Goal: Task Accomplishment & Management: Manage account settings

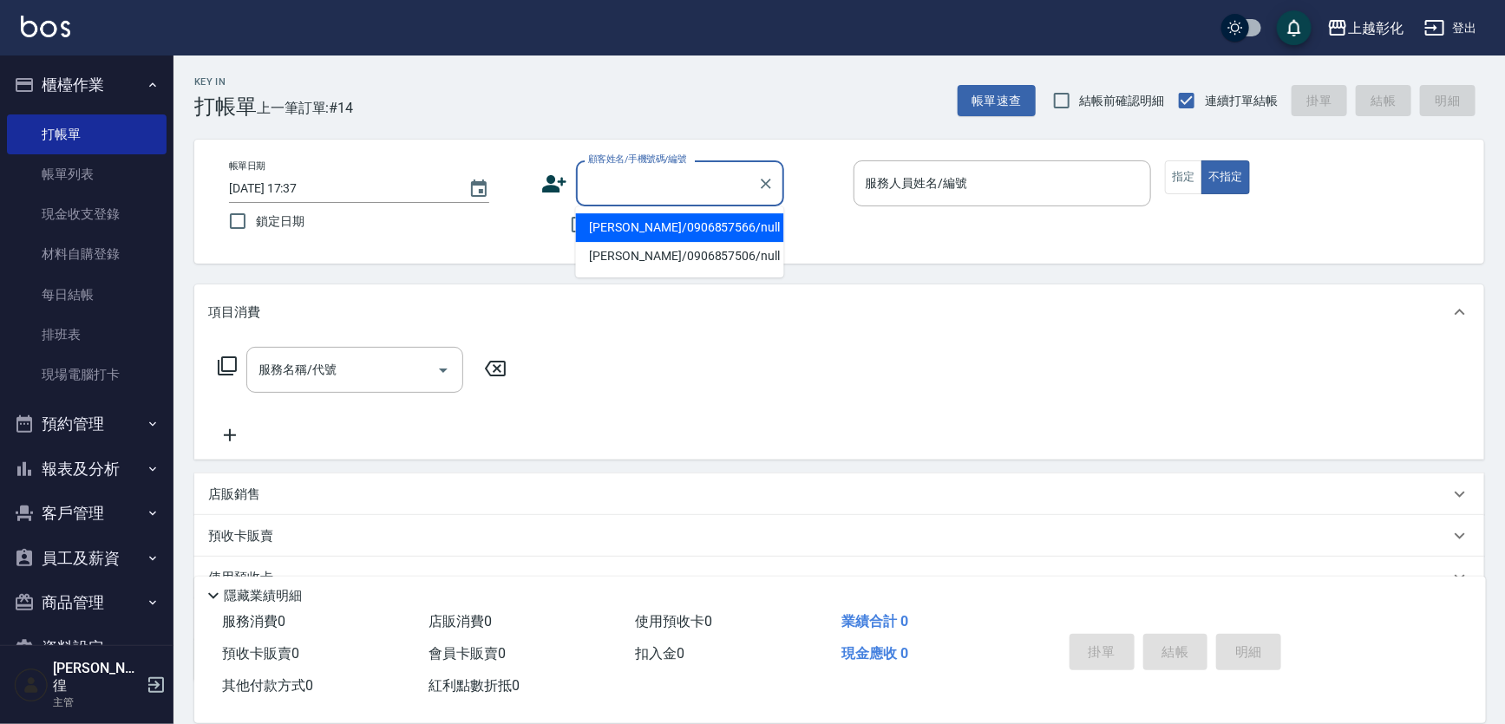
click at [605, 183] on input "顧客姓名/手機號碼/編號" at bounding box center [667, 183] width 167 height 30
type input "皆"
type input "節"
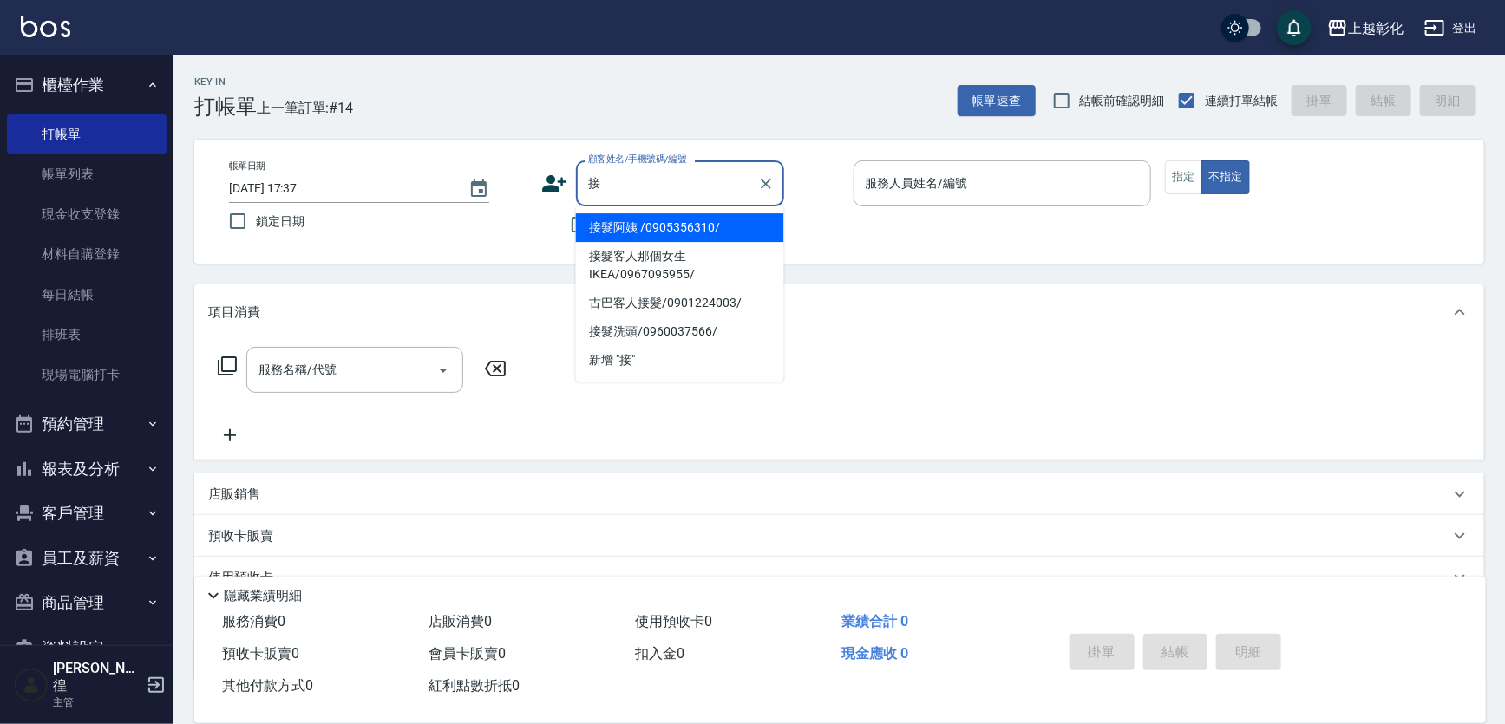
click at [627, 234] on li "接髮阿姨 /0905356310/" at bounding box center [680, 227] width 208 height 29
type input "接髮阿姨 /0905356310/"
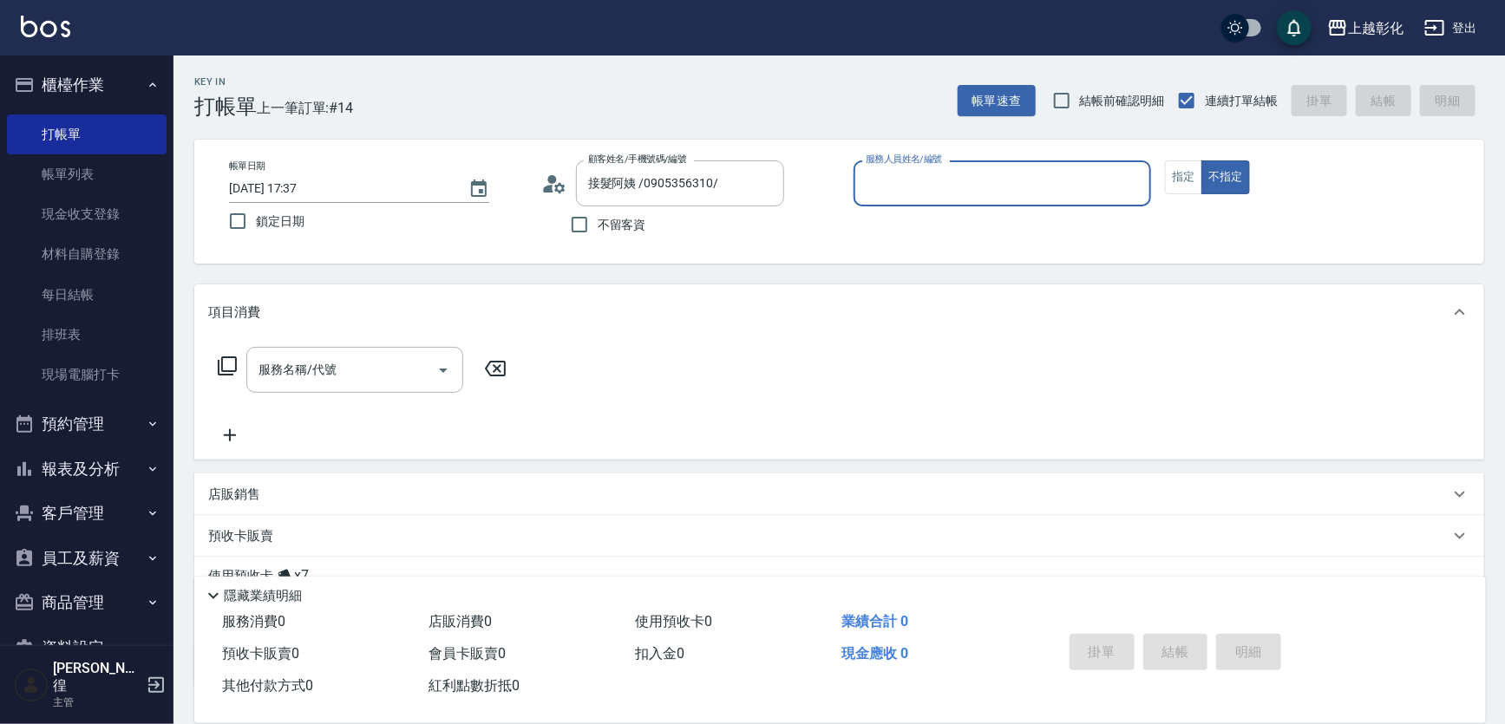
click at [893, 187] on input "服務人員姓名/編號" at bounding box center [1002, 183] width 283 height 30
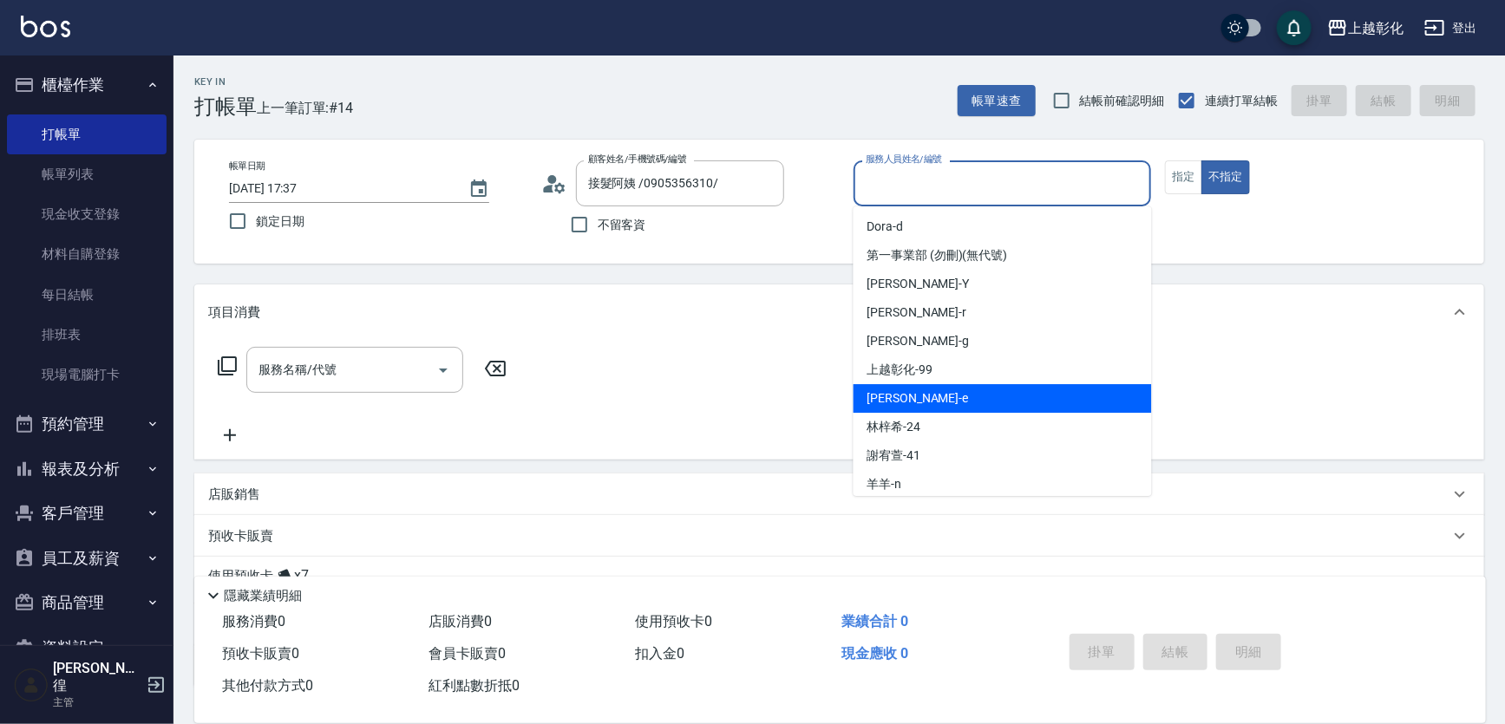
scroll to position [95, 0]
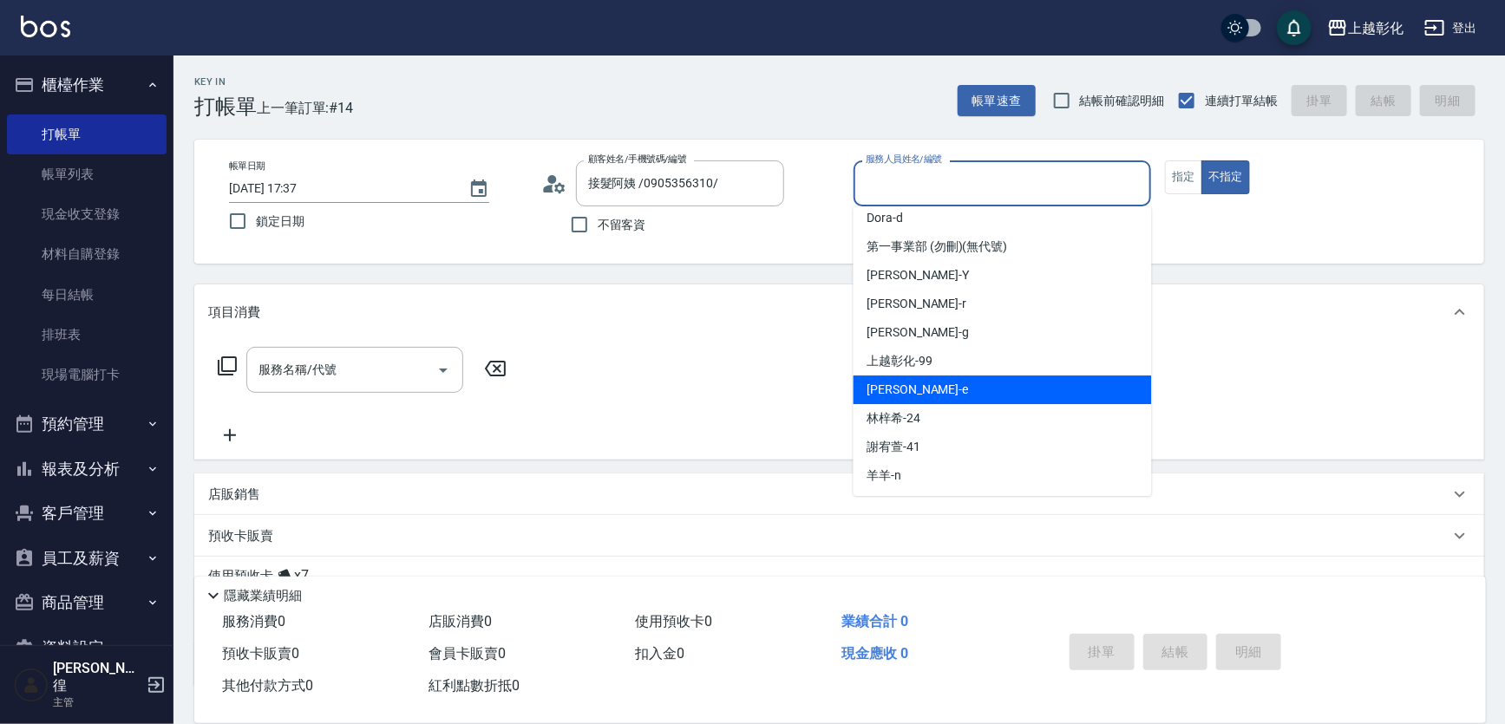
click at [933, 383] on div "allen -e" at bounding box center [1003, 390] width 298 height 29
type input "[PERSON_NAME]-e"
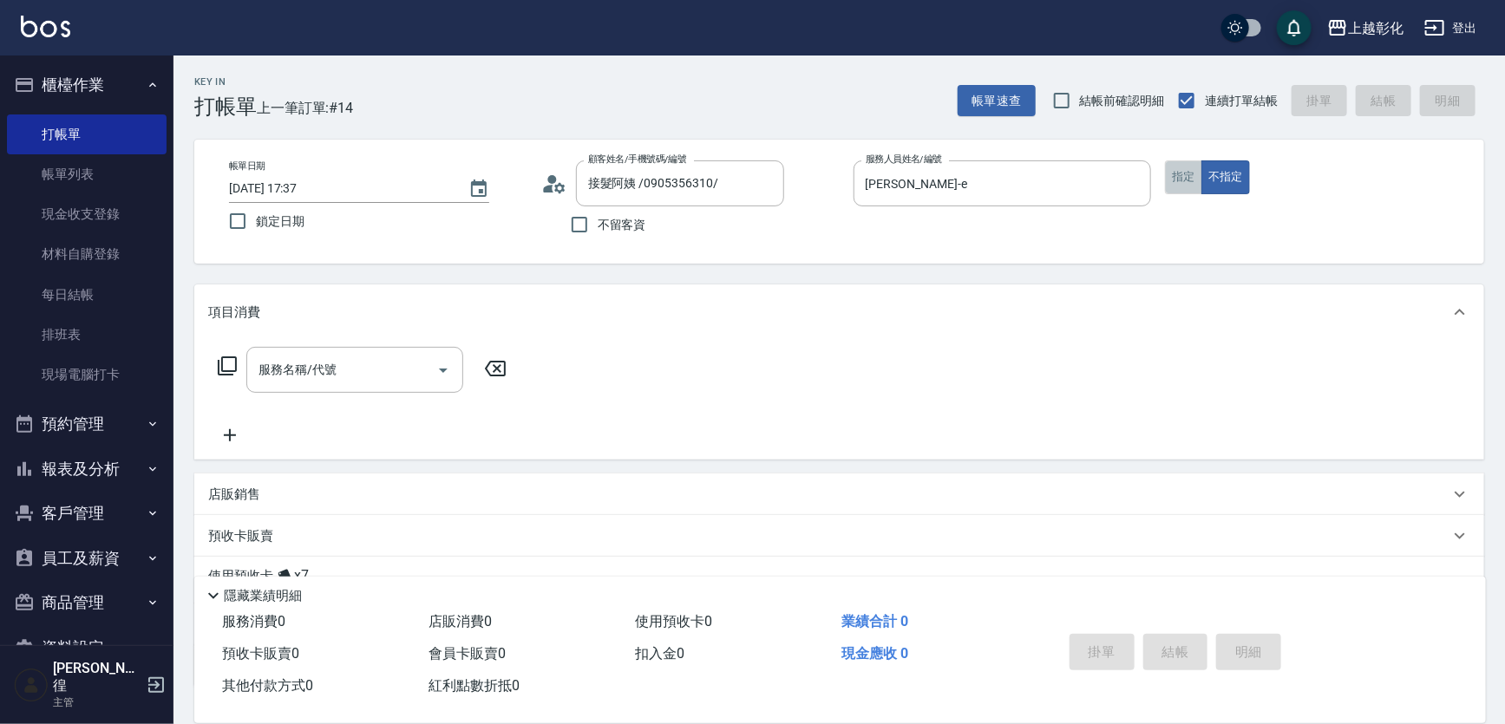
click at [1180, 182] on button "指定" at bounding box center [1183, 177] width 37 height 34
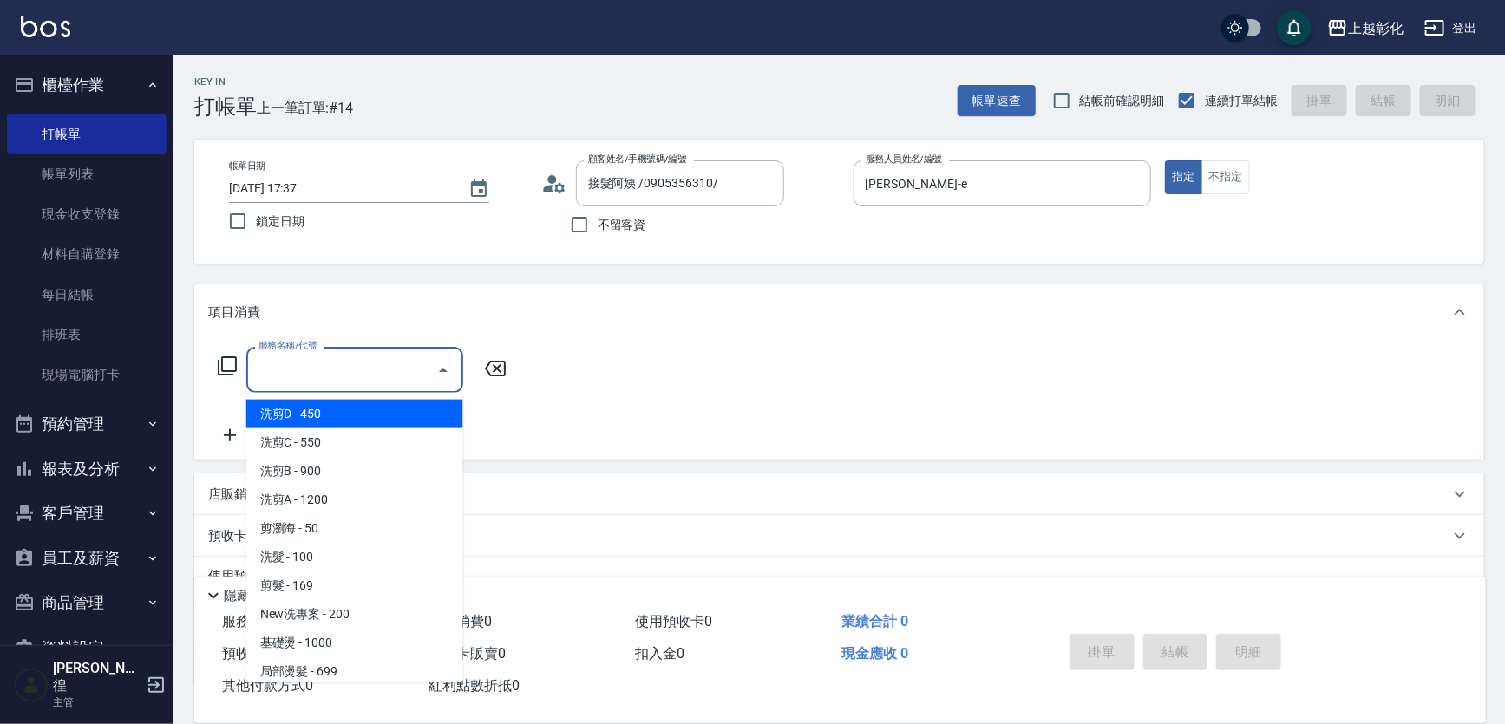
click at [313, 354] on div "服務名稱/代號 服務名稱/代號" at bounding box center [354, 370] width 217 height 46
type input "9"
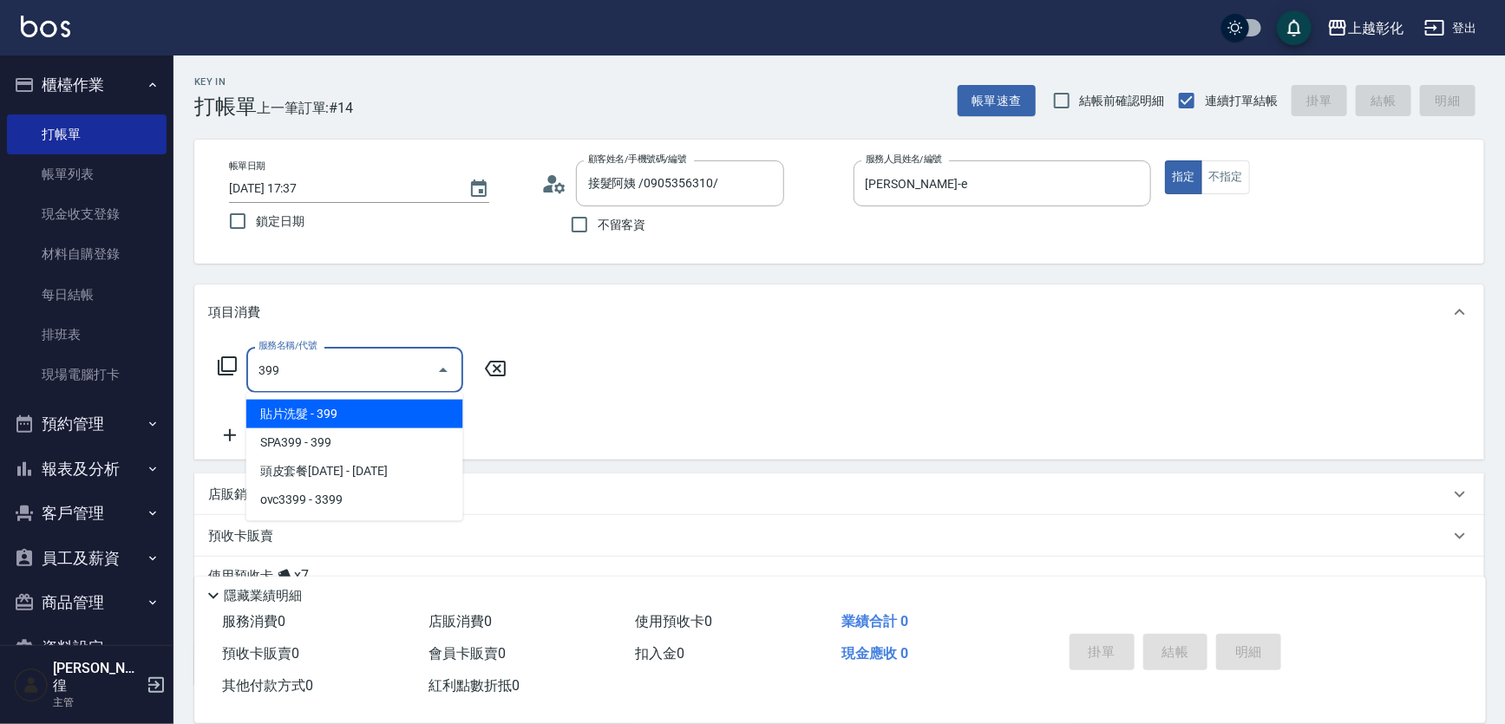
click at [337, 414] on span "貼片洗髮 - 399" at bounding box center [354, 414] width 217 height 29
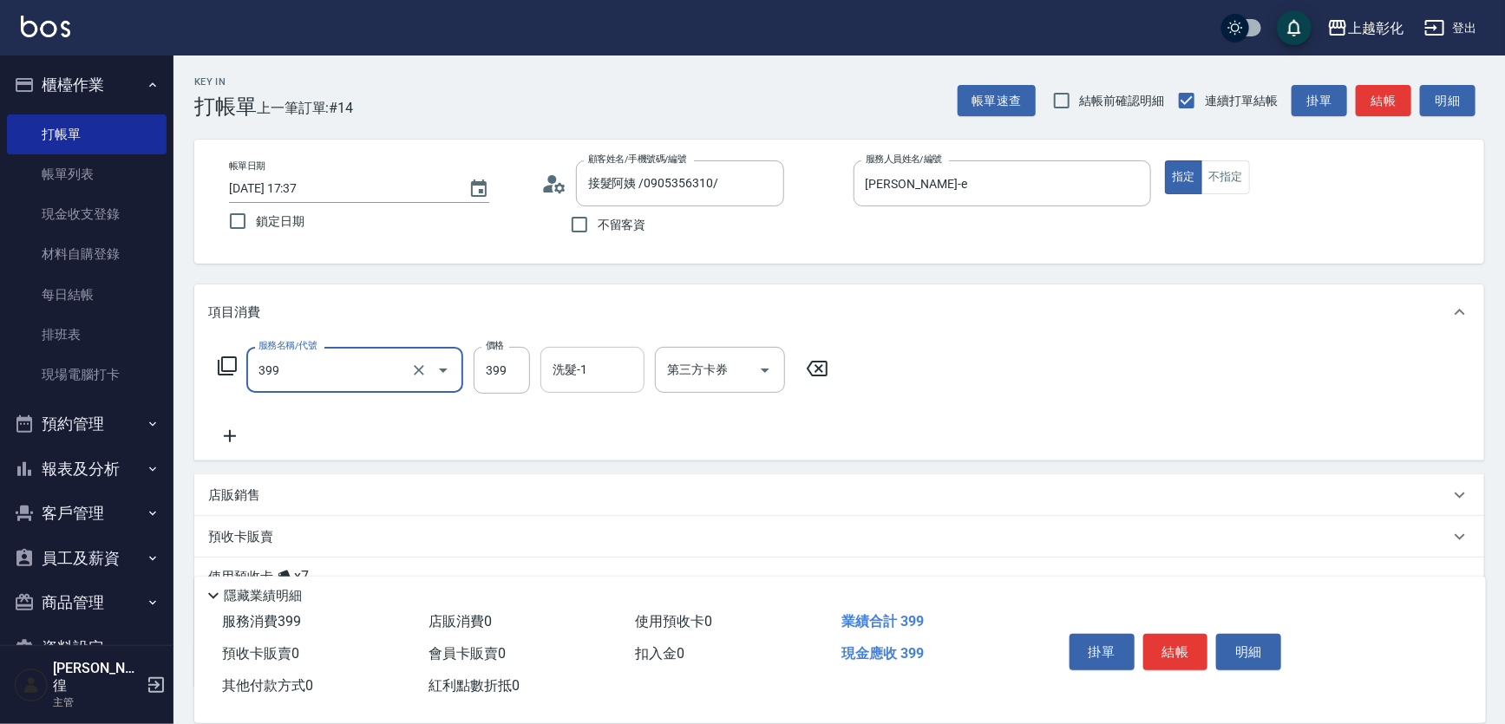
type input "貼片洗髮(399)"
click at [572, 382] on input "洗髮-1" at bounding box center [592, 370] width 88 height 30
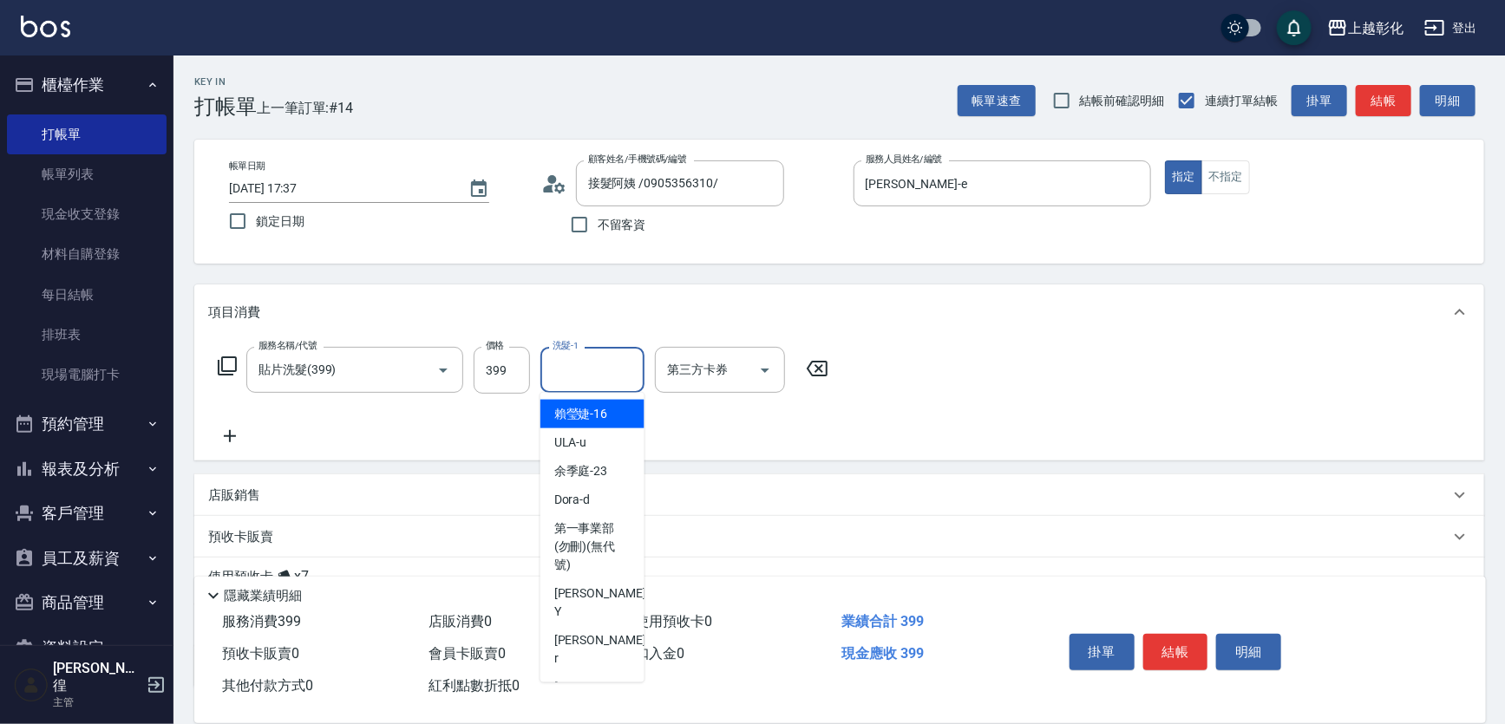
click at [611, 424] on div "賴瑩婕 -16" at bounding box center [592, 414] width 104 height 29
type input "賴瑩婕-16"
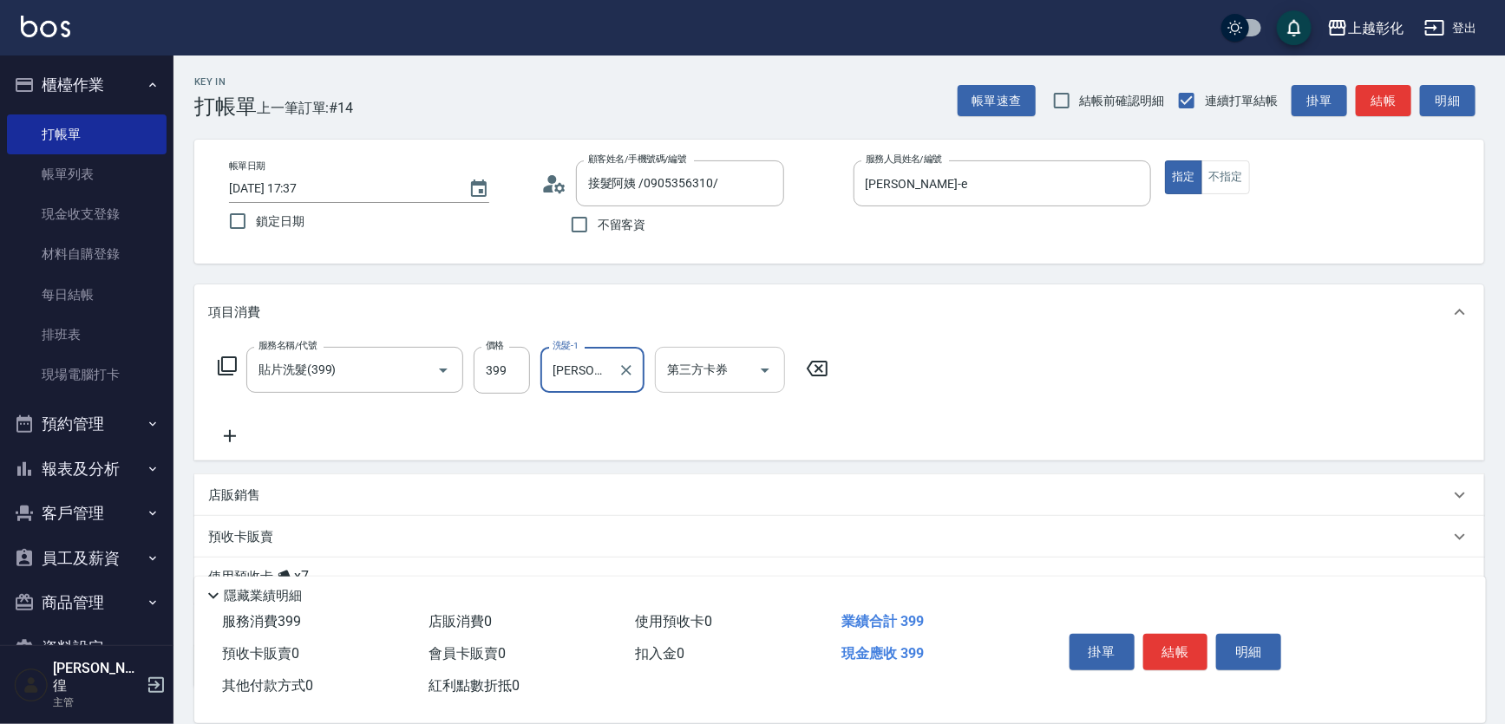
click at [703, 363] on input "第三方卡券" at bounding box center [707, 370] width 88 height 30
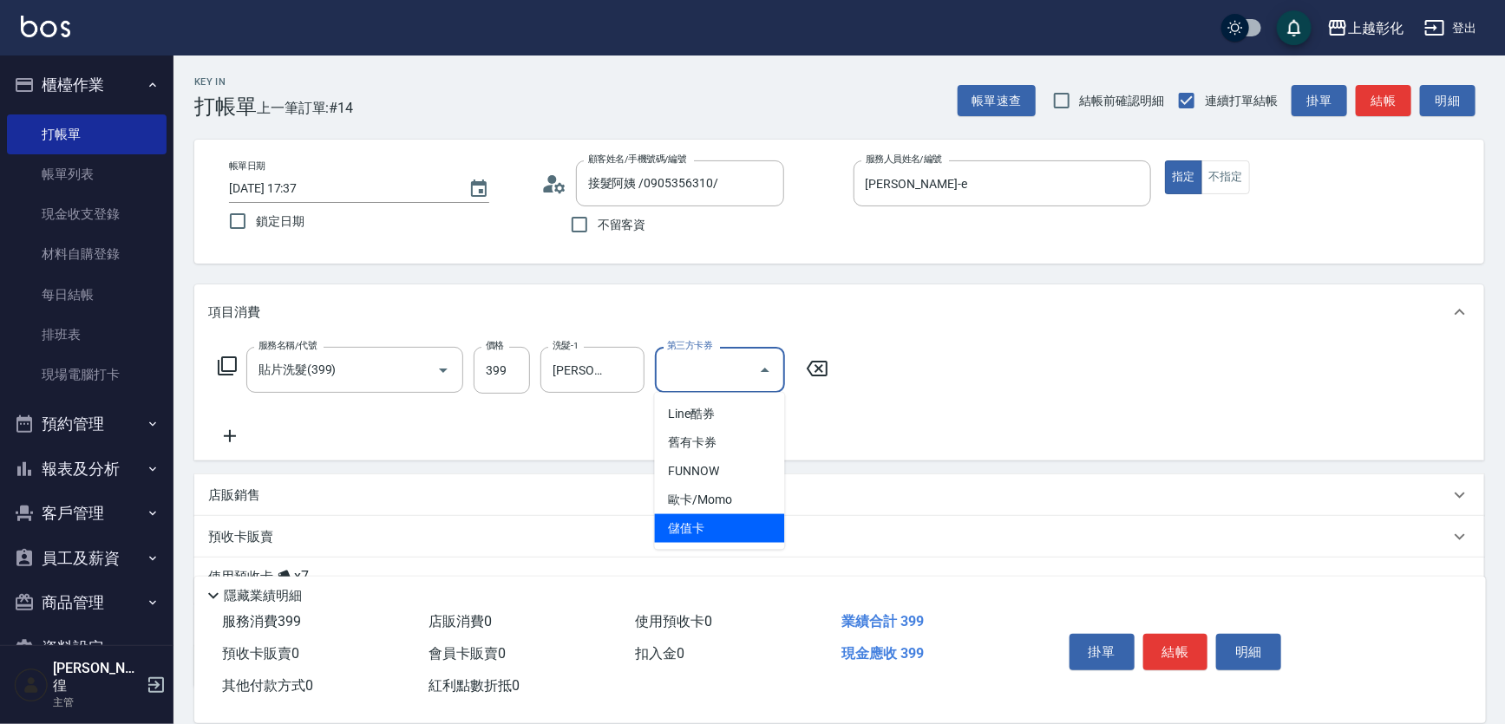
click at [710, 520] on span "儲值卡" at bounding box center [720, 528] width 130 height 29
type input "儲值卡"
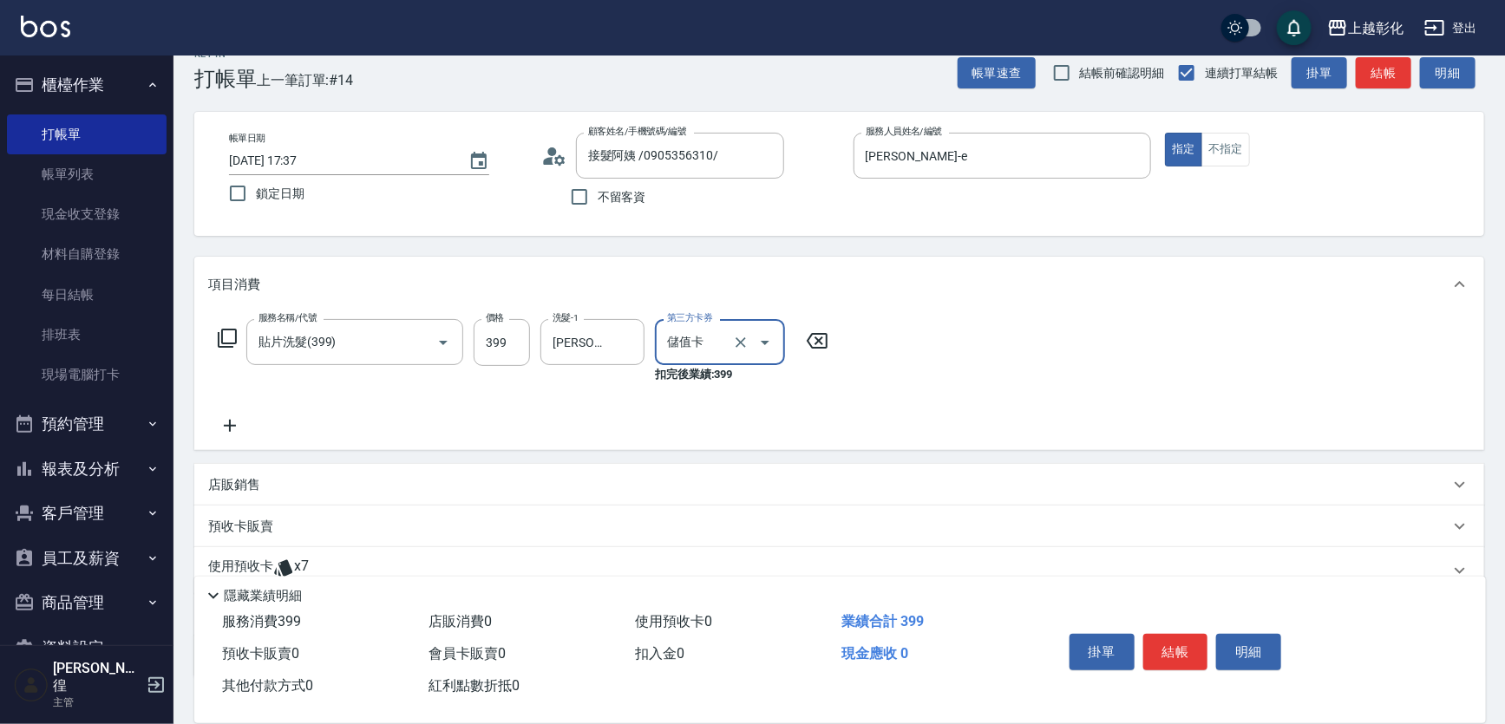
scroll to position [78, 0]
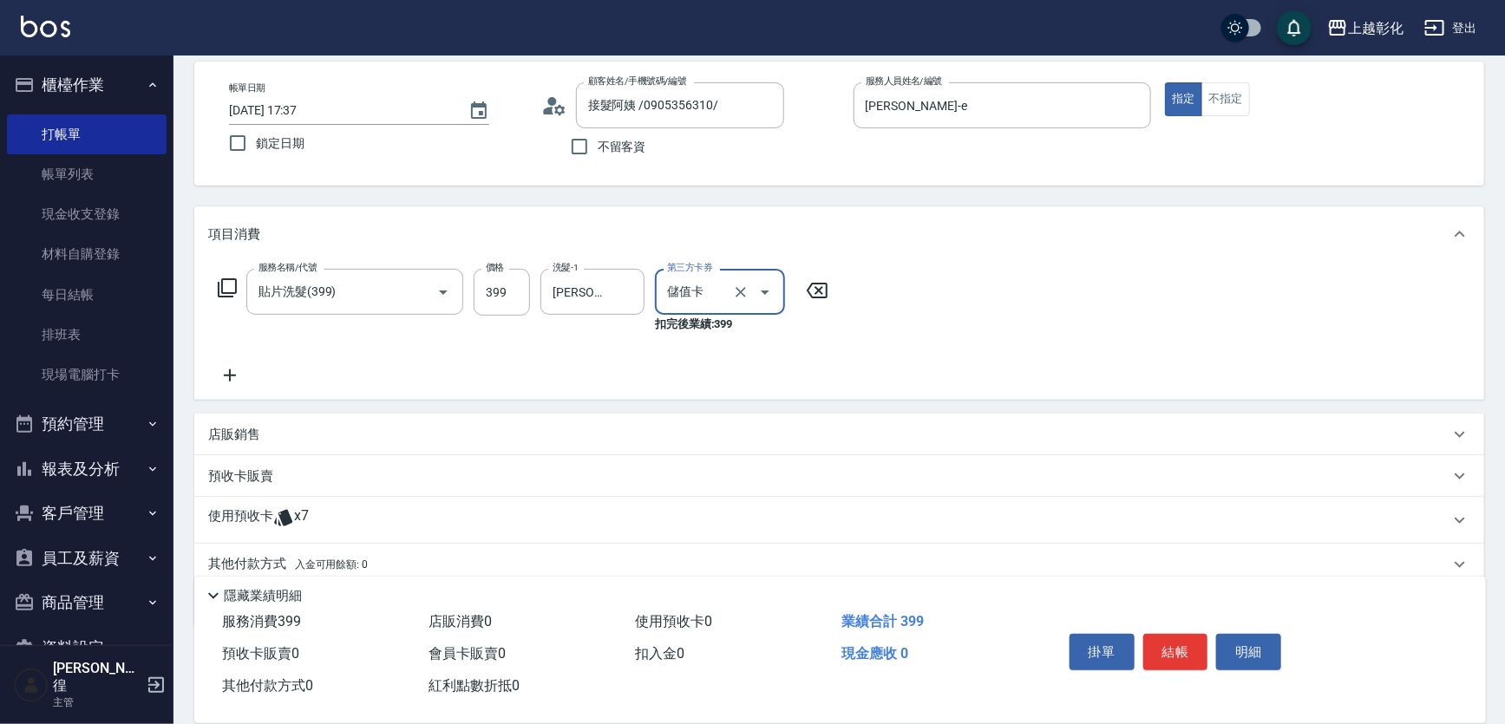
click at [265, 508] on p "使用預收卡" at bounding box center [240, 520] width 65 height 26
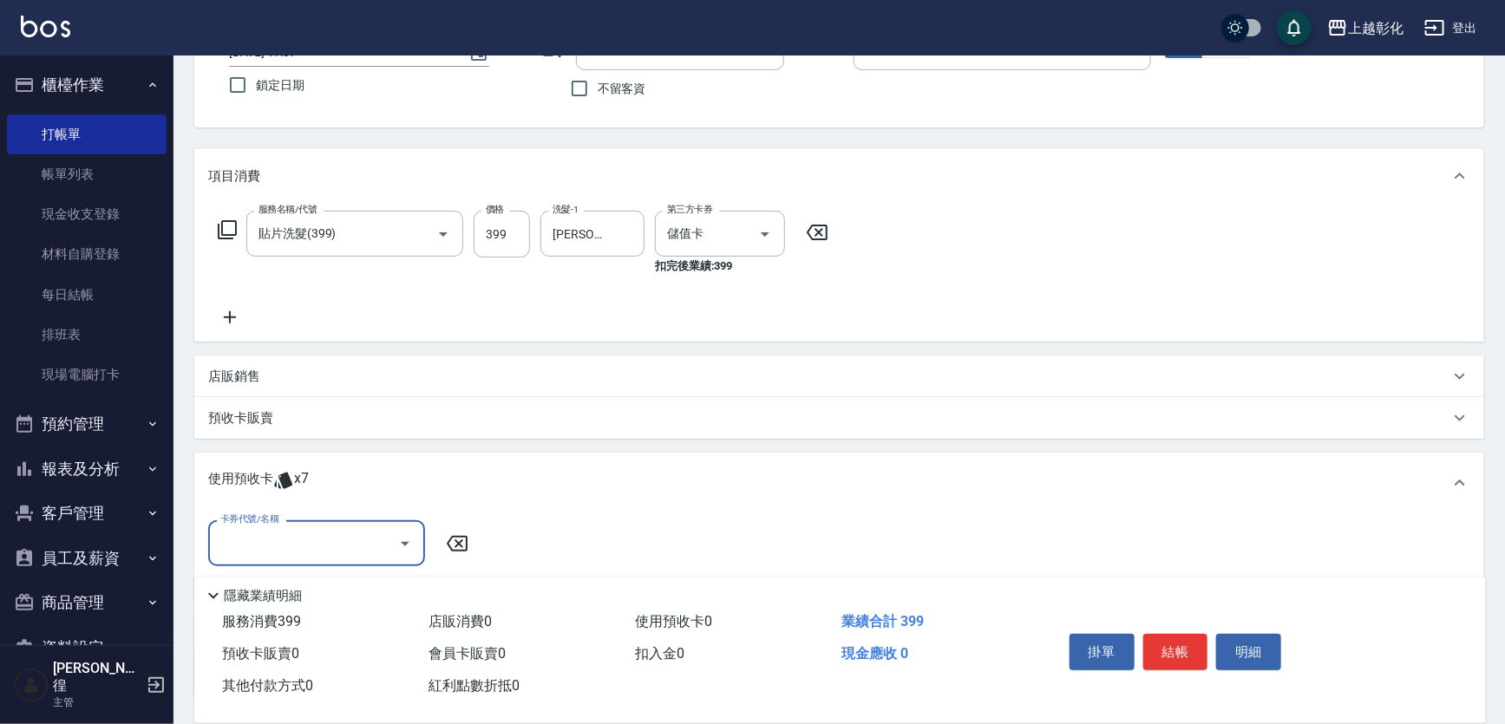
scroll to position [157, 0]
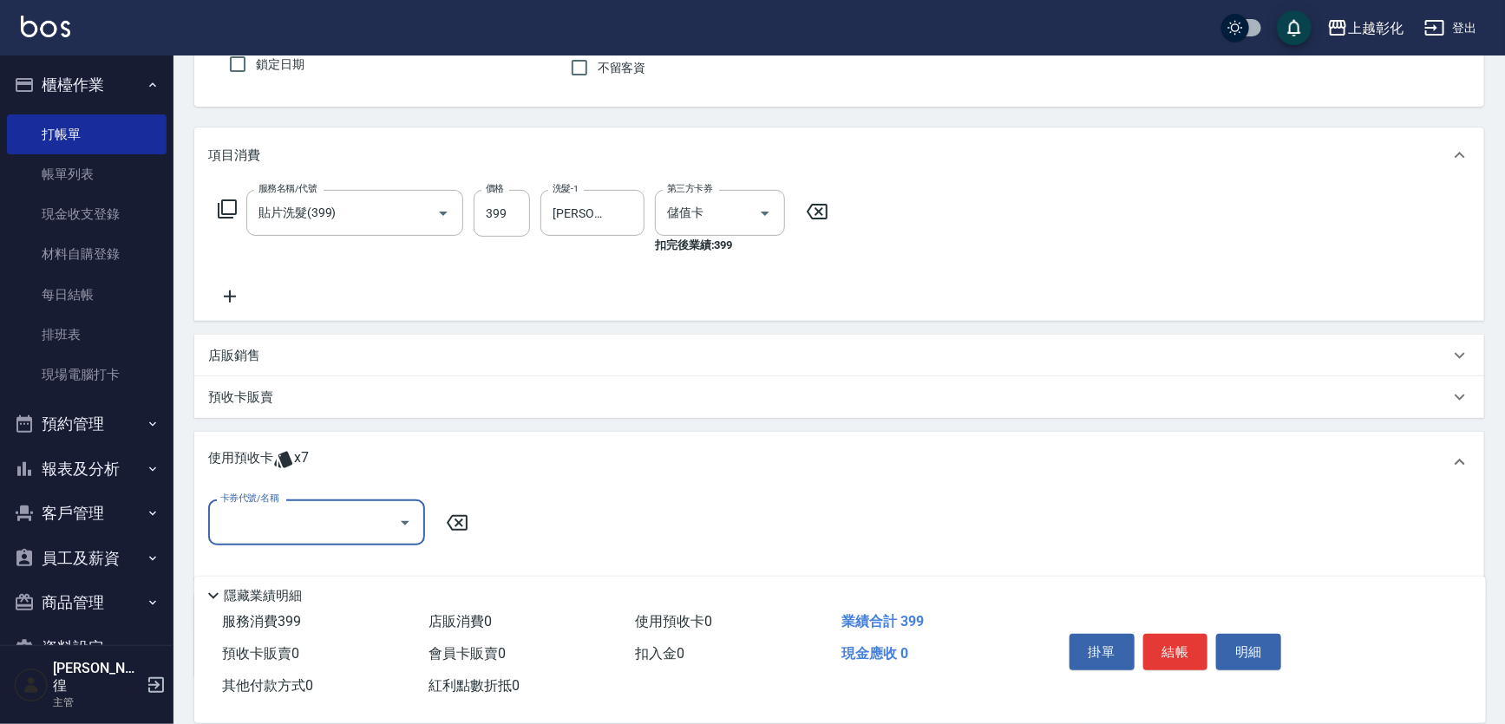
click at [304, 520] on input "卡券代號/名稱" at bounding box center [303, 522] width 175 height 30
click at [290, 560] on div "海鹽洗髮 剩餘1張" at bounding box center [316, 567] width 217 height 29
type input "海鹽洗髮"
click at [1184, 644] on button "結帳" at bounding box center [1175, 652] width 65 height 36
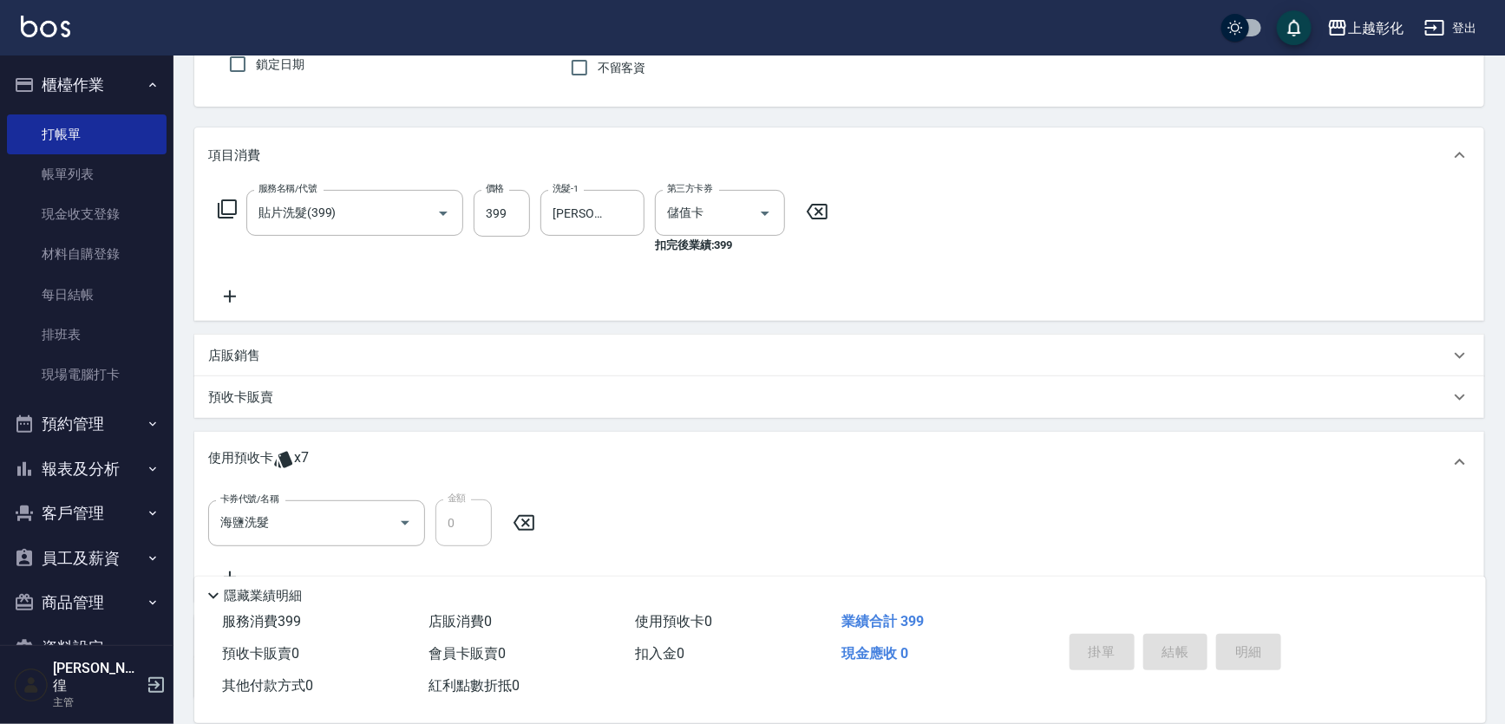
type input "2025/09/20 19:26"
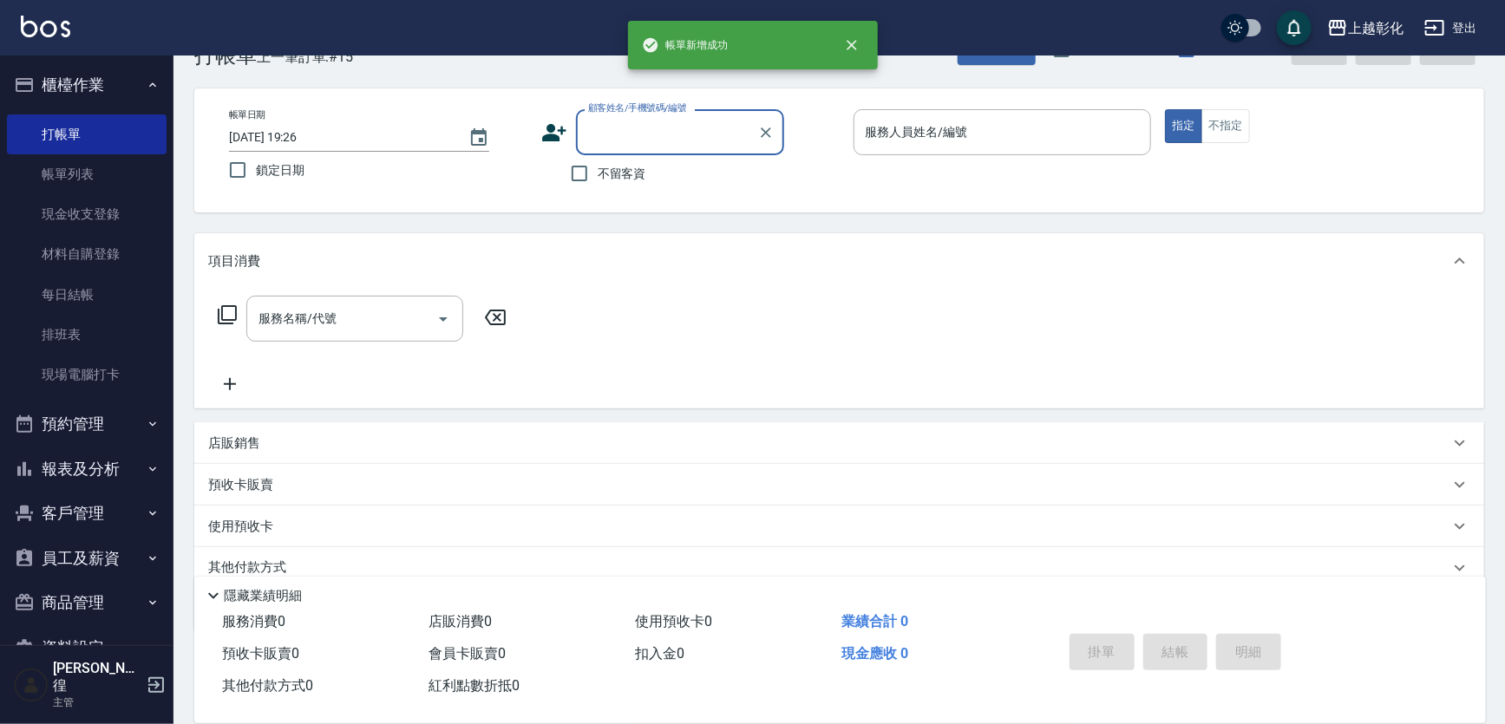
scroll to position [0, 0]
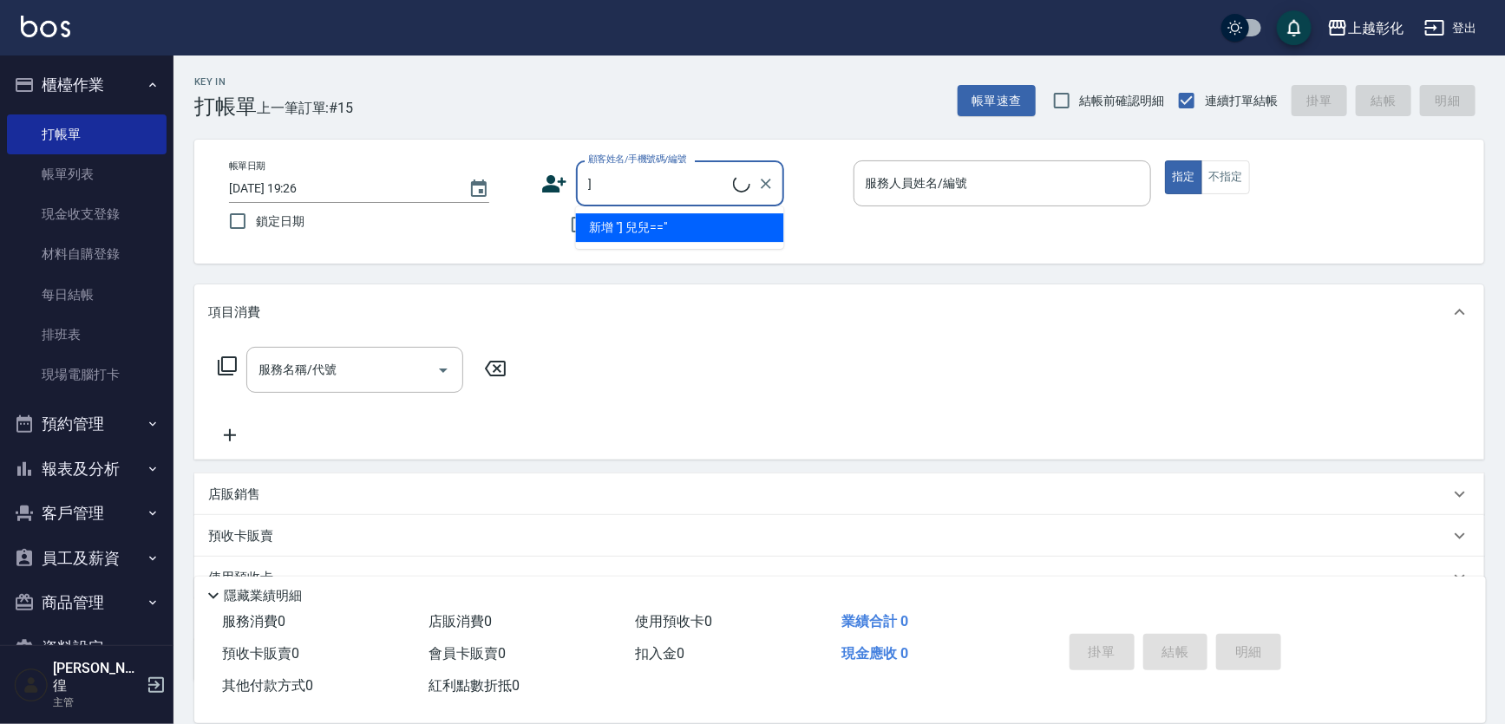
type input "]"
type input "[PERSON_NAME]/0979117139/null"
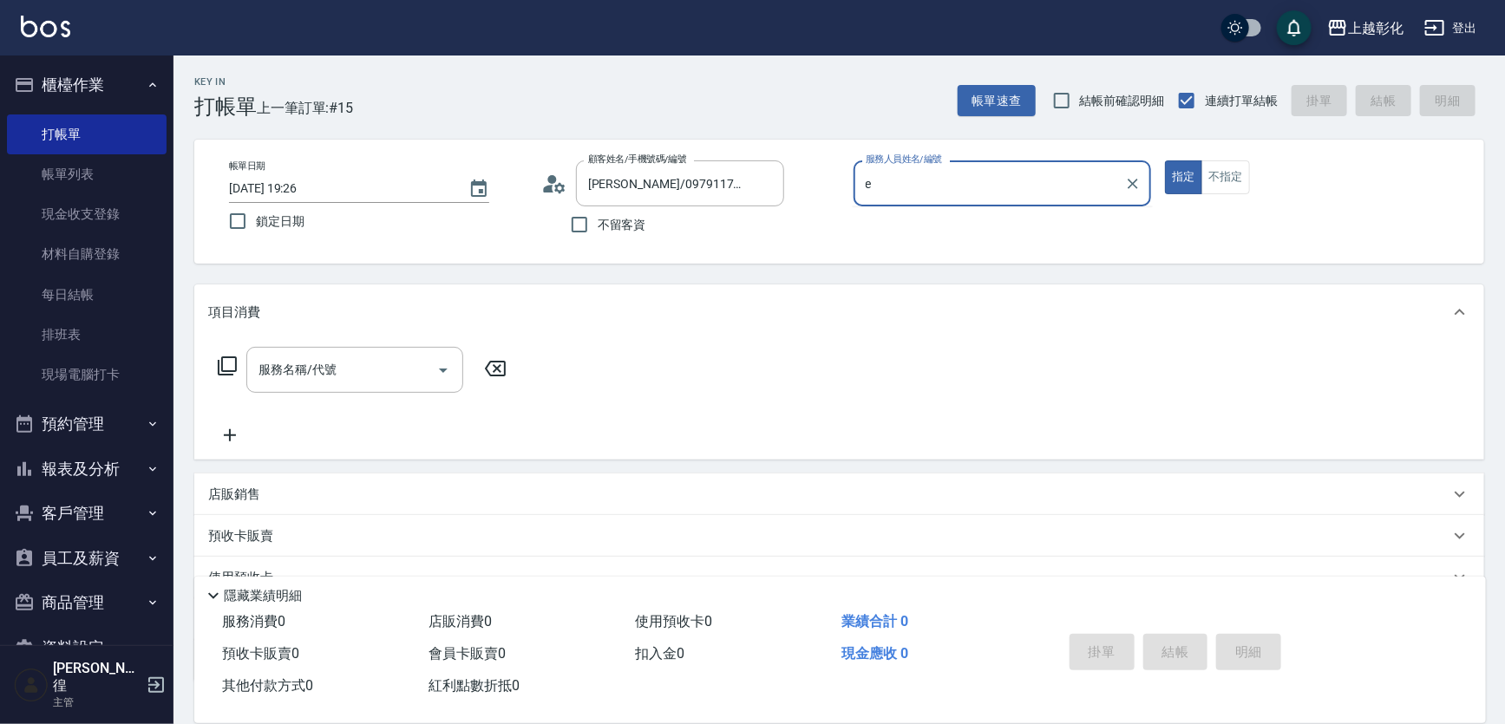
type input "[PERSON_NAME]-e"
type button "true"
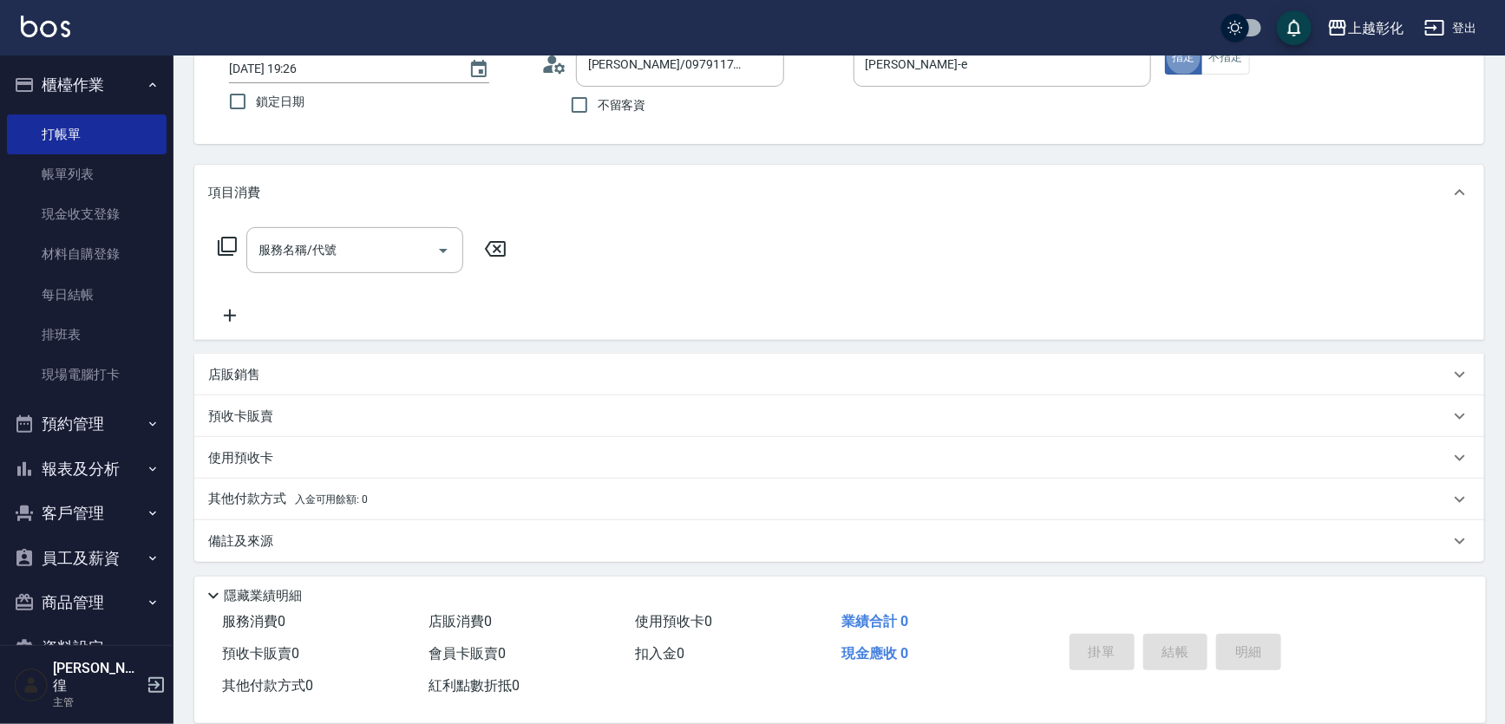
click at [286, 458] on div "使用預收卡" at bounding box center [828, 458] width 1241 height 18
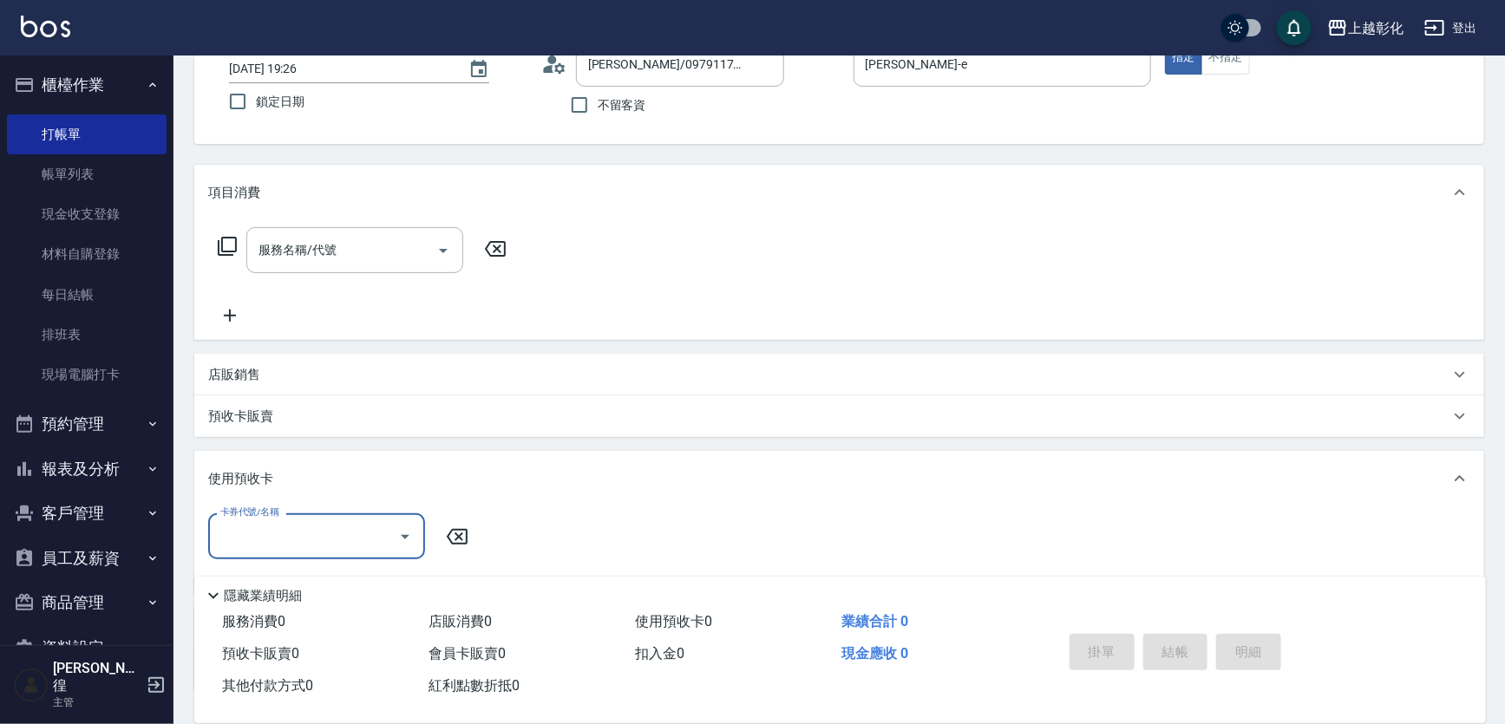
scroll to position [0, 0]
click at [302, 424] on div "預收卡販賣" at bounding box center [828, 417] width 1241 height 18
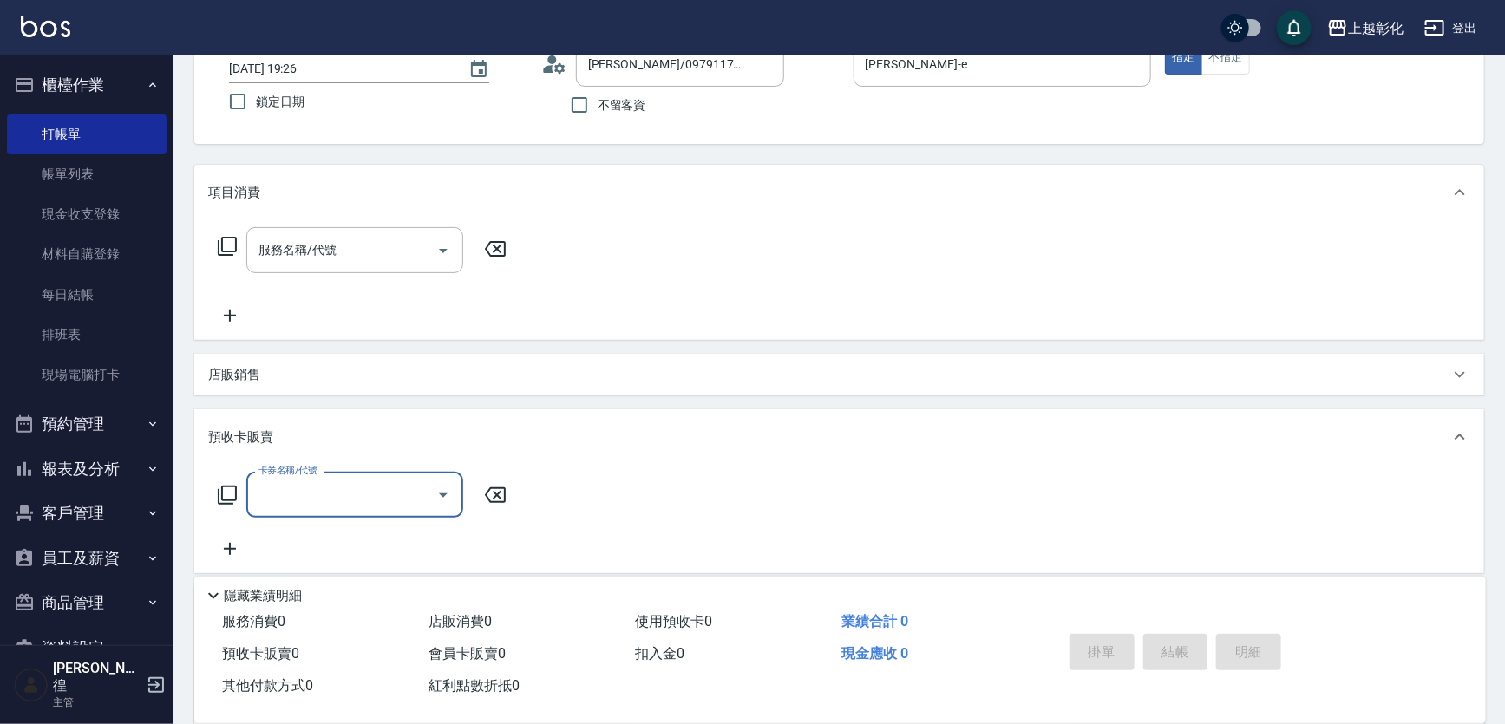
click at [295, 492] on input "卡券名稱/代號" at bounding box center [341, 495] width 175 height 30
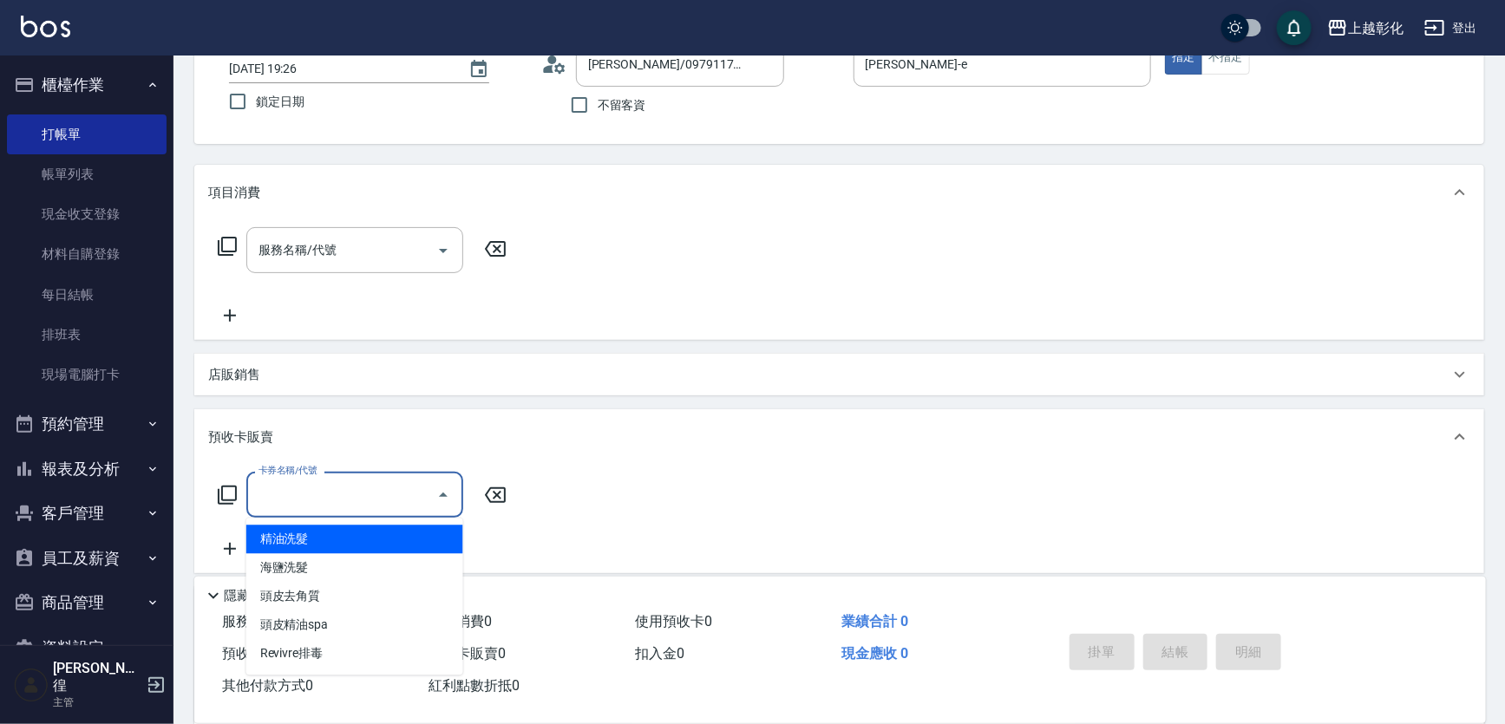
click at [299, 546] on span "精油洗髮" at bounding box center [354, 539] width 217 height 29
type input "精油洗髮"
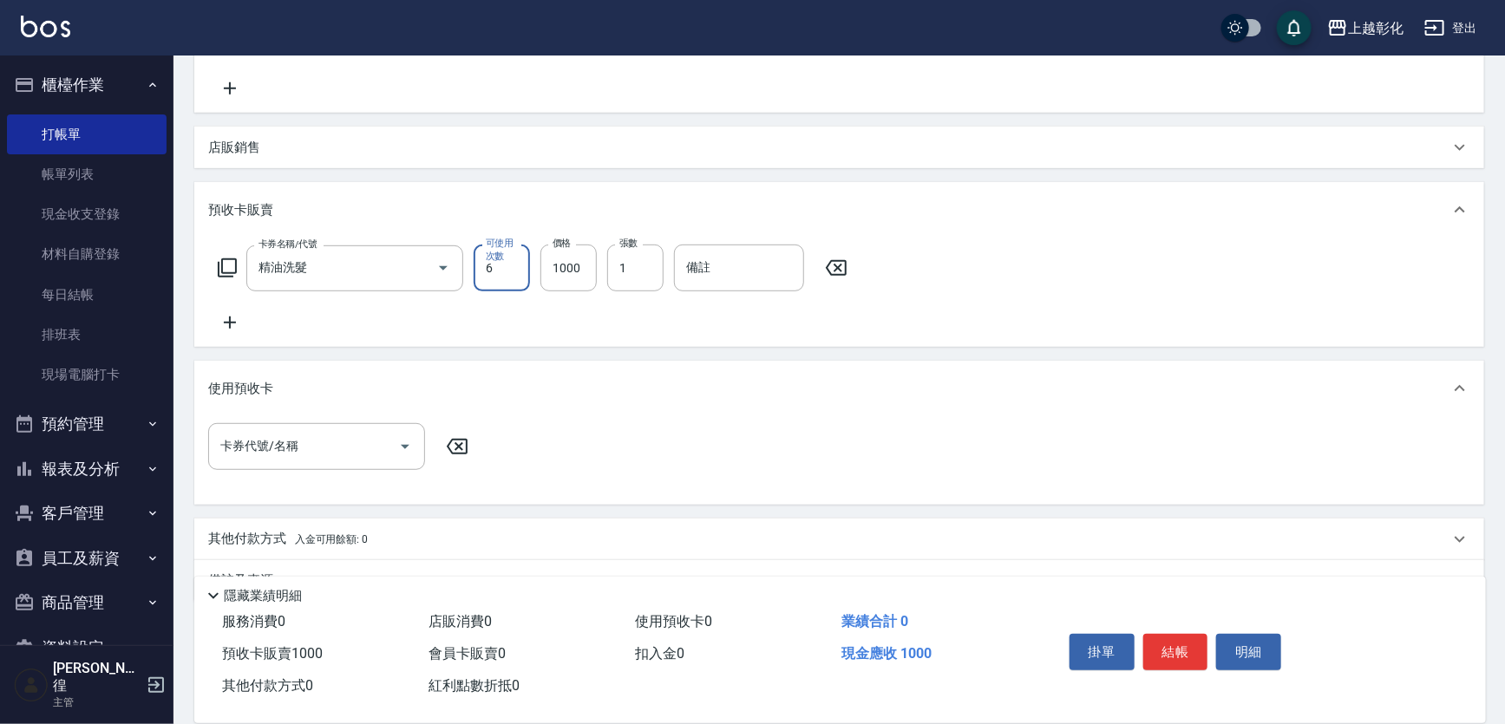
scroll to position [356, 0]
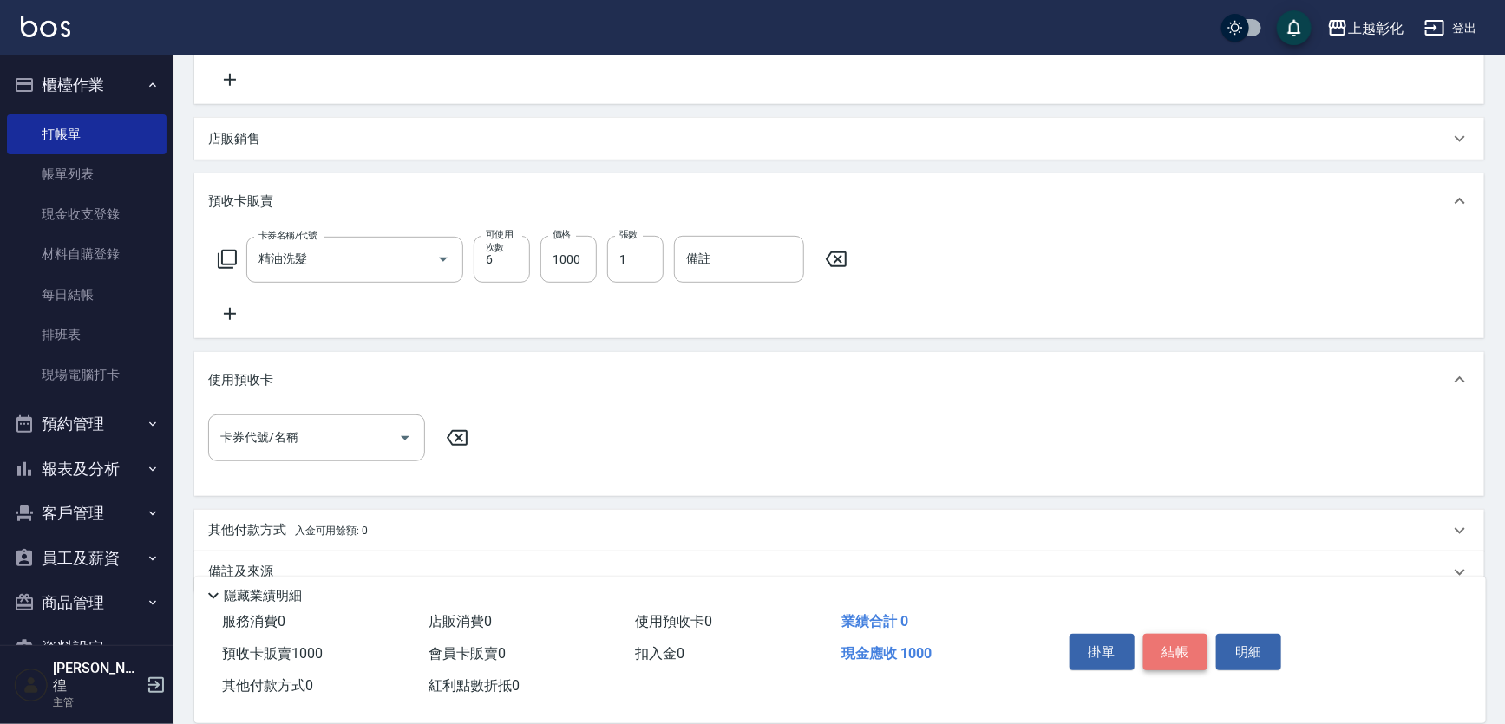
click at [1163, 652] on button "結帳" at bounding box center [1175, 652] width 65 height 36
type input "2025/09/20 19:46"
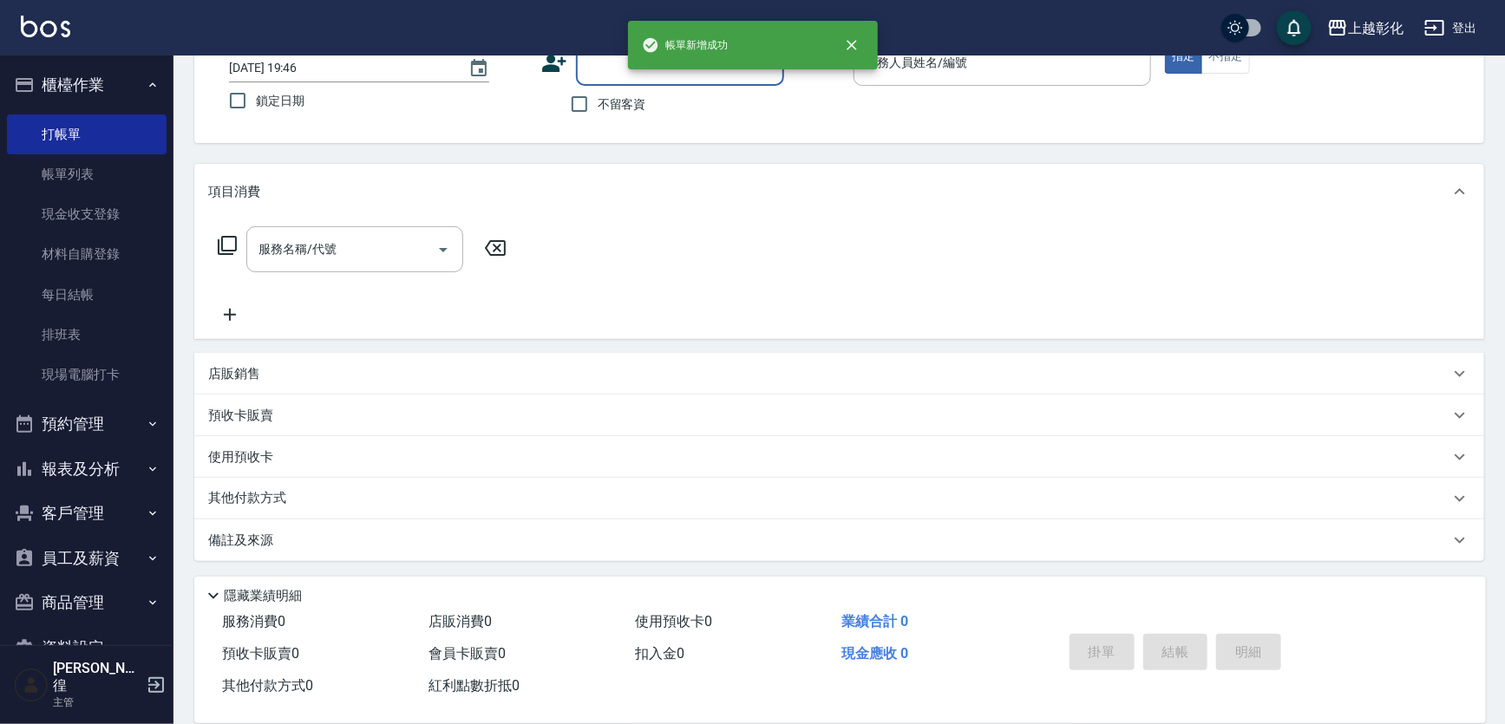
scroll to position [0, 0]
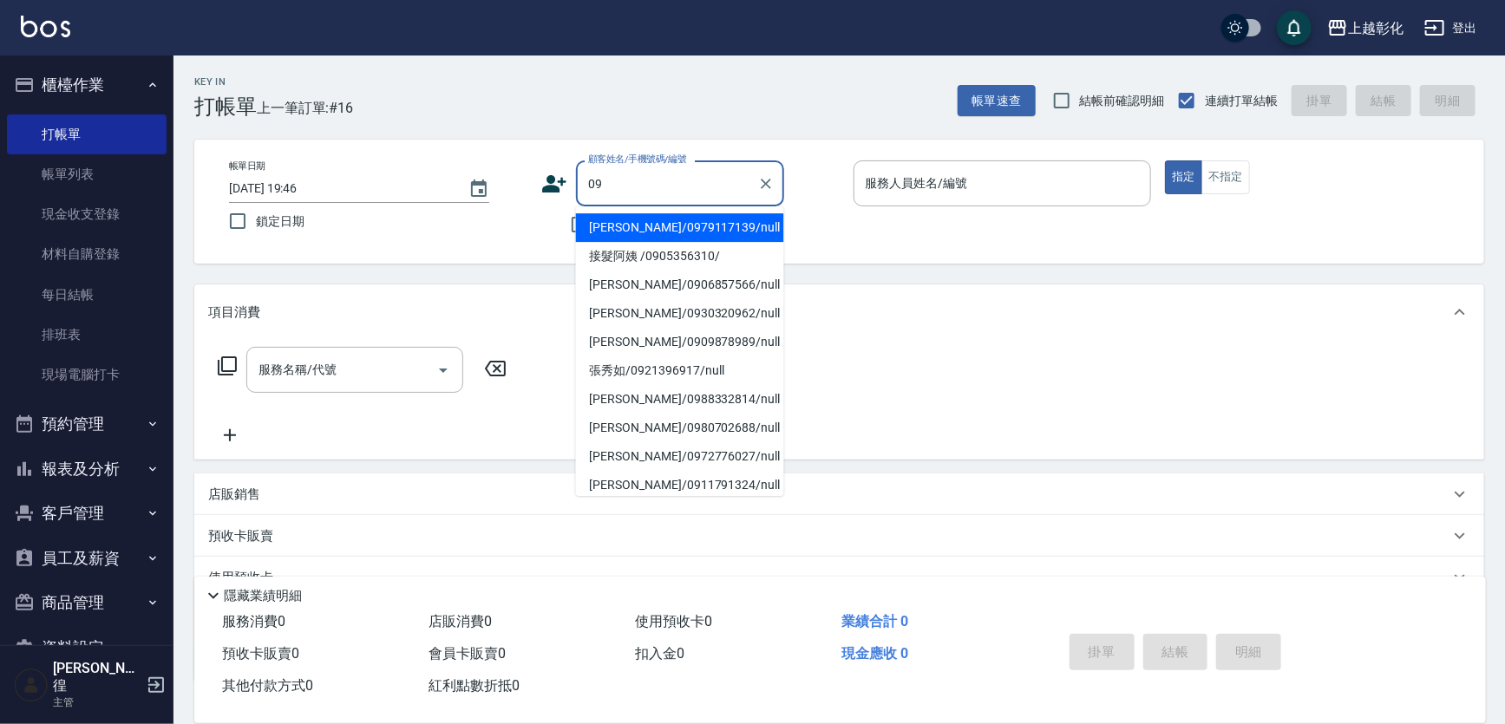
type input "[PERSON_NAME]/0979117139/null"
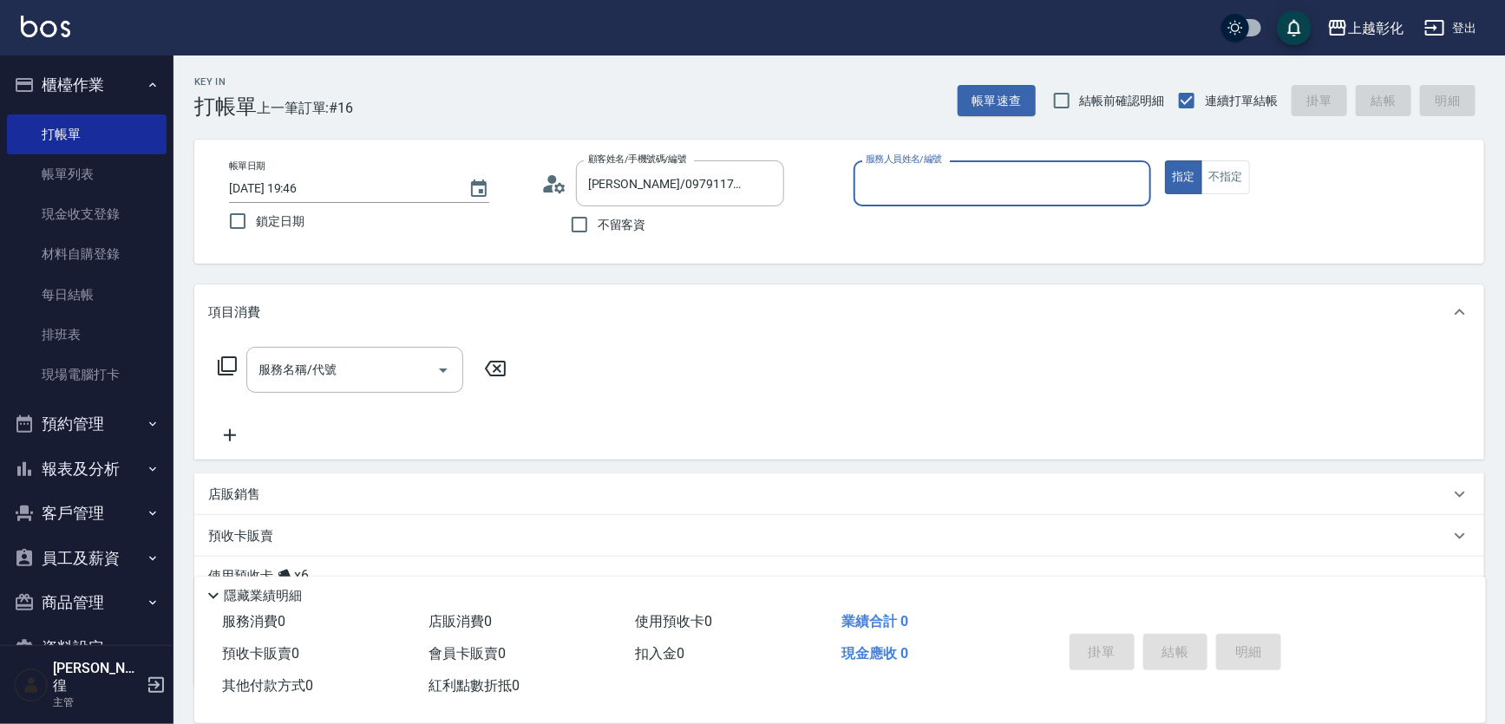
type input "ㄍ"
type input "[PERSON_NAME]-e"
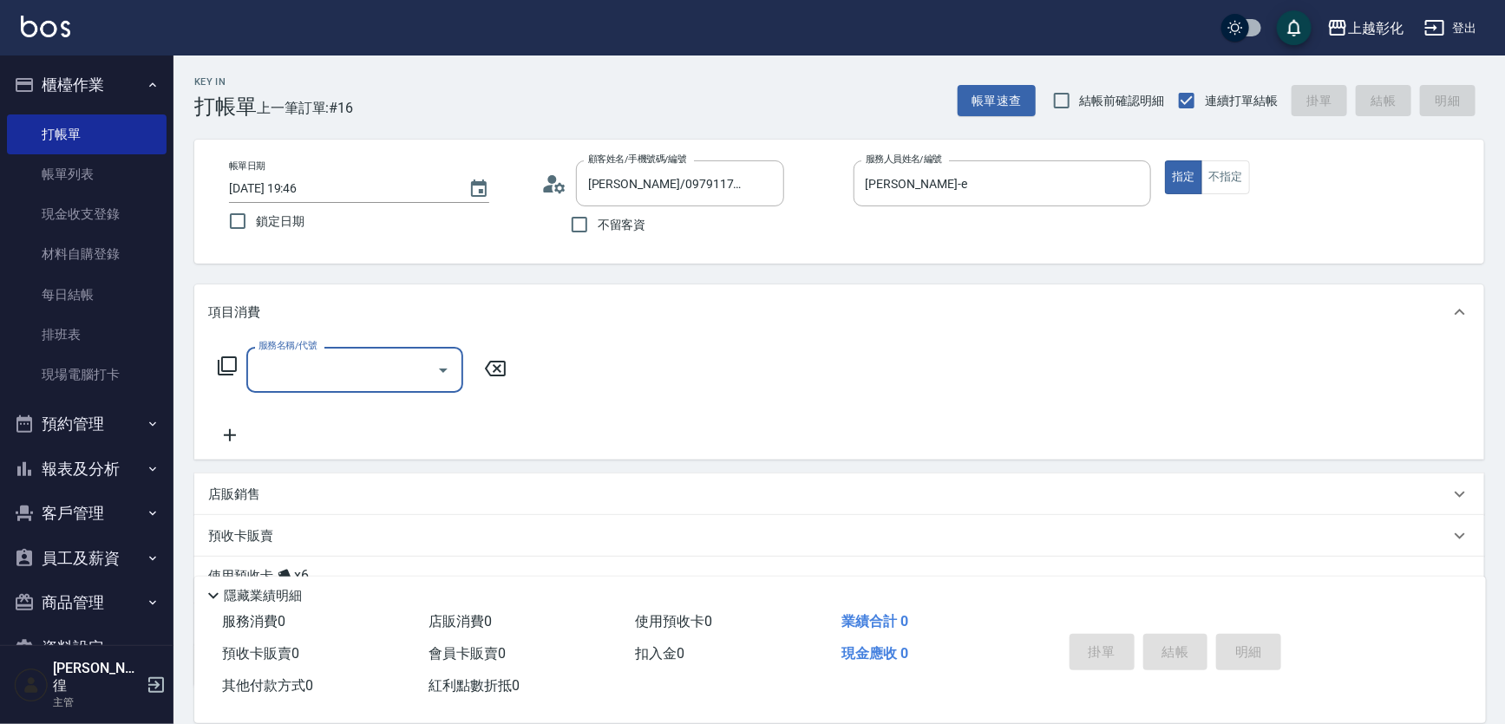
type input "0"
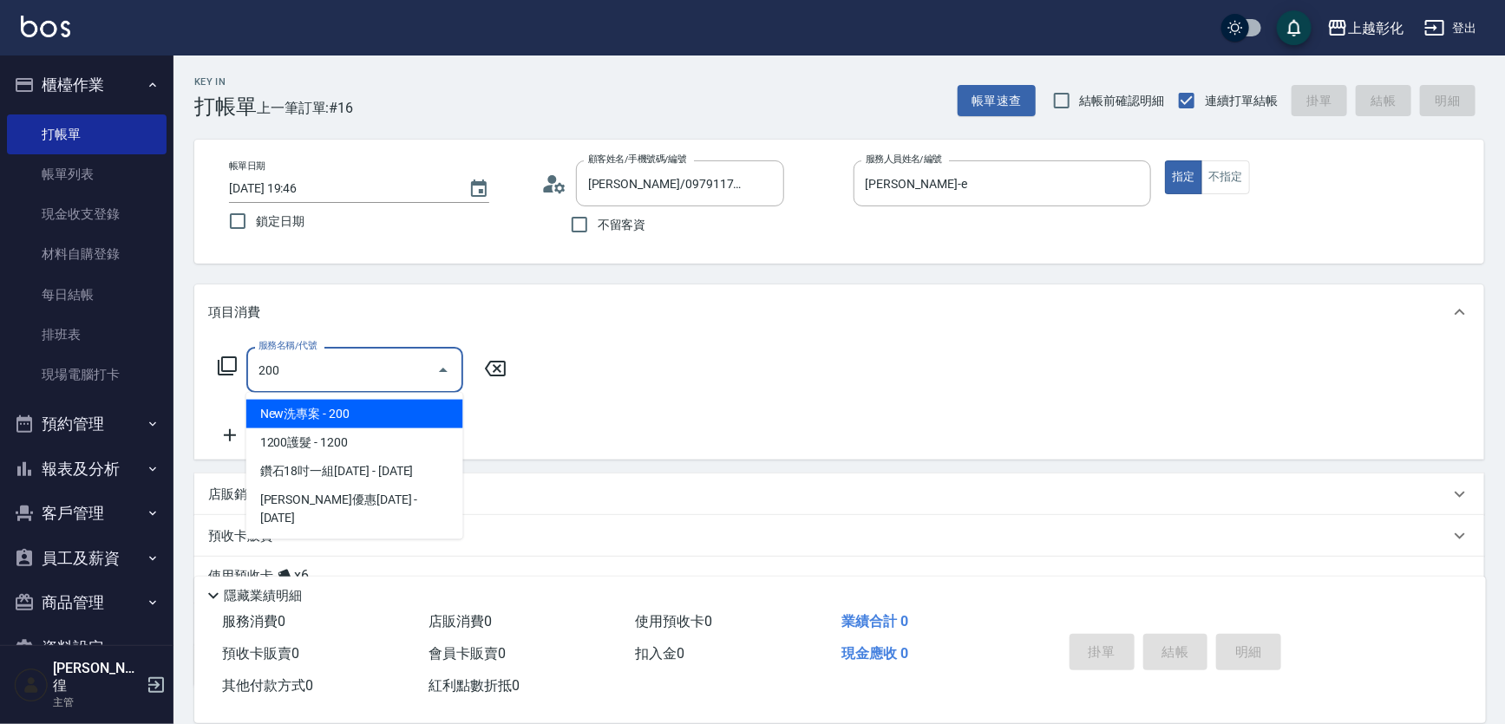
type input "New洗專案(200)"
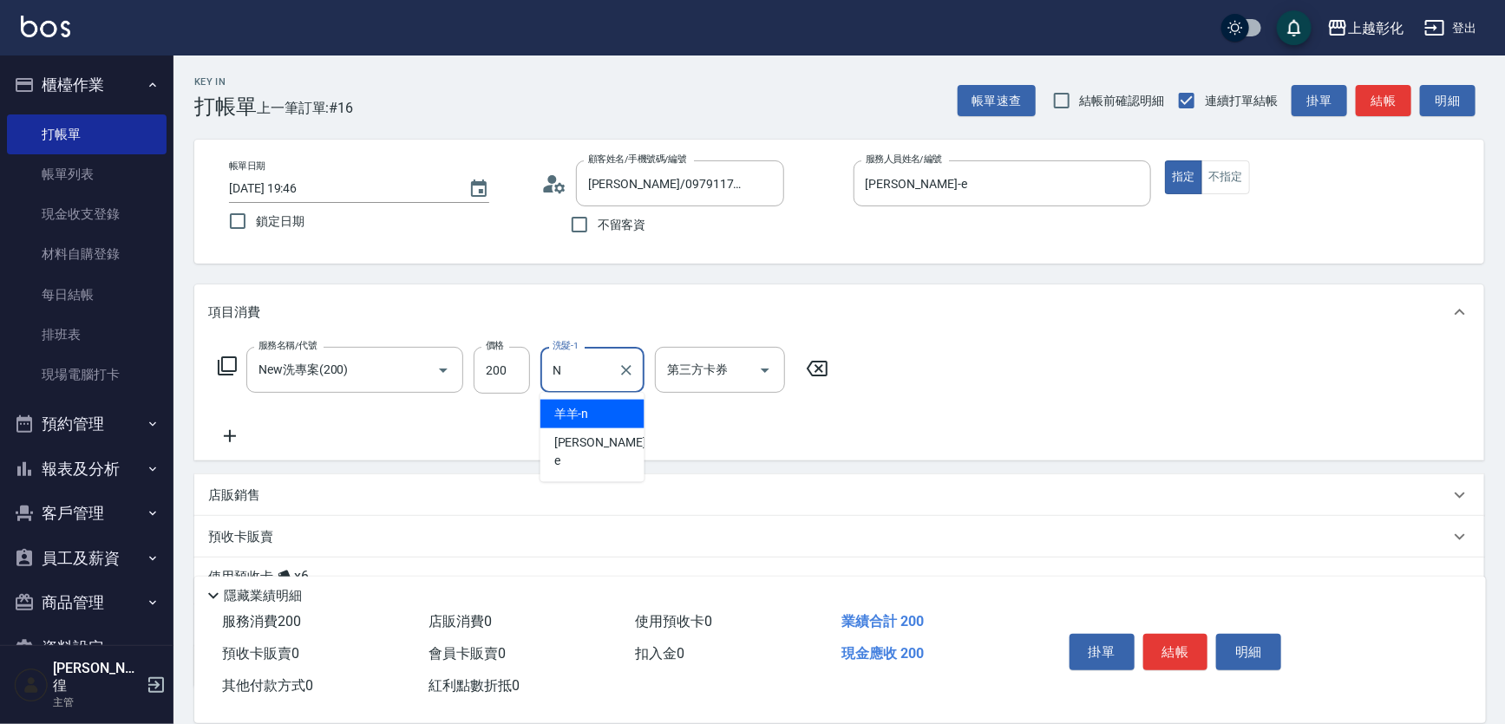
type input "羊羊-n"
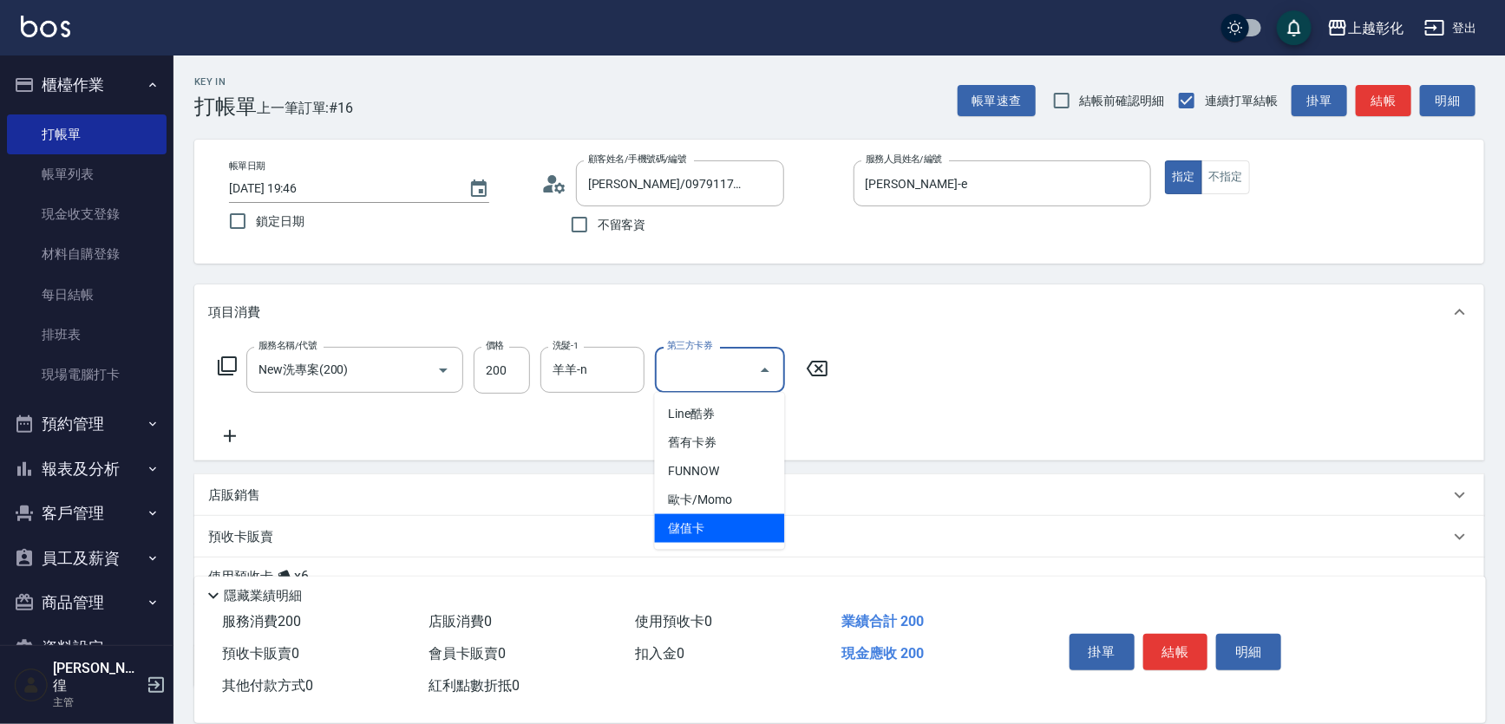
type input "儲值卡"
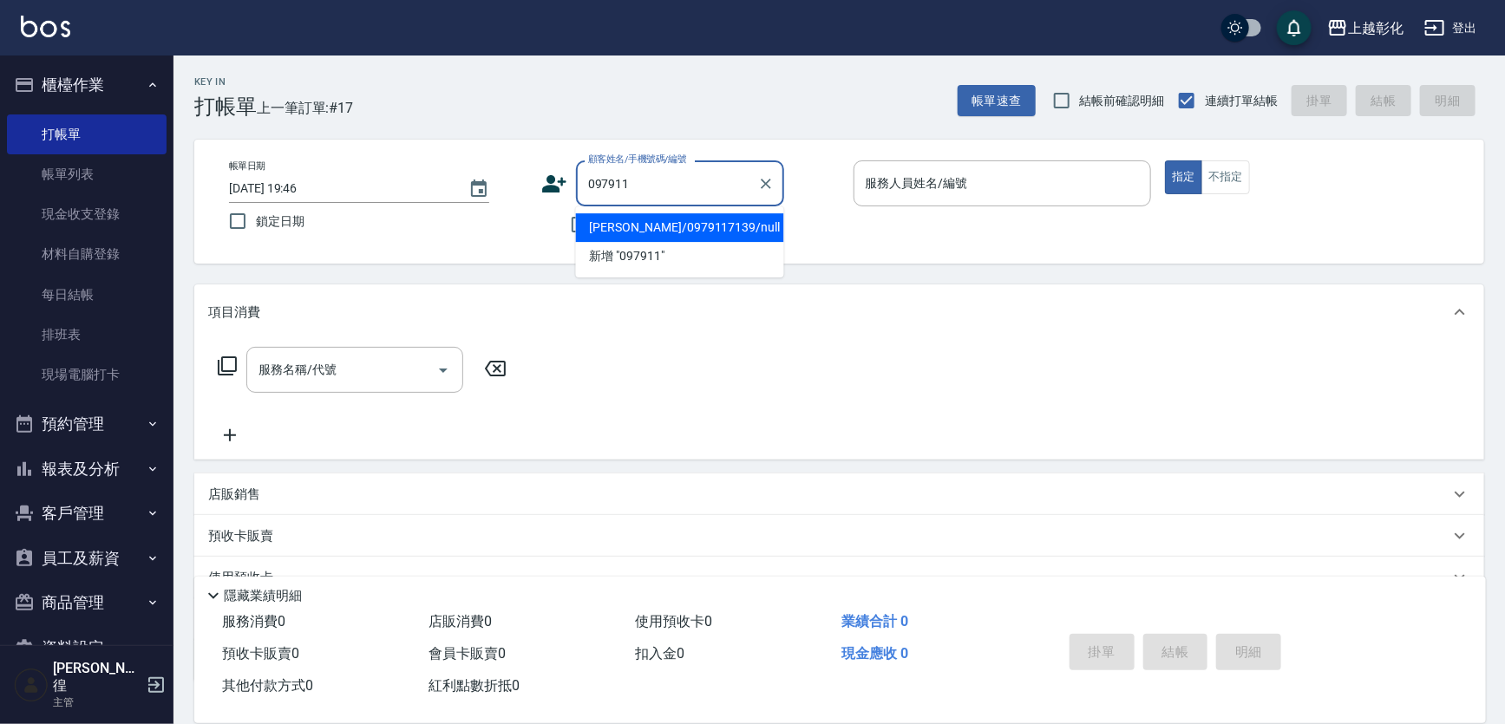
type input "[PERSON_NAME]/0979117139/null"
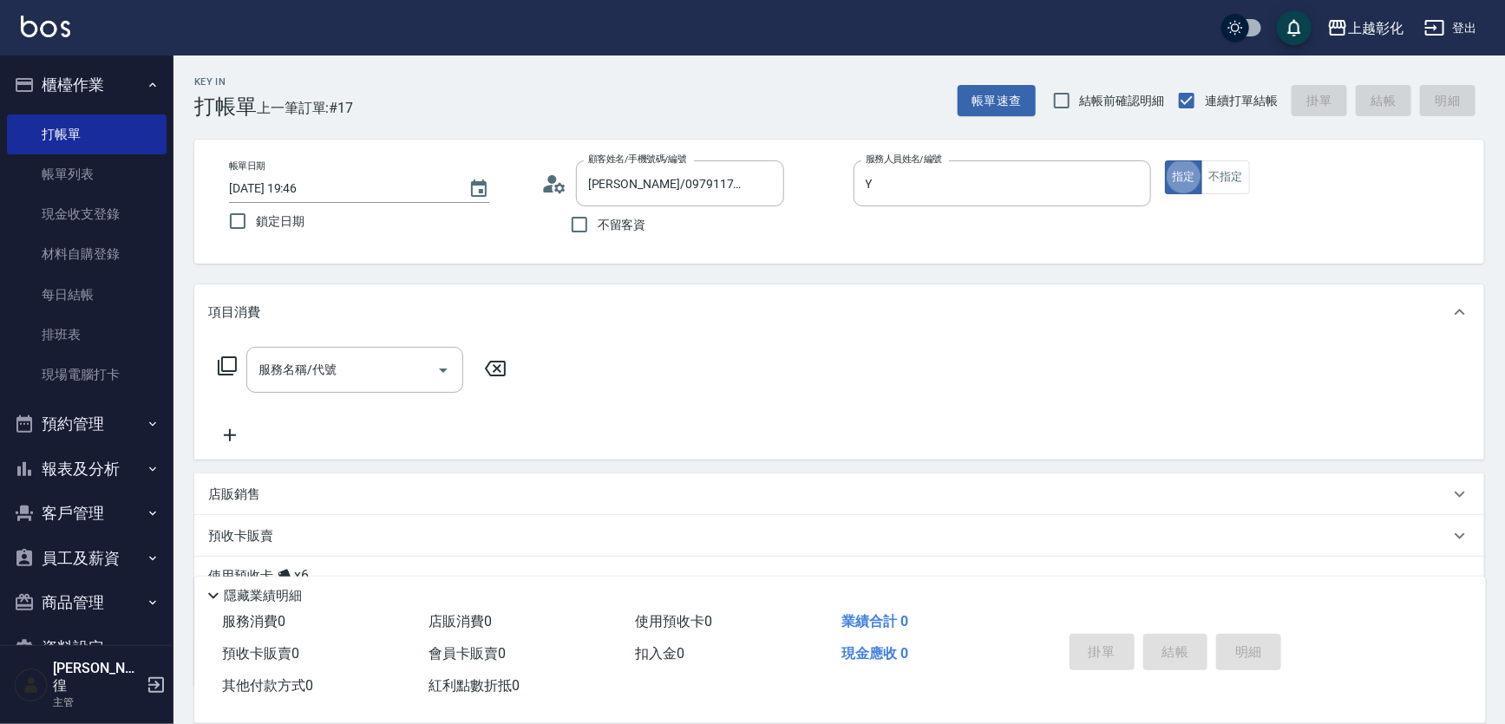
type input "YURI-Y"
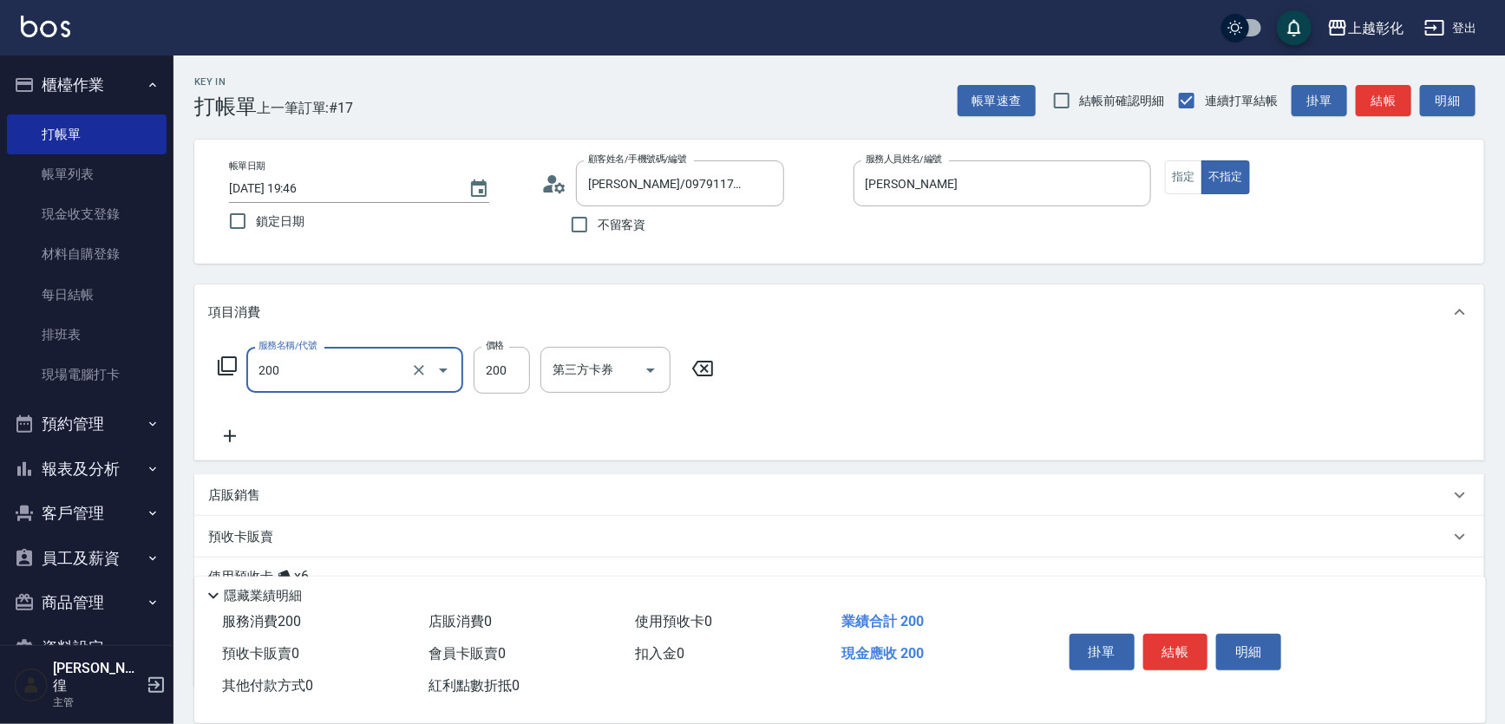
type input "New洗專案(200)"
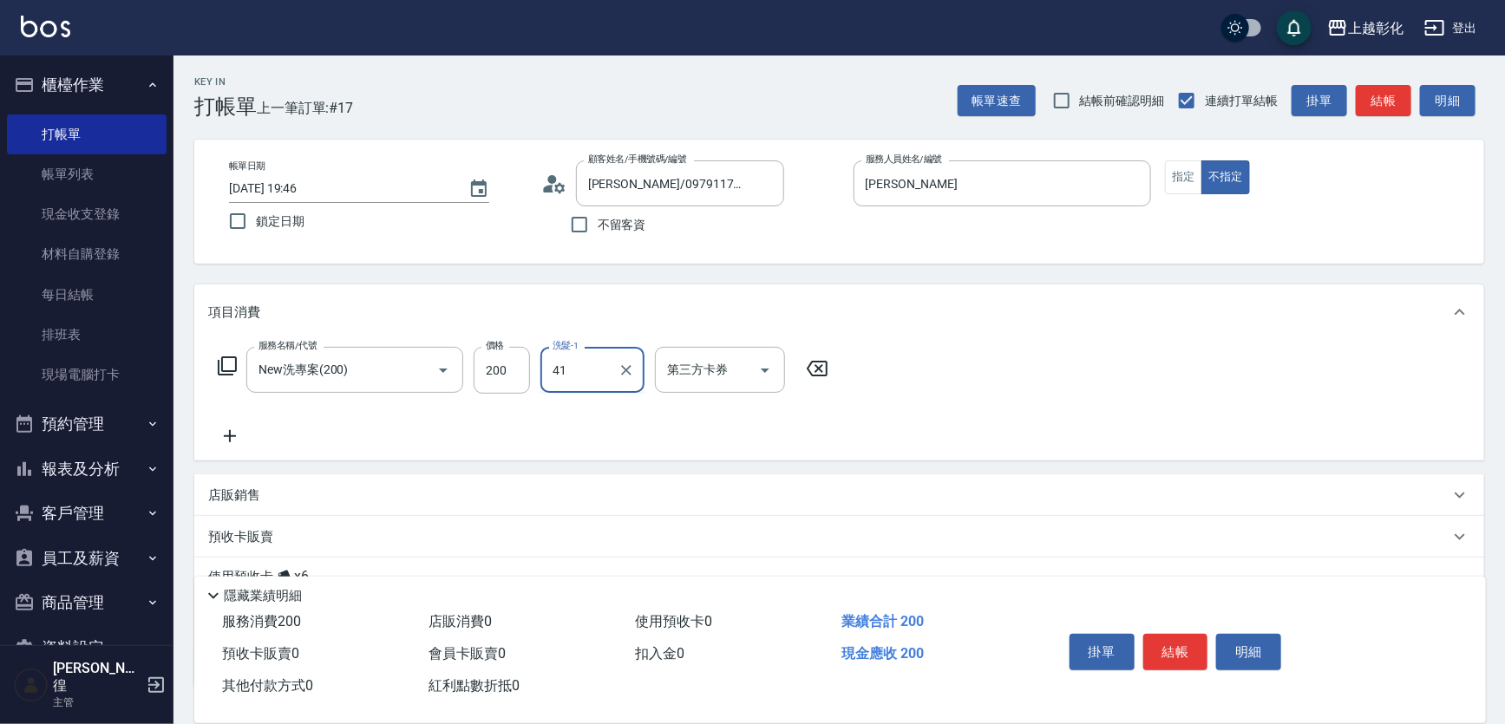
type input "謝宥萱-41"
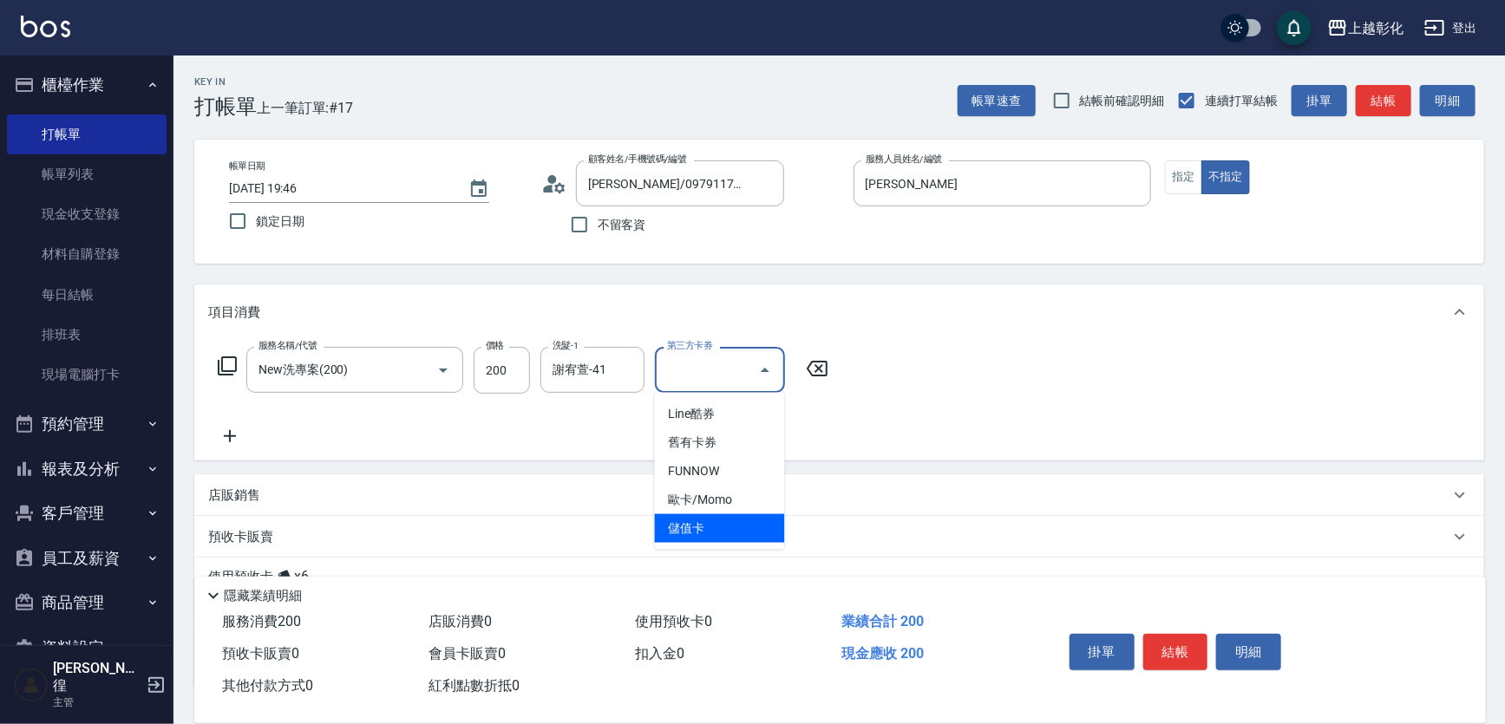
type input "儲值卡"
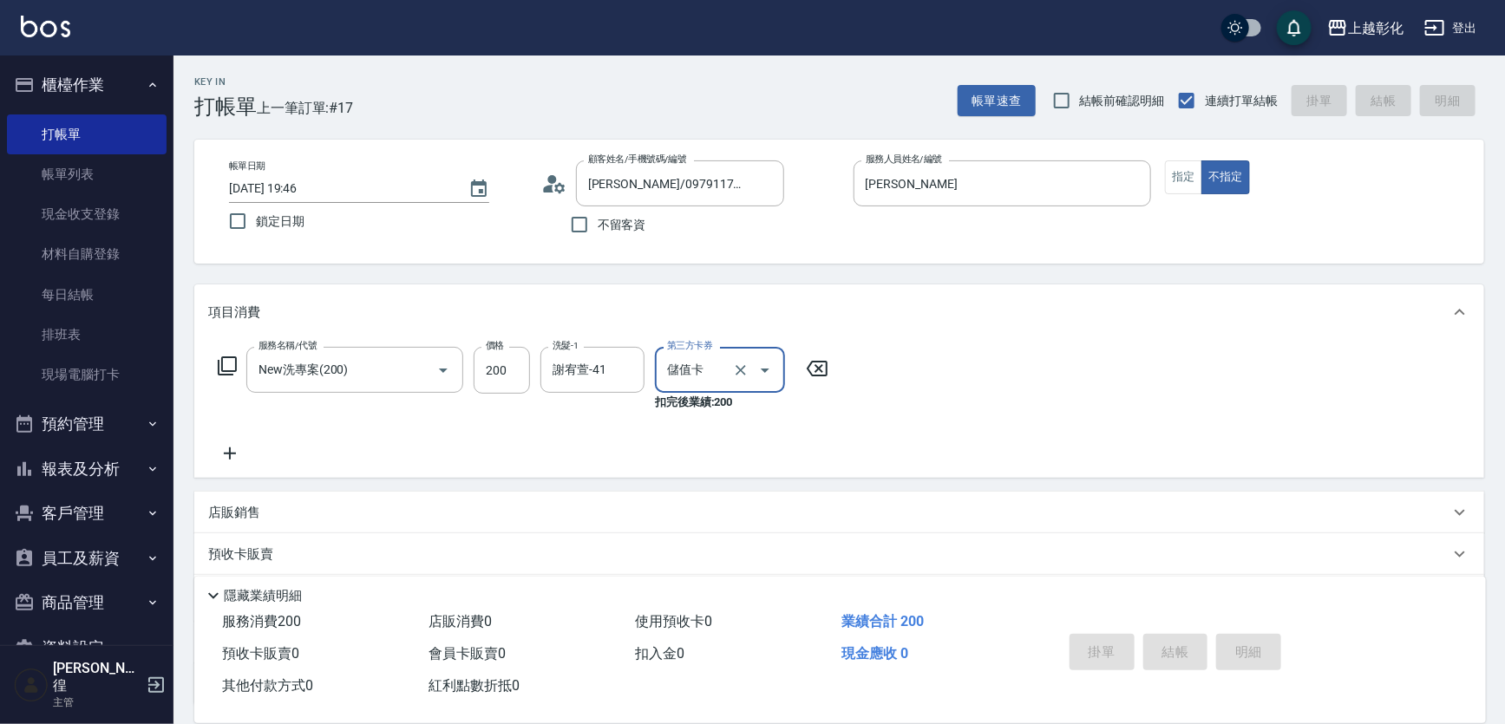
type input "2025/09/20 19:51"
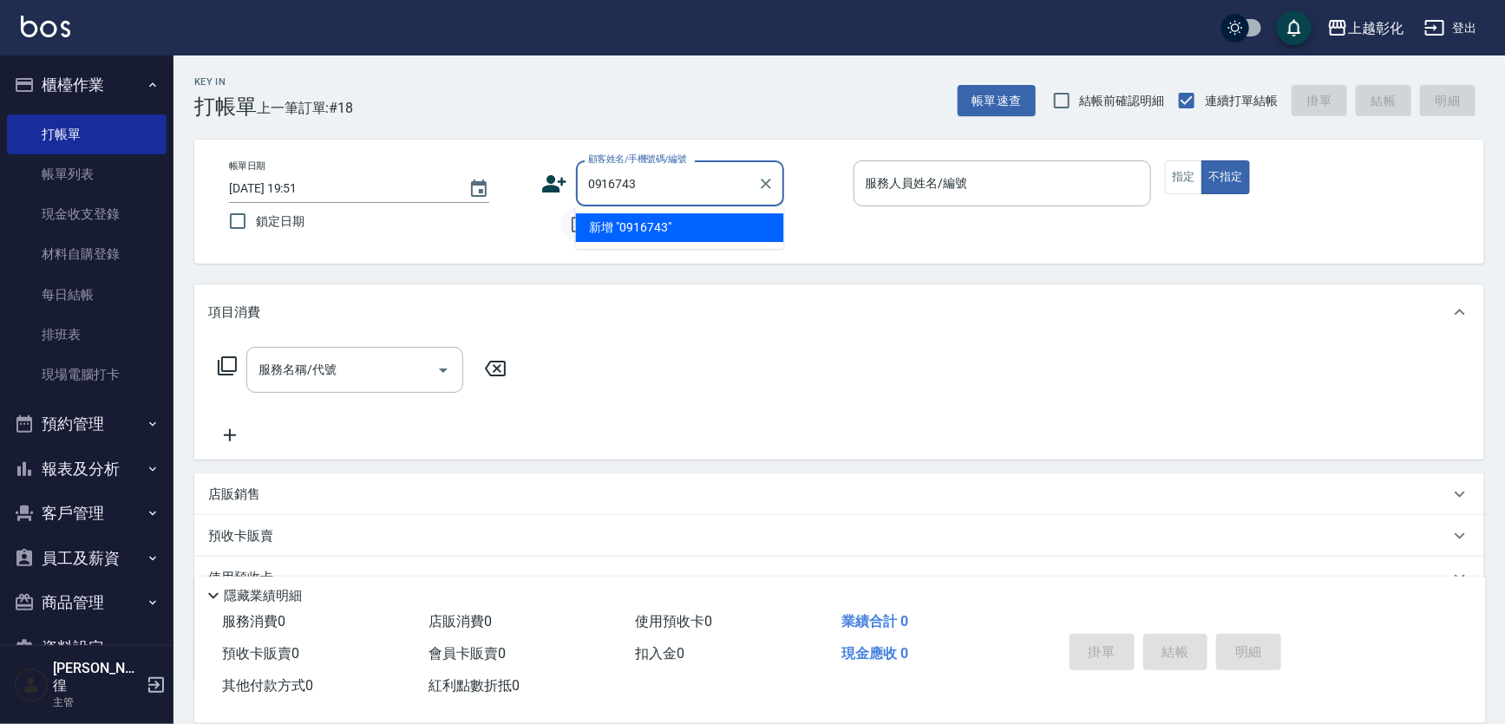
type input "0916743"
click at [569, 219] on input "不留客資" at bounding box center [579, 224] width 36 height 36
checkbox input "true"
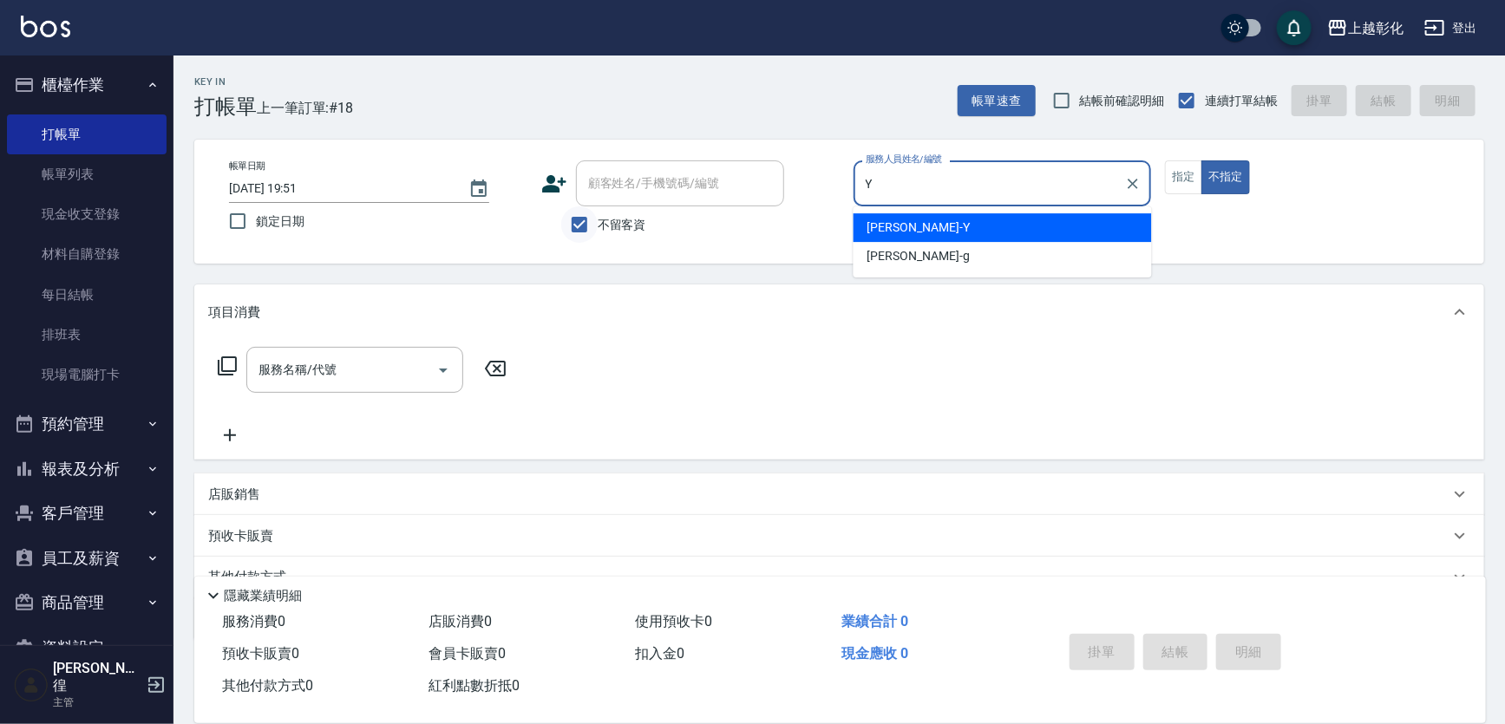
type input "YURI-Y"
type button "false"
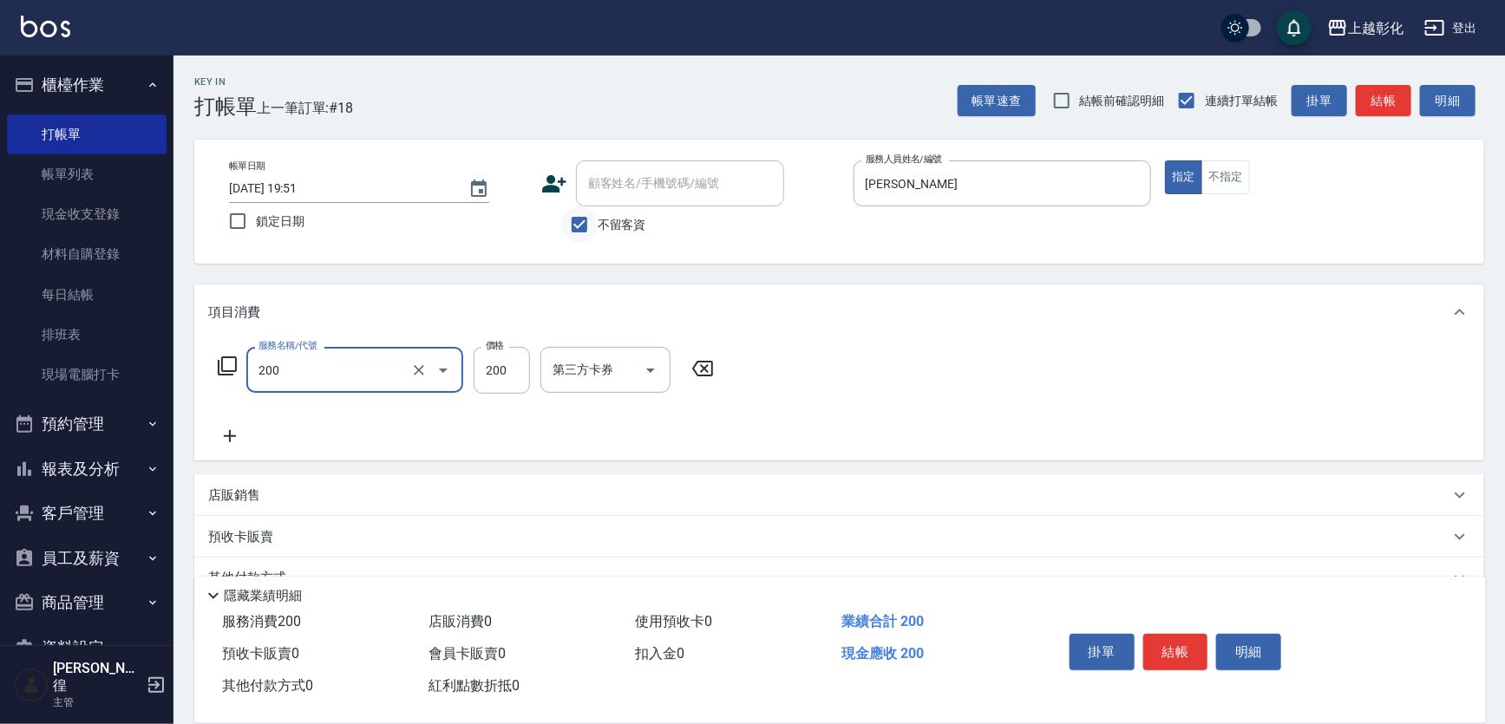
type input "New洗專案(200)"
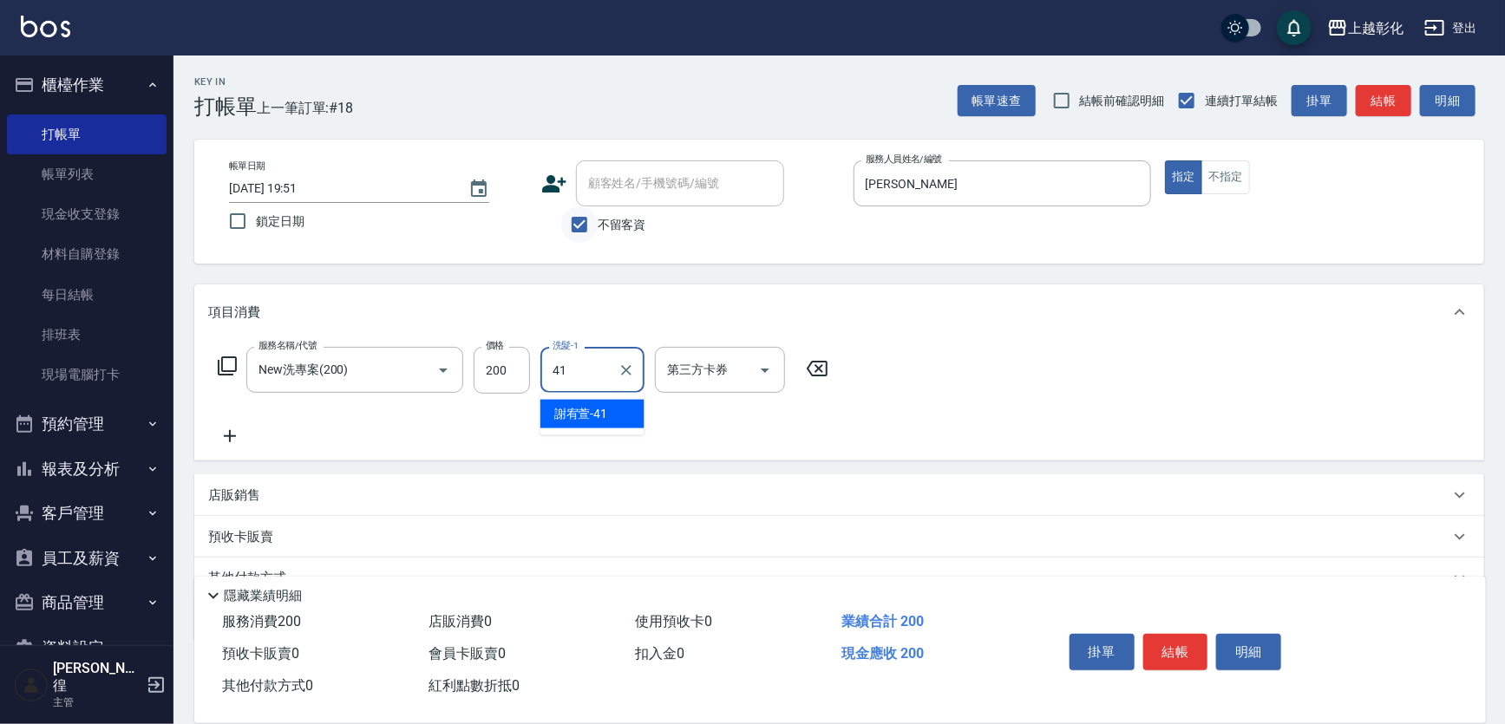
type input "謝宥萱-41"
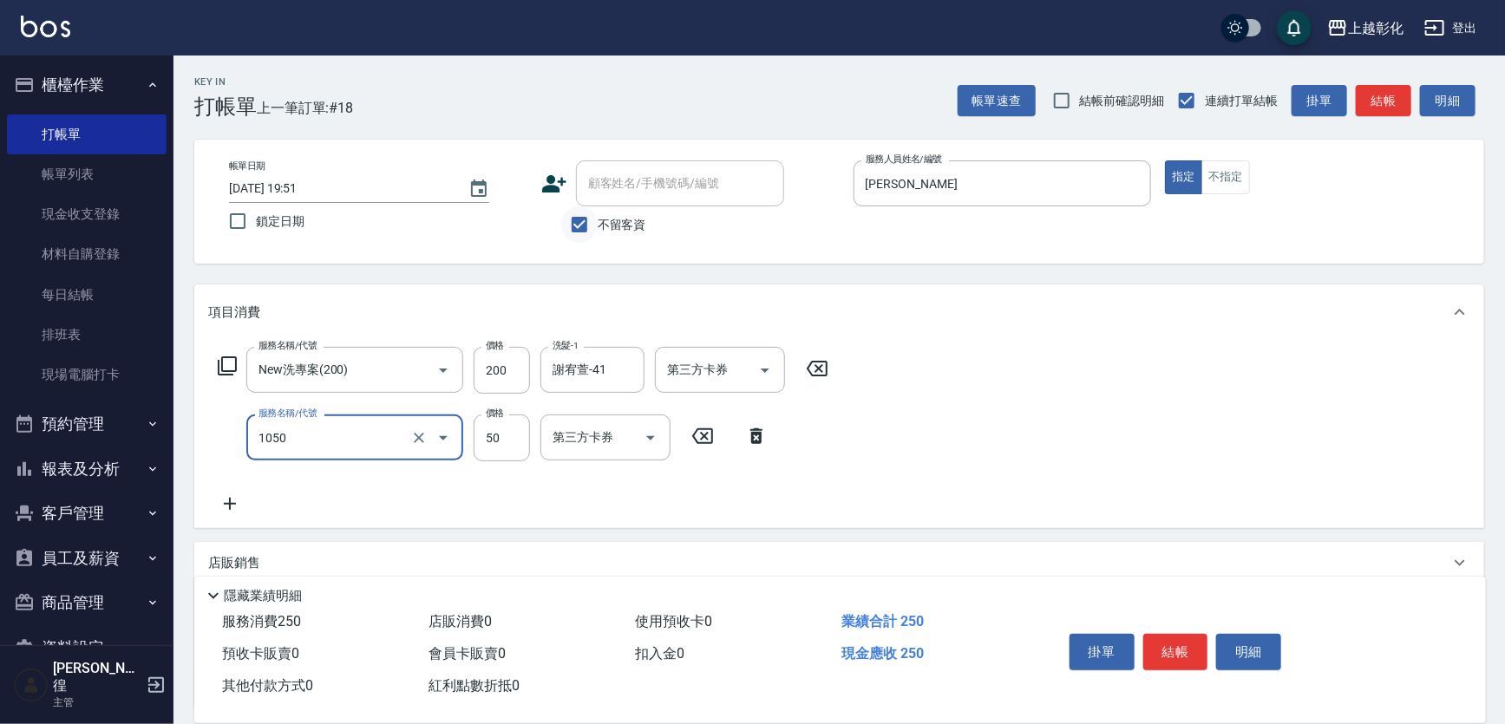
type input "精油(1050)"
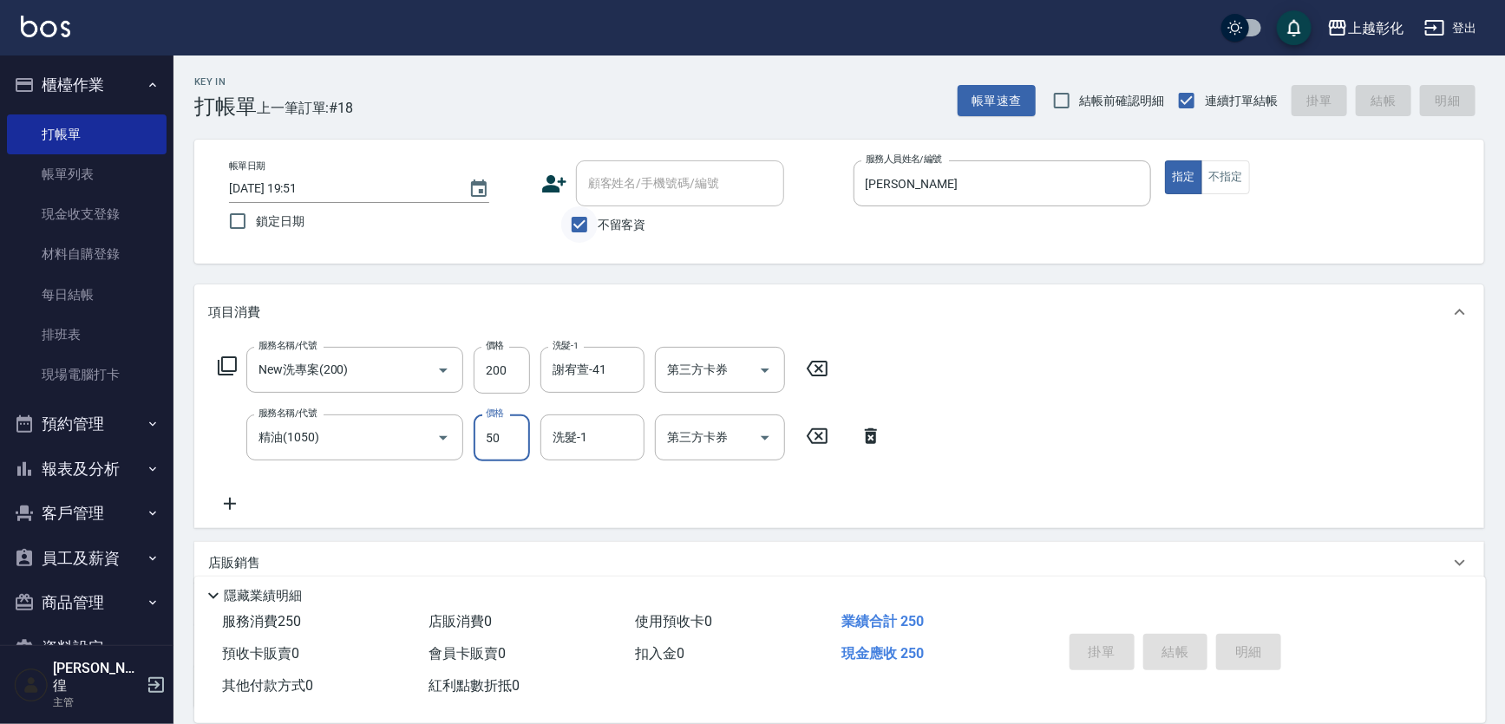
type input "2025/09/20 19:52"
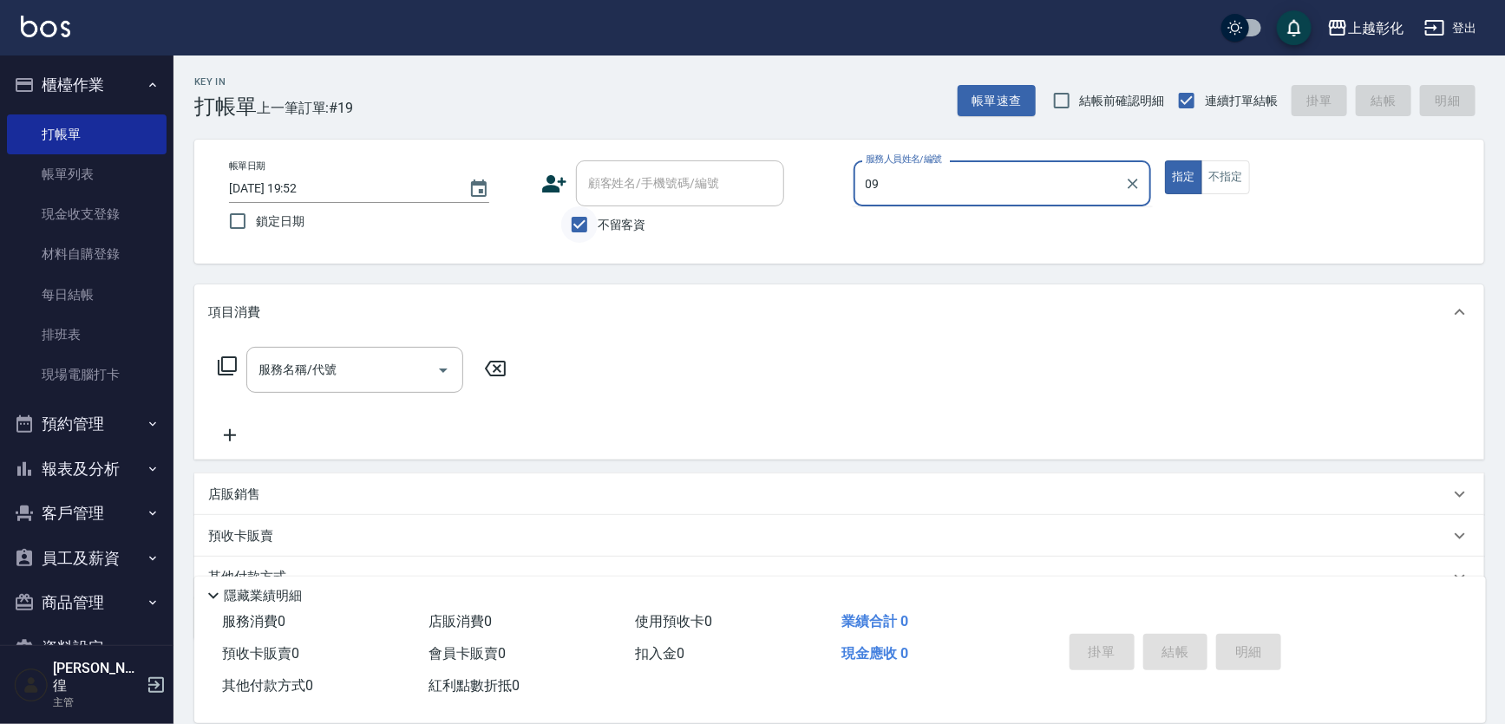
type input "09"
click at [576, 224] on input "不留客資" at bounding box center [579, 224] width 36 height 36
checkbox input "false"
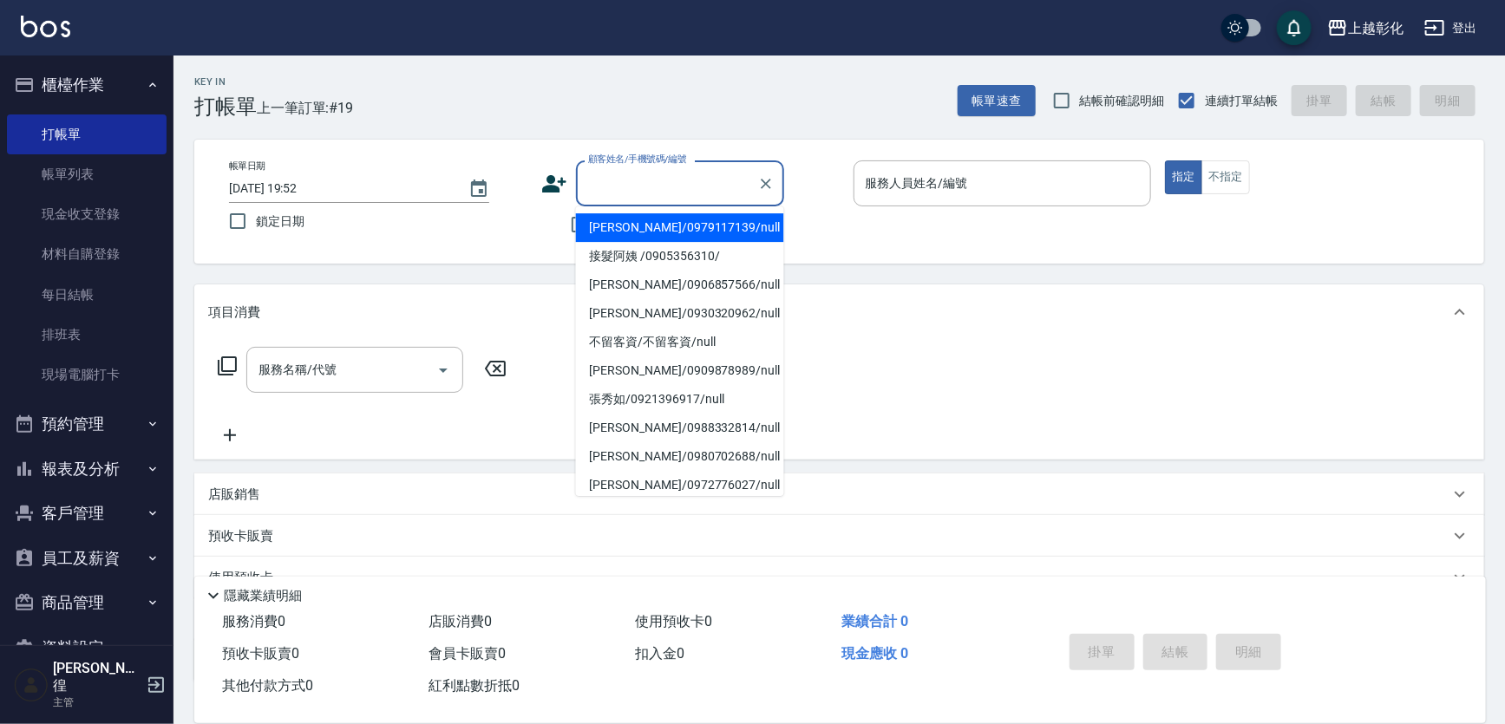
click at [649, 173] on div "顧客姓名/手機號碼/編號 顧客姓名/手機號碼/編號" at bounding box center [680, 183] width 208 height 46
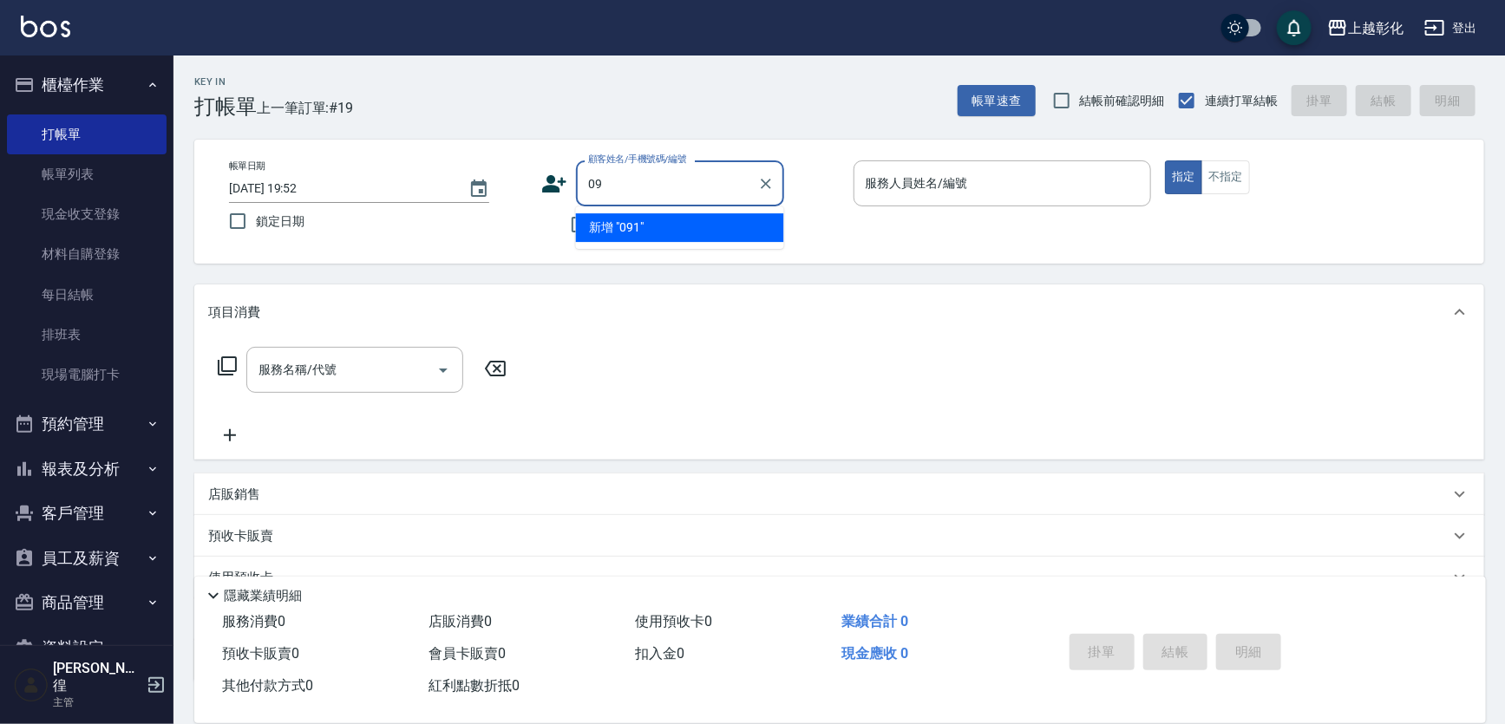
type input "0"
type input "743200"
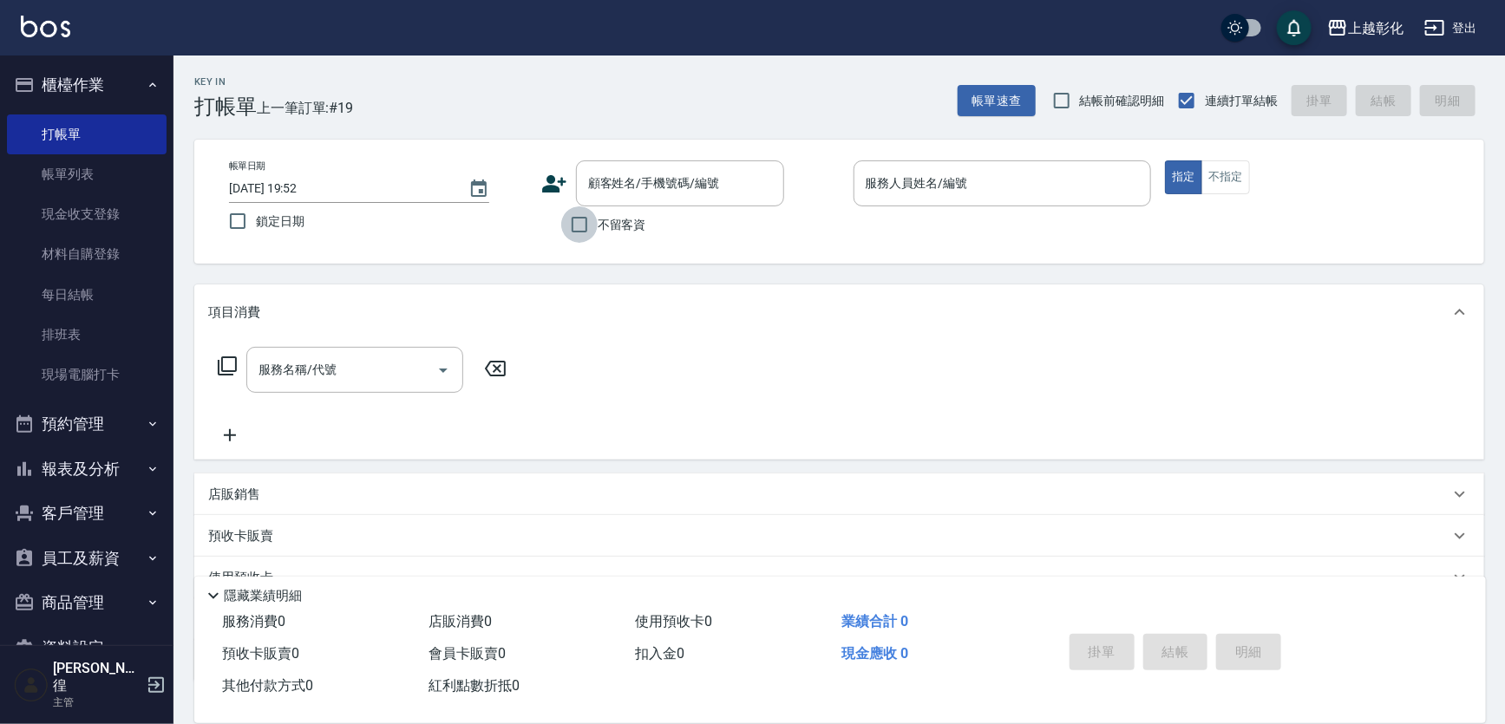
click at [561, 218] on input "不留客資" at bounding box center [579, 224] width 36 height 36
checkbox input "true"
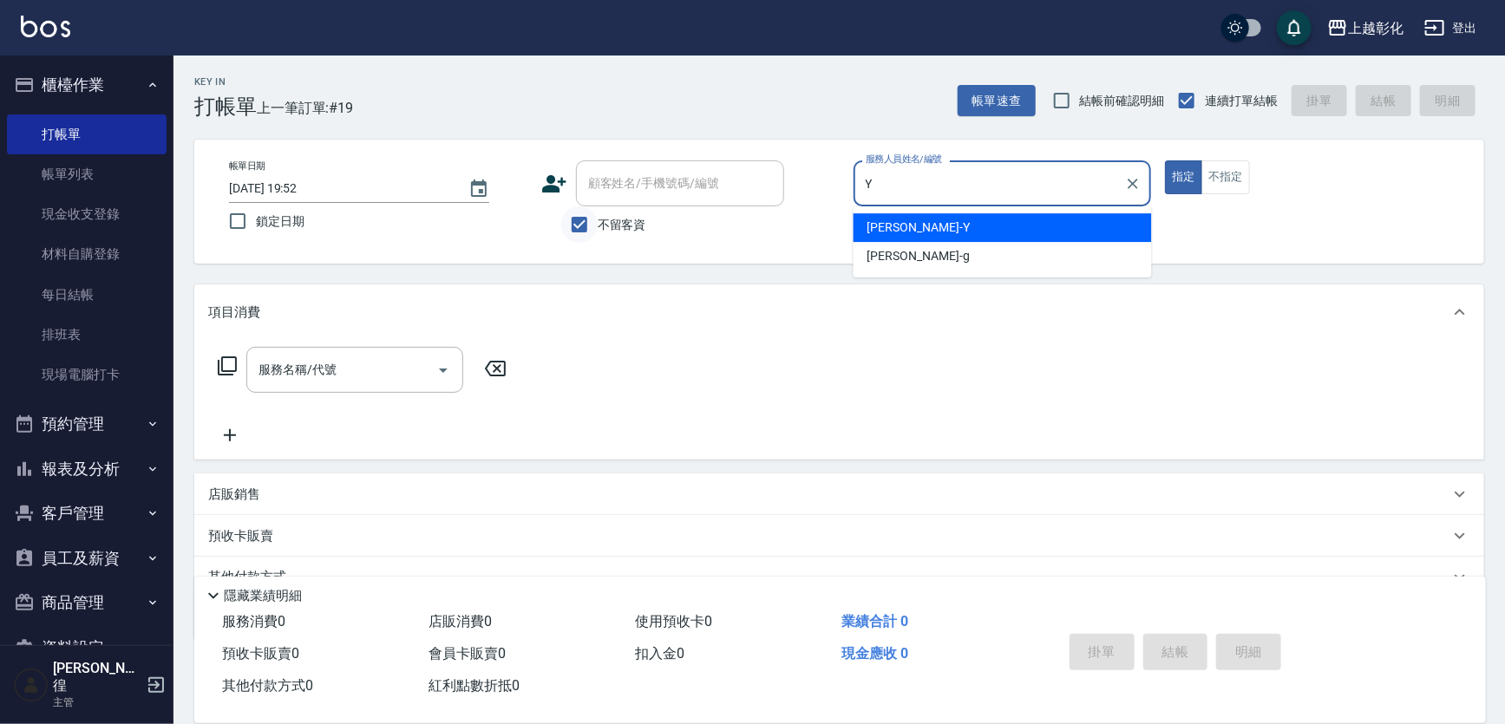
type input "YURI-Y"
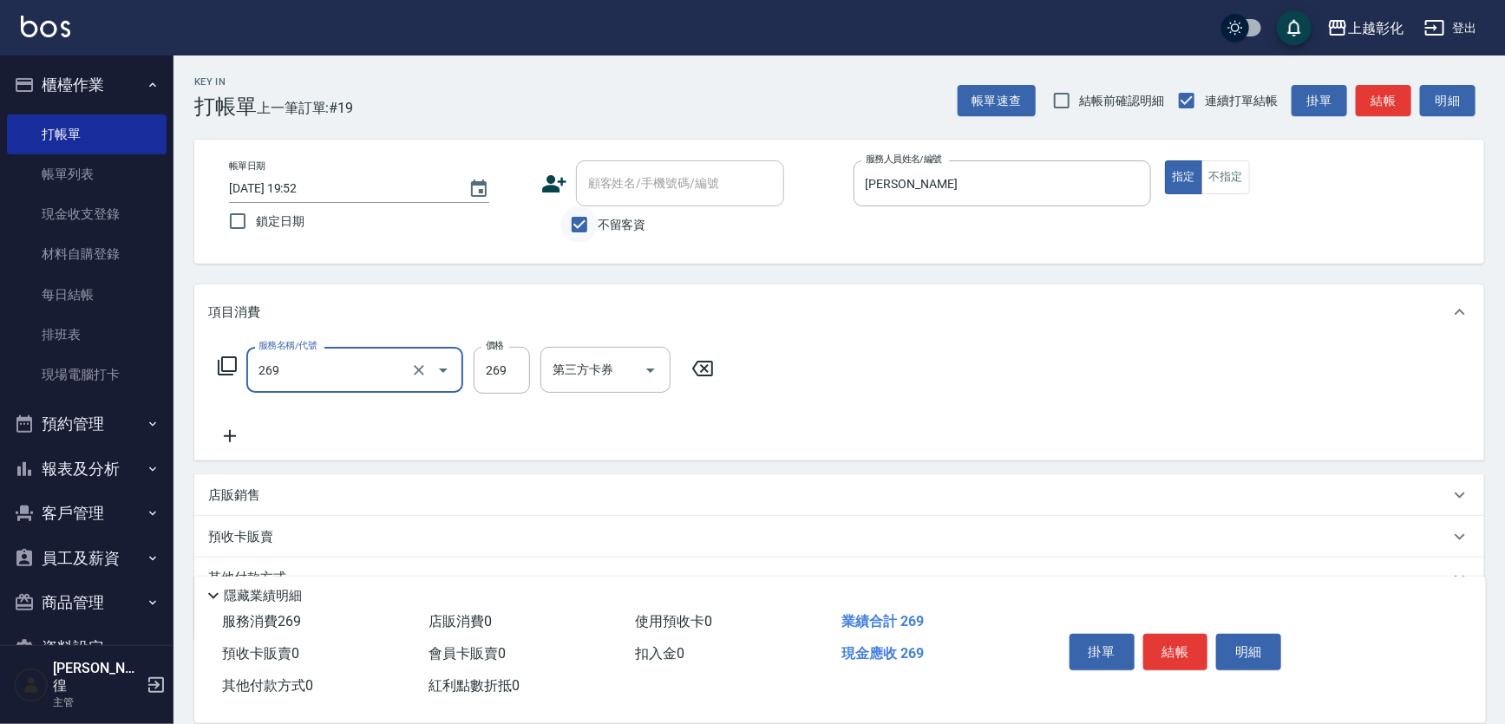
type input "一般洗剪(269)"
type input "350"
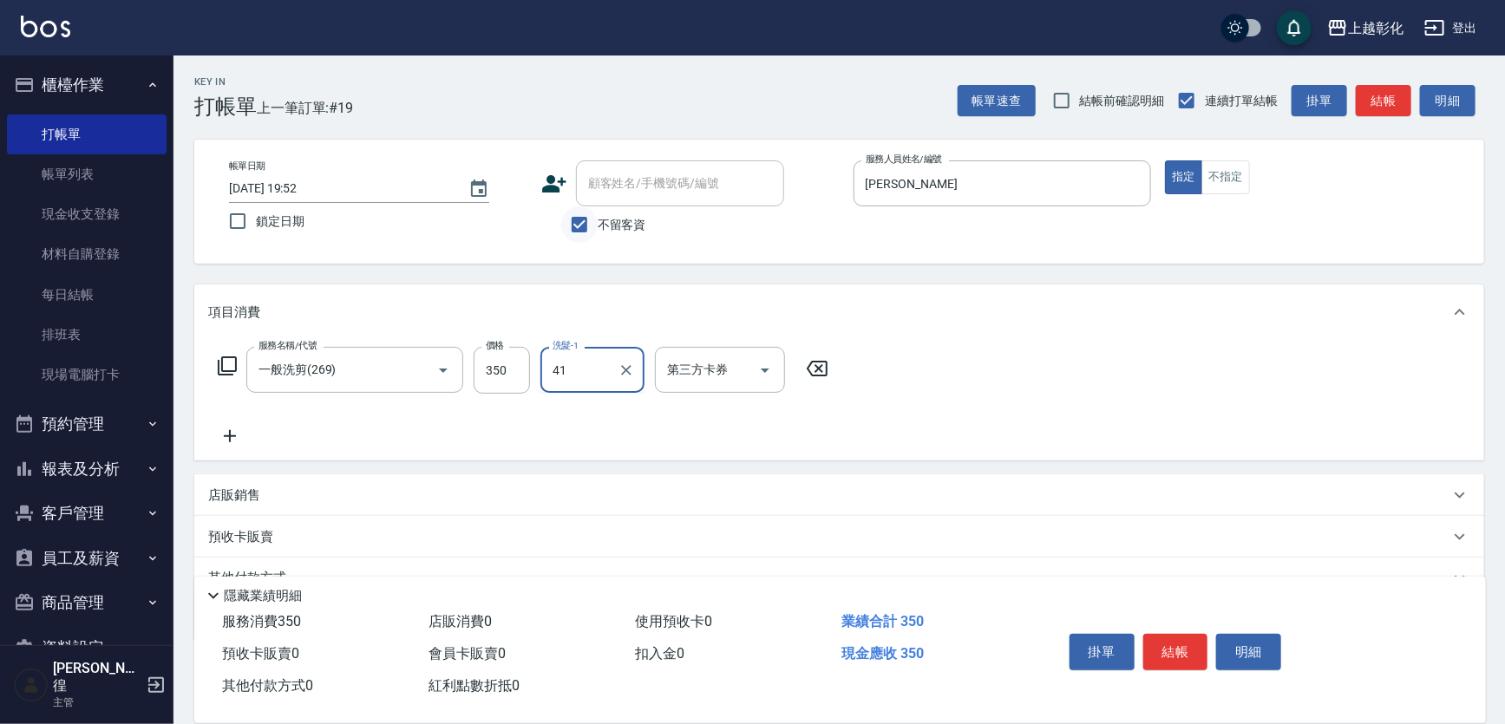
type input "謝宥萱-41"
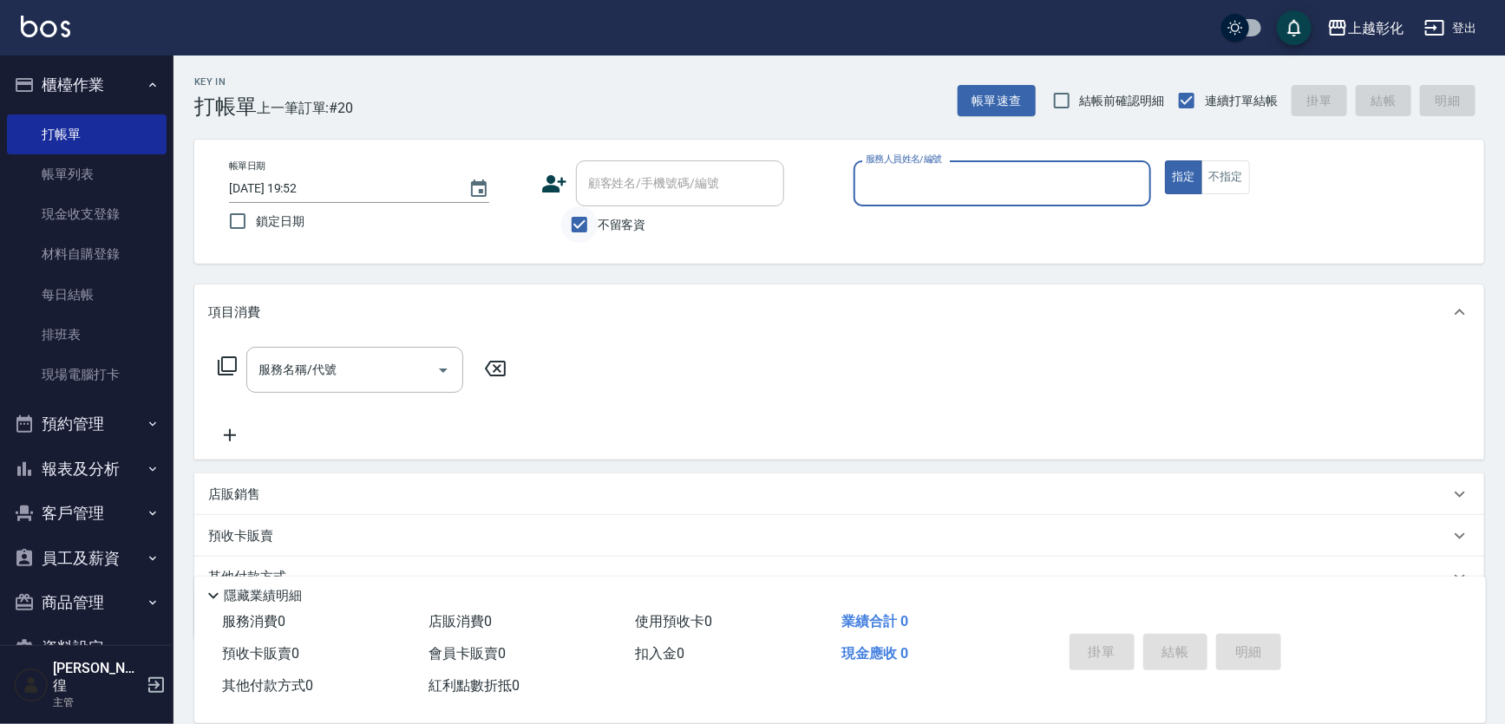
click at [561, 218] on input "不留客資" at bounding box center [579, 224] width 36 height 36
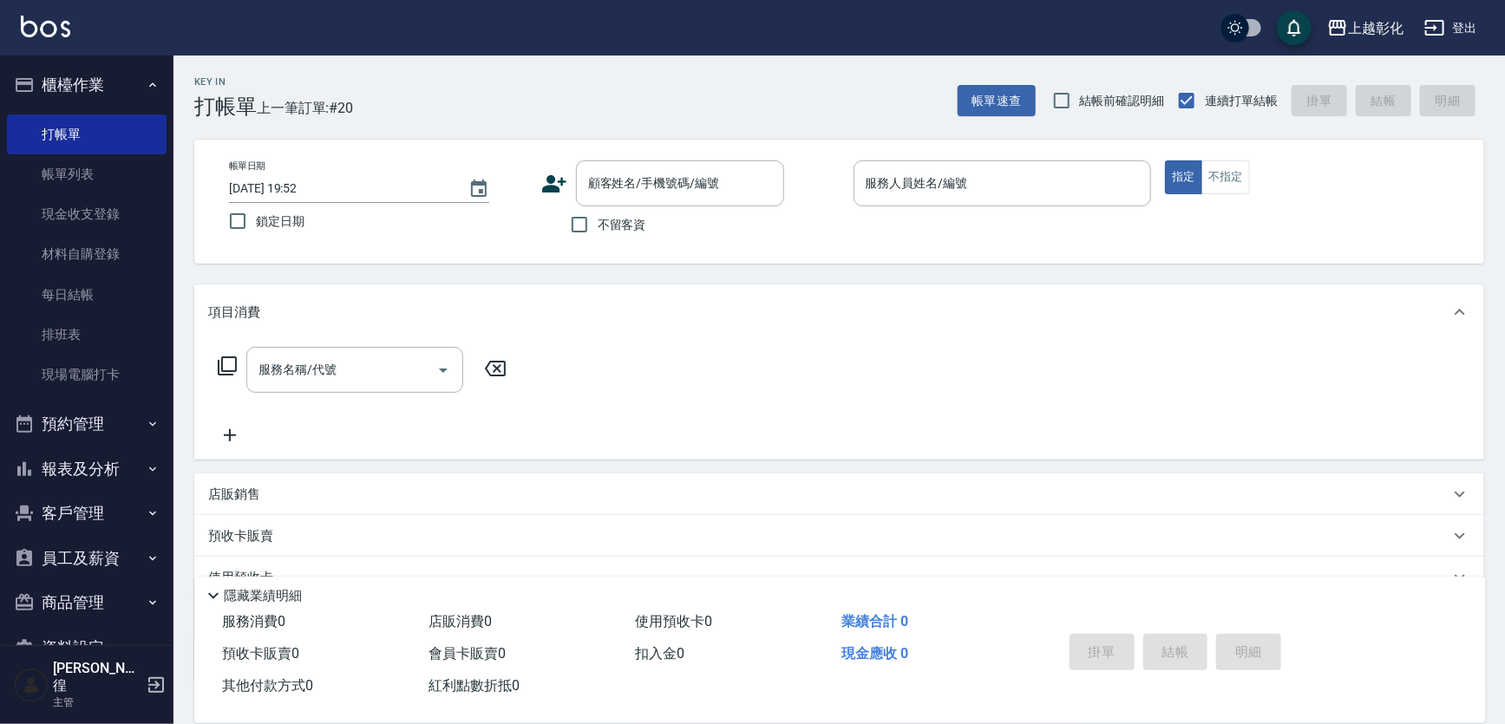
click at [573, 193] on div "顧客姓名/手機號碼/編號 顧客姓名/手機號碼/編號" at bounding box center [690, 183] width 298 height 46
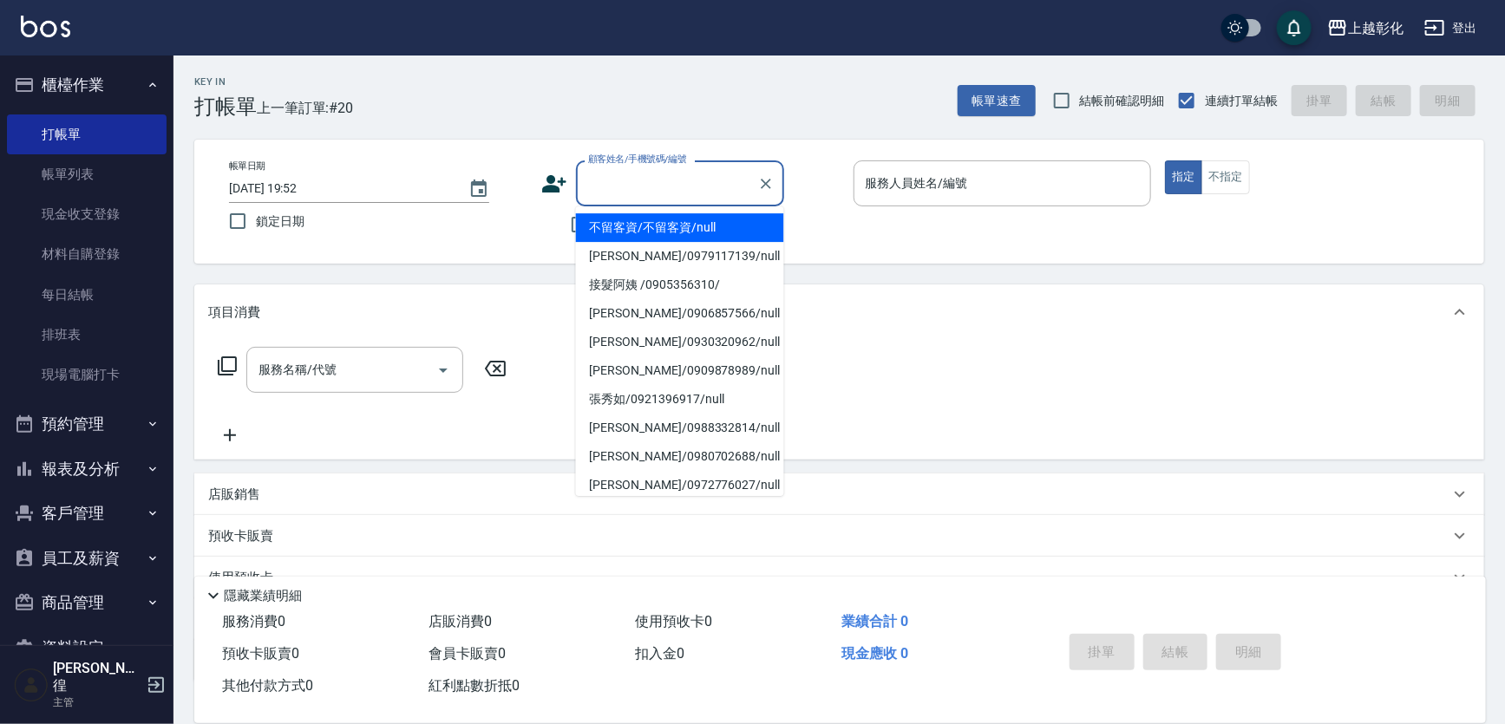
click at [605, 173] on input "顧客姓名/手機號碼/編號" at bounding box center [667, 183] width 167 height 30
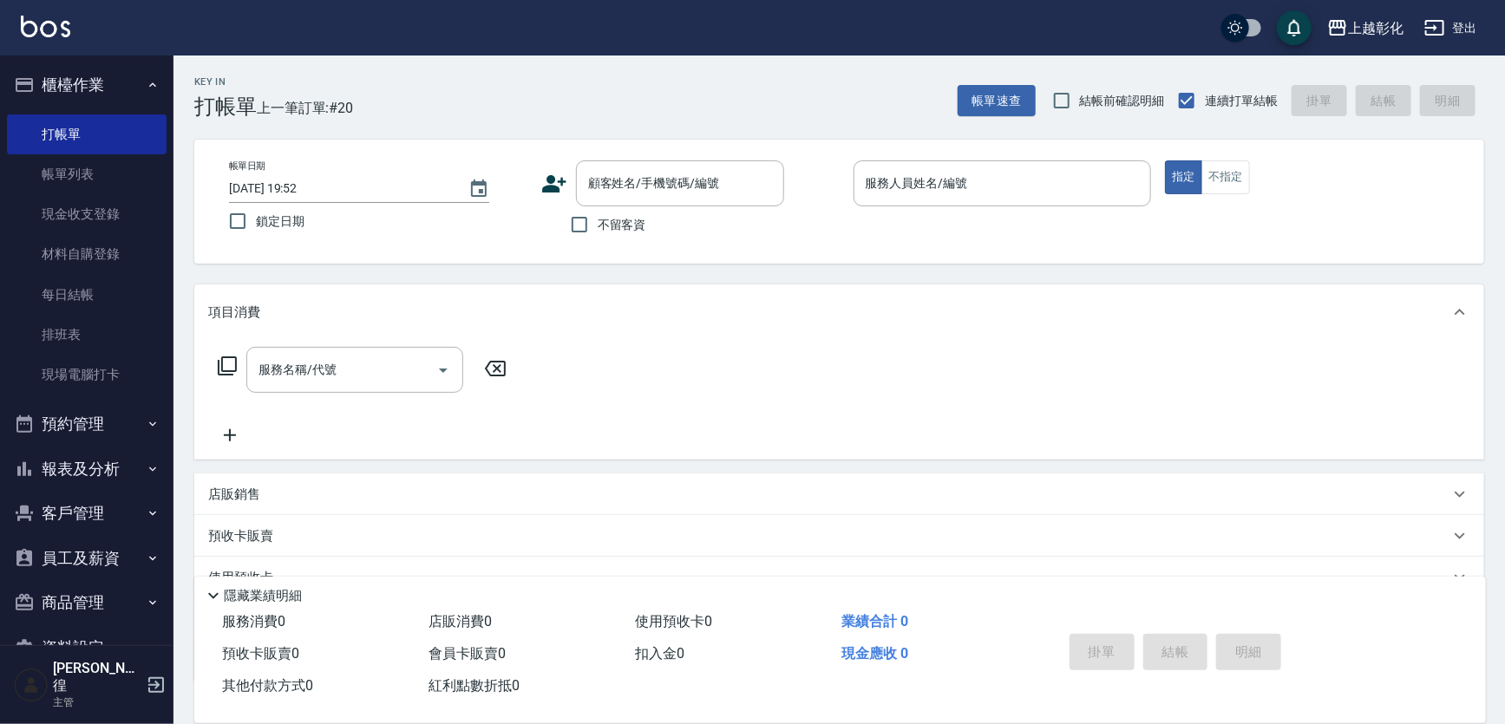
click at [558, 227] on div "不留客資" at bounding box center [662, 224] width 243 height 36
click at [563, 226] on input "不留客資" at bounding box center [579, 224] width 36 height 36
checkbox input "true"
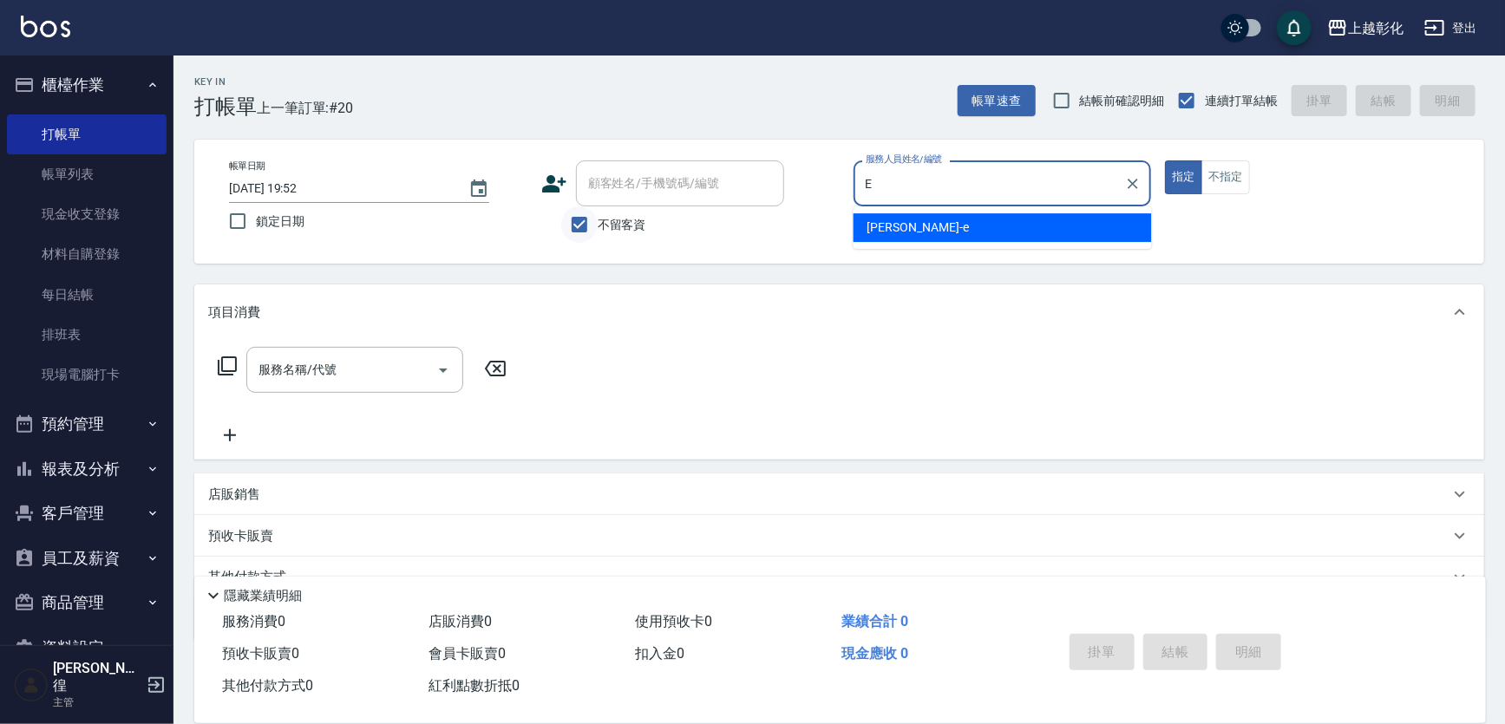
type input "[PERSON_NAME]-e"
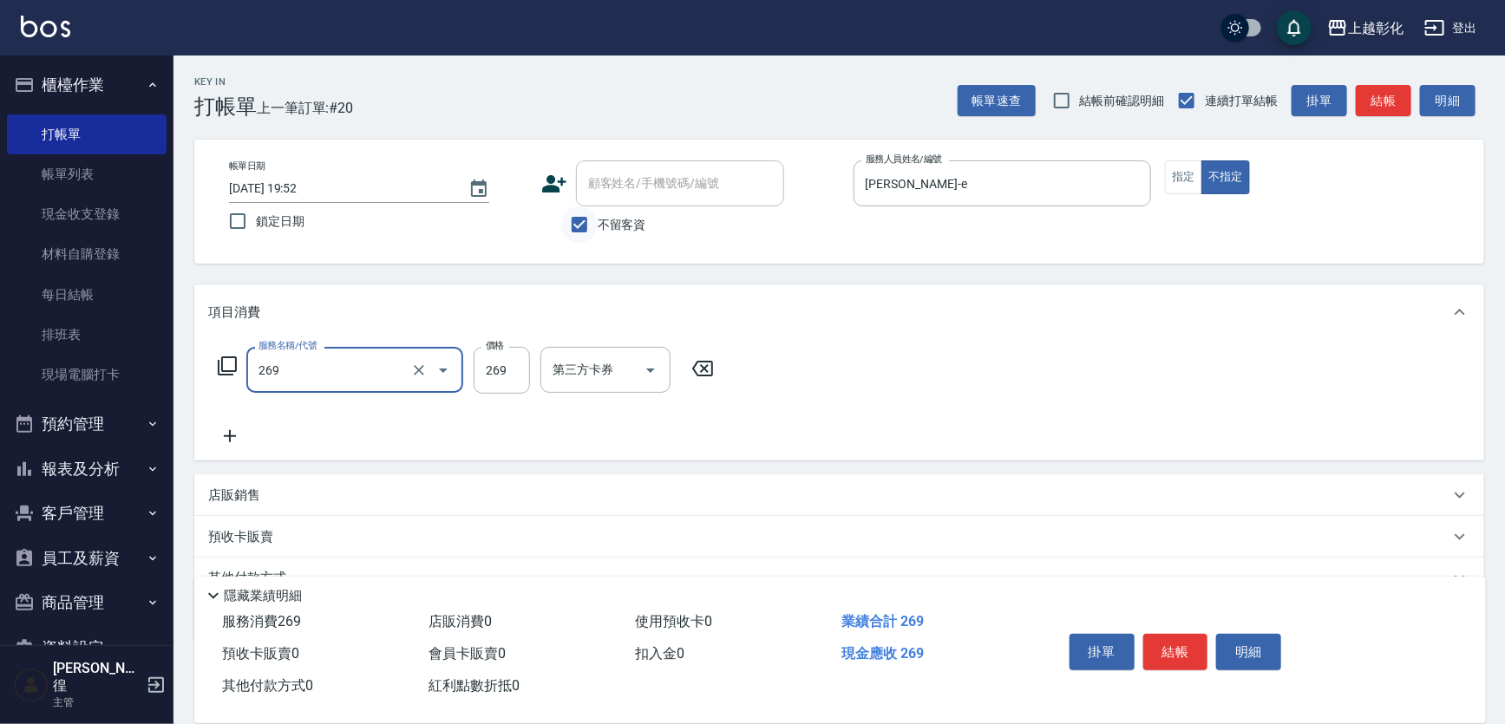
type input "一般洗剪(269)"
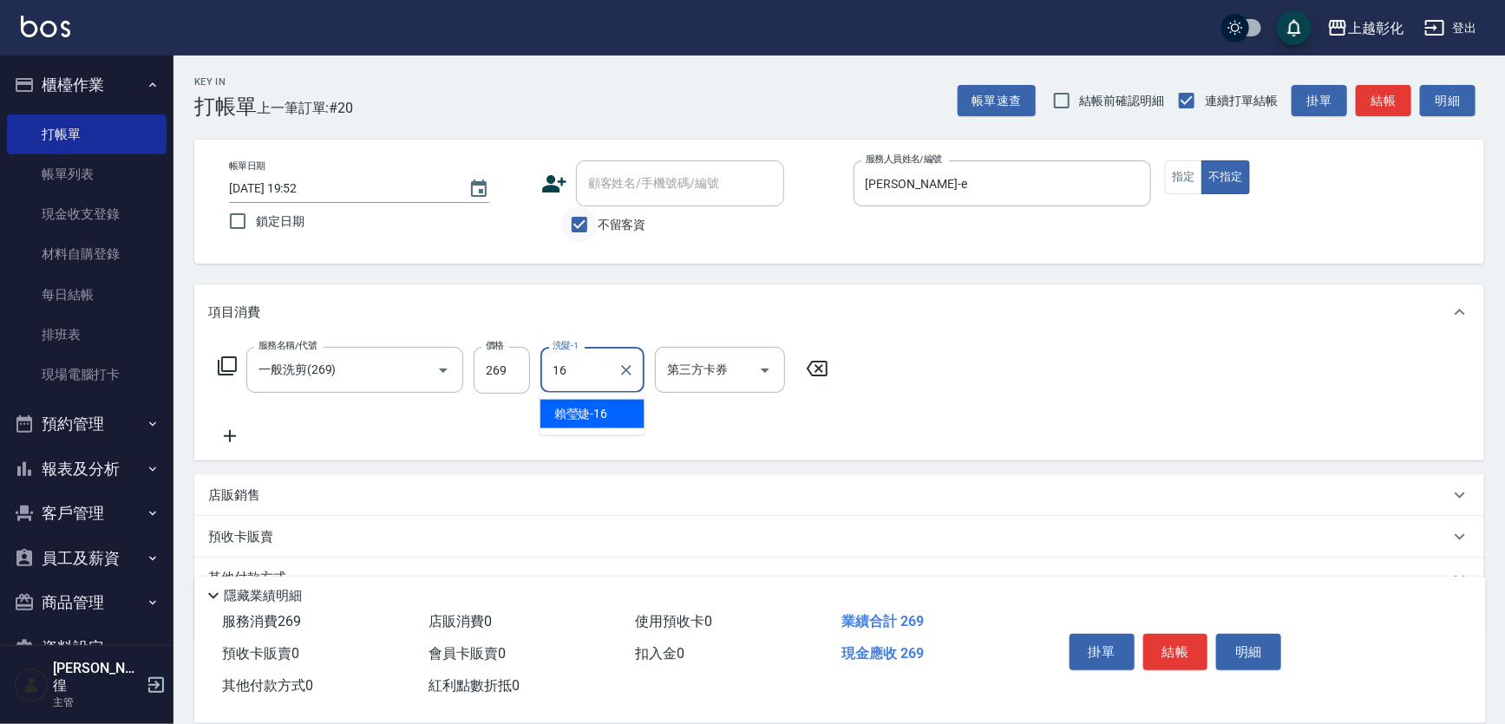
type input "賴瑩婕-16"
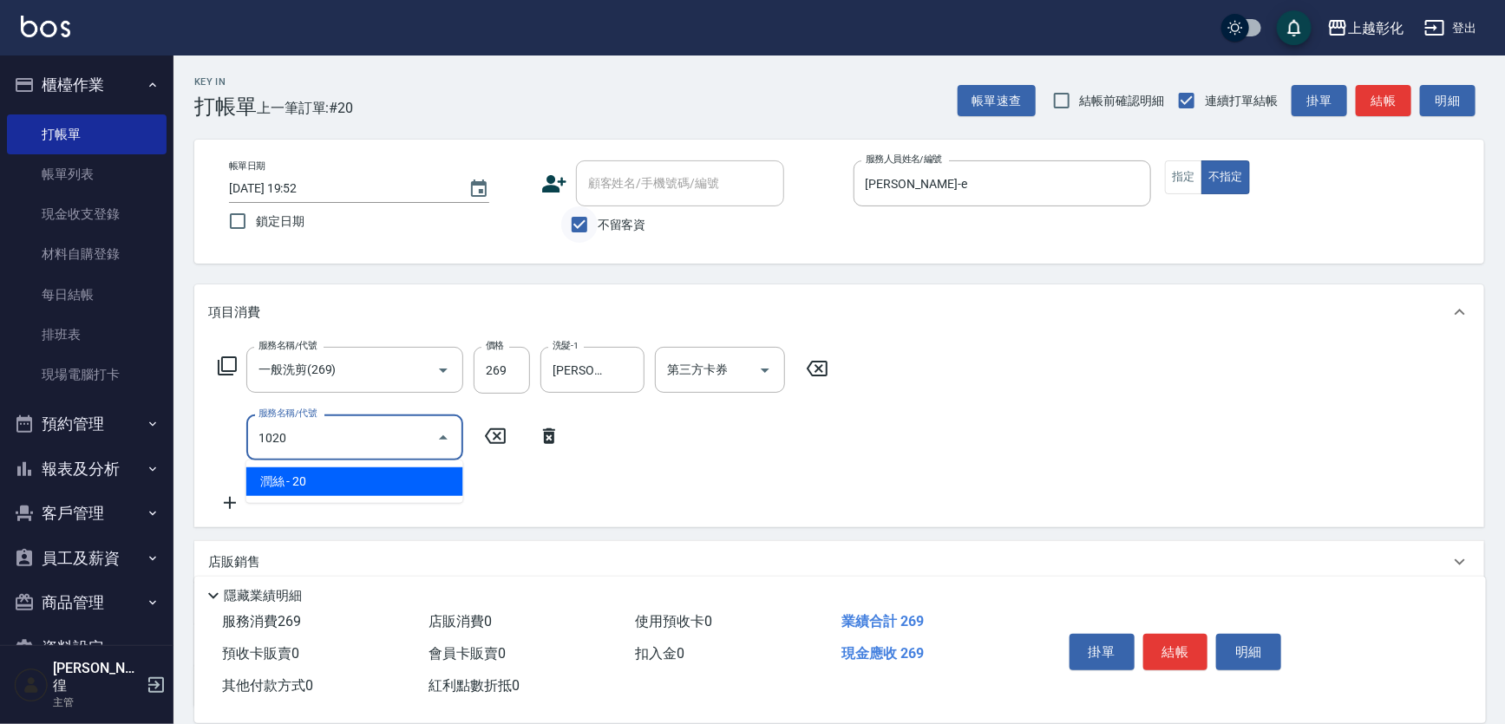
type input "潤絲(1020)"
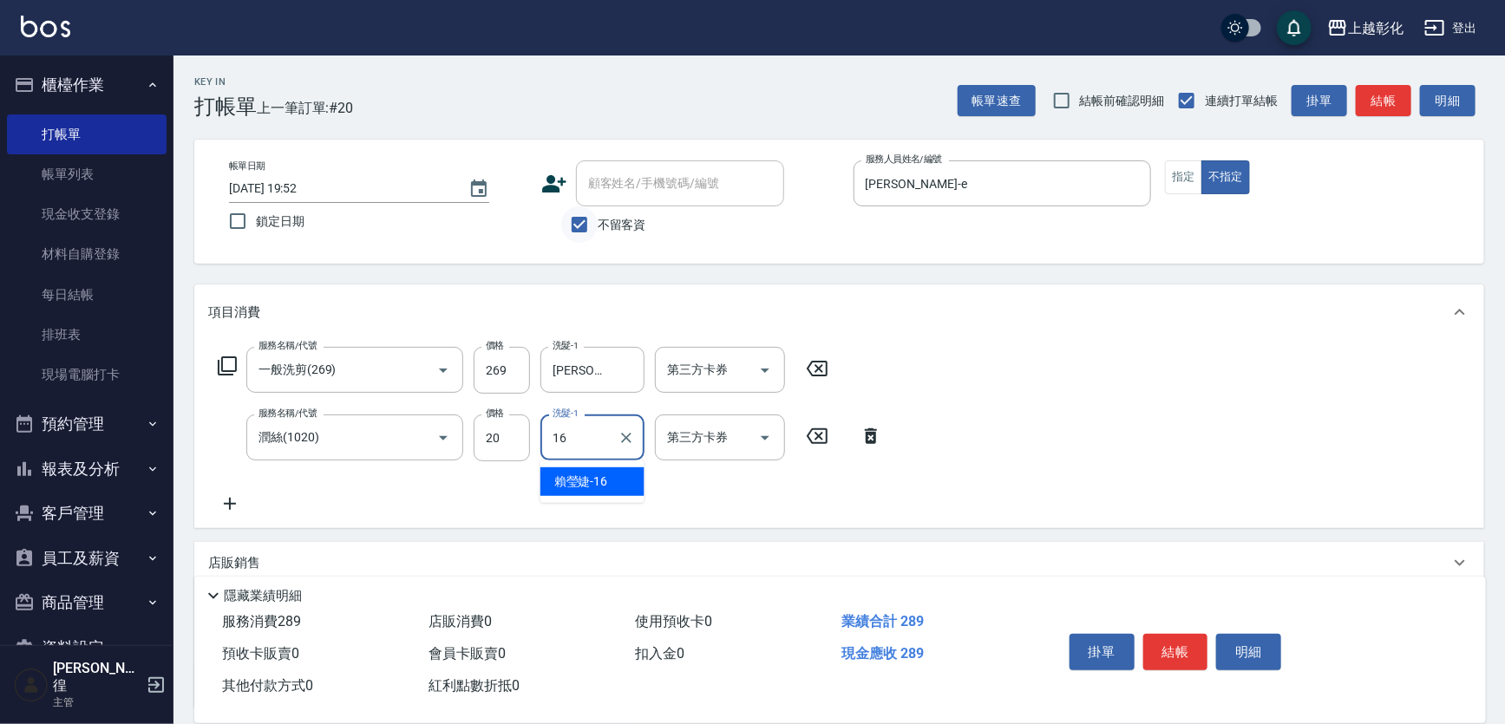
type input "賴瑩婕-16"
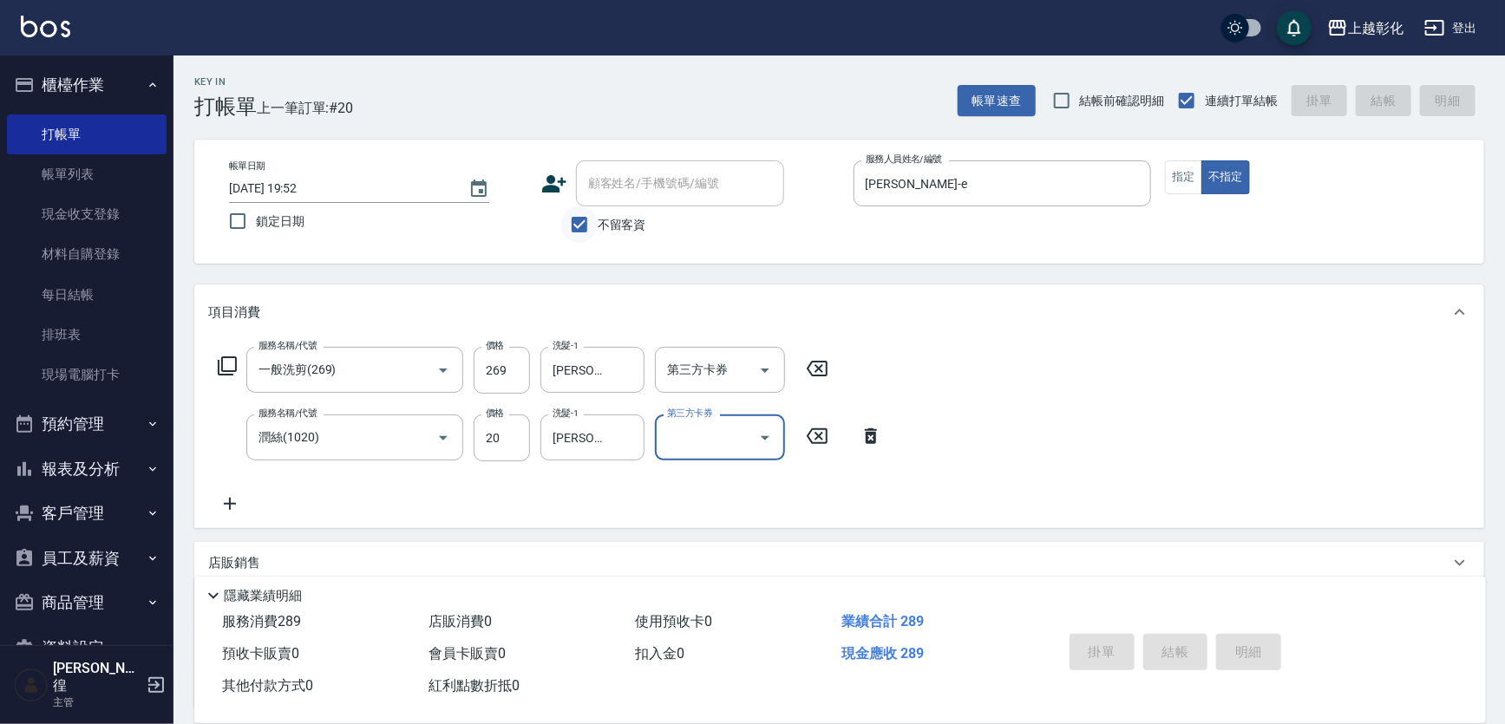
type input "2025/09/20 19:53"
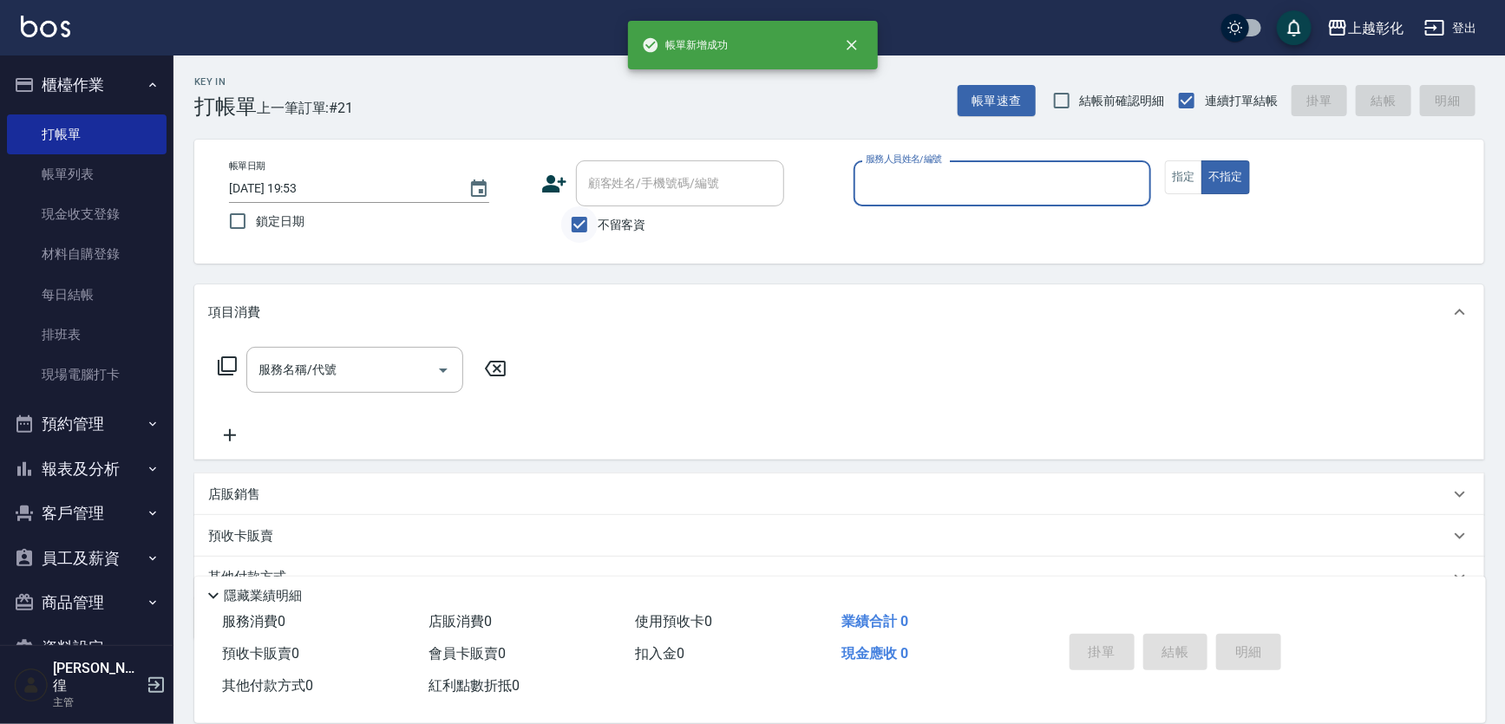
click at [563, 226] on input "不留客資" at bounding box center [579, 224] width 36 height 36
checkbox input "false"
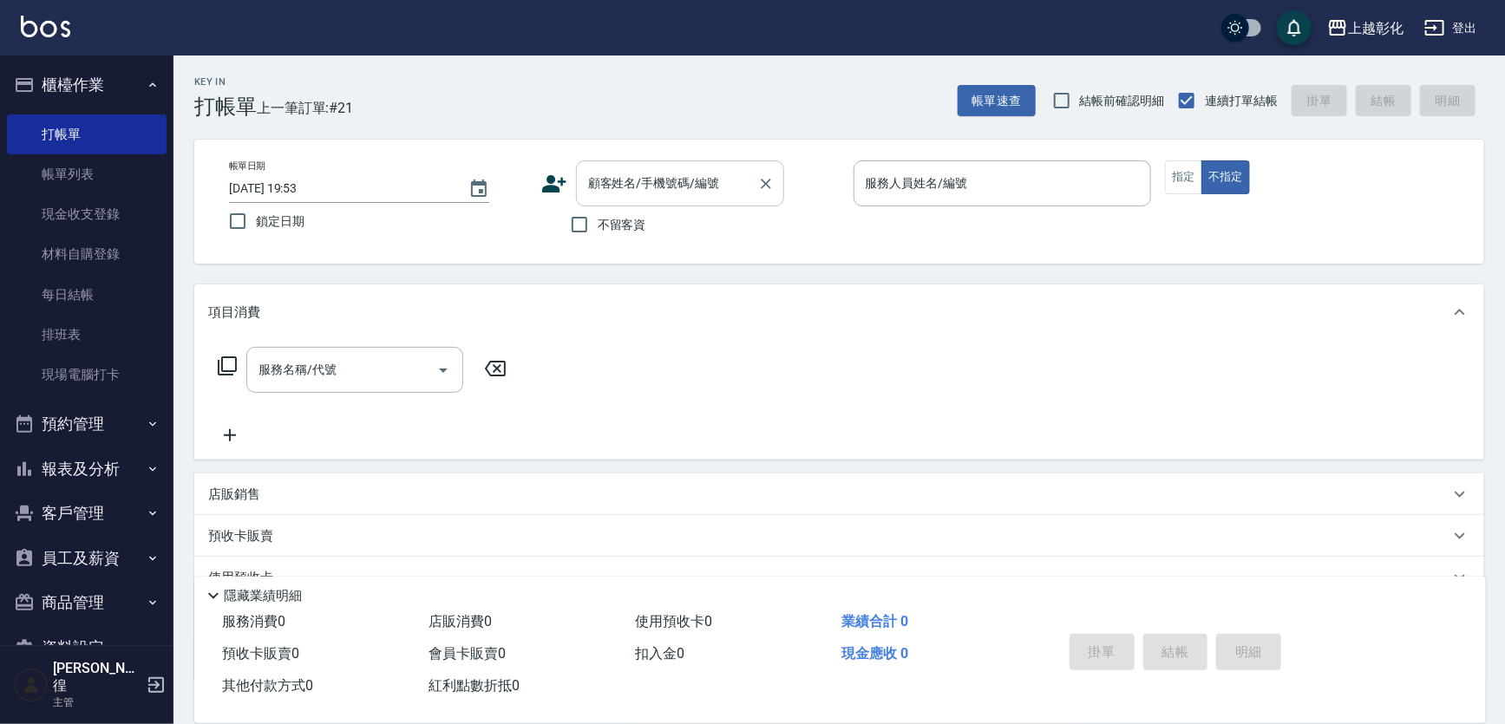
click at [625, 189] on input "顧客姓名/手機號碼/編號" at bounding box center [667, 183] width 167 height 30
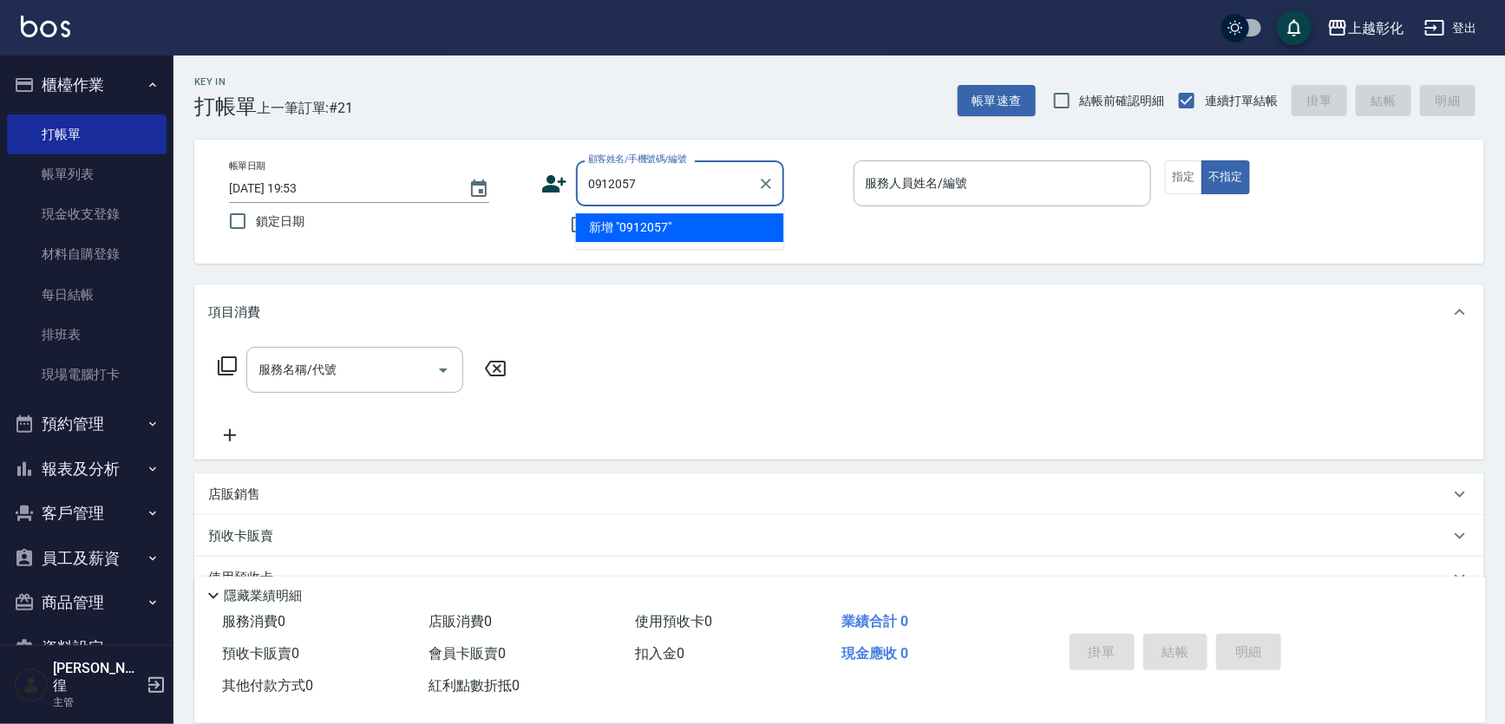
click at [599, 219] on li "新增 "0912057"" at bounding box center [680, 227] width 208 height 29
type input "0912057"
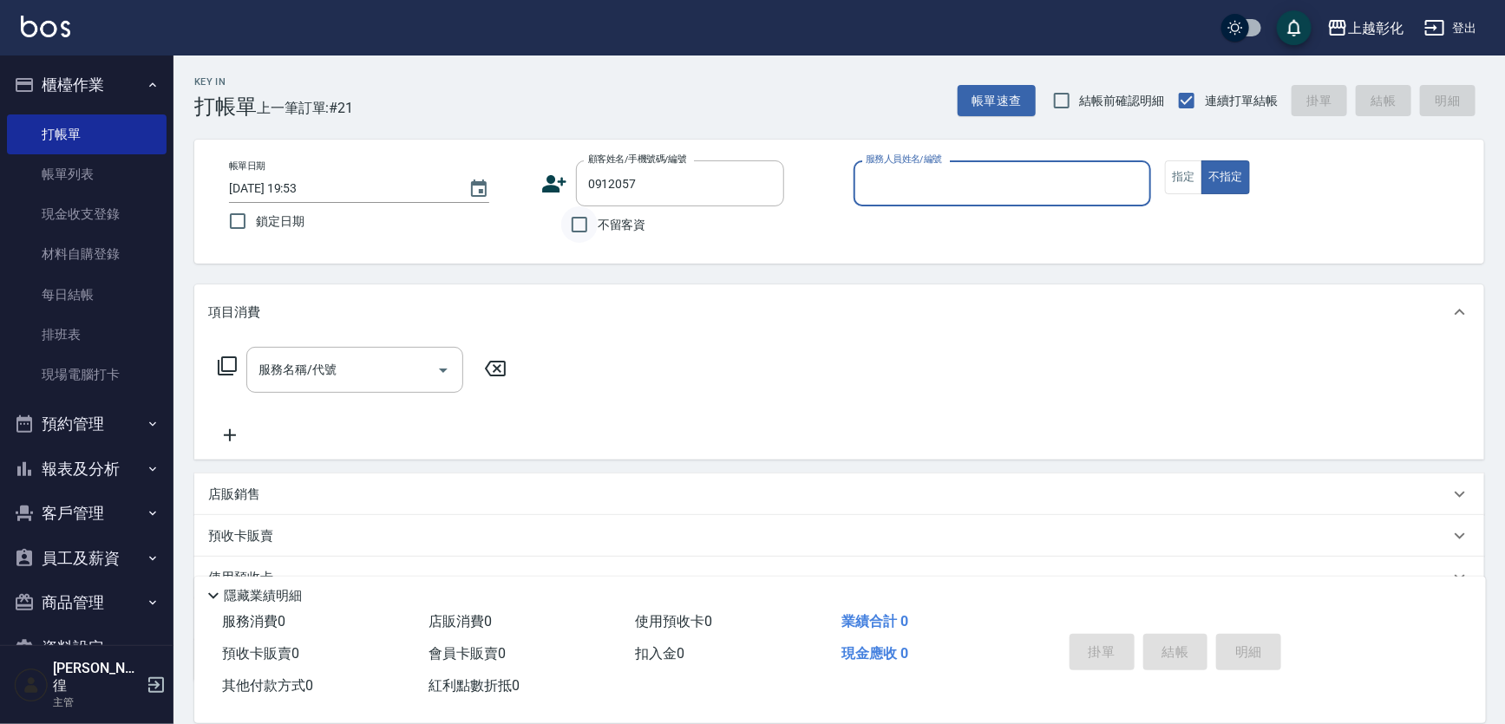
click at [581, 228] on input "不留客資" at bounding box center [579, 224] width 36 height 36
checkbox input "true"
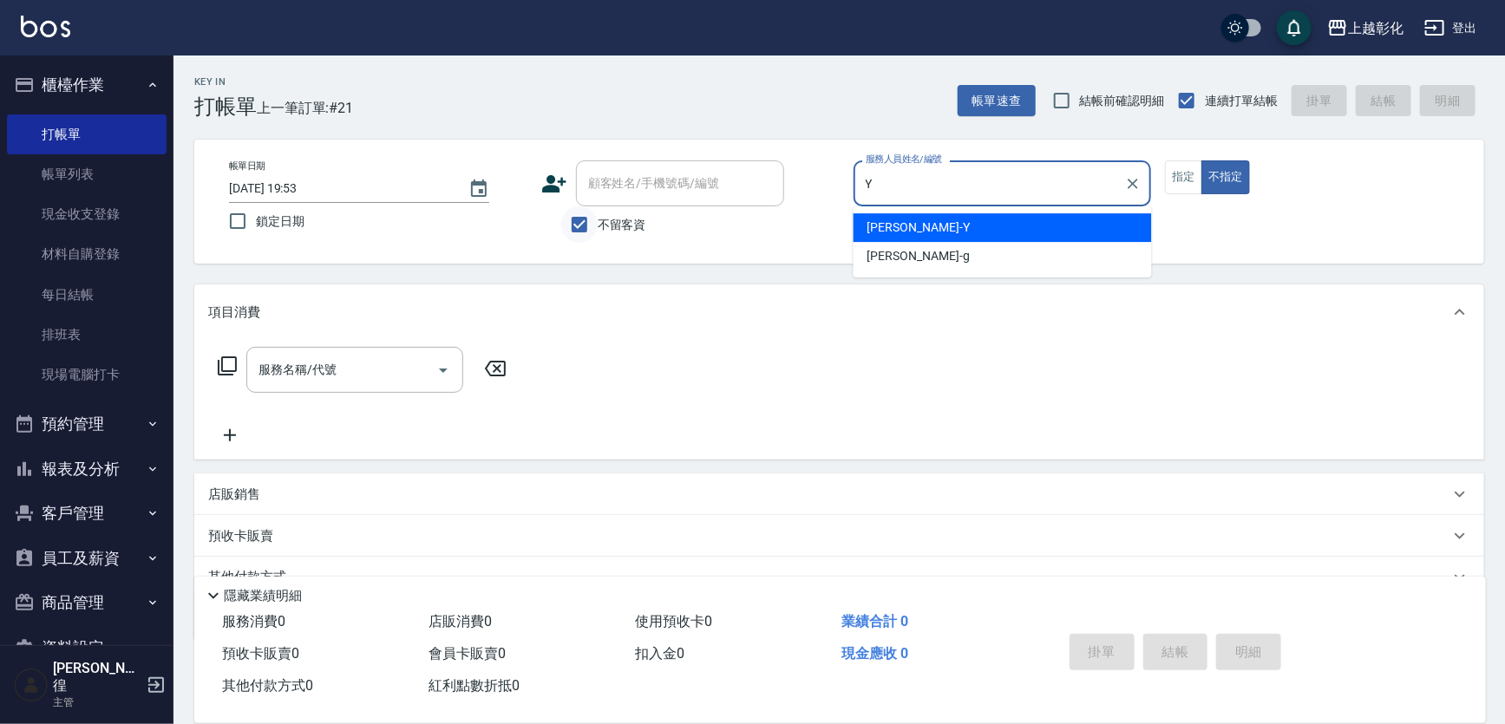
type input "YURI-Y"
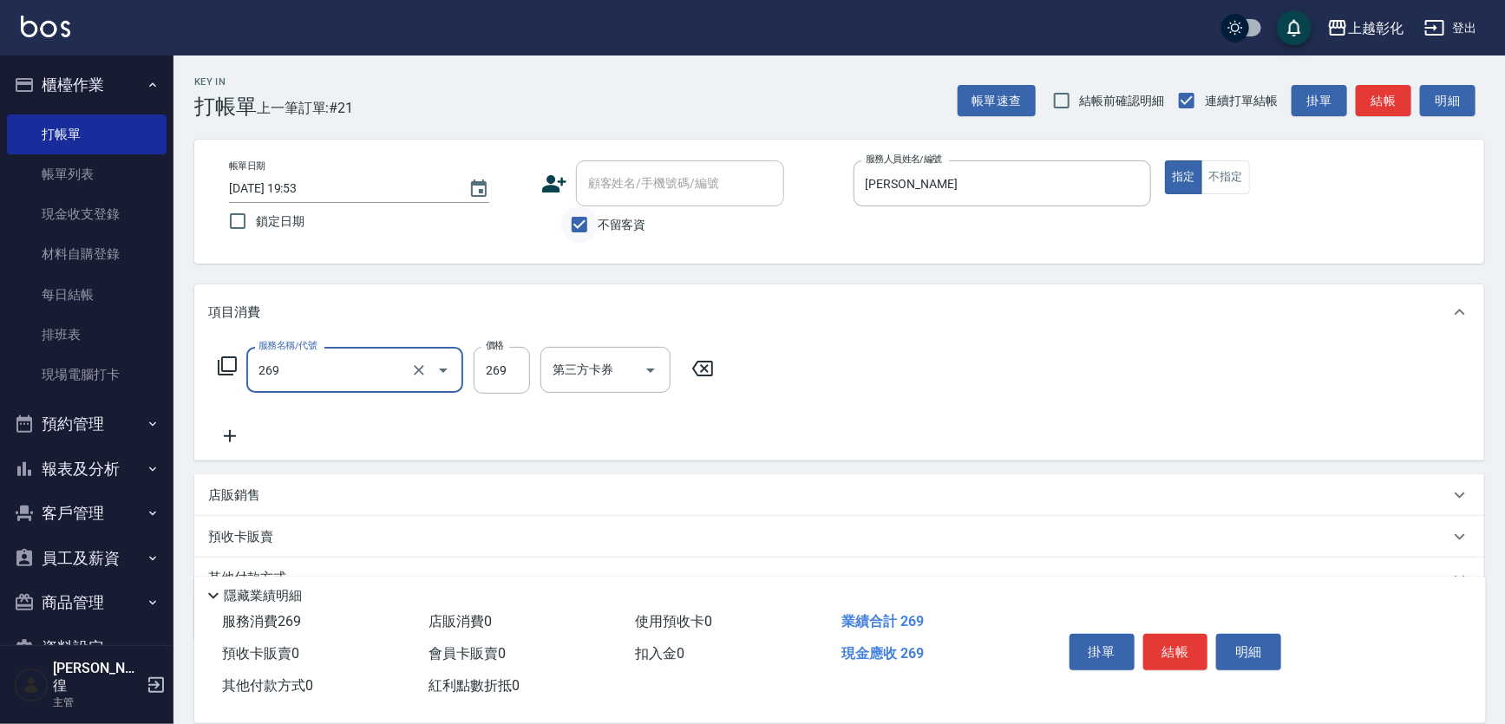
type input "一般洗剪(269)"
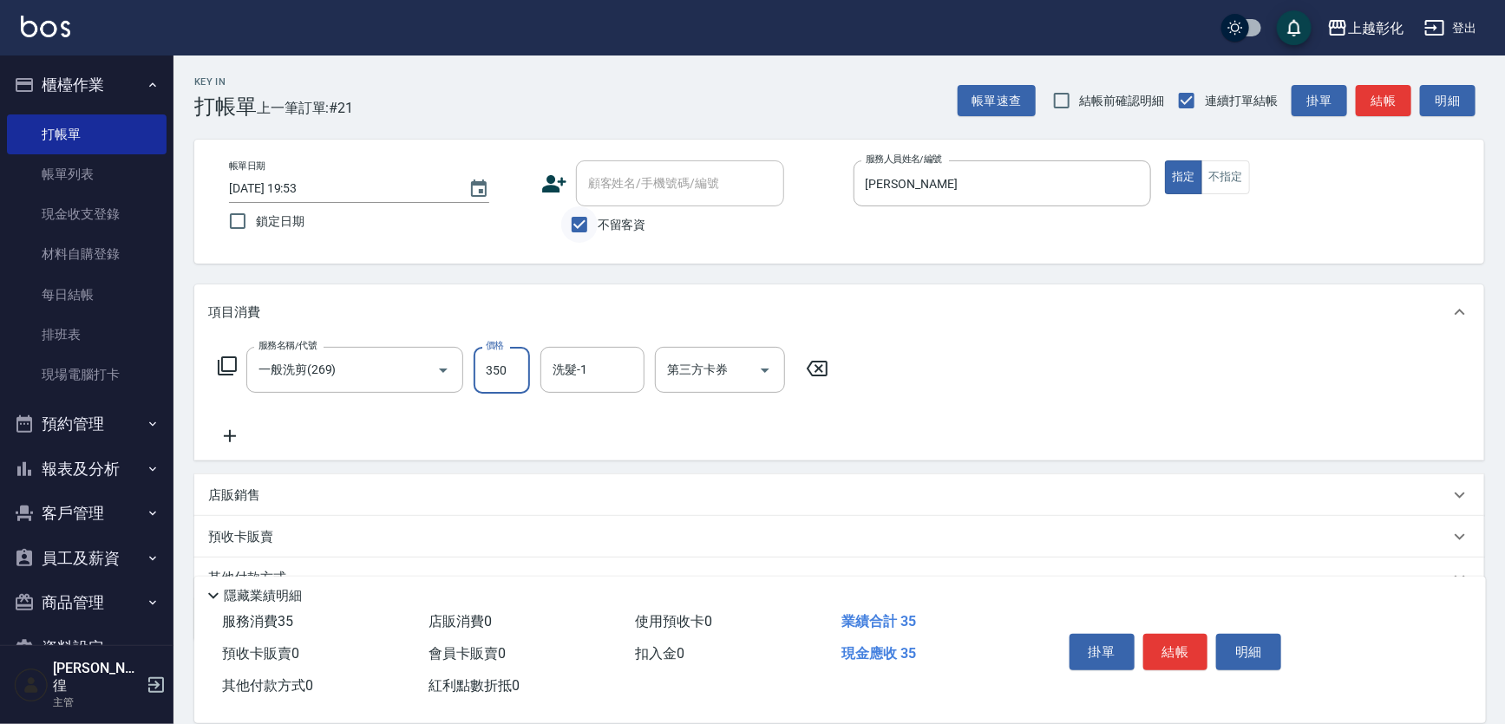
type input "350"
type input "謝宥萱-41"
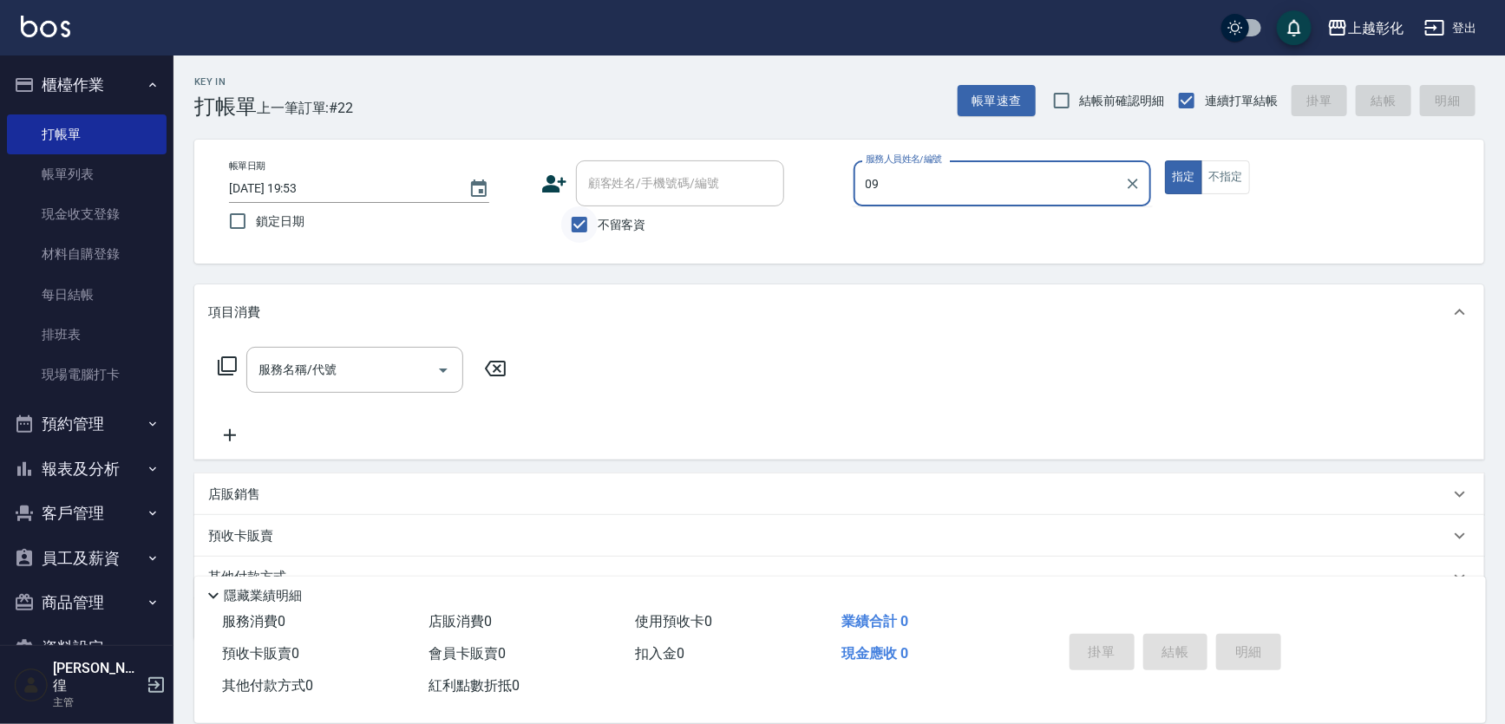
type input "09"
click at [581, 228] on input "不留客資" at bounding box center [579, 224] width 36 height 36
checkbox input "false"
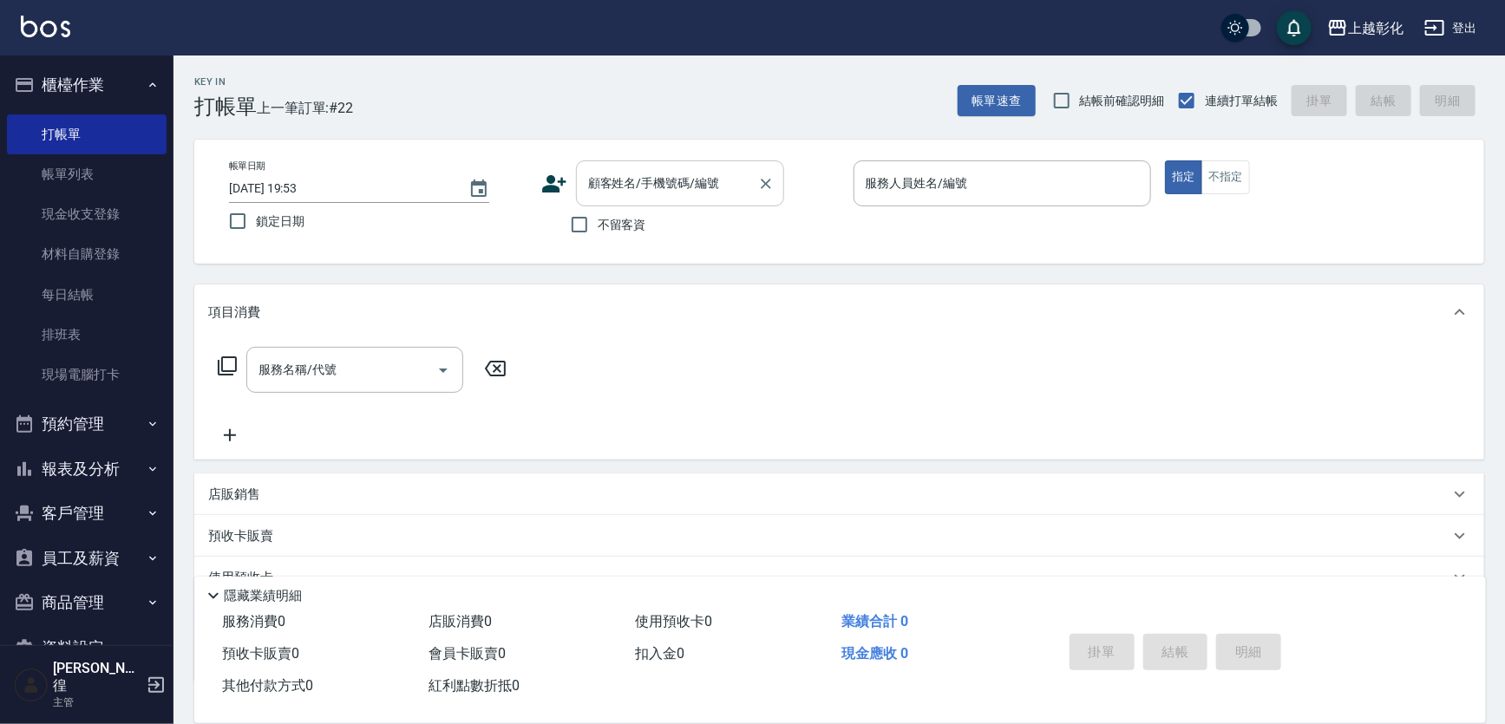
click at [634, 165] on div "顧客姓名/手機號碼/編號" at bounding box center [680, 183] width 208 height 46
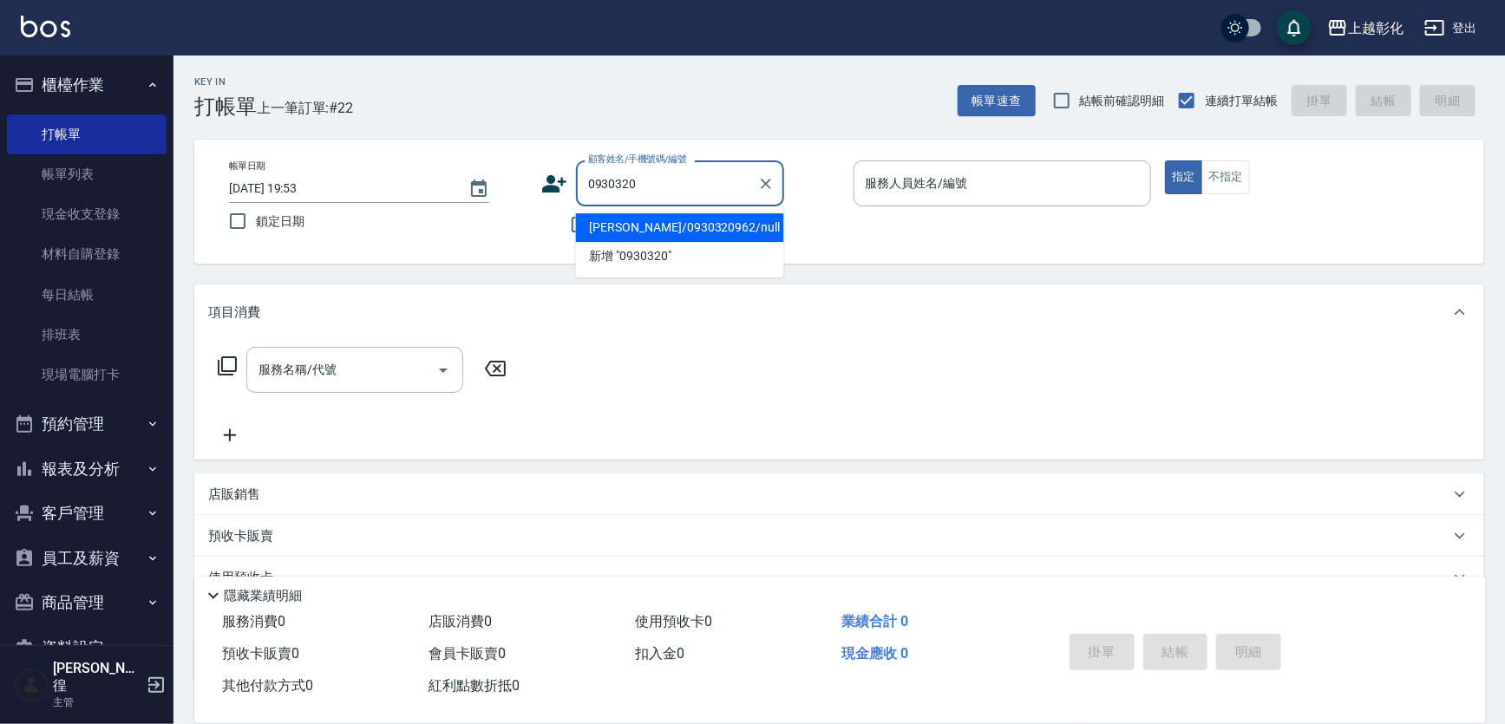
type input "[PERSON_NAME]/0930320962/null"
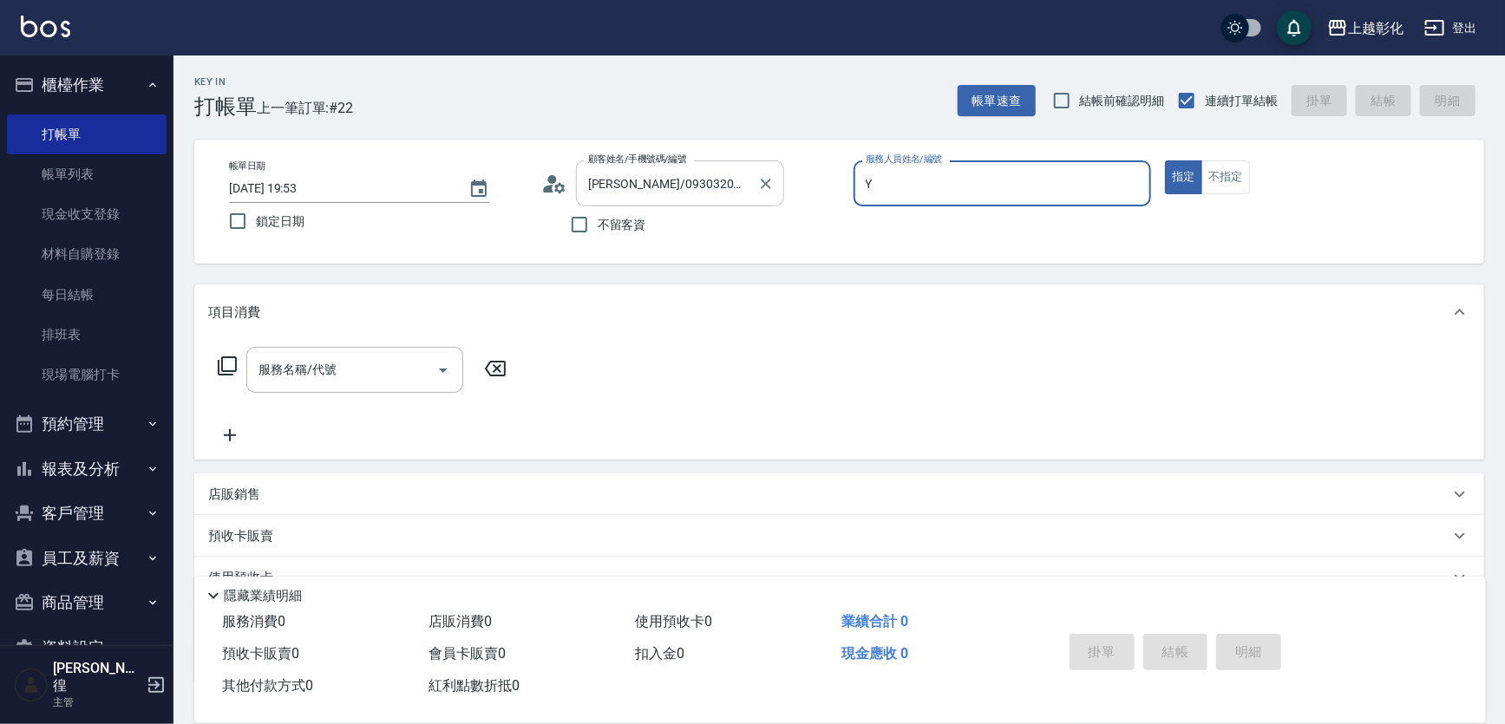
type input "YURI-Y"
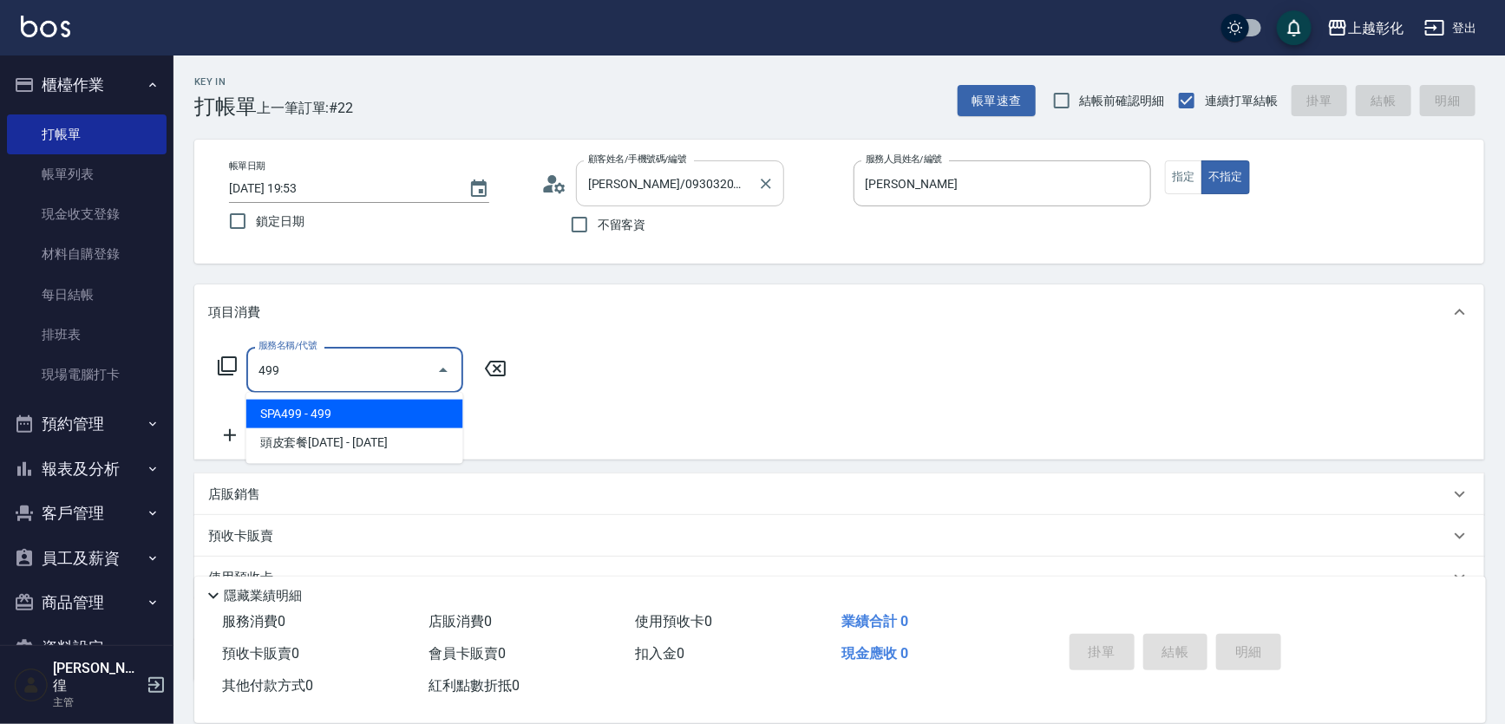
type input "SPA499(0499)"
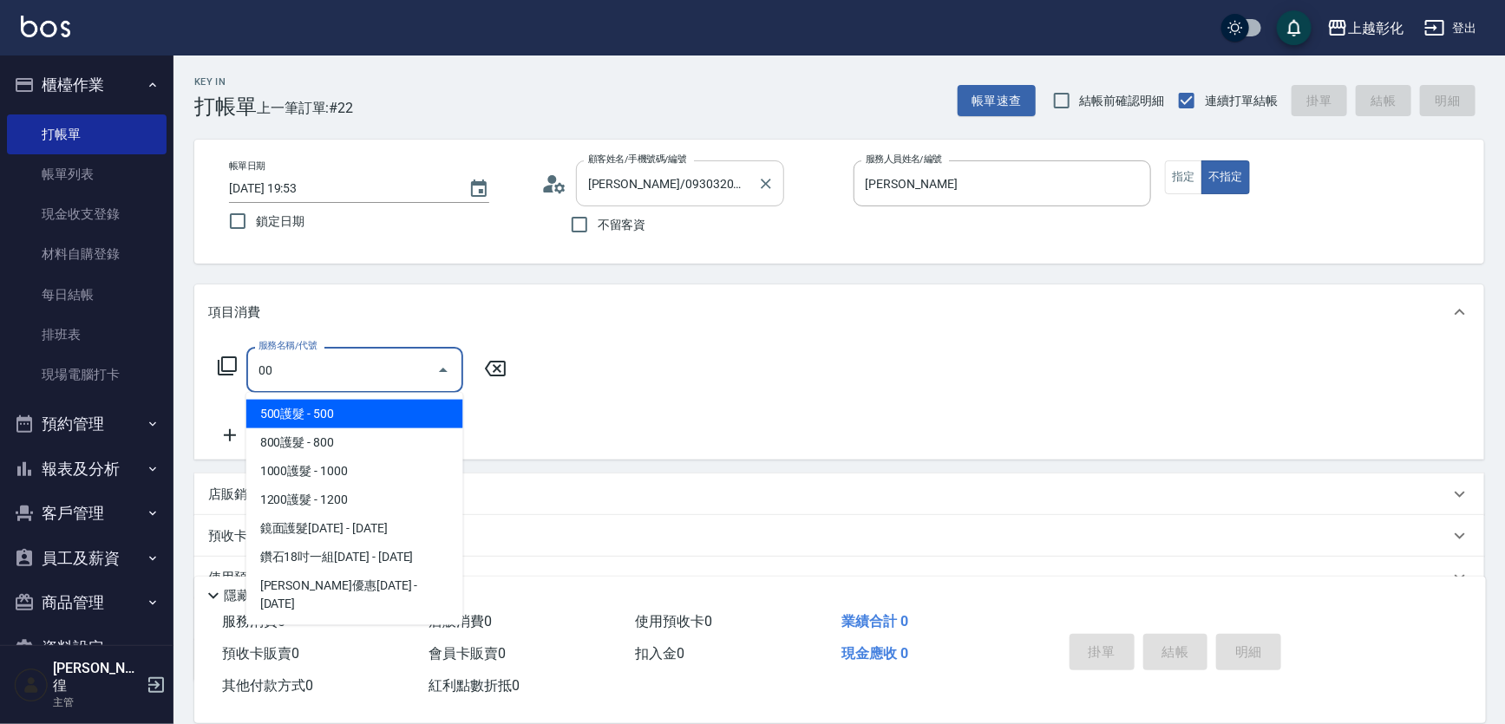
type input "500護髮(403)"
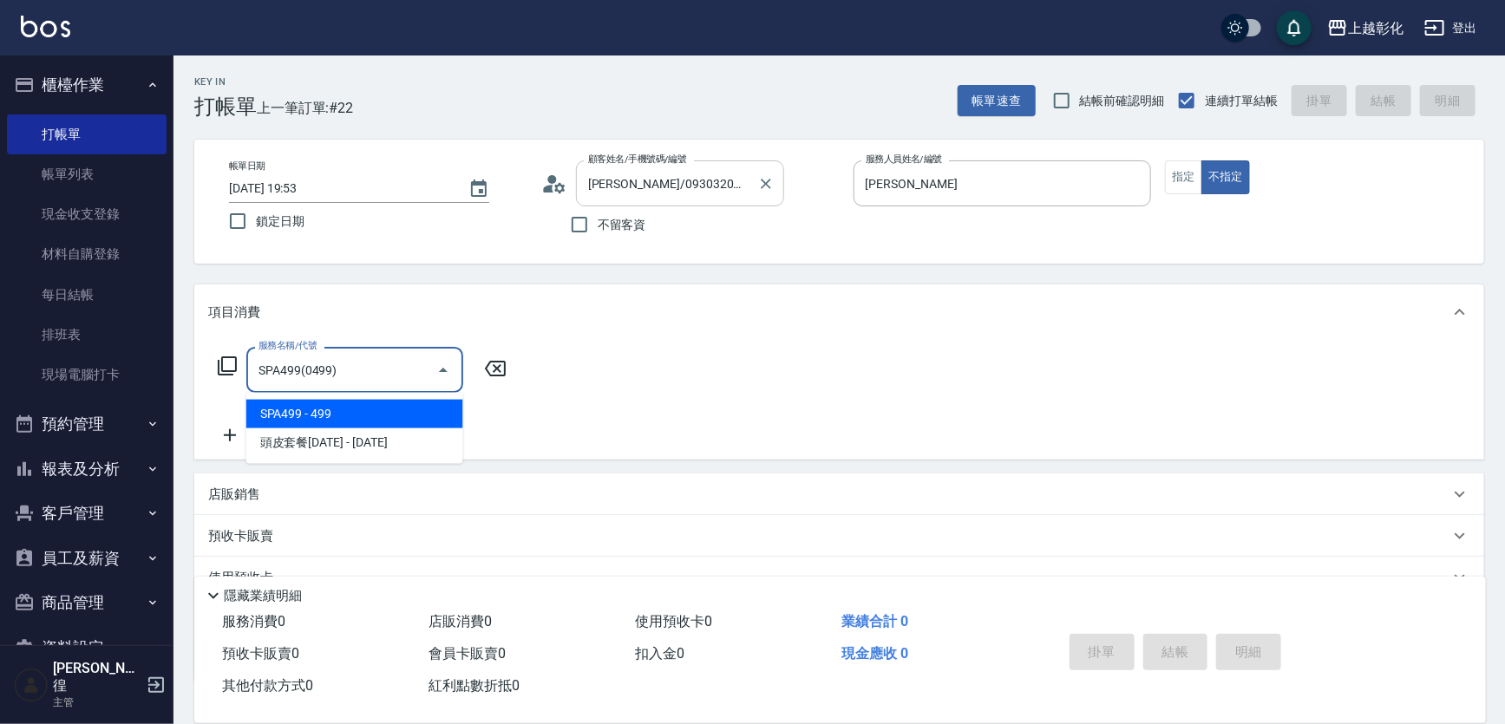
type input "SPA499(0499)"
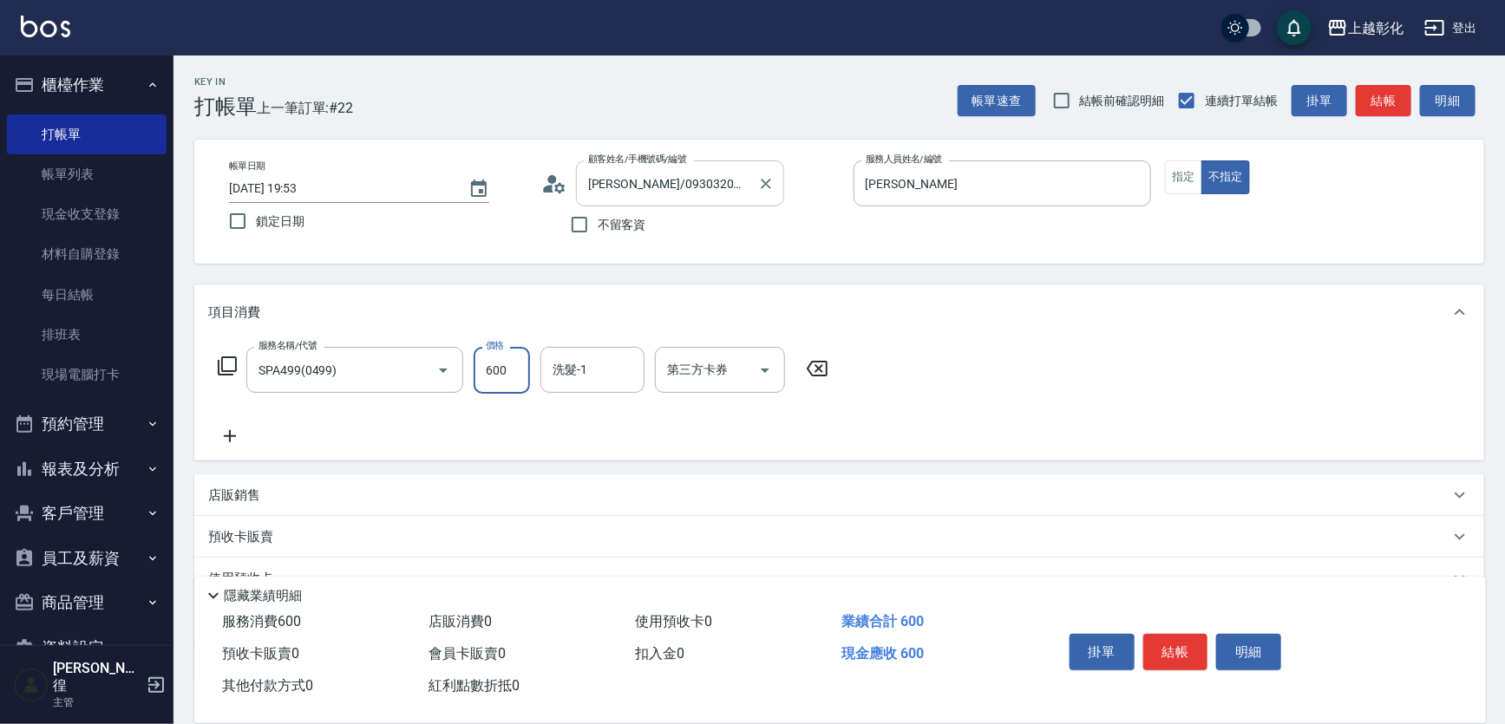
type input "600"
type input "賴瑩婕-16"
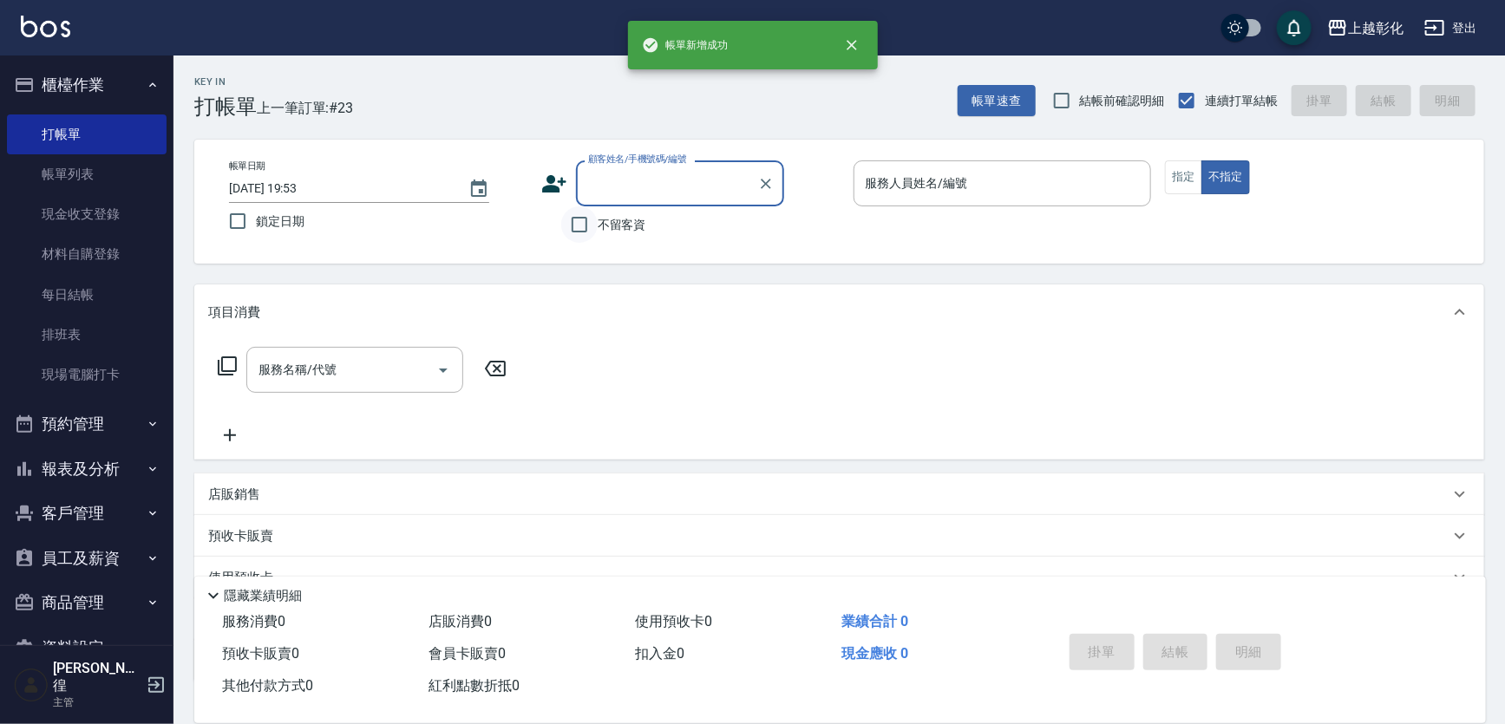
click at [570, 211] on input "不留客資" at bounding box center [579, 224] width 36 height 36
checkbox input "true"
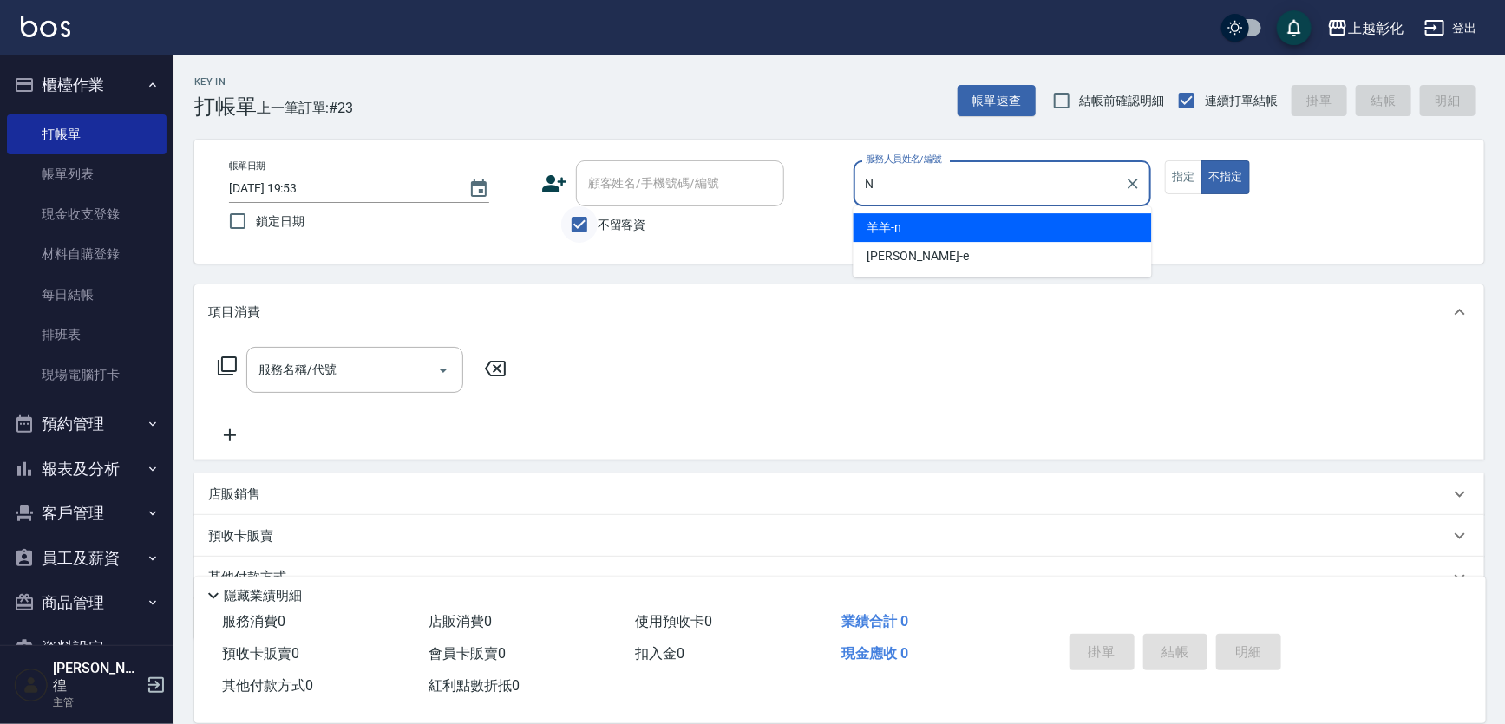
type input "羊羊-n"
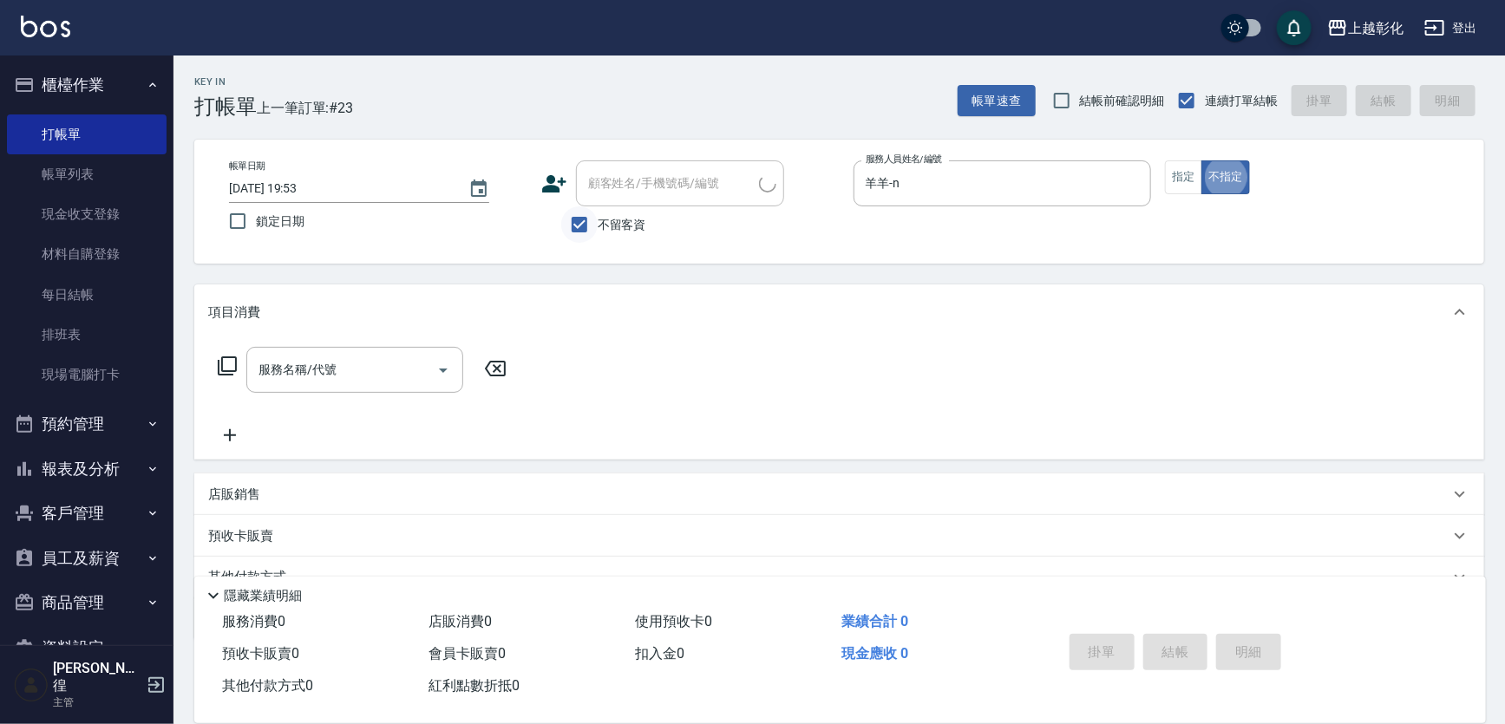
type input "林小姐/0928666509/"
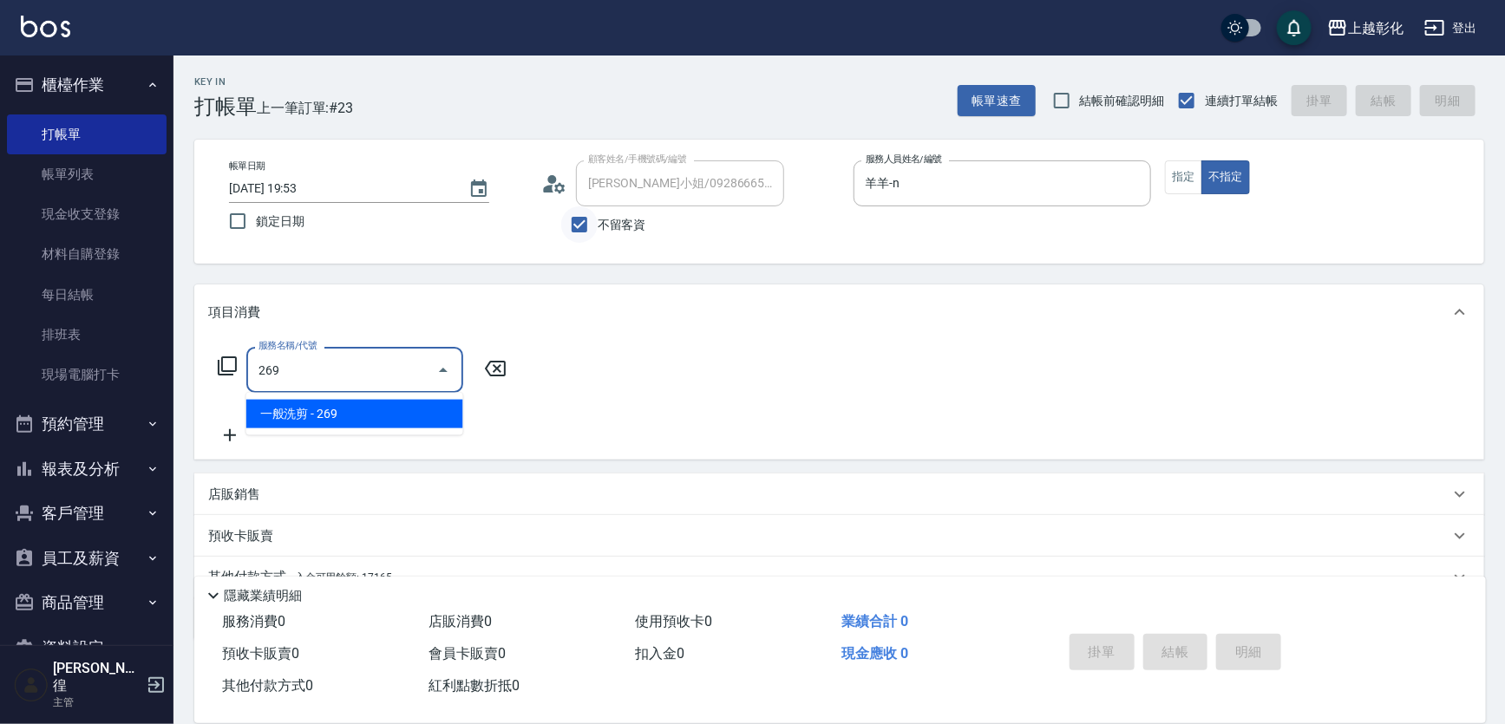
type input "一般洗剪(269)"
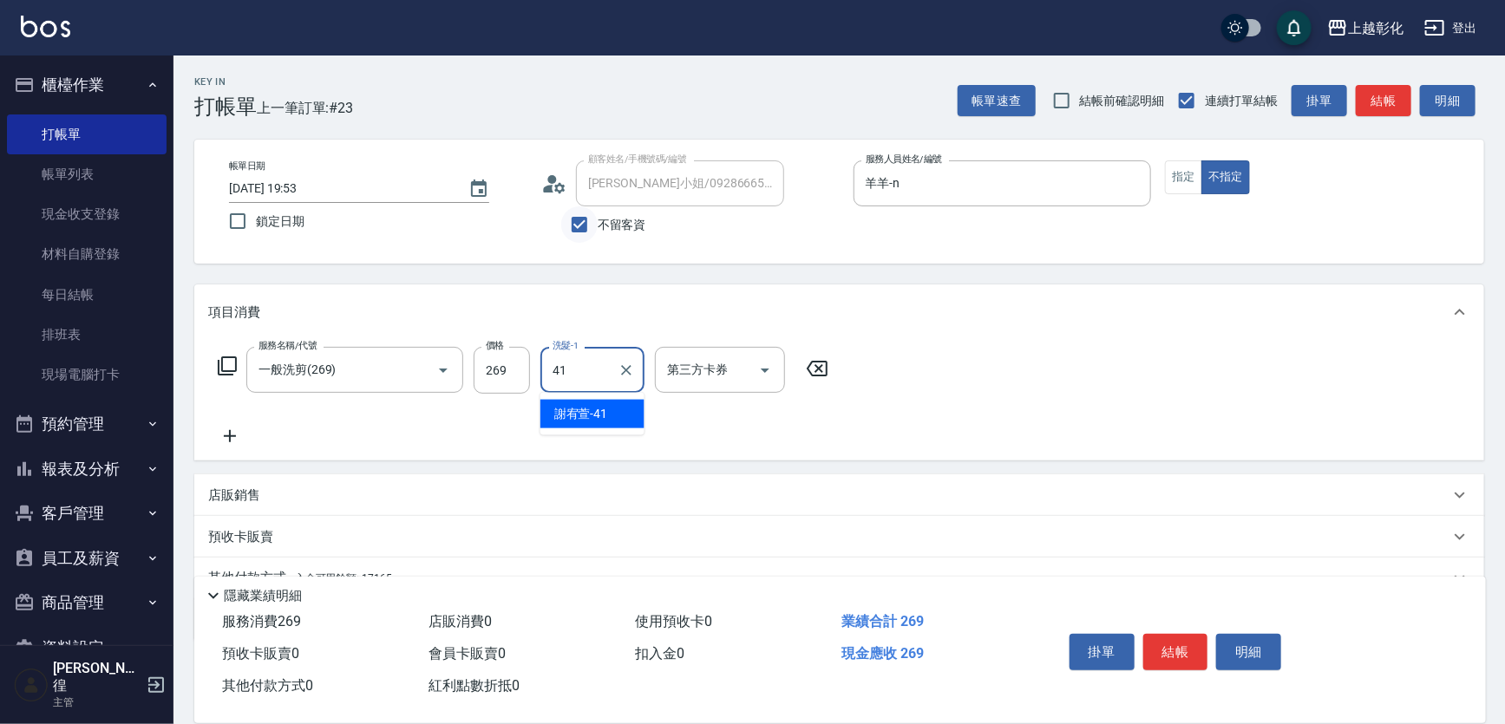
type input "謝宥萱-41"
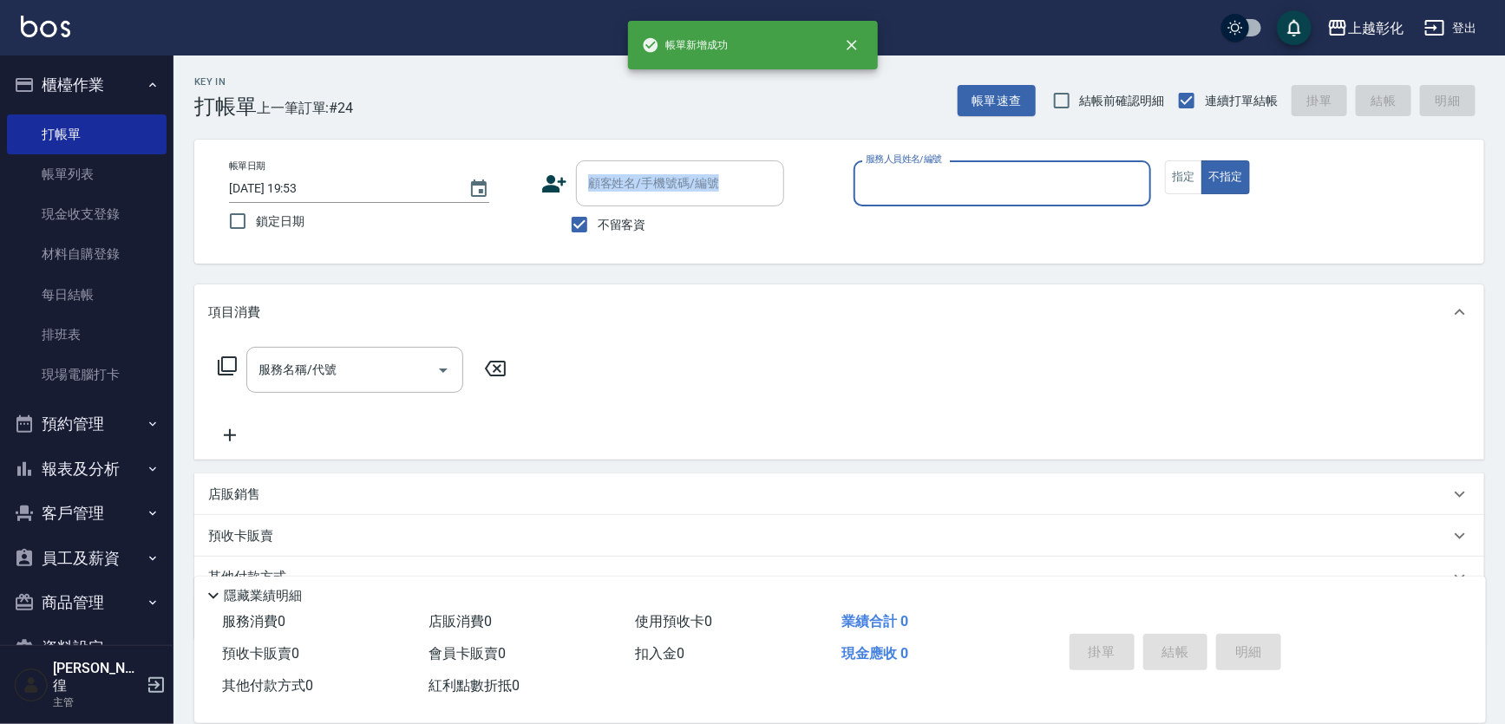
click at [575, 198] on div "顧客姓名/手機號碼/編號 顧客姓名/手機號碼/編號" at bounding box center [690, 183] width 298 height 46
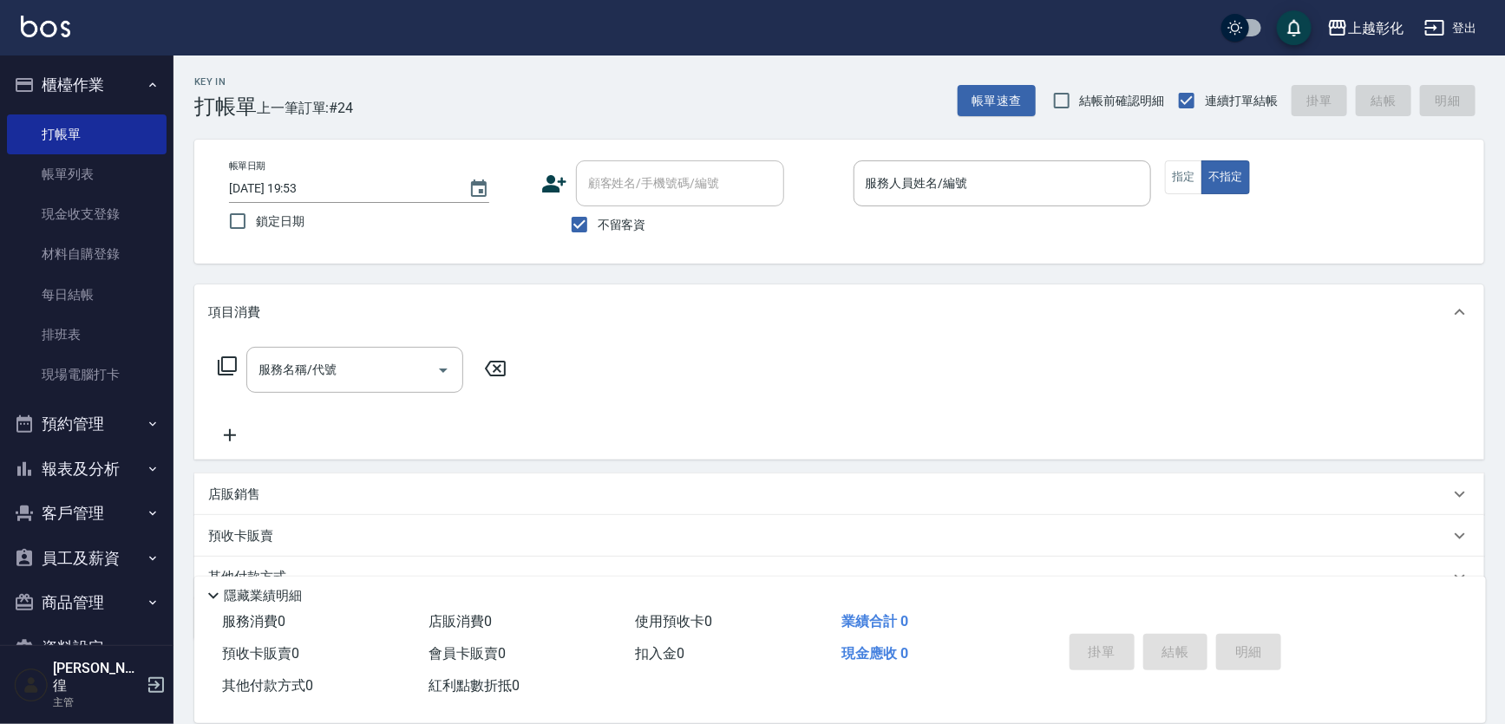
click at [620, 206] on div "顧客姓名/手機號碼/編號" at bounding box center [680, 183] width 208 height 46
click at [623, 217] on span "不留客資" at bounding box center [622, 225] width 49 height 18
click at [598, 217] on input "不留客資" at bounding box center [579, 224] width 36 height 36
checkbox input "false"
click at [640, 175] on div "顧客姓名/手機號碼/編號 顧客姓名/手機號碼/編號" at bounding box center [680, 183] width 208 height 46
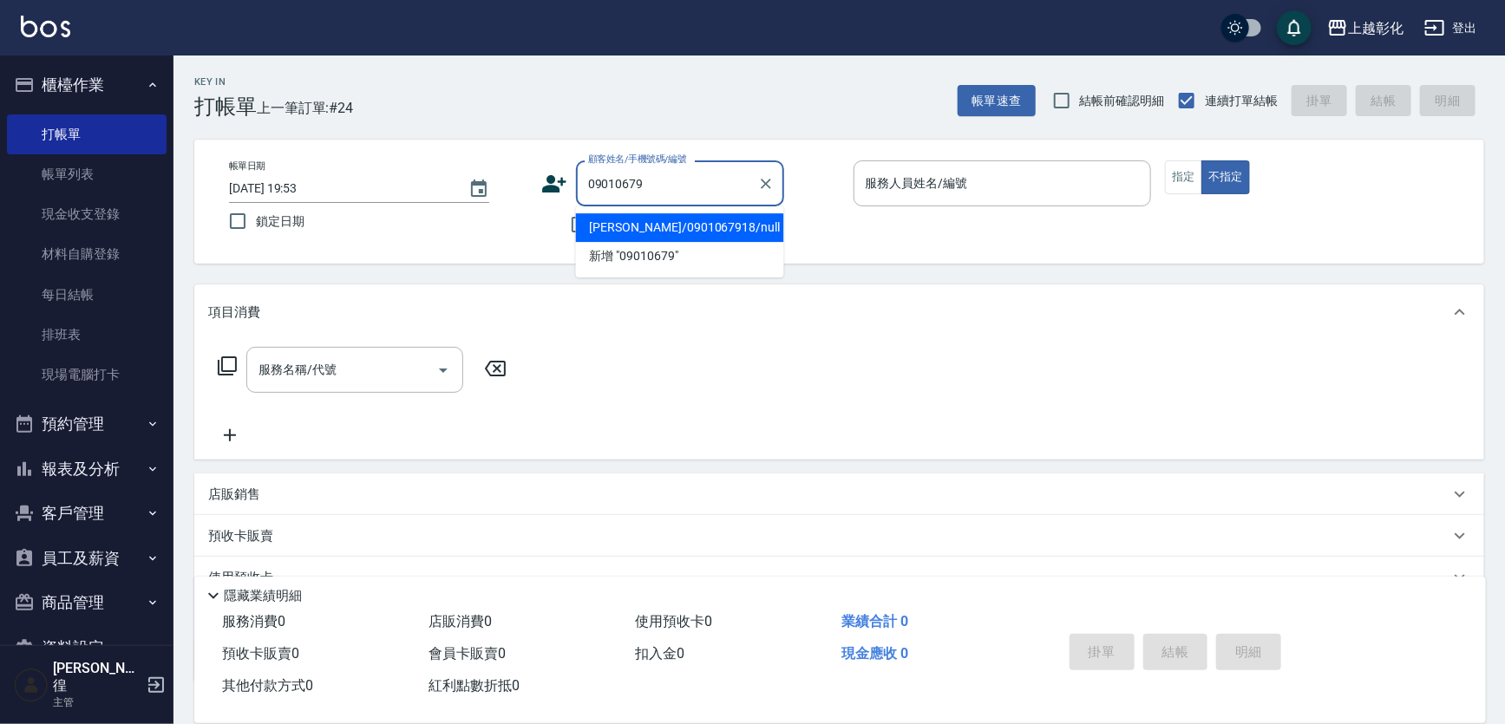
type input "[PERSON_NAME]/0901067918/null"
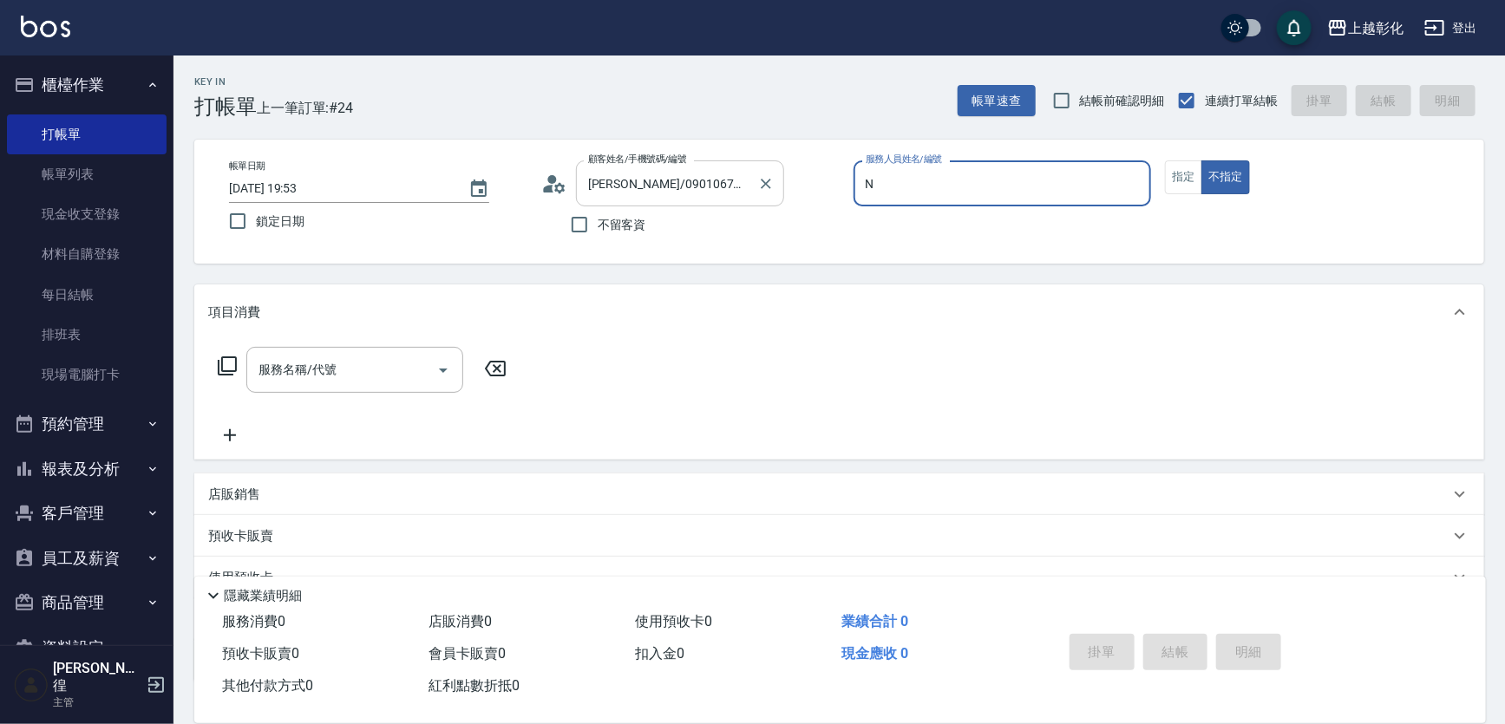
type input "羊羊-n"
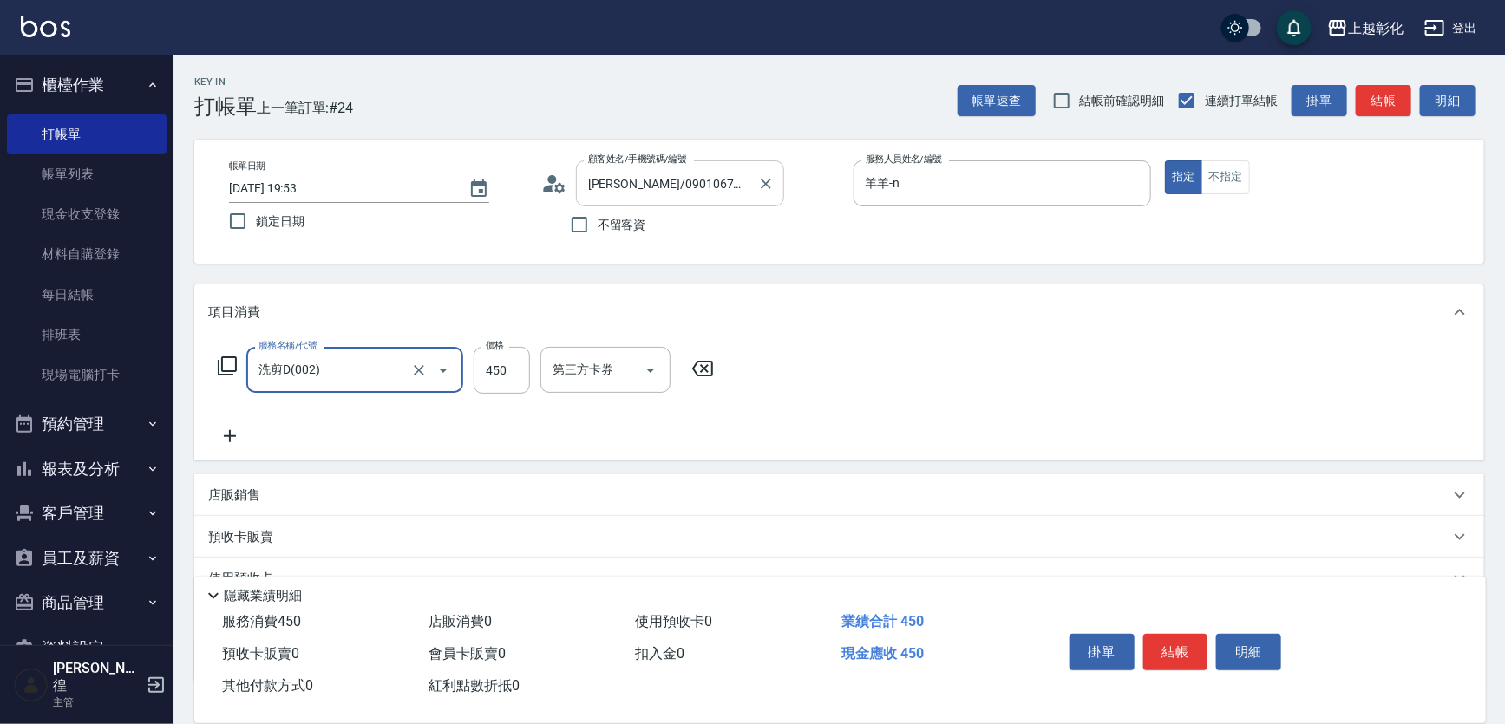
type input "洗剪D(002)"
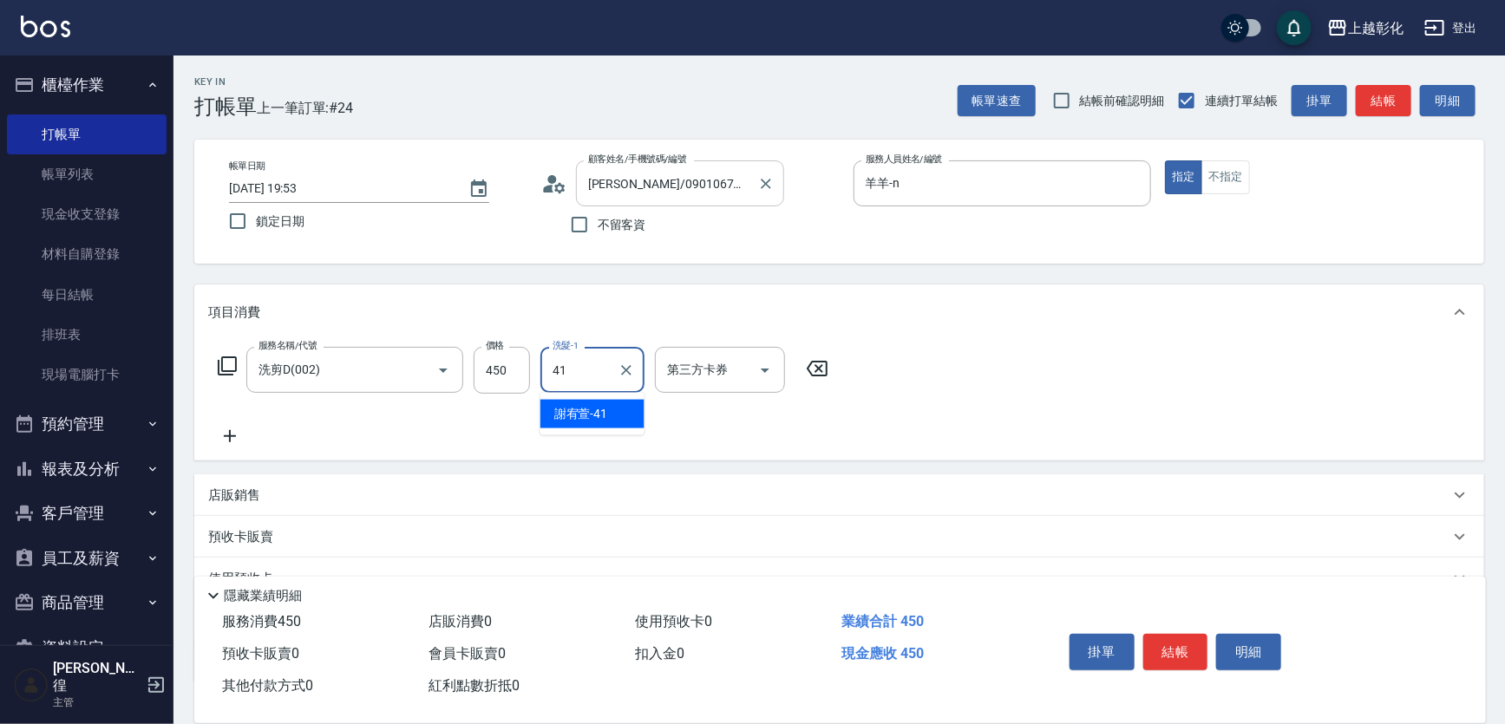
type input "謝宥萱-41"
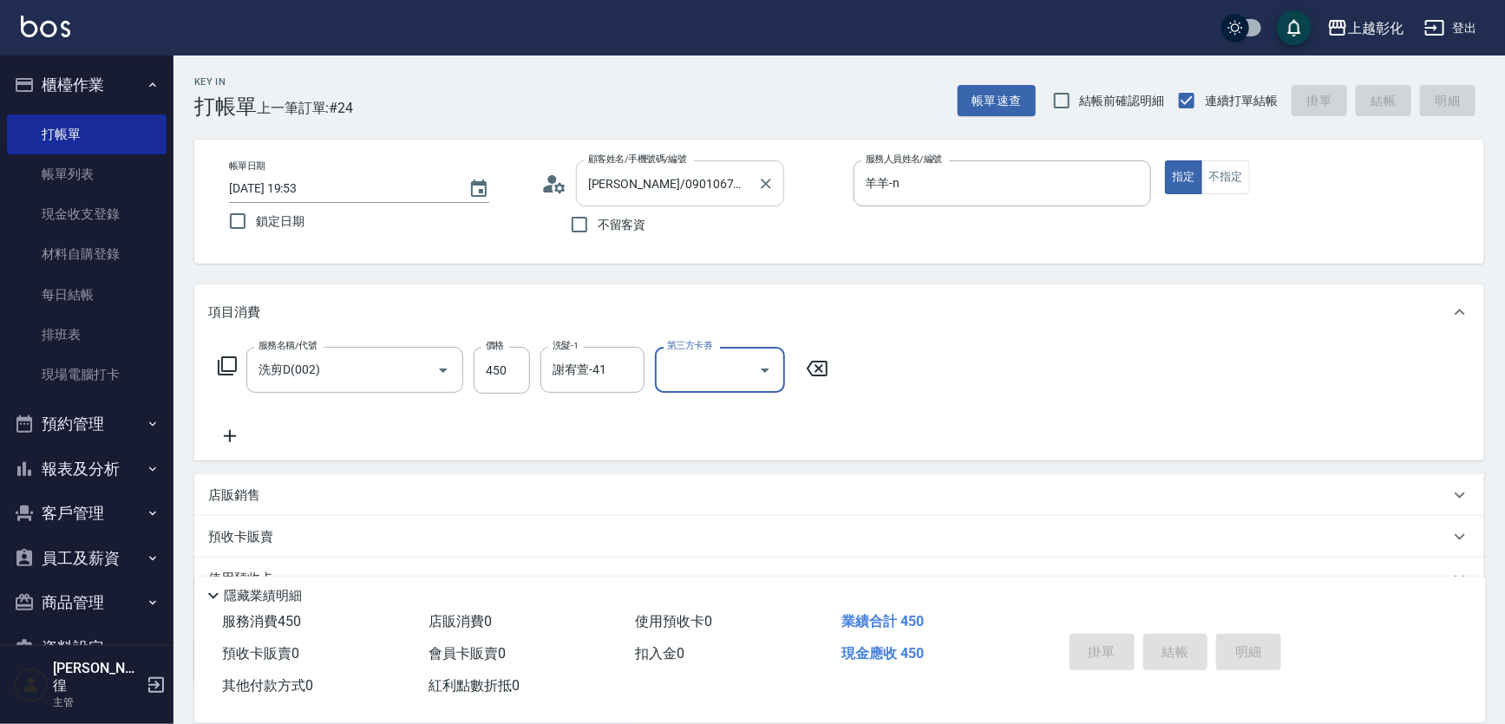
type input "2025/09/20 19:54"
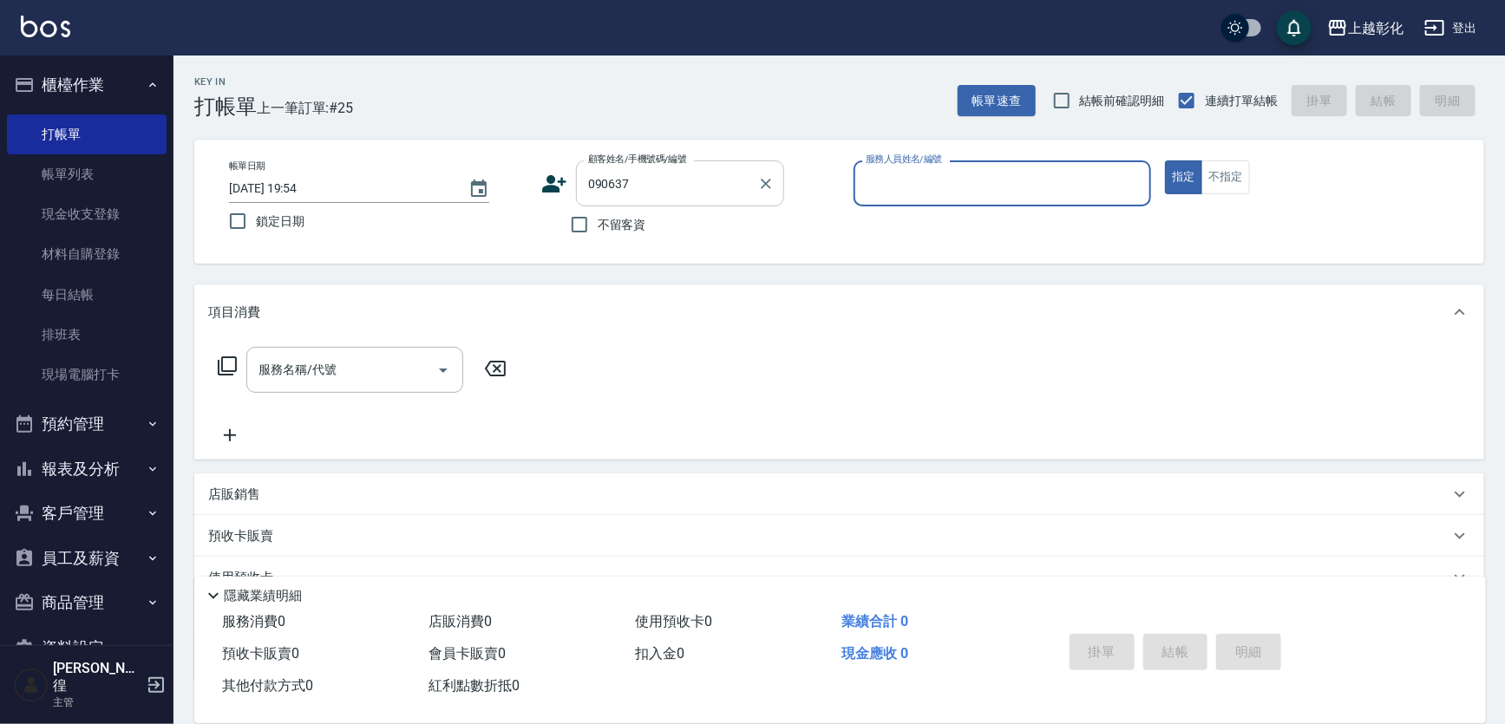
click at [641, 180] on input "090637" at bounding box center [667, 183] width 167 height 30
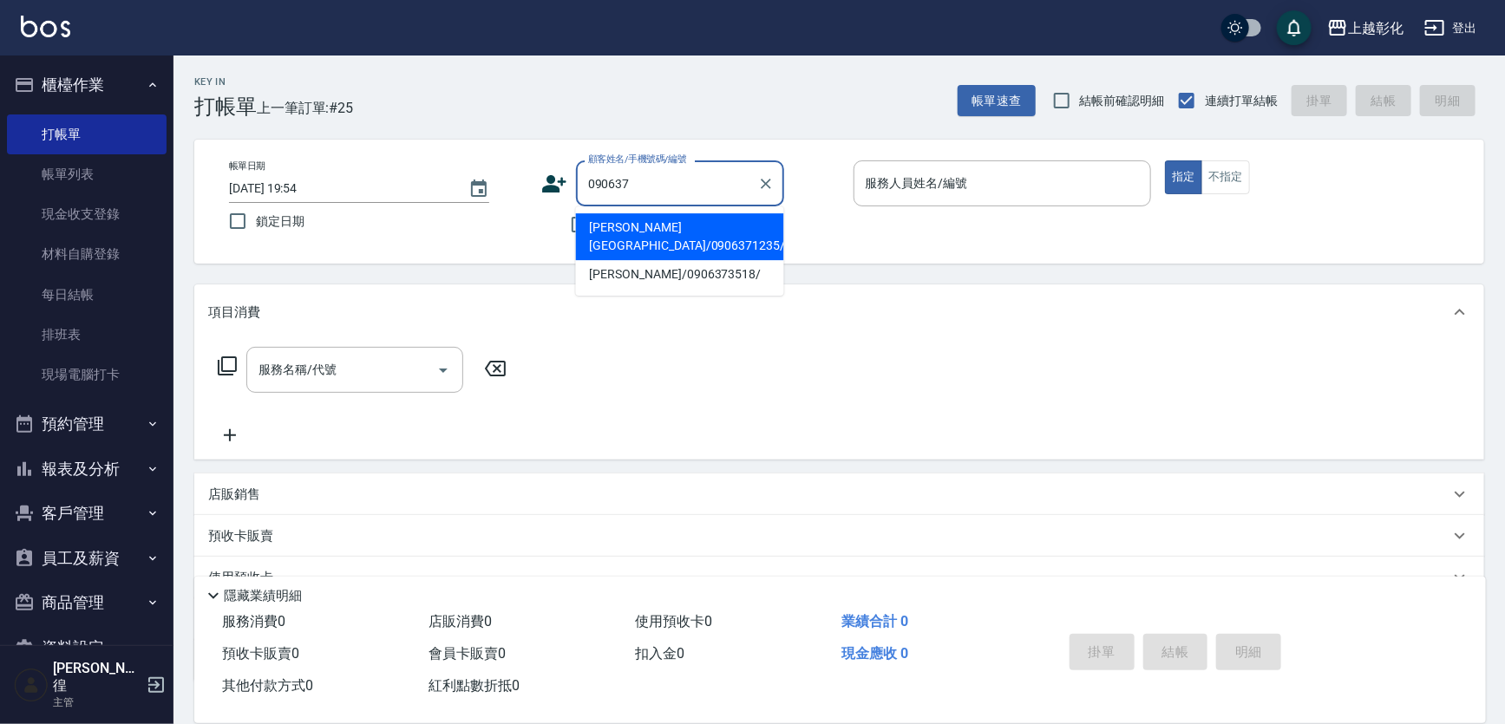
type input "[PERSON_NAME][GEOGRAPHIC_DATA]/0906371235/null"
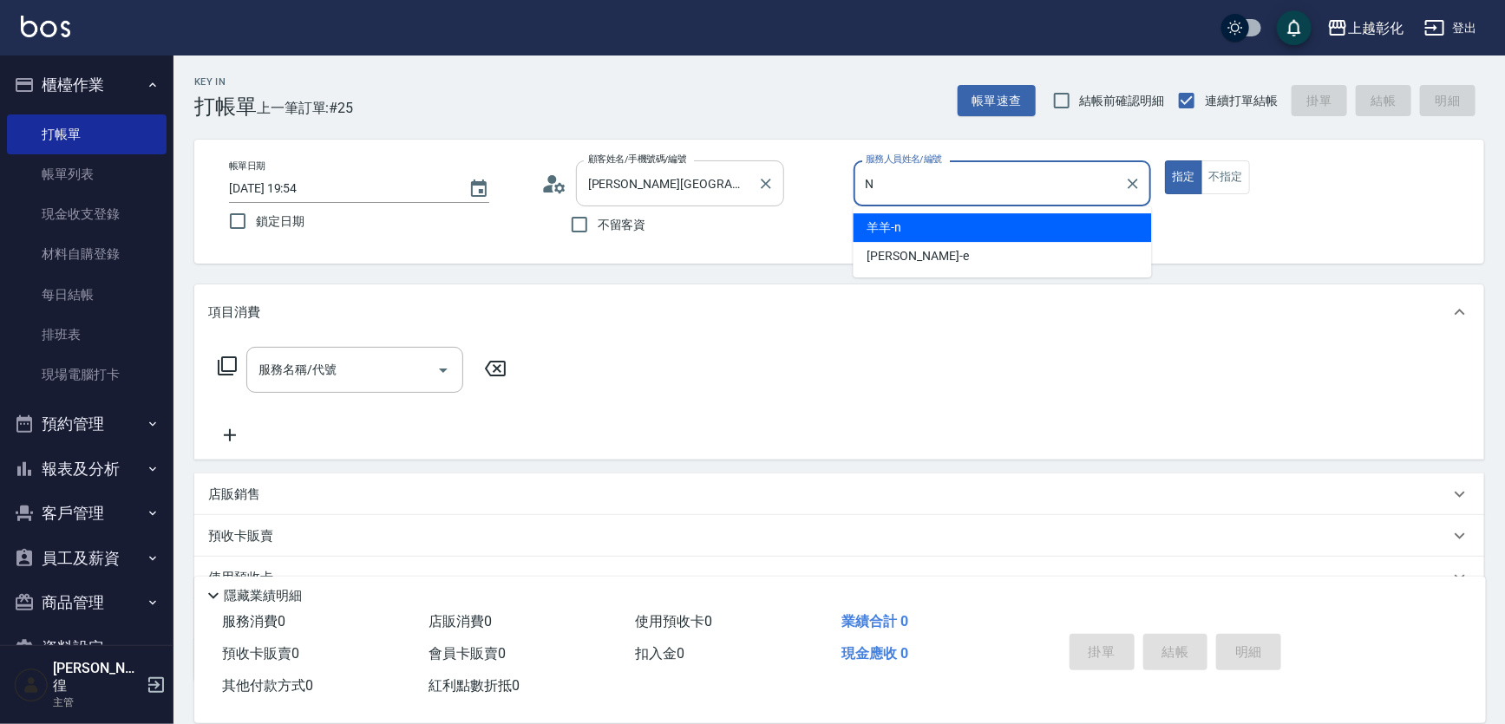
type input "羊羊-n"
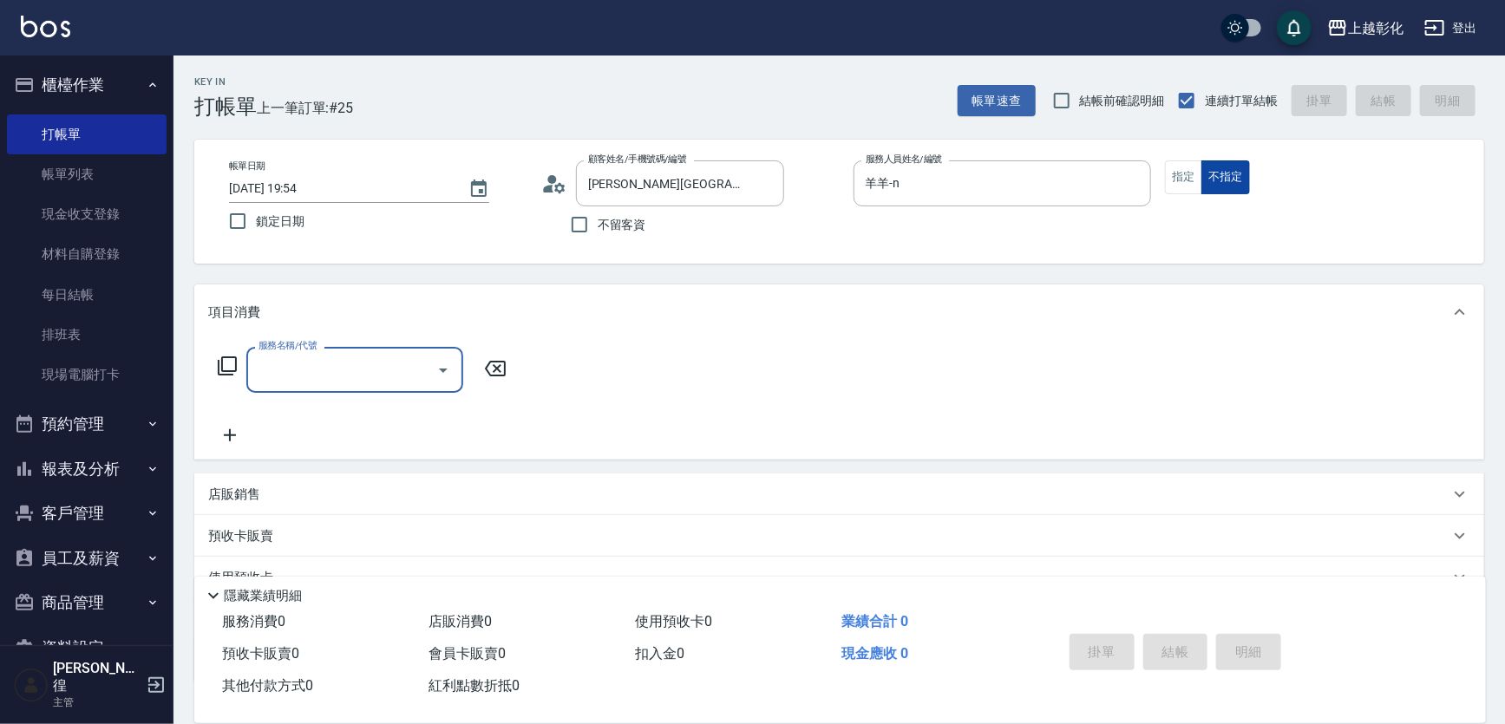
click at [1213, 184] on button "不指定" at bounding box center [1225, 177] width 49 height 34
click at [1183, 182] on button "指定" at bounding box center [1183, 177] width 37 height 34
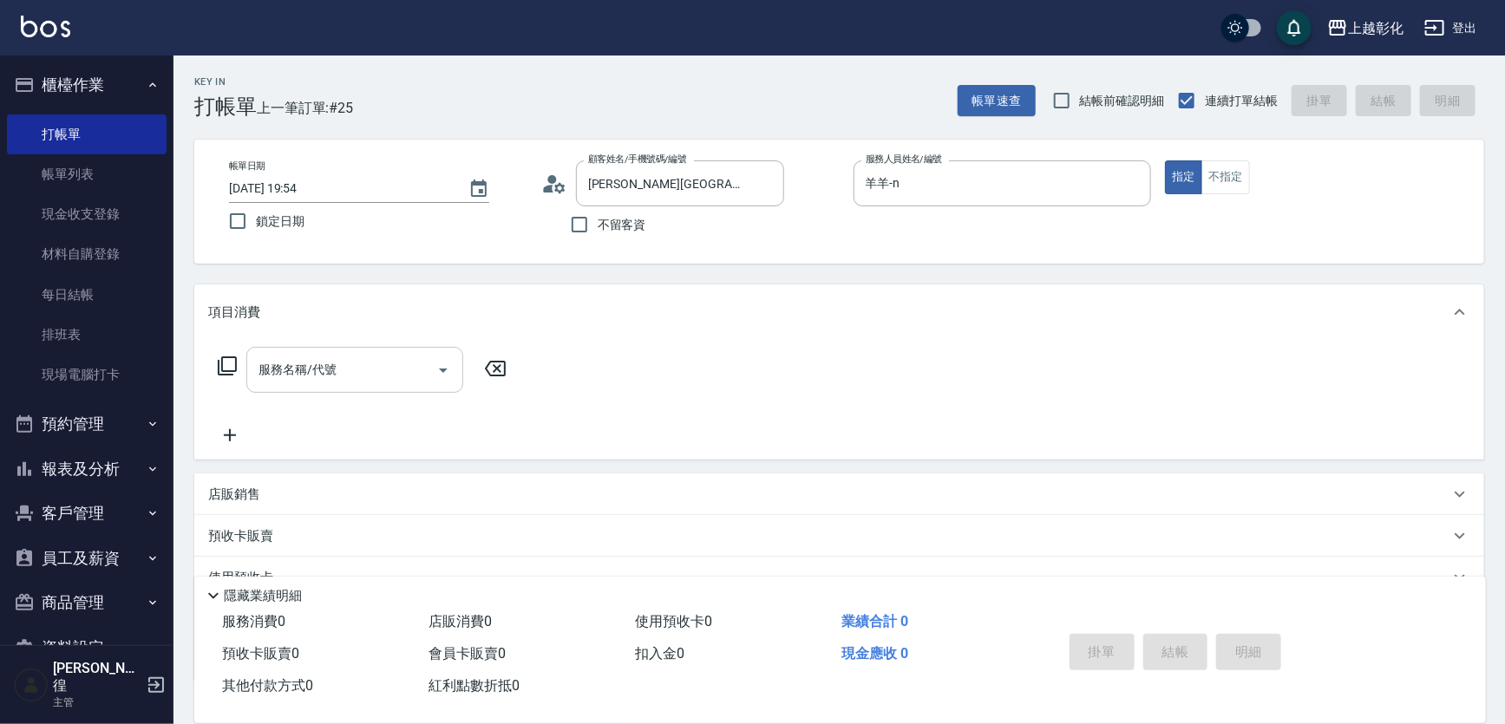
click at [366, 380] on input "服務名稱/代號" at bounding box center [341, 370] width 175 height 30
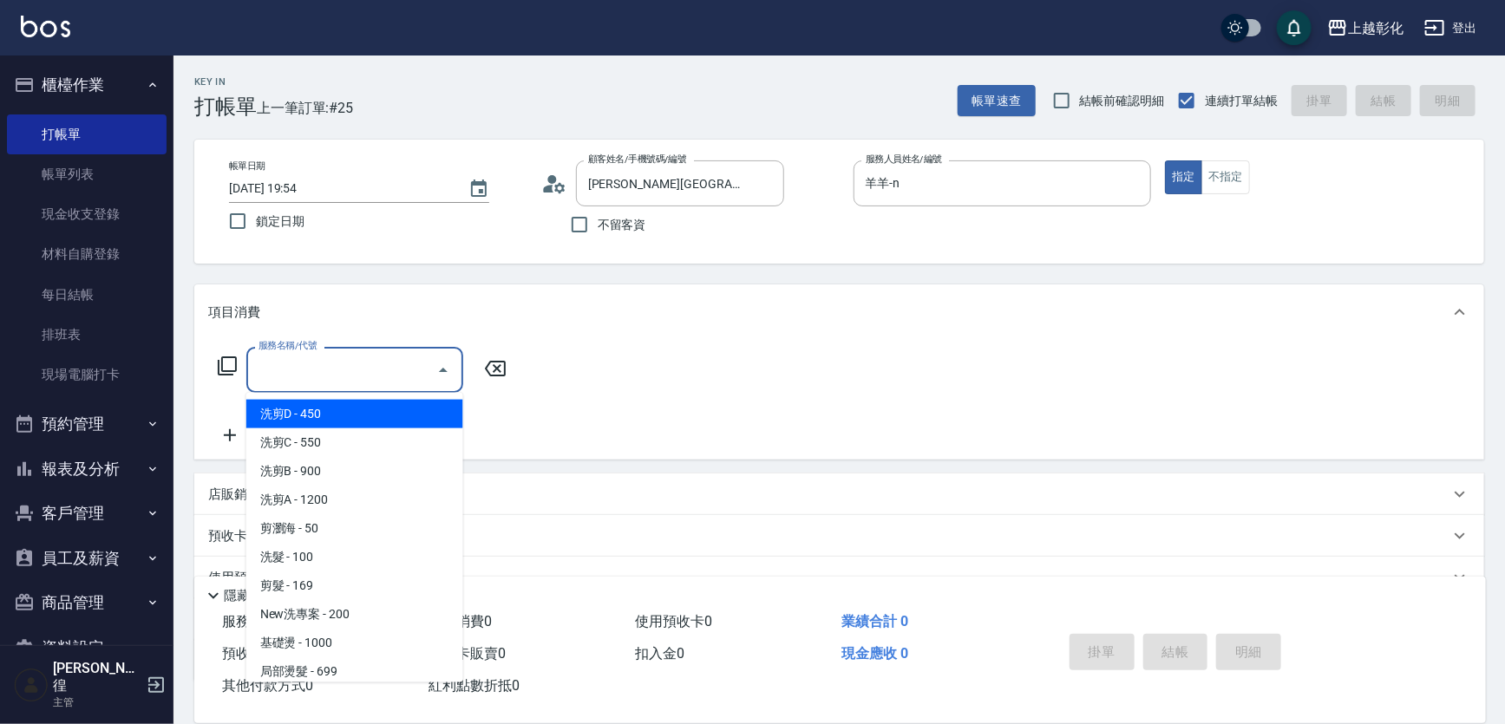
type input "6"
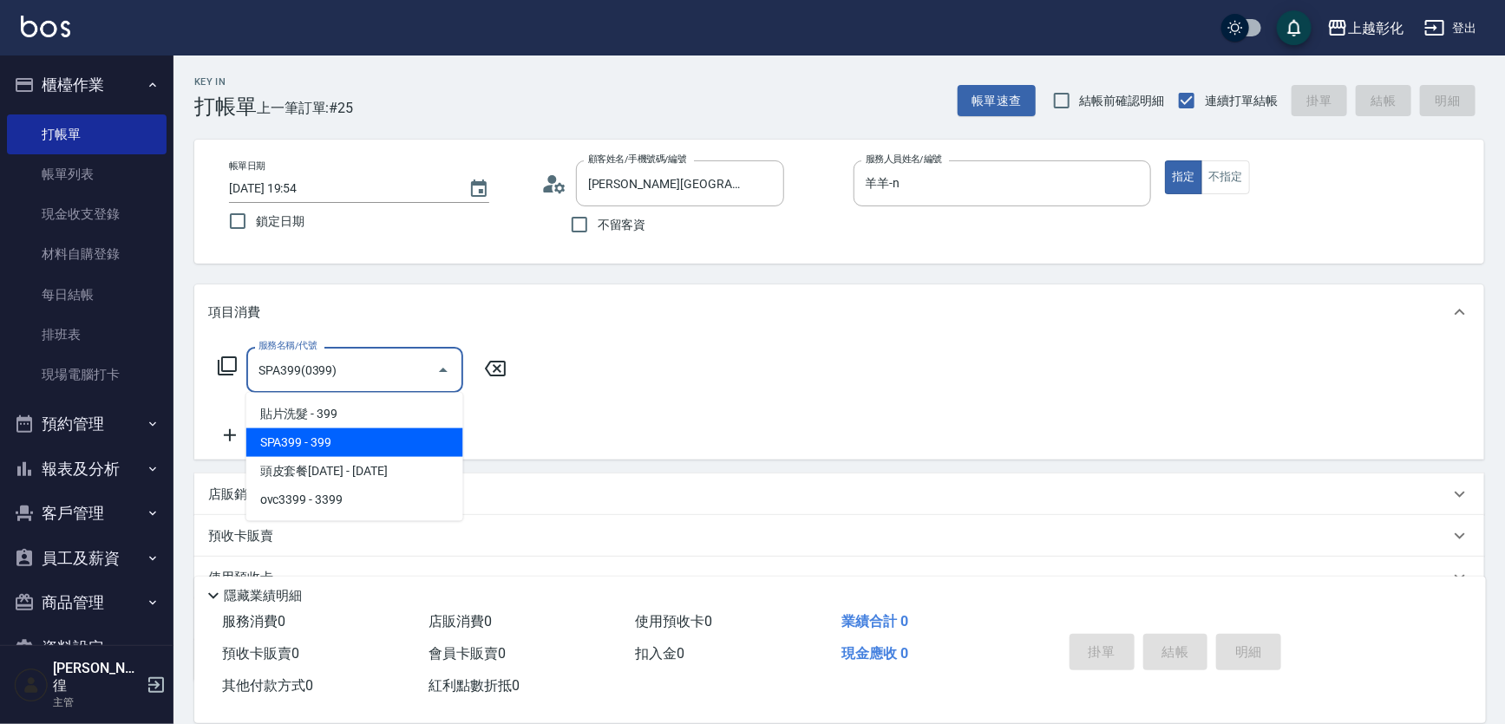
type input "SPA399(0399)"
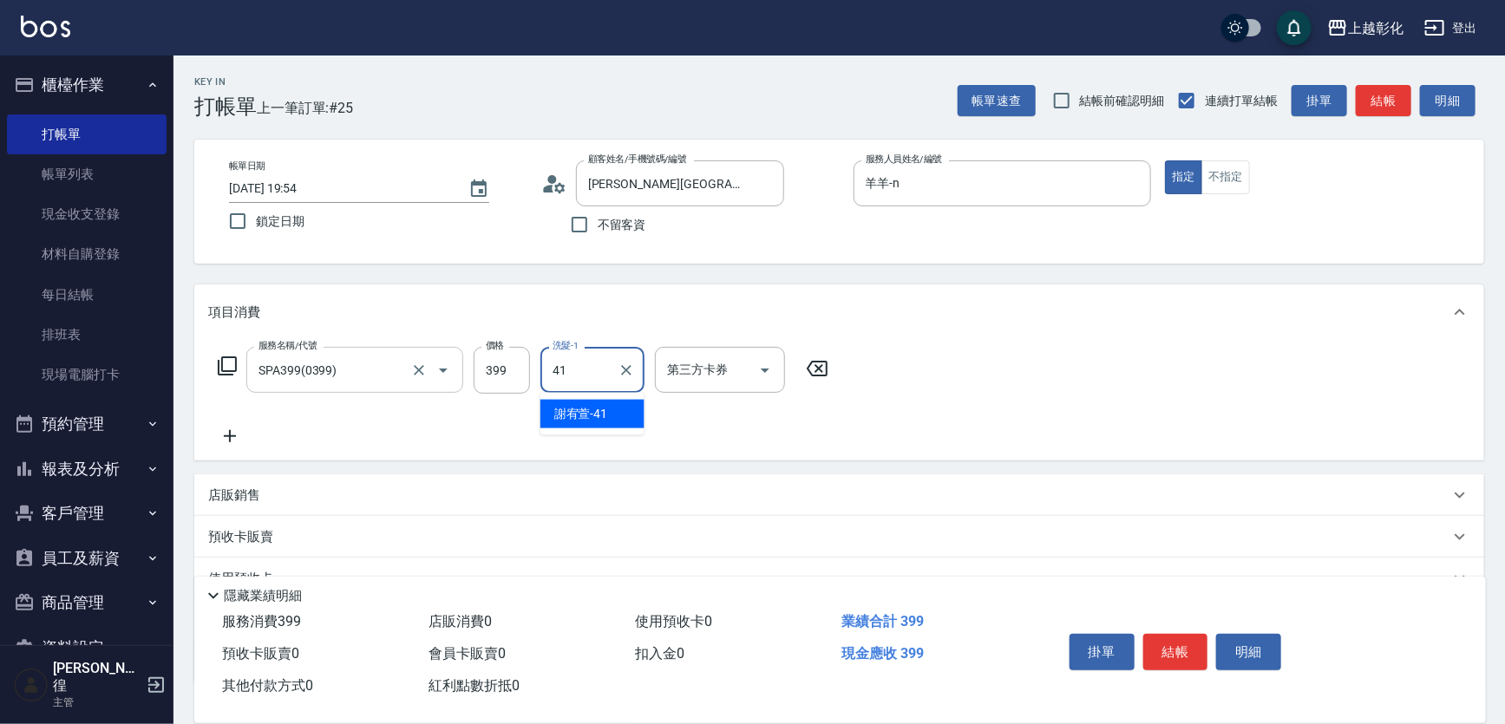
type input "謝宥萱-41"
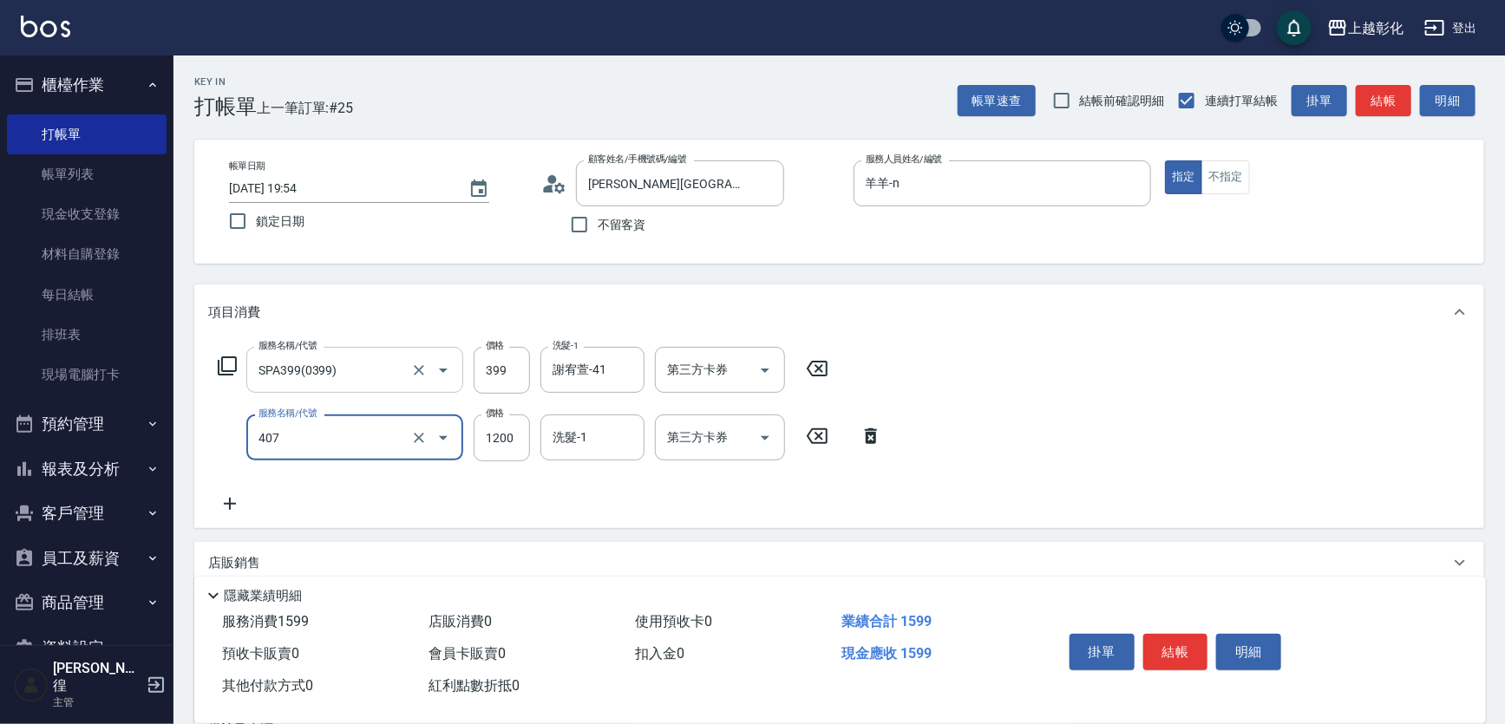
type input "1200護髮(407)"
type input "1100"
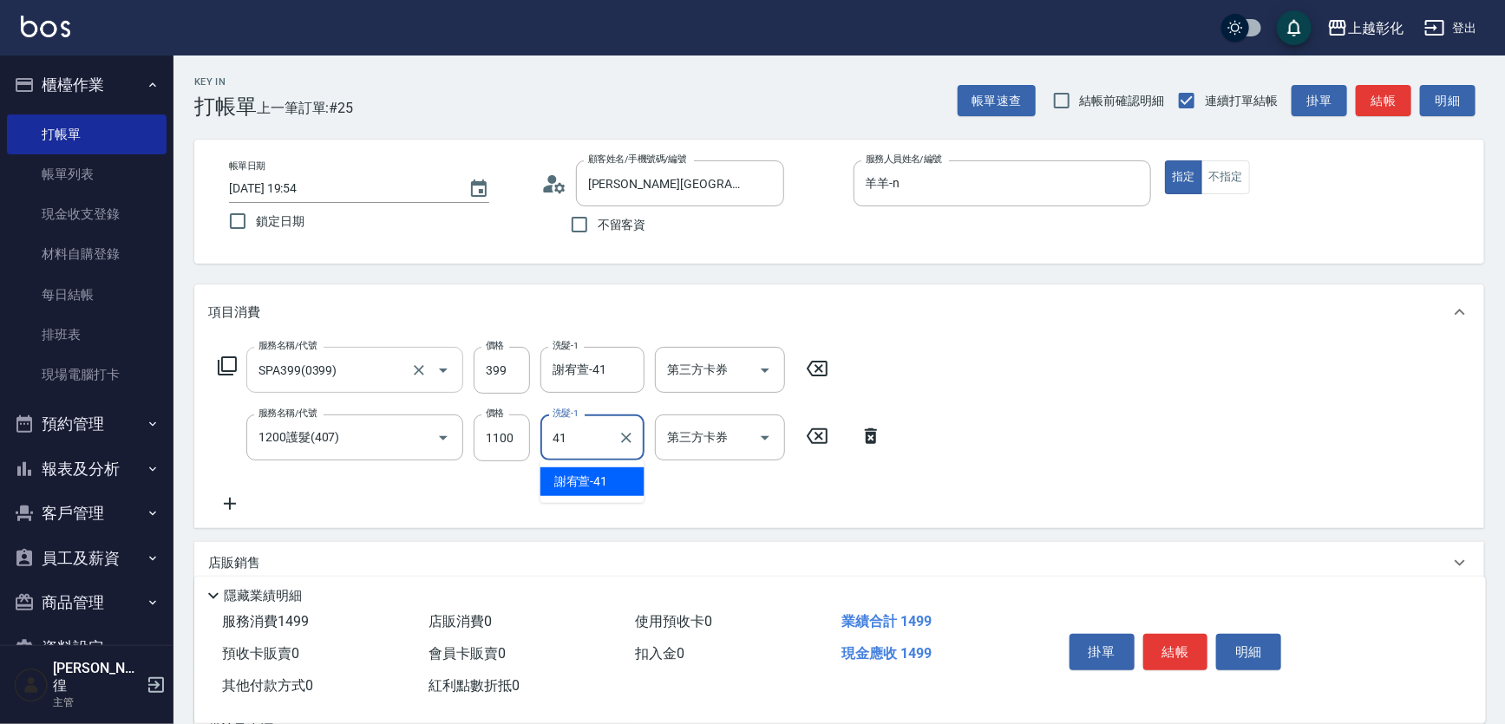
type input "謝宥萱-41"
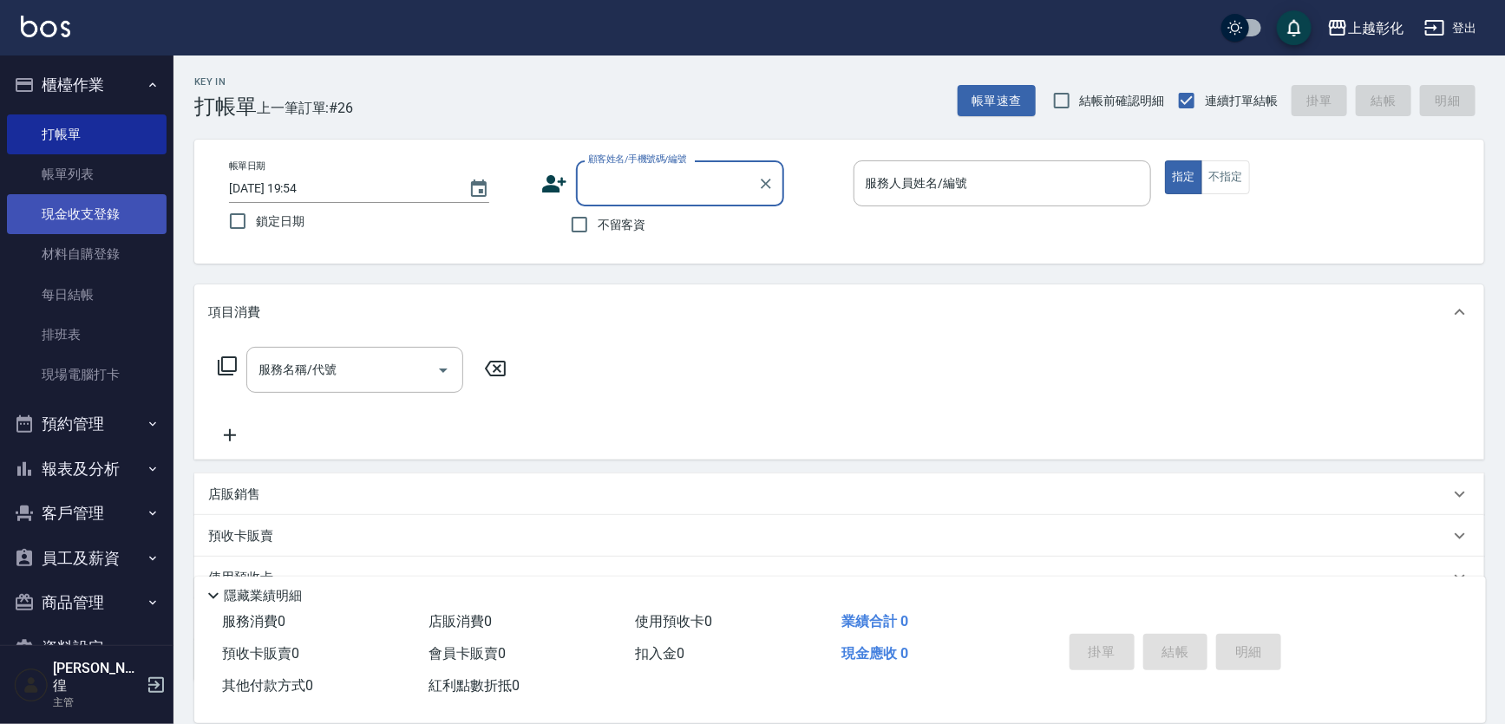
click at [103, 218] on link "現金收支登錄" at bounding box center [87, 214] width 160 height 40
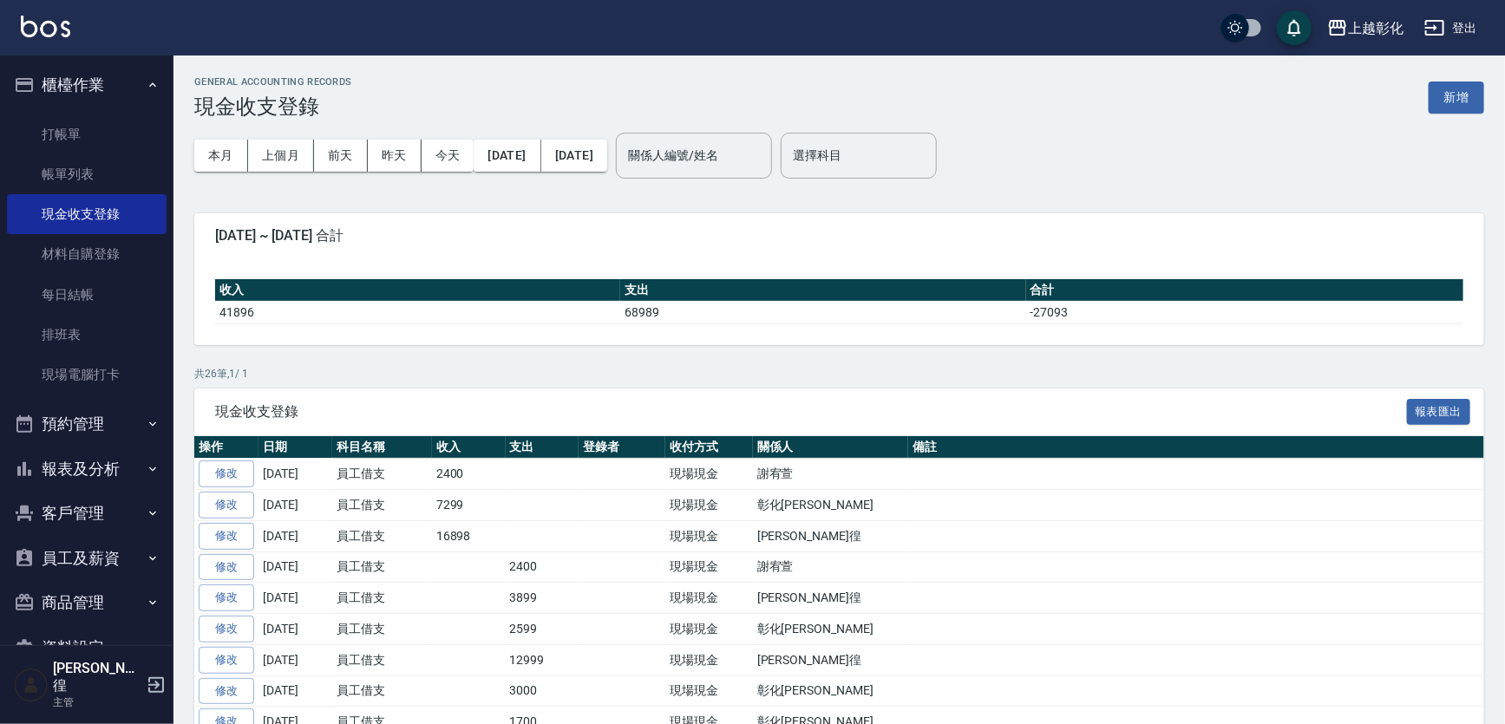
click at [1428, 97] on div "GENERAL ACCOUNTING RECORDS 現金收支登錄 新增" at bounding box center [839, 97] width 1290 height 43
click at [1468, 101] on button "新增" at bounding box center [1457, 98] width 56 height 32
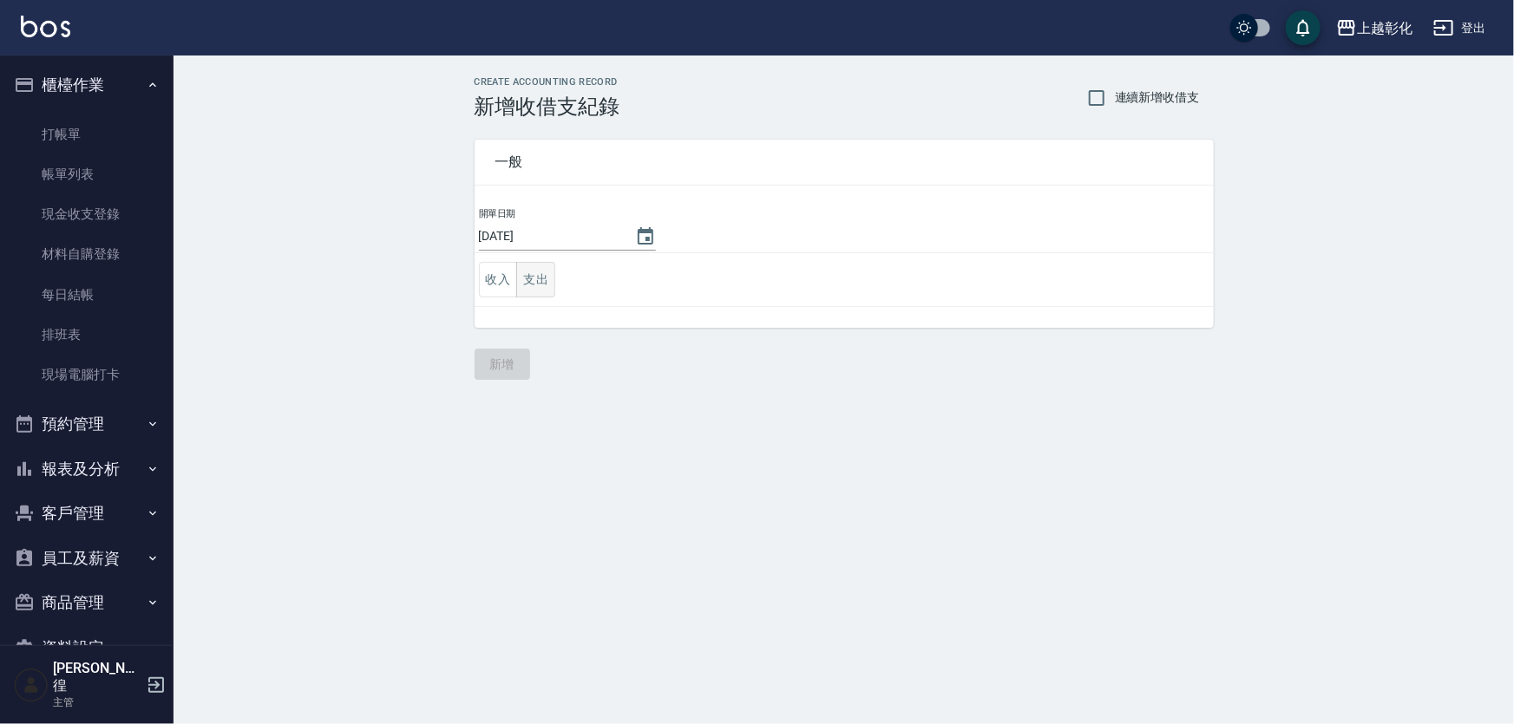
click at [552, 285] on button "支出" at bounding box center [535, 280] width 39 height 36
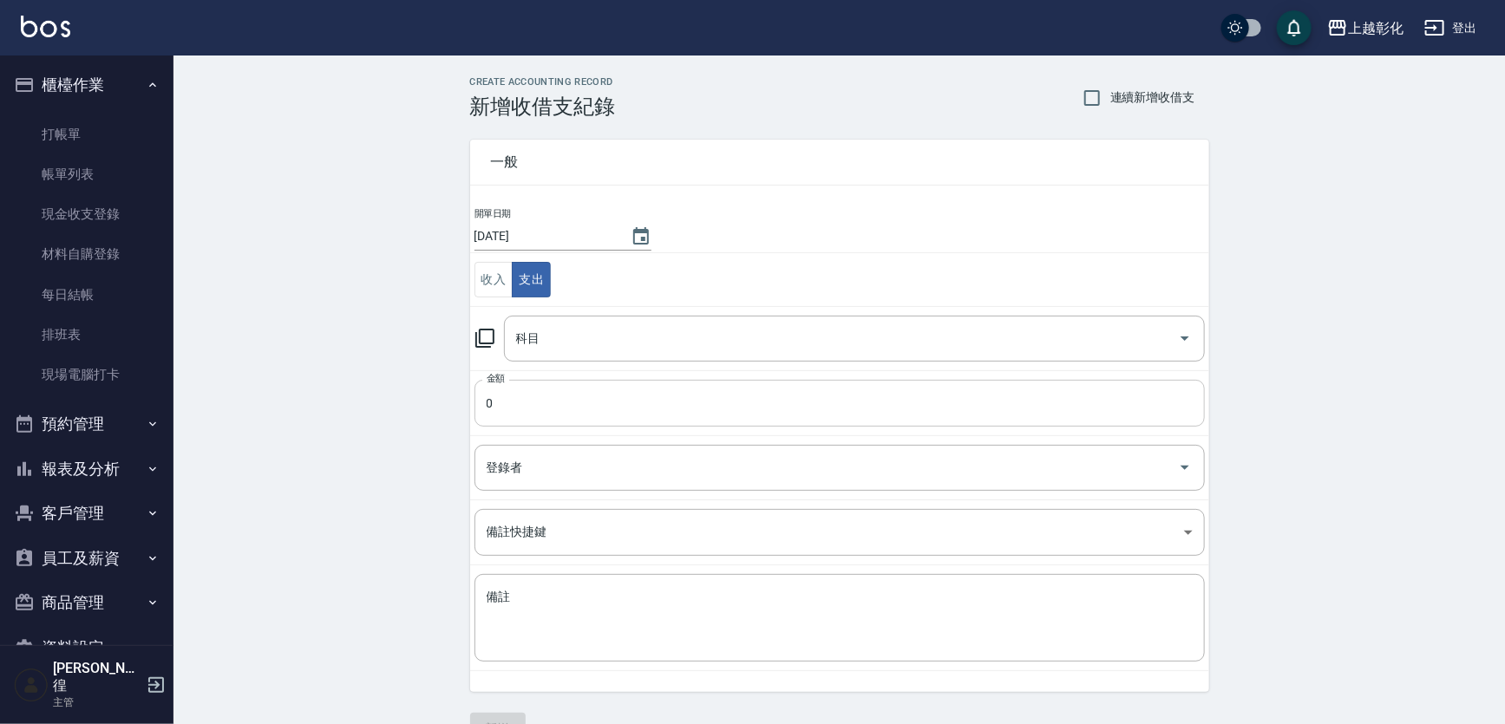
click at [526, 401] on input "0" at bounding box center [839, 403] width 730 height 47
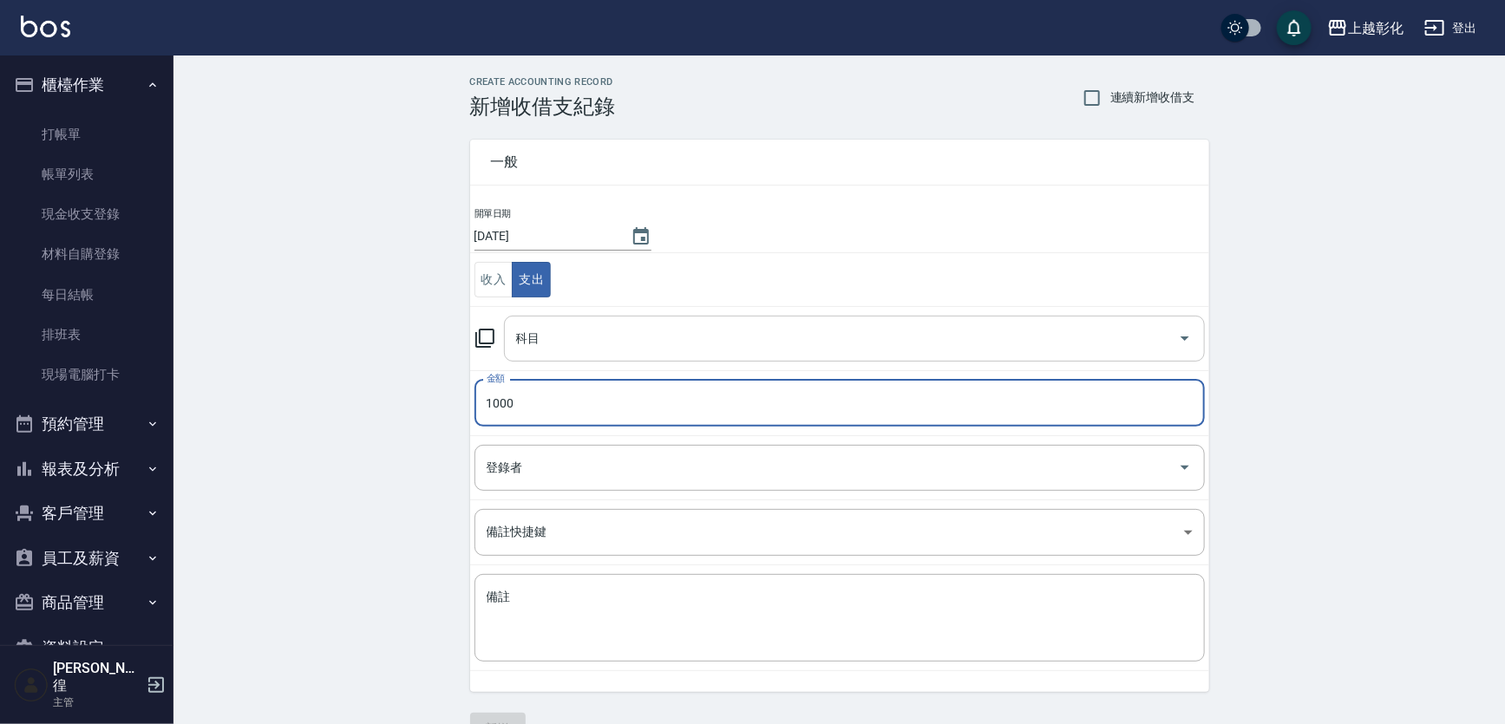
type input "1000"
click at [586, 339] on input "科目" at bounding box center [841, 339] width 659 height 30
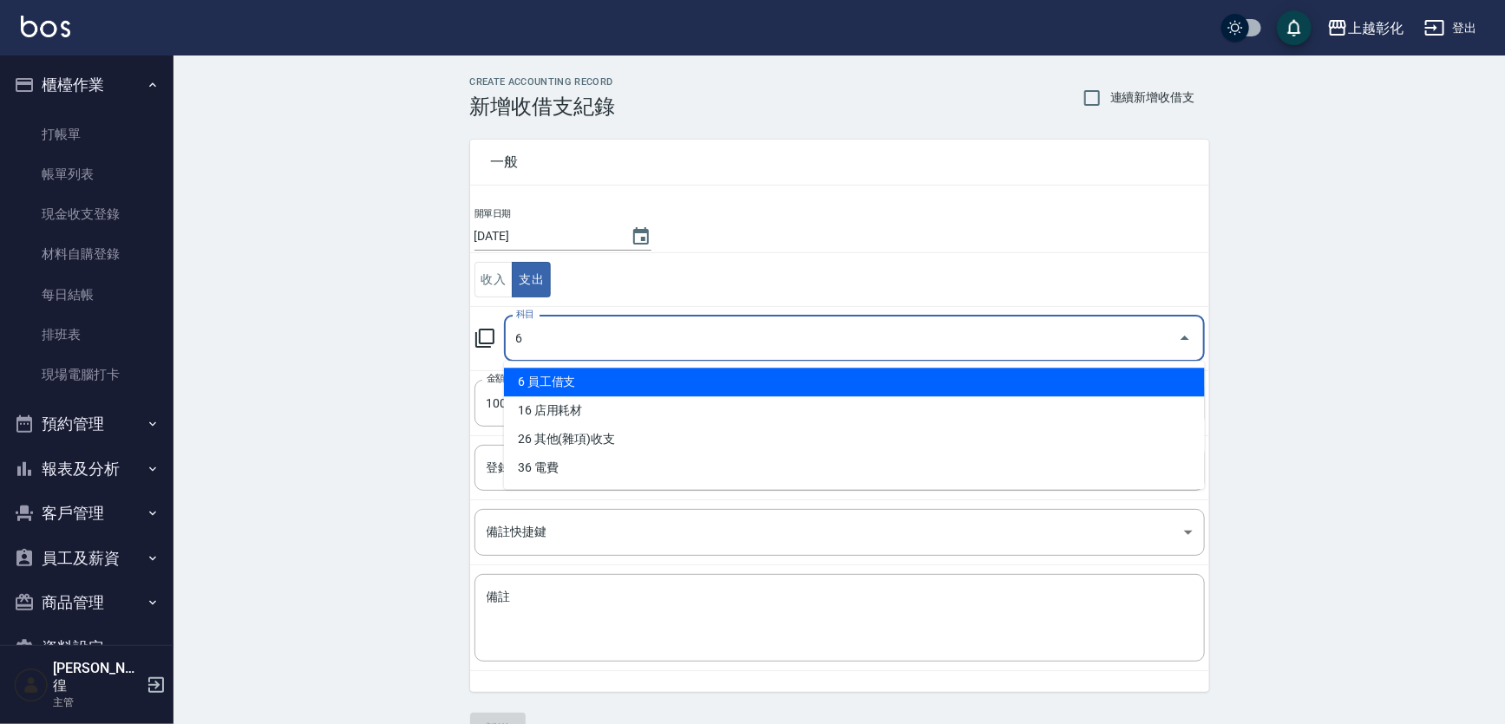
click at [571, 382] on li "6 員工借支" at bounding box center [854, 382] width 701 height 29
type input "6 員工借支"
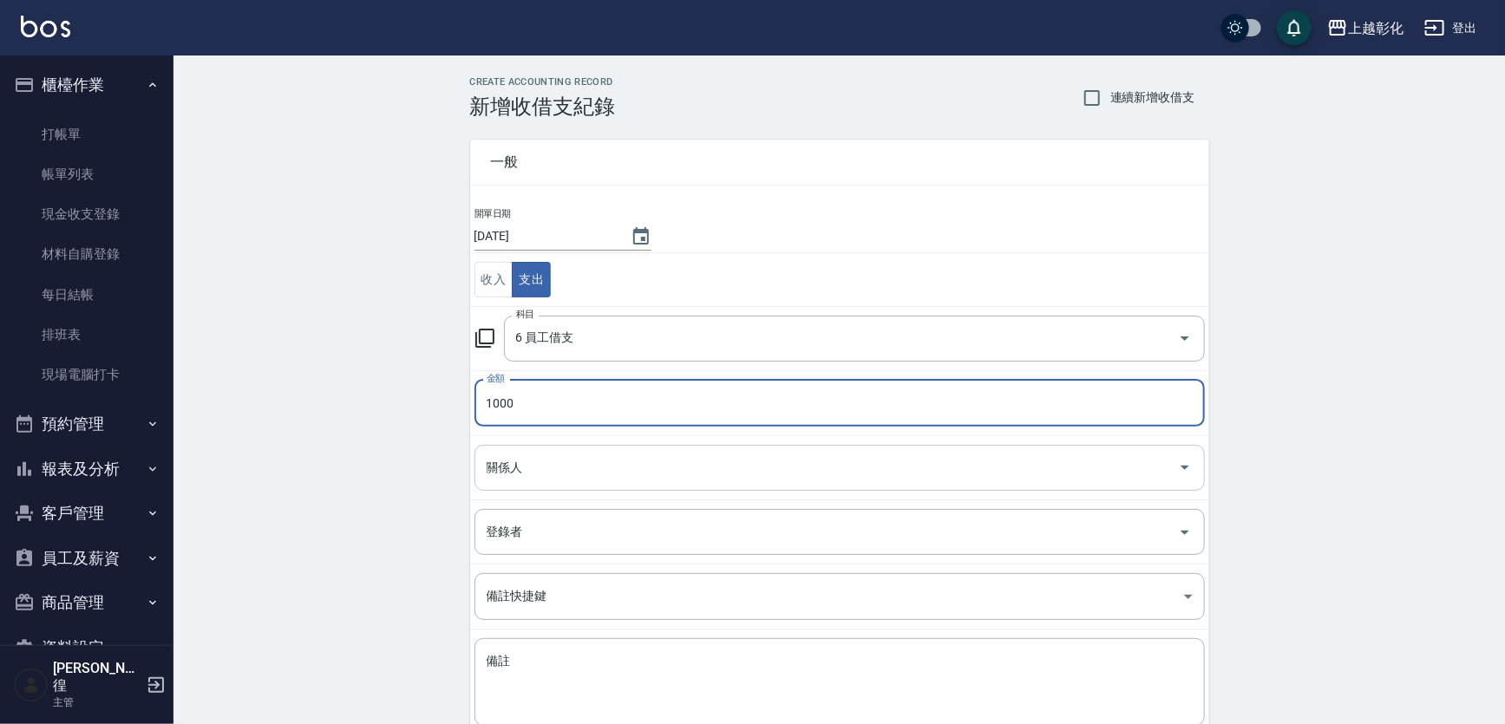
click at [543, 470] on input "關係人" at bounding box center [826, 468] width 689 height 30
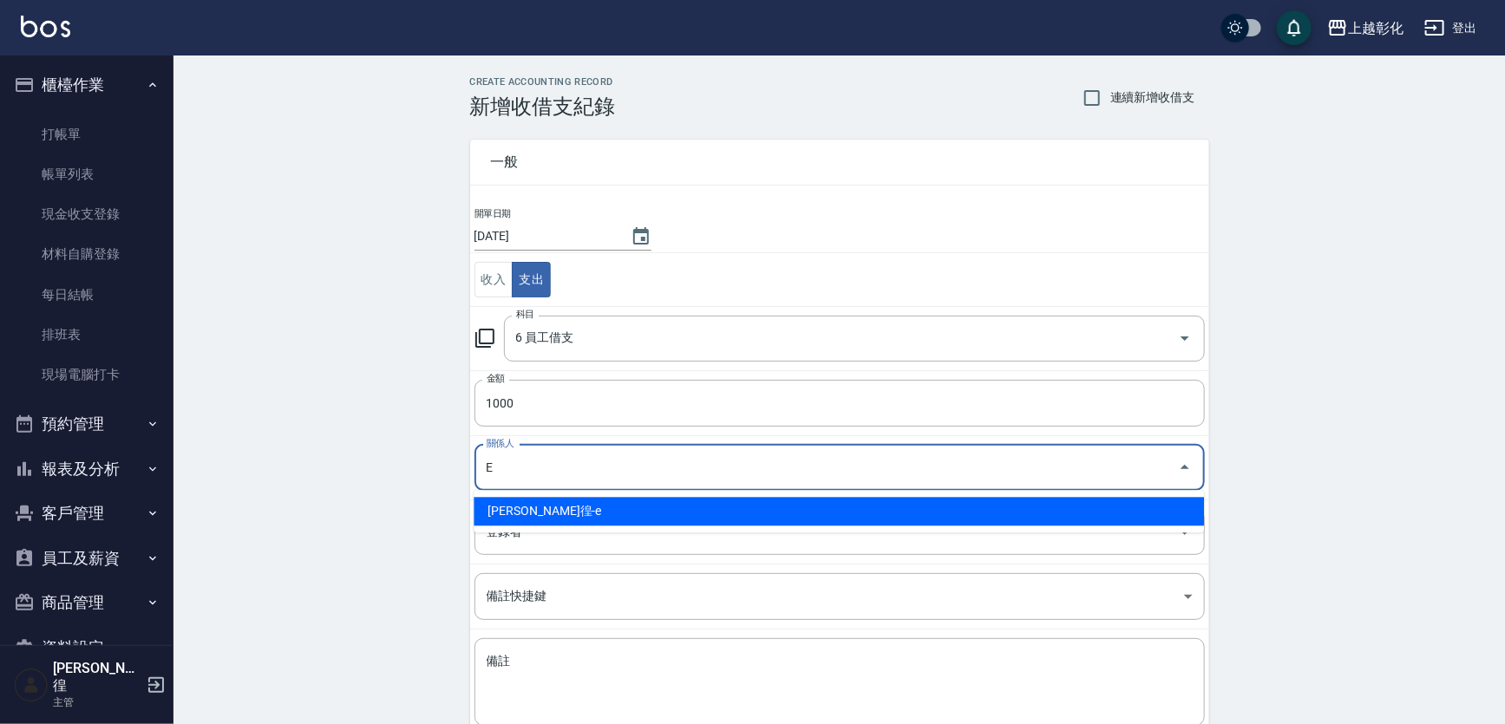
type input "詹凱徨-e"
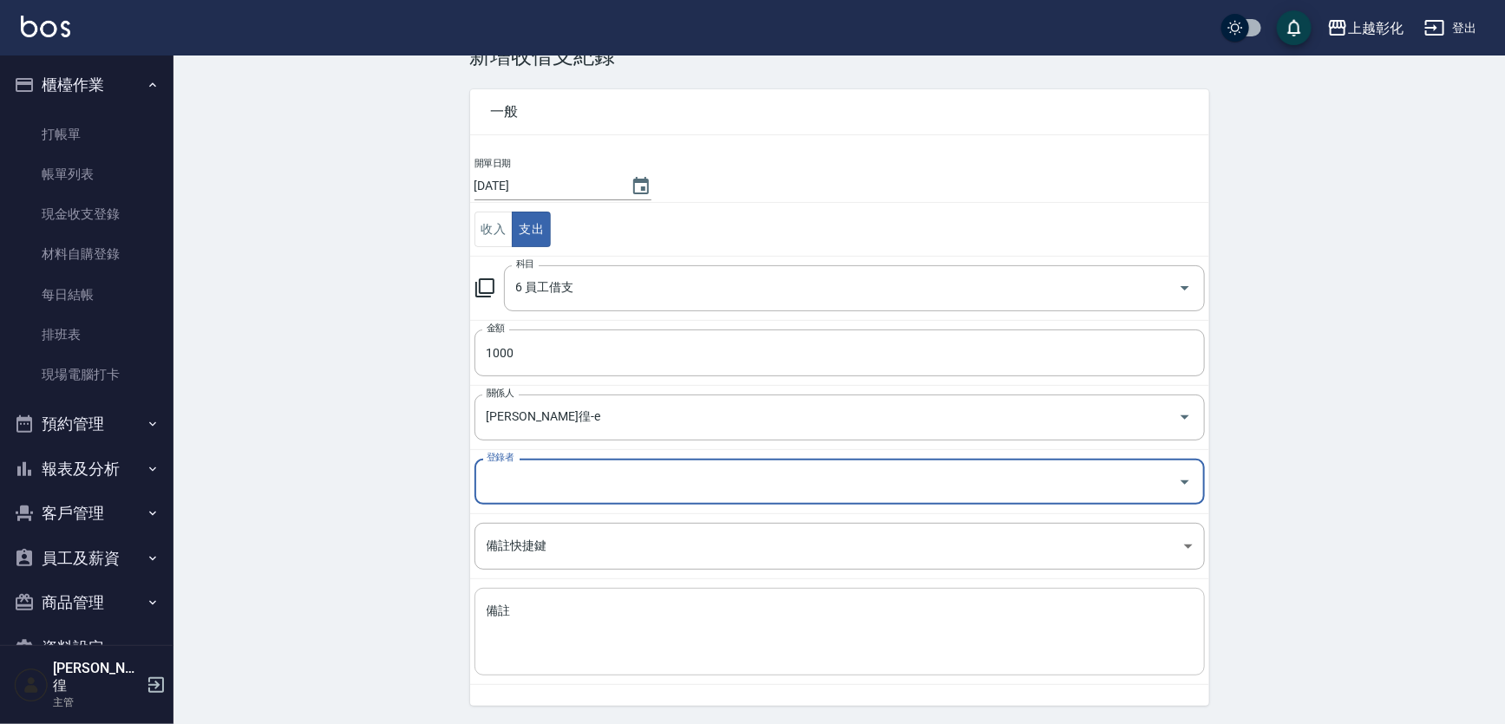
scroll to position [104, 0]
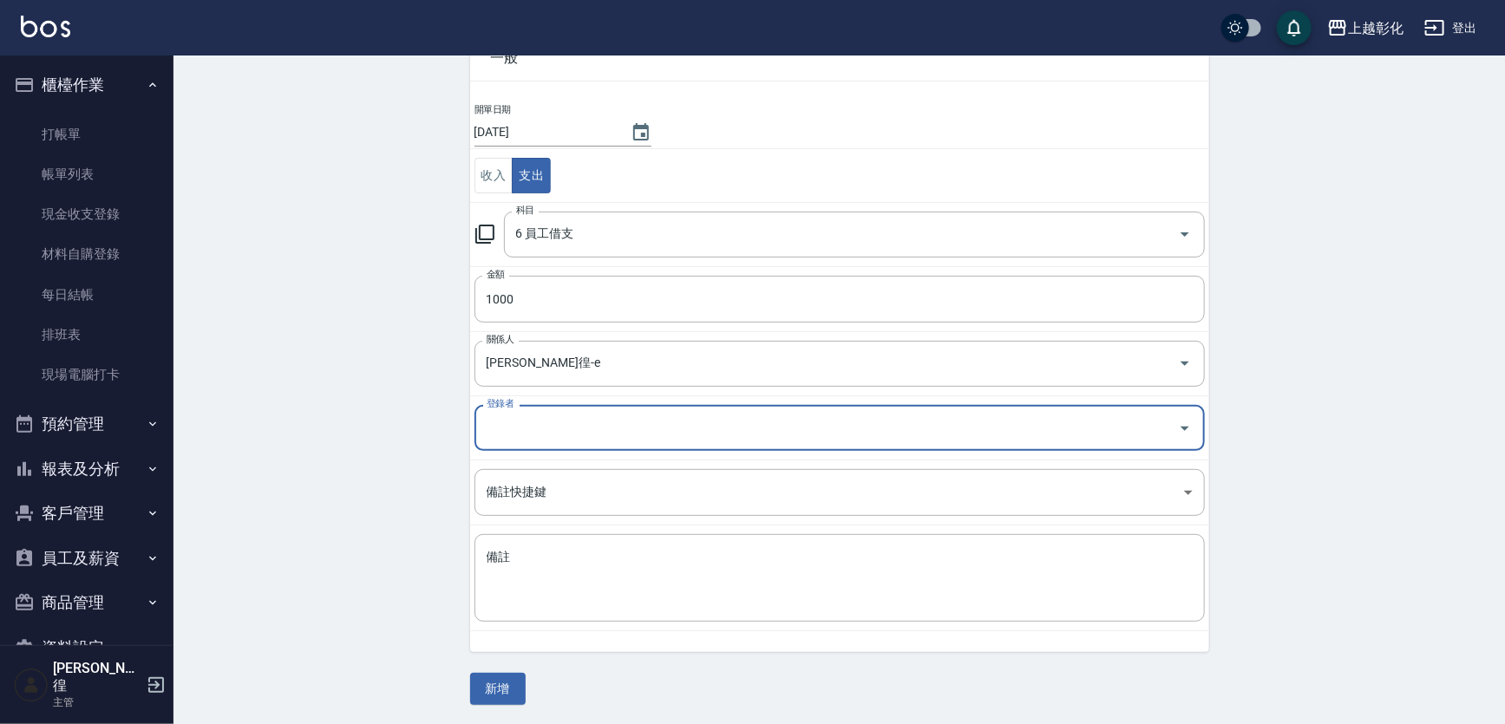
click at [489, 660] on div "一般 開單日期 2025/09/20 收入 支出 科目 6 員工借支 科目 金額 1000 金額 關係人 詹凱徨-e 關係人 登錄者 登錄者 備註快捷鍵 ​ …" at bounding box center [839, 360] width 739 height 690
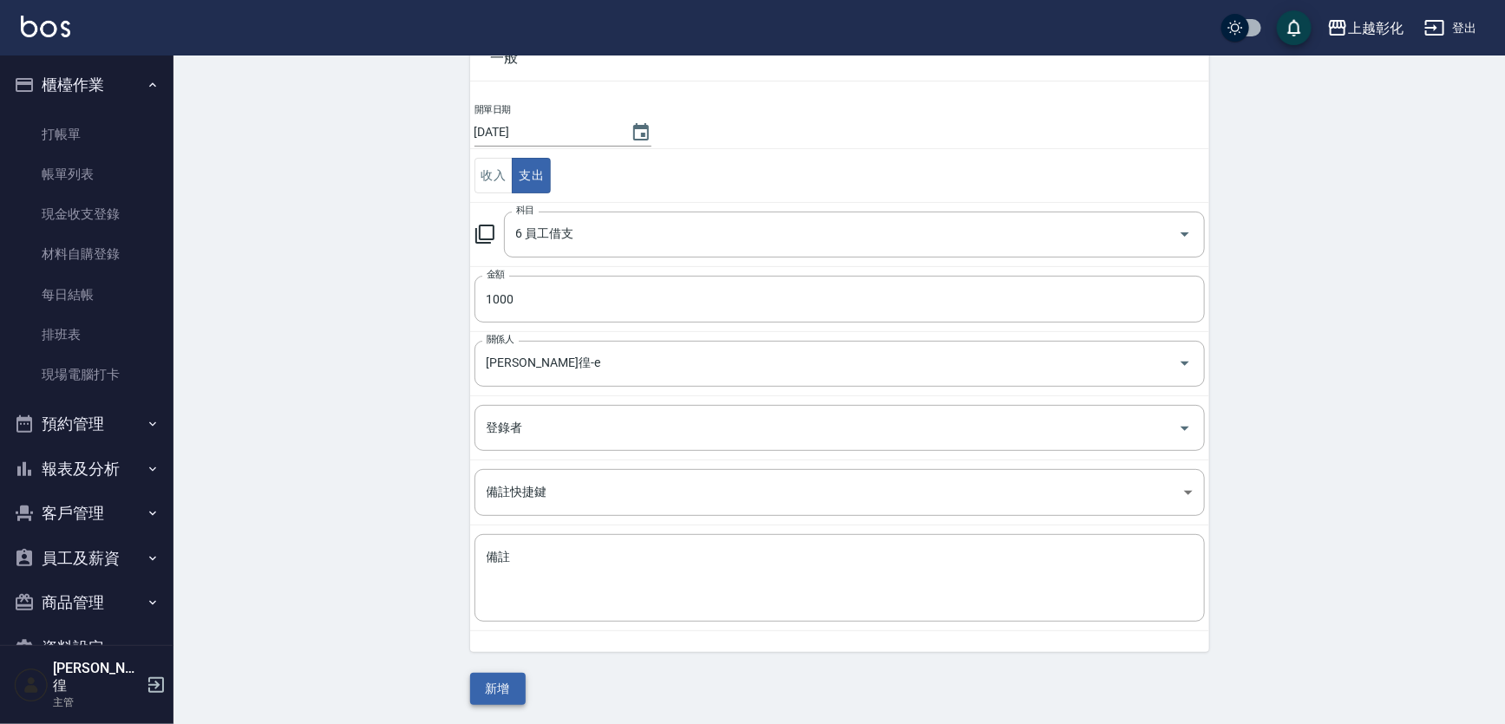
click at [516, 677] on button "新增" at bounding box center [498, 689] width 56 height 32
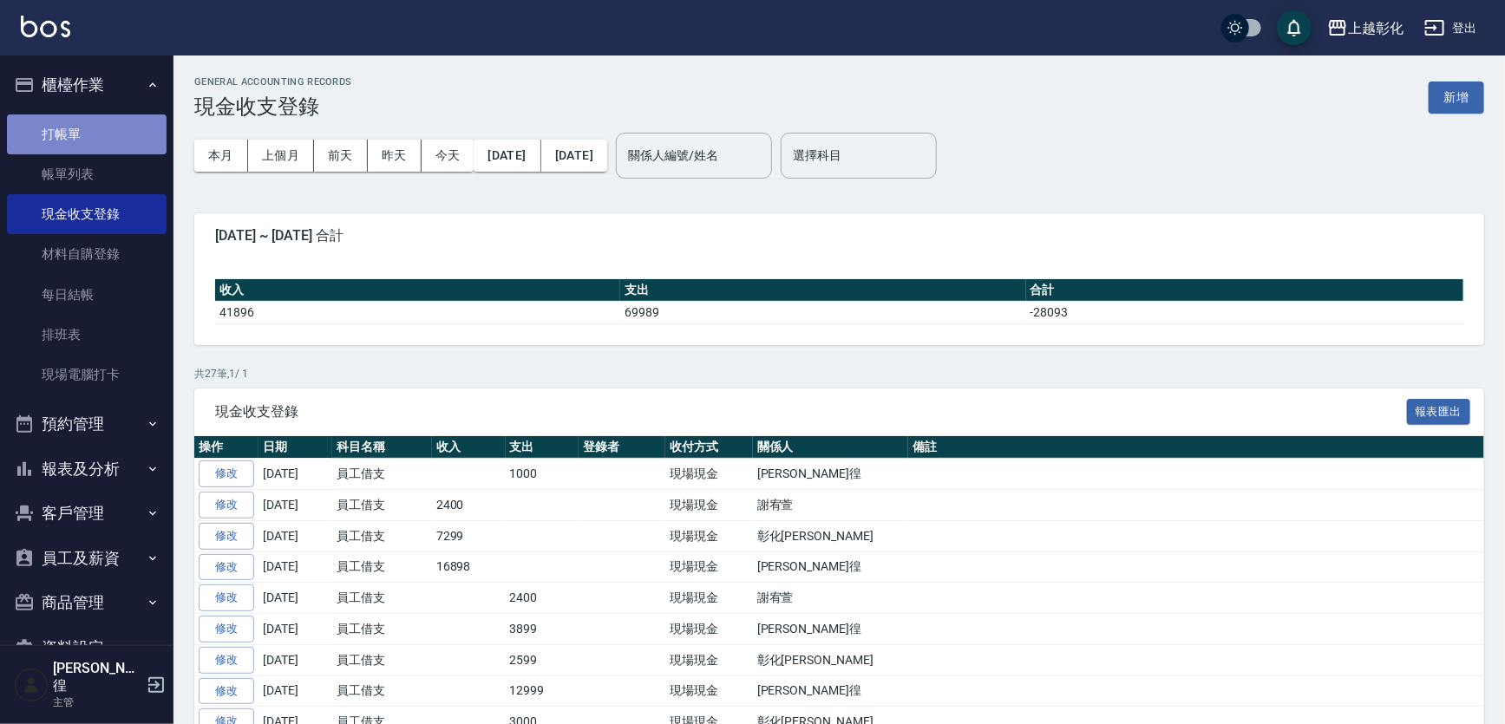
click at [121, 132] on link "打帳單" at bounding box center [87, 134] width 160 height 40
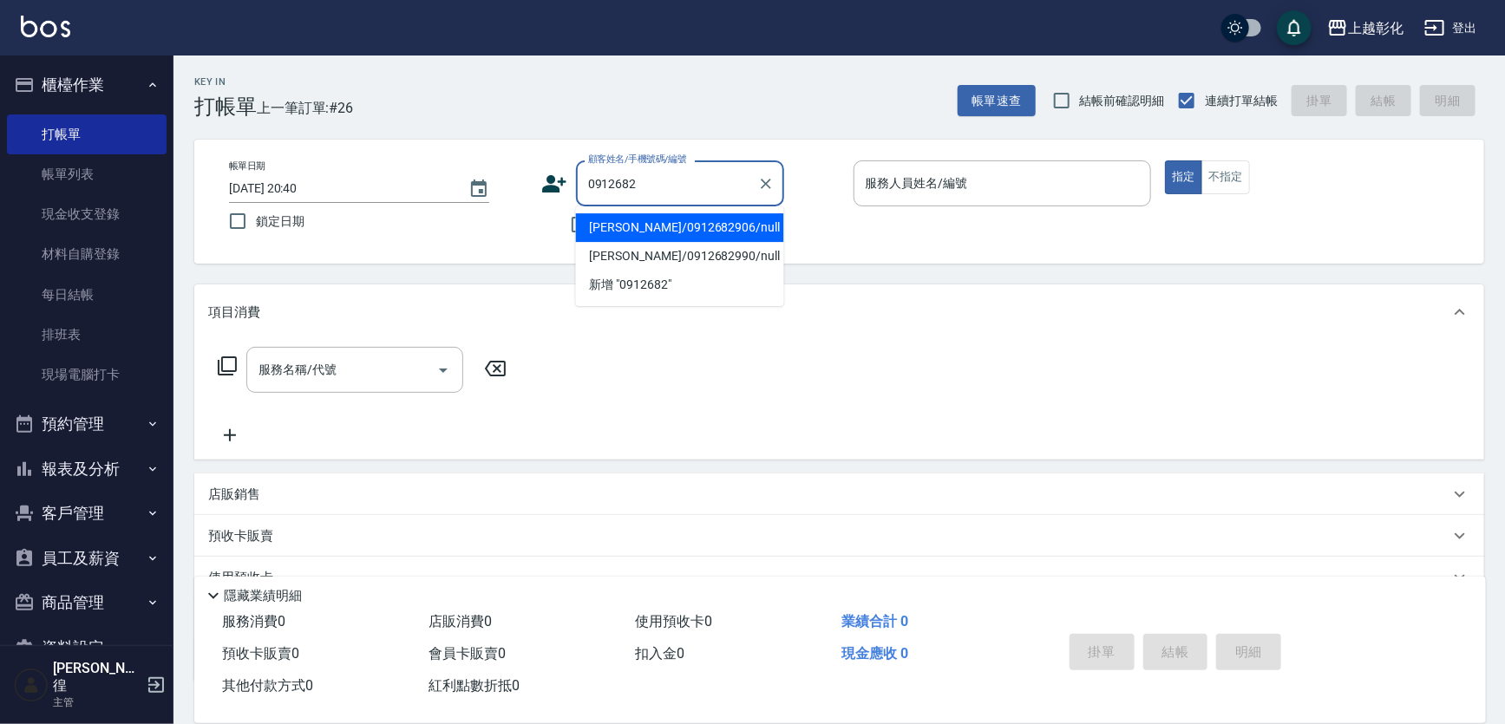
type input "[PERSON_NAME]/0912682906/null"
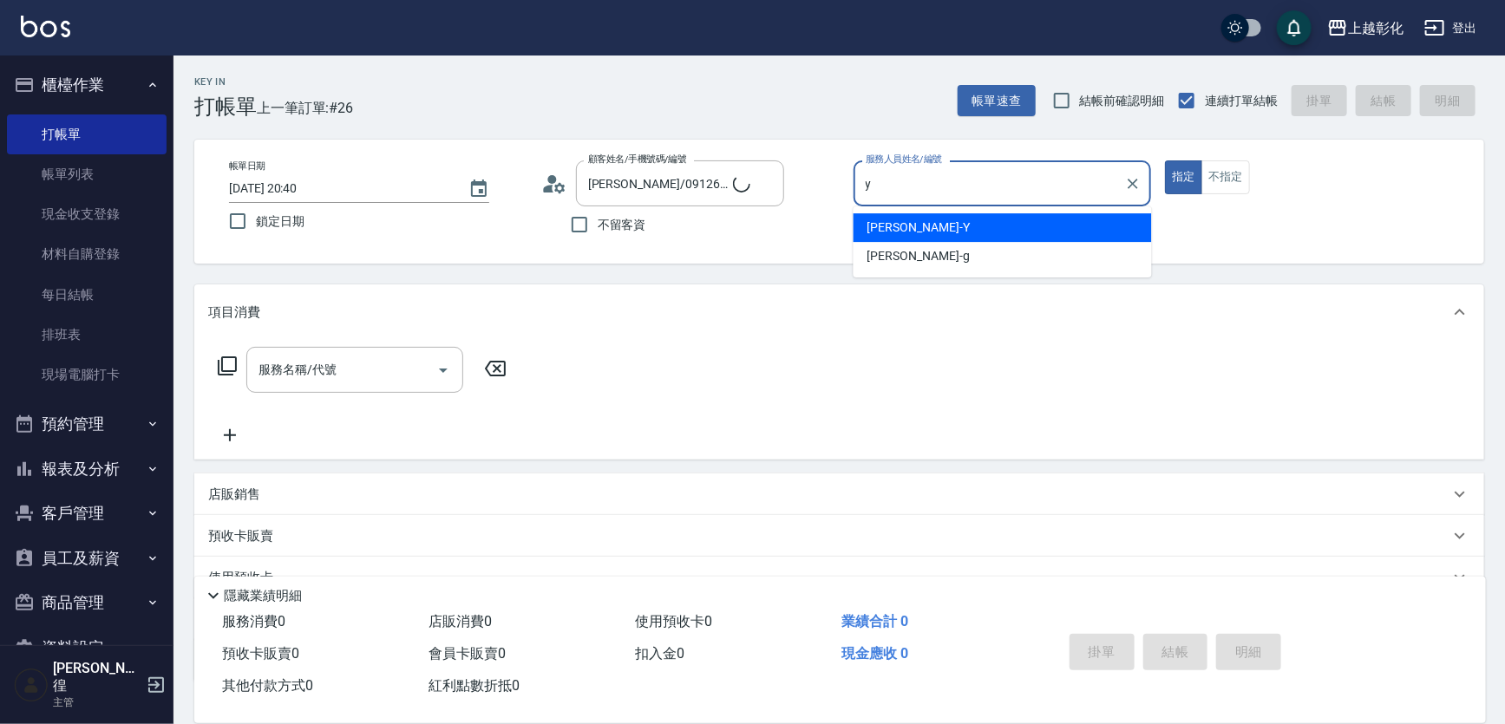
type input "YURI-Y"
type button "true"
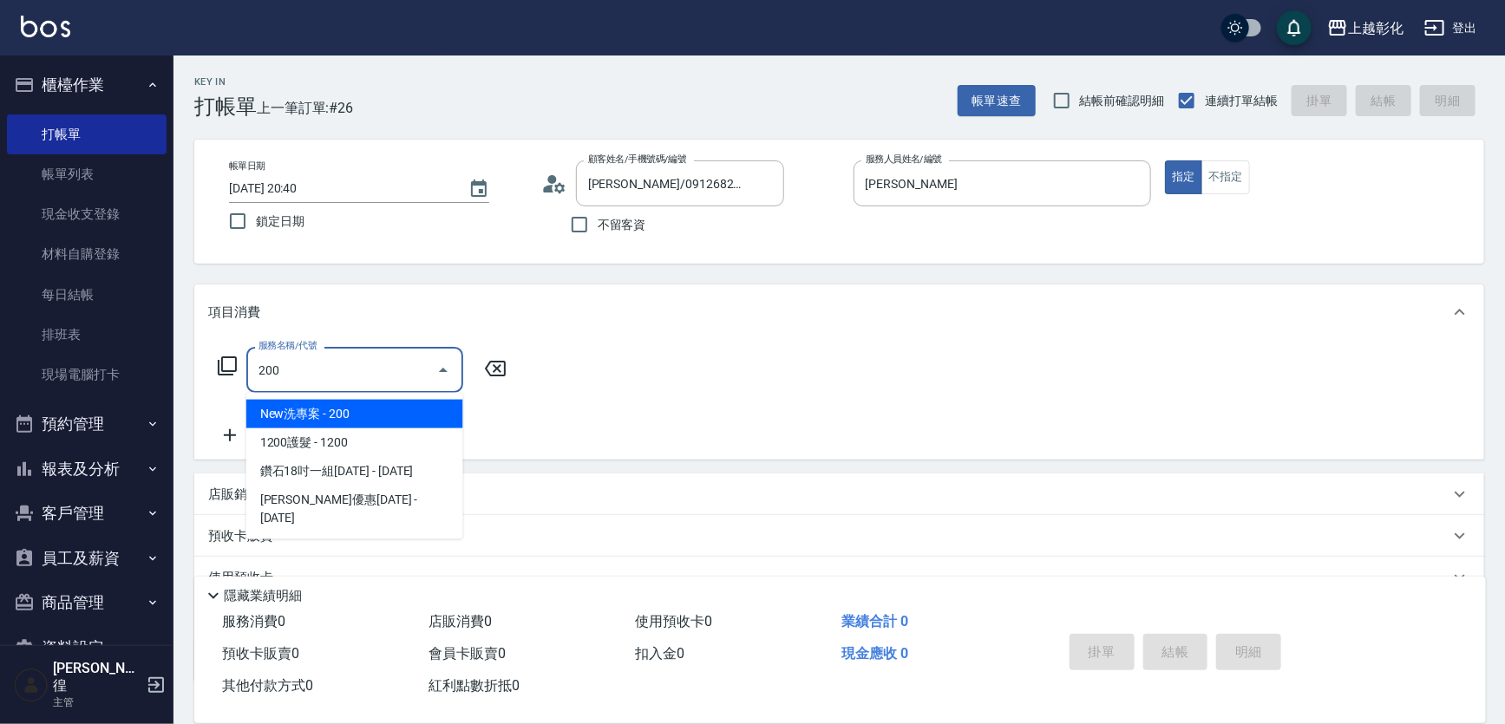
type input "New洗專案(200)"
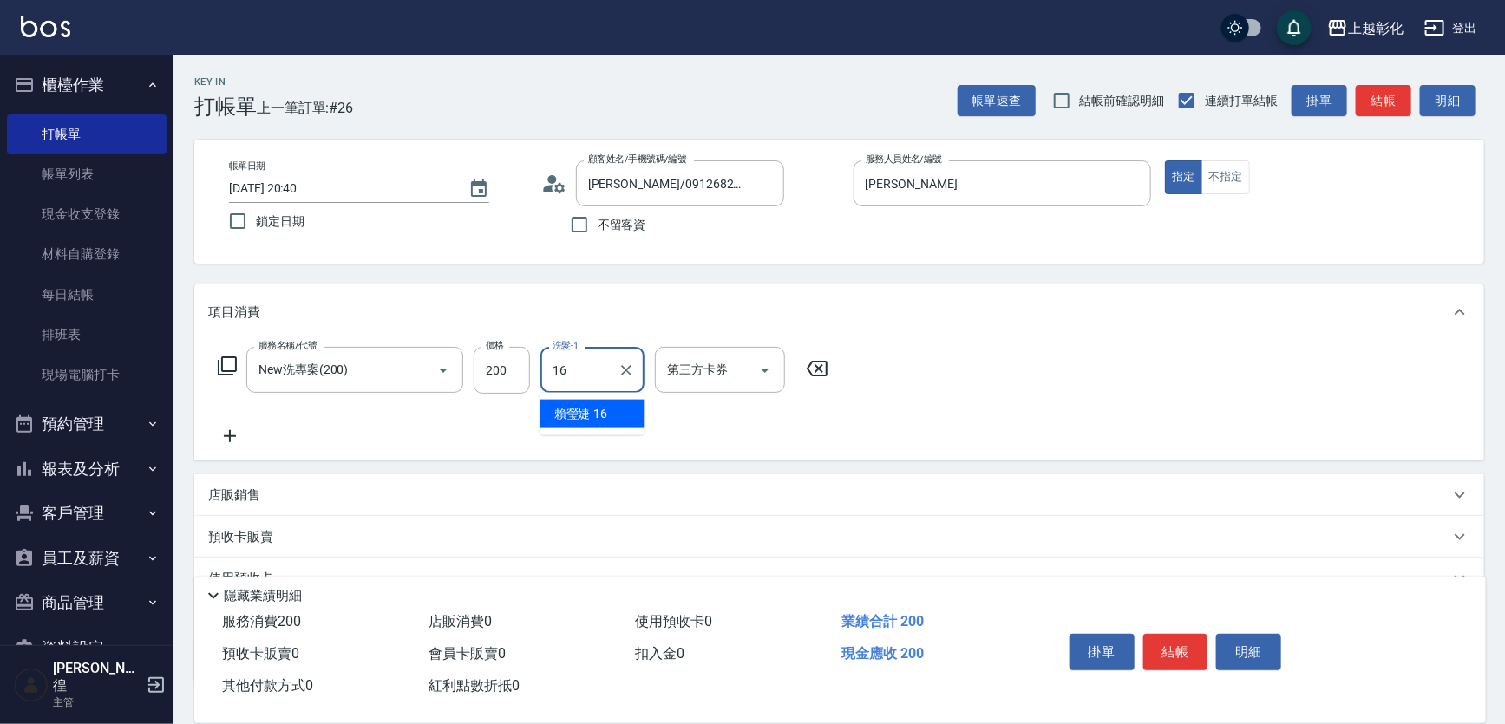
type input "賴瑩婕-16"
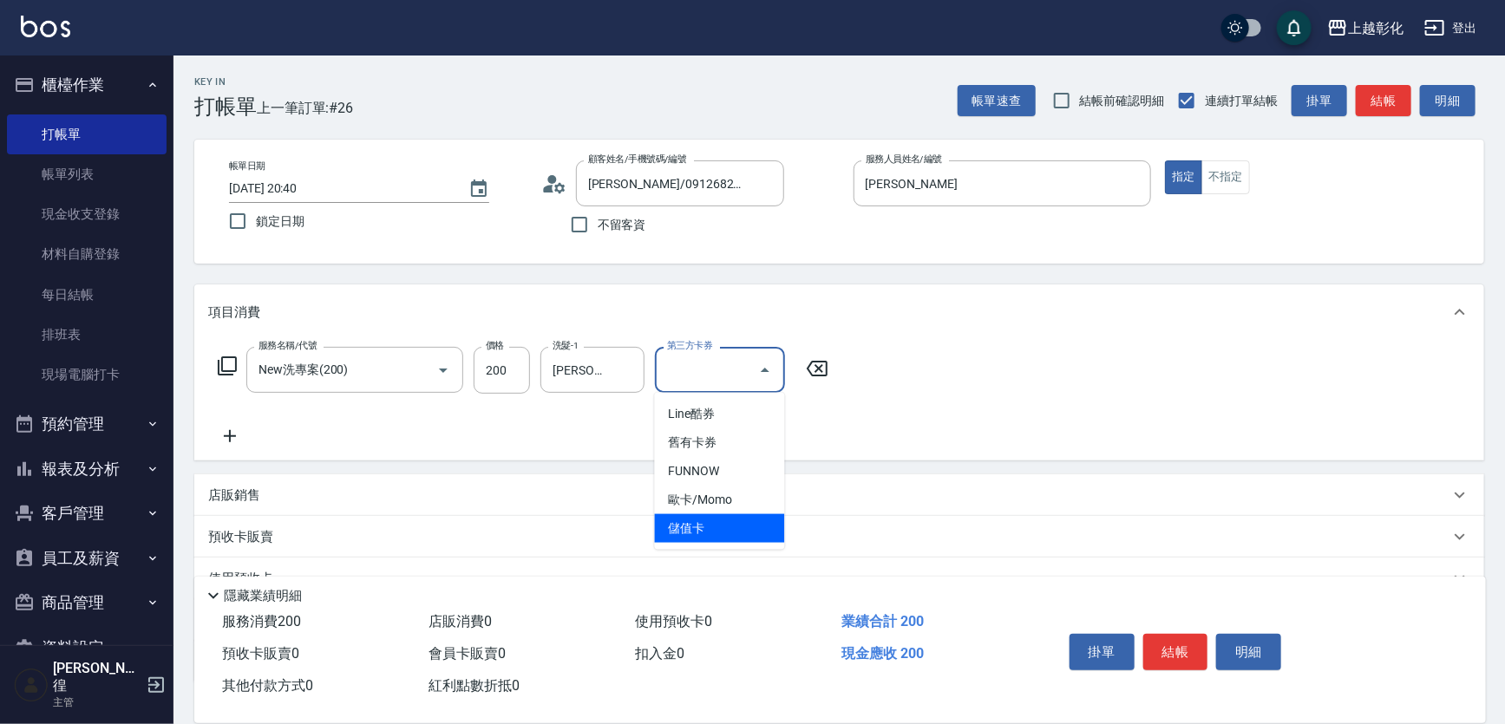
type input "儲值卡"
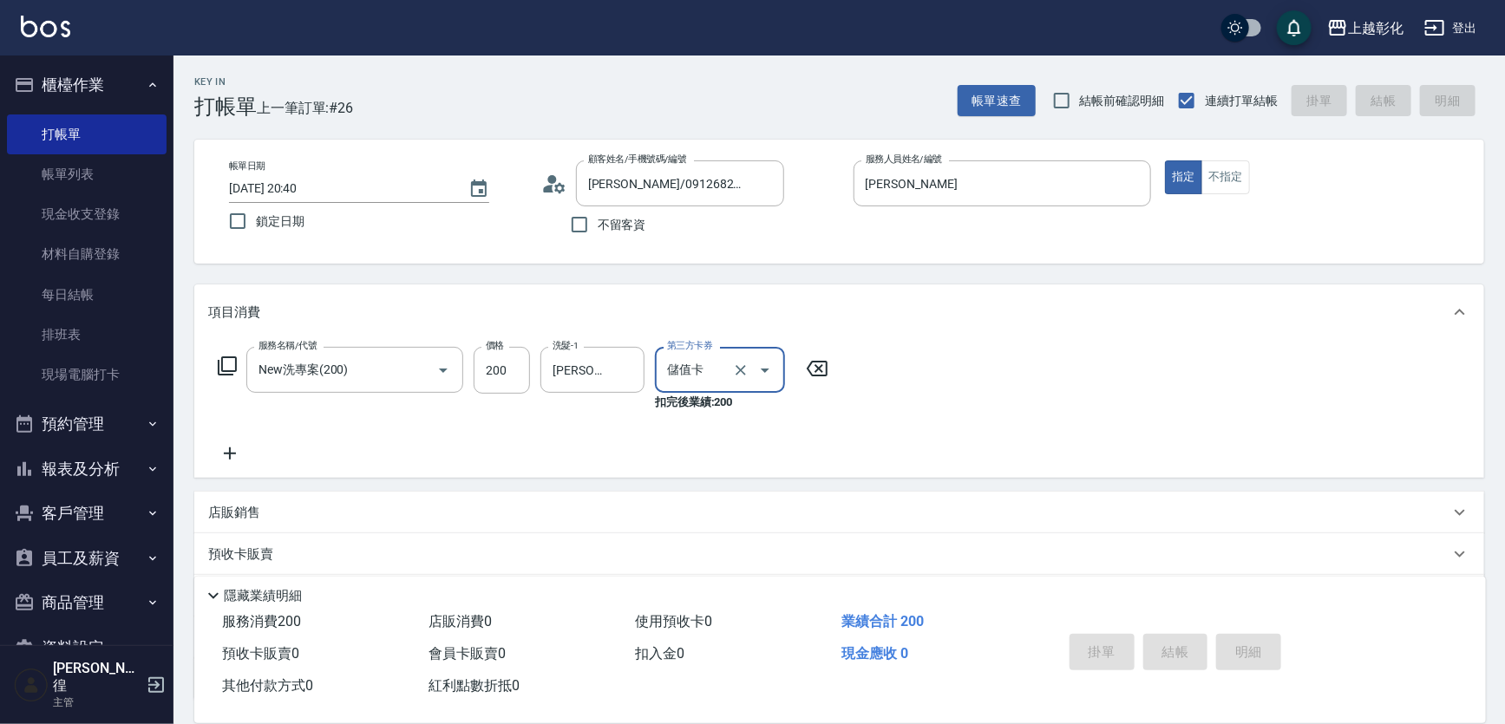
type input "2025/09/20 20:41"
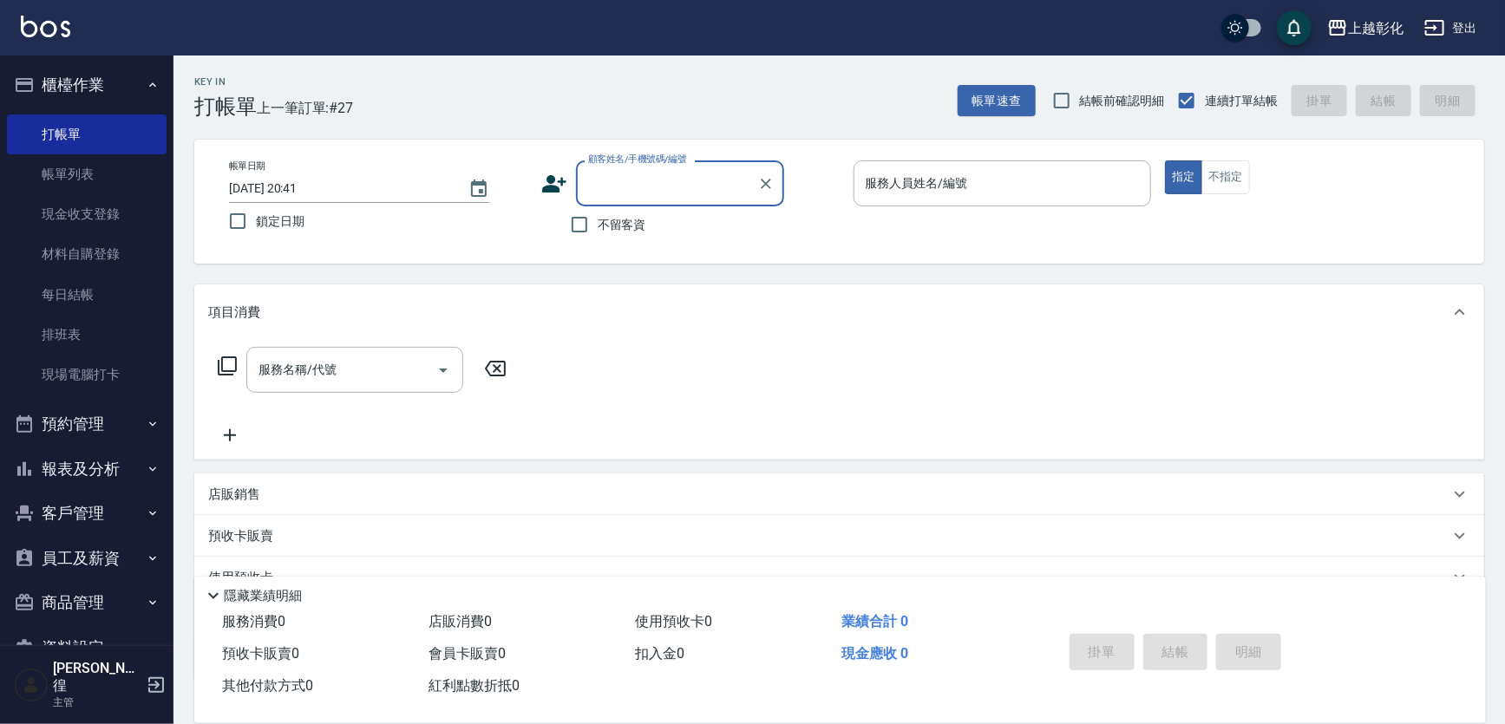
click at [86, 507] on button "客戶管理" at bounding box center [87, 513] width 160 height 45
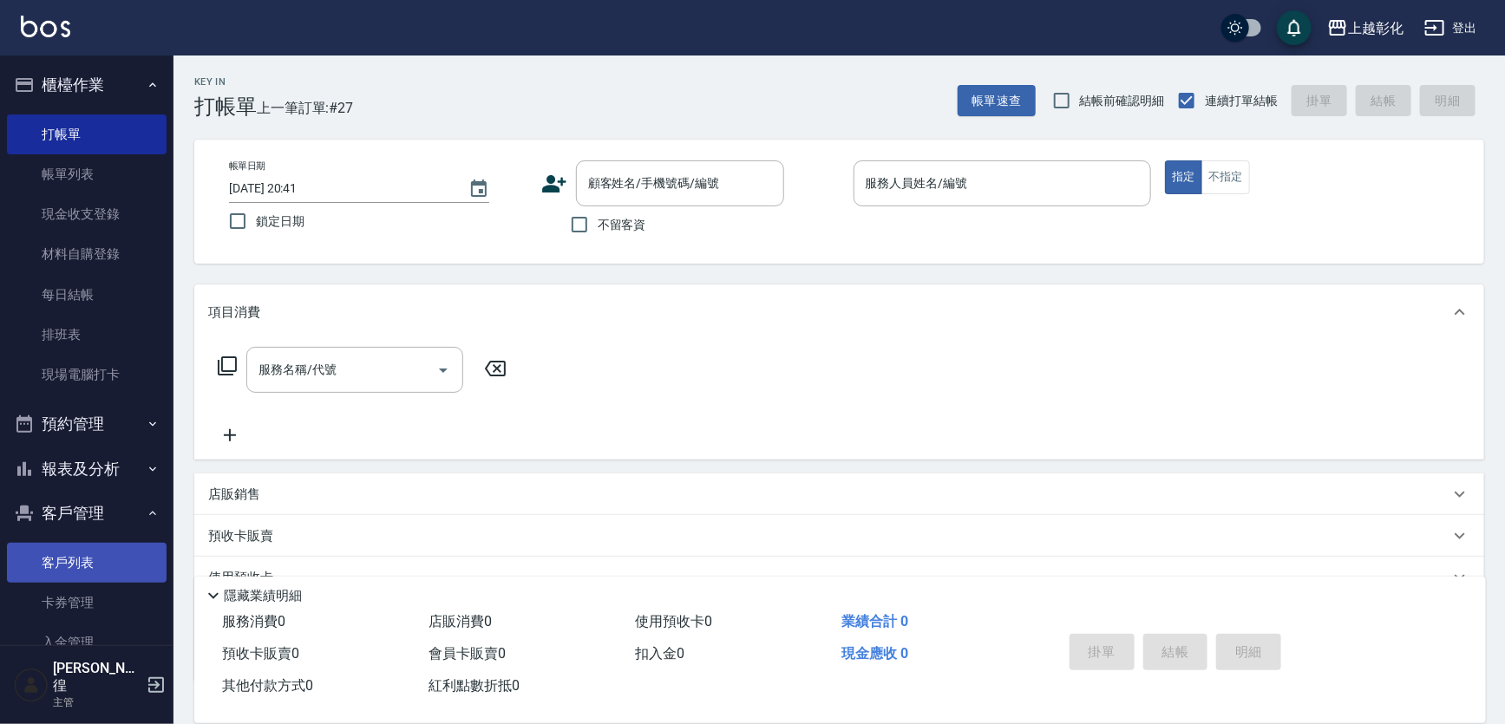
scroll to position [78, 0]
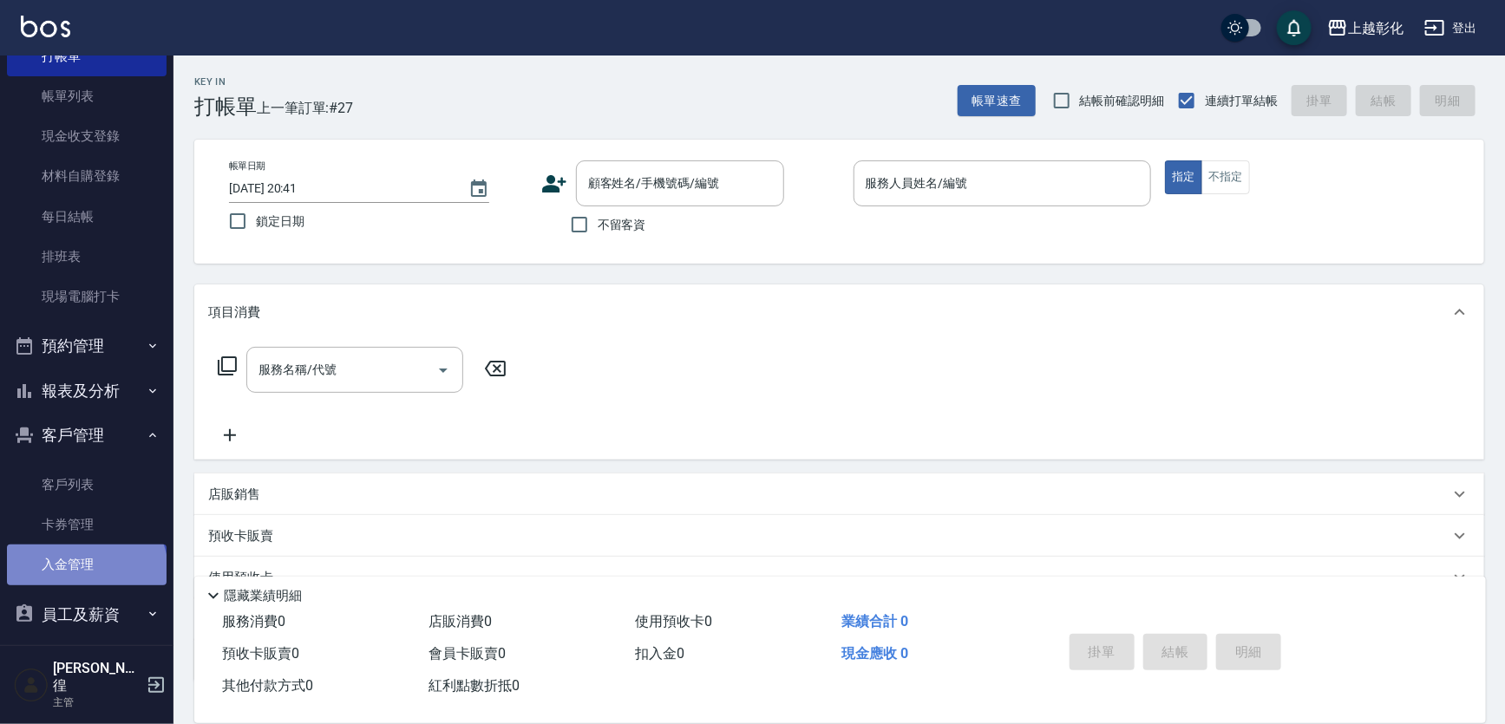
click at [85, 571] on link "入金管理" at bounding box center [87, 565] width 160 height 40
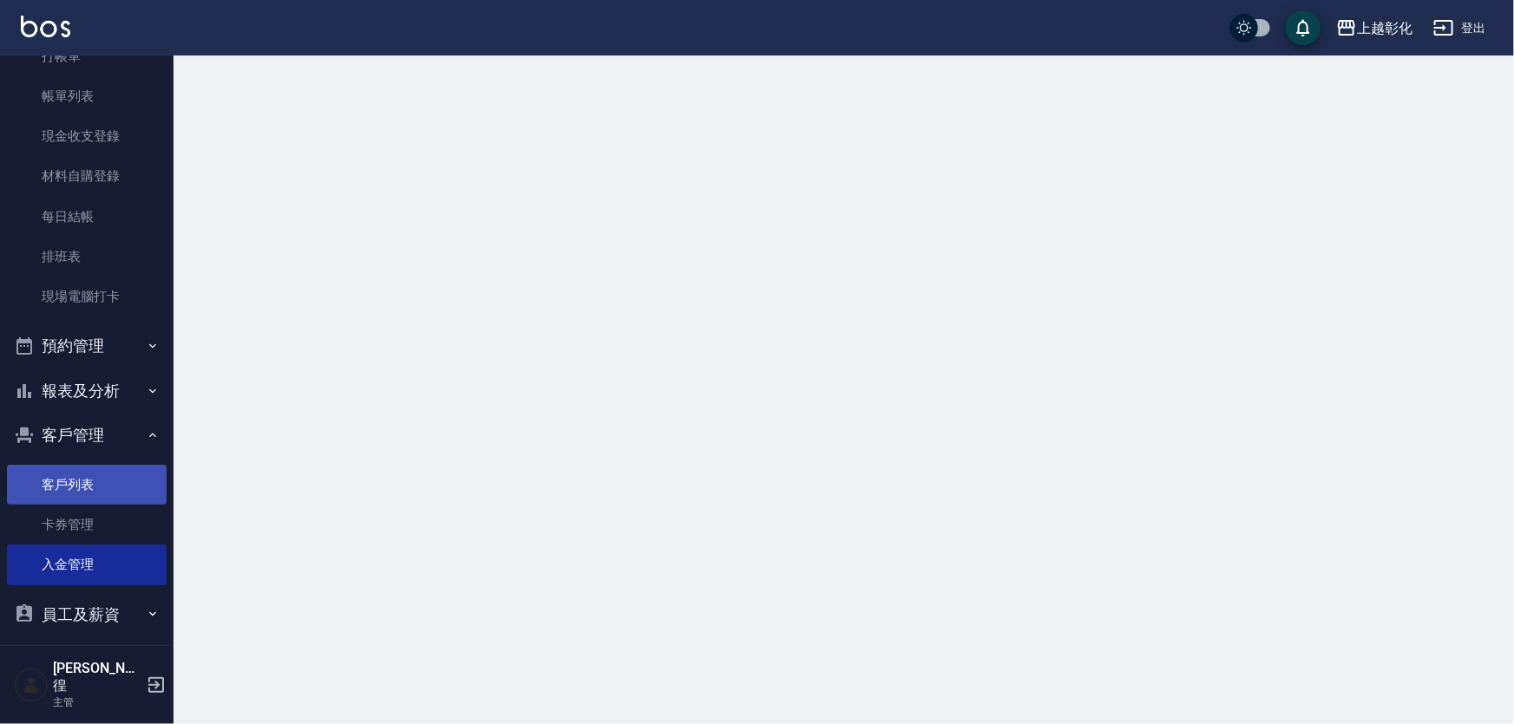
click at [103, 483] on link "客戶列表" at bounding box center [87, 485] width 160 height 40
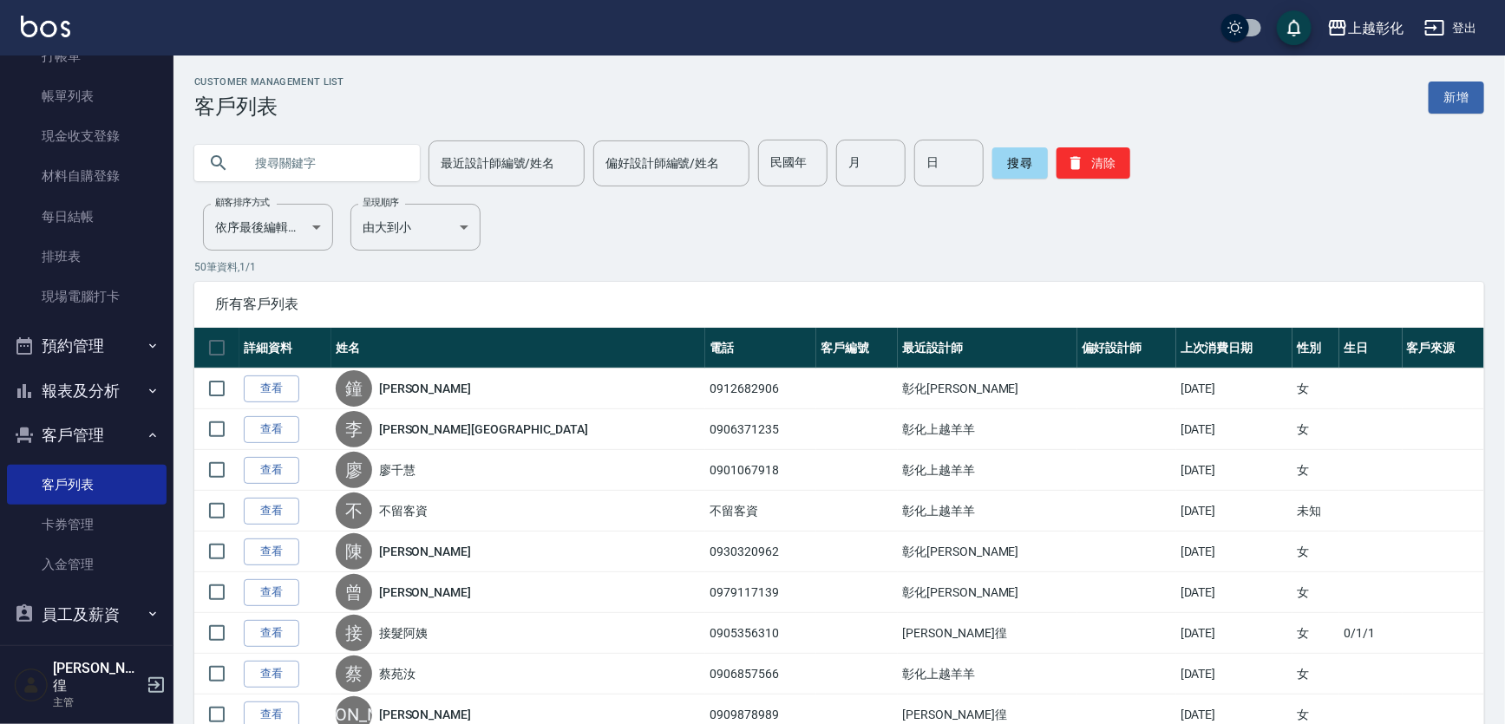
click at [370, 147] on input "text" at bounding box center [324, 163] width 163 height 47
type input "0970590598"
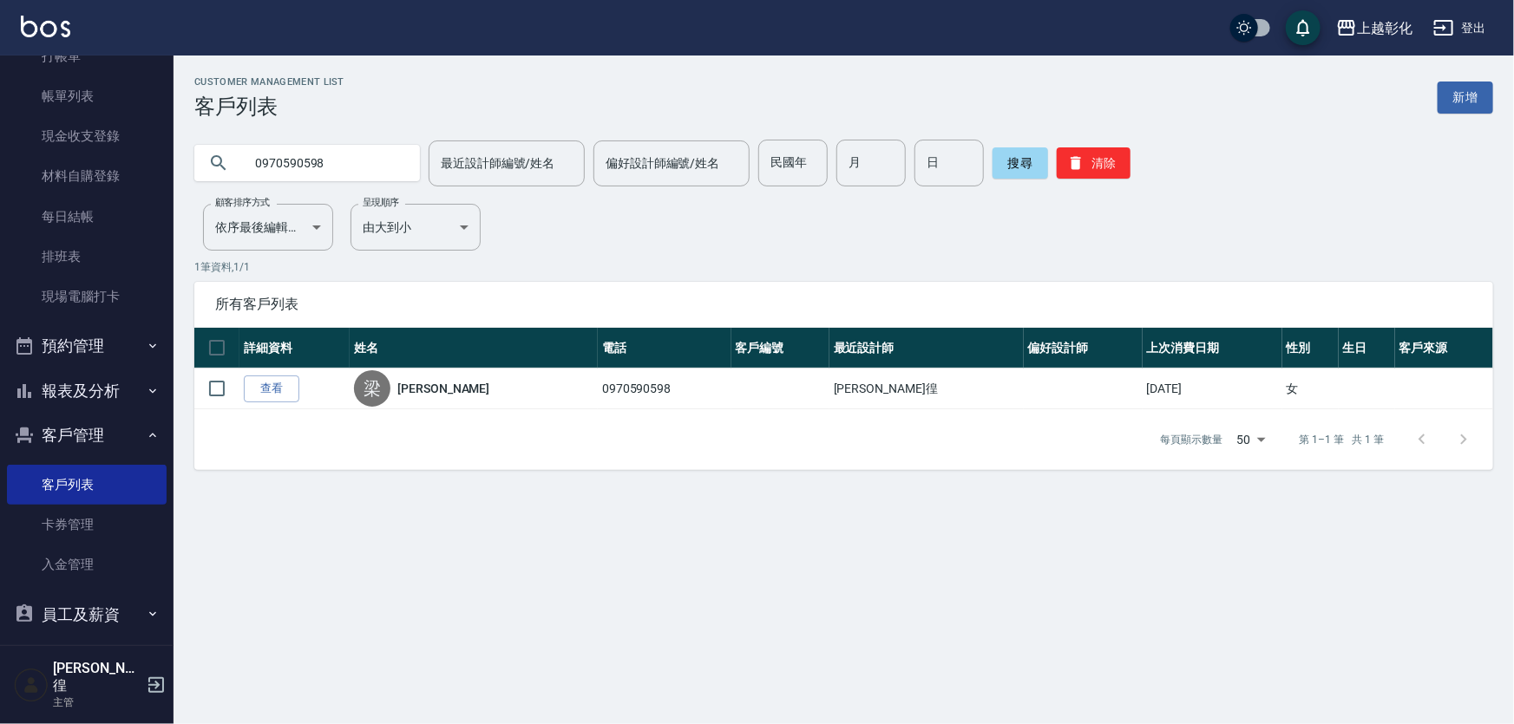
drag, startPoint x: 271, startPoint y: 389, endPoint x: 258, endPoint y: 381, distance: 14.9
click at [270, 389] on link "查看" at bounding box center [272, 389] width 56 height 27
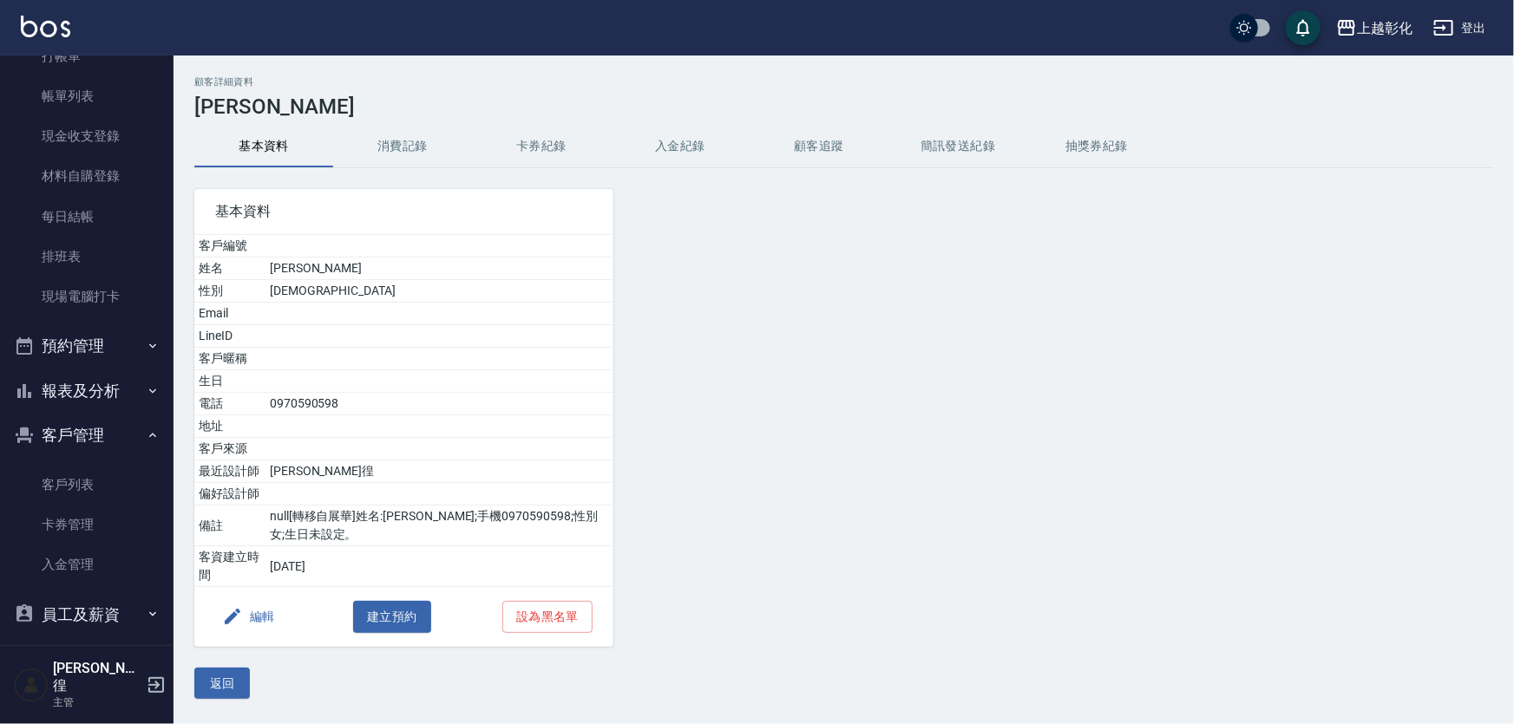
click at [657, 156] on button "入金紀錄" at bounding box center [680, 147] width 139 height 42
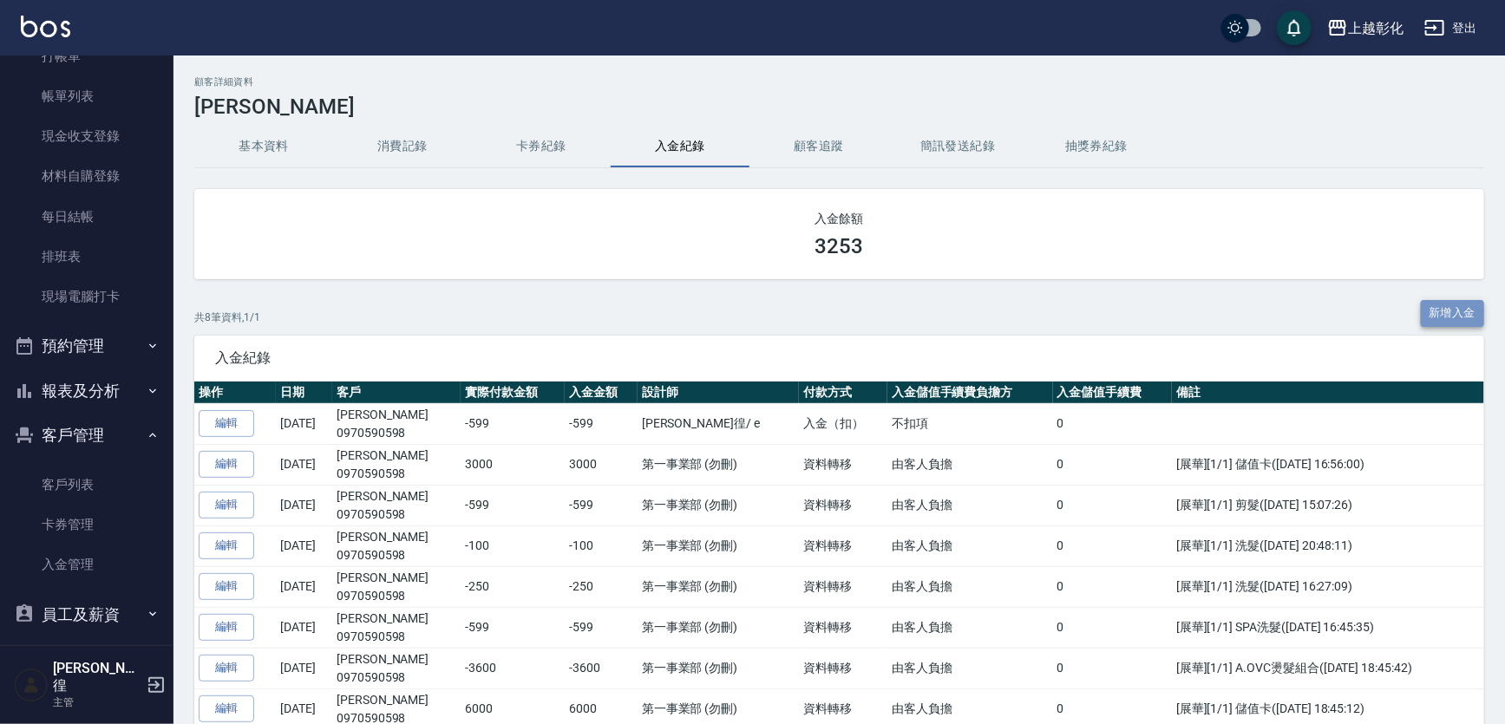
click at [1458, 309] on button "新增入金" at bounding box center [1453, 313] width 64 height 27
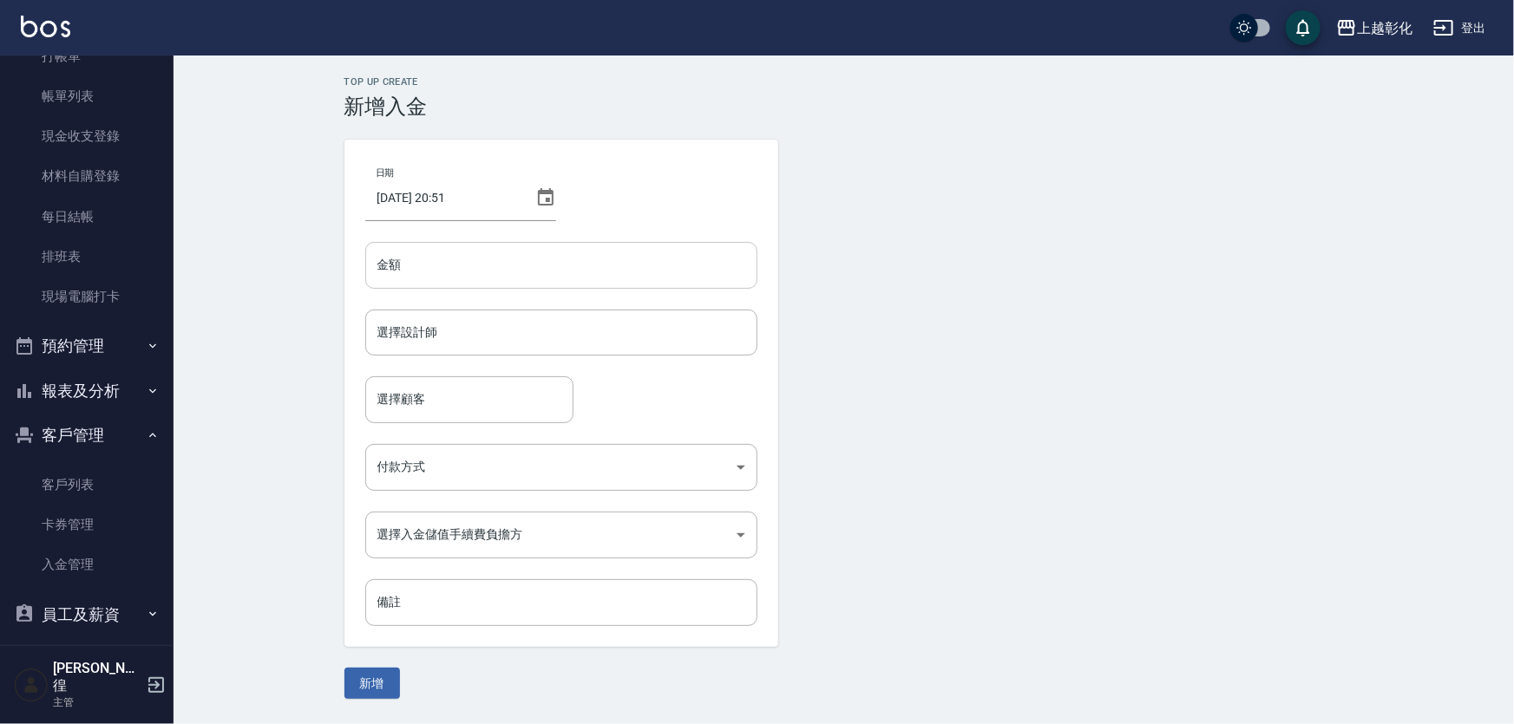
drag, startPoint x: 469, startPoint y: 262, endPoint x: 508, endPoint y: 266, distance: 39.3
click at [472, 261] on input "金額" at bounding box center [561, 265] width 392 height 47
click at [497, 349] on div "選擇設計師" at bounding box center [561, 333] width 392 height 46
type input "-599"
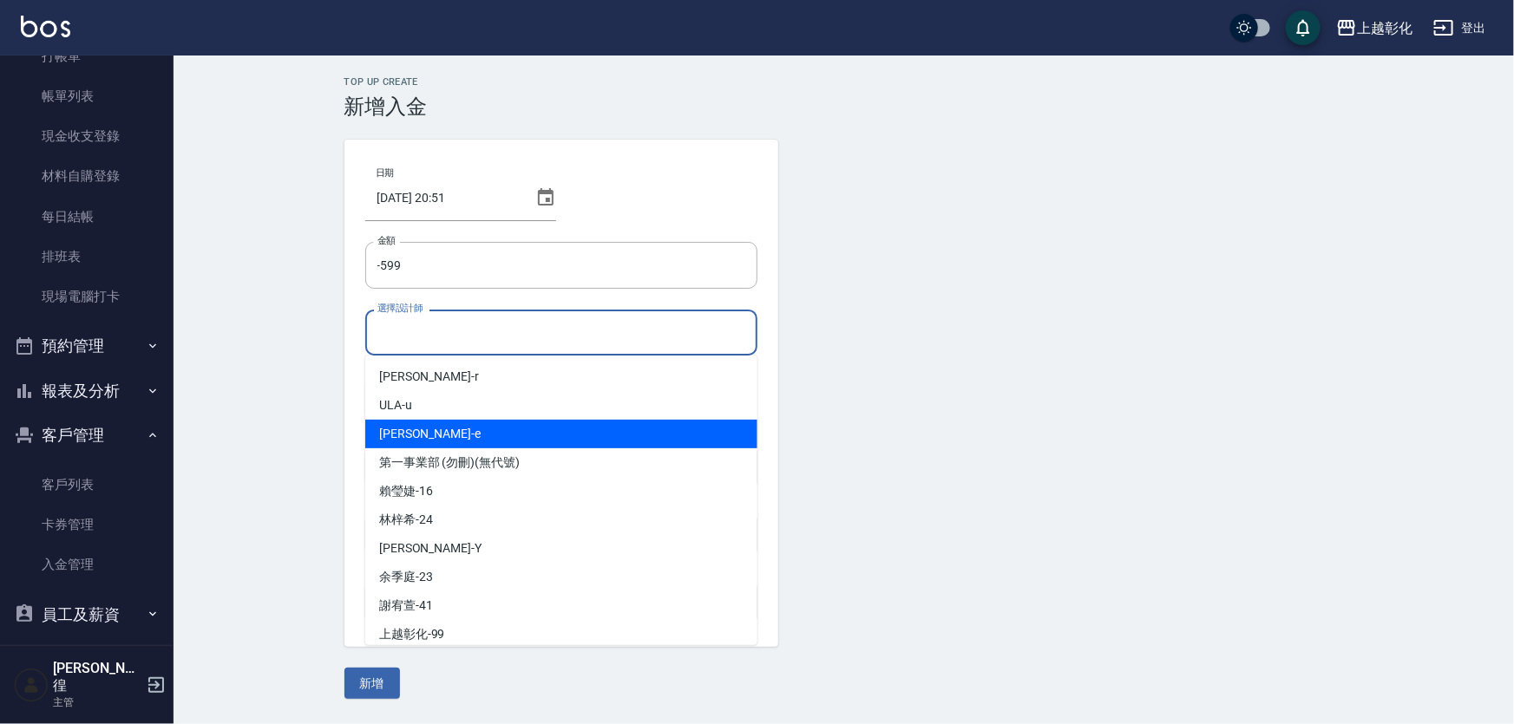
click at [552, 423] on div "allen -e" at bounding box center [561, 434] width 392 height 29
type input "[PERSON_NAME]-e"
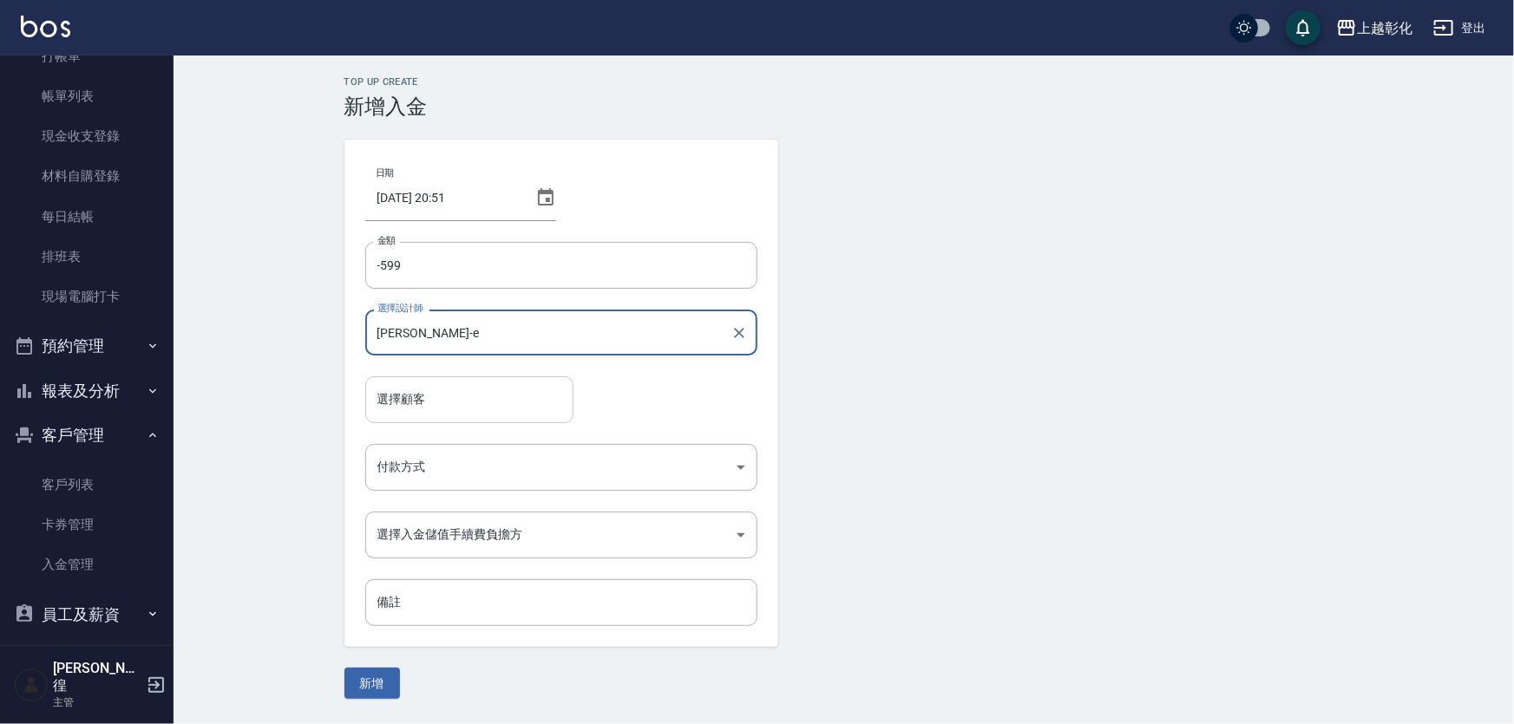
click at [489, 384] on input "選擇顧客" at bounding box center [469, 399] width 193 height 30
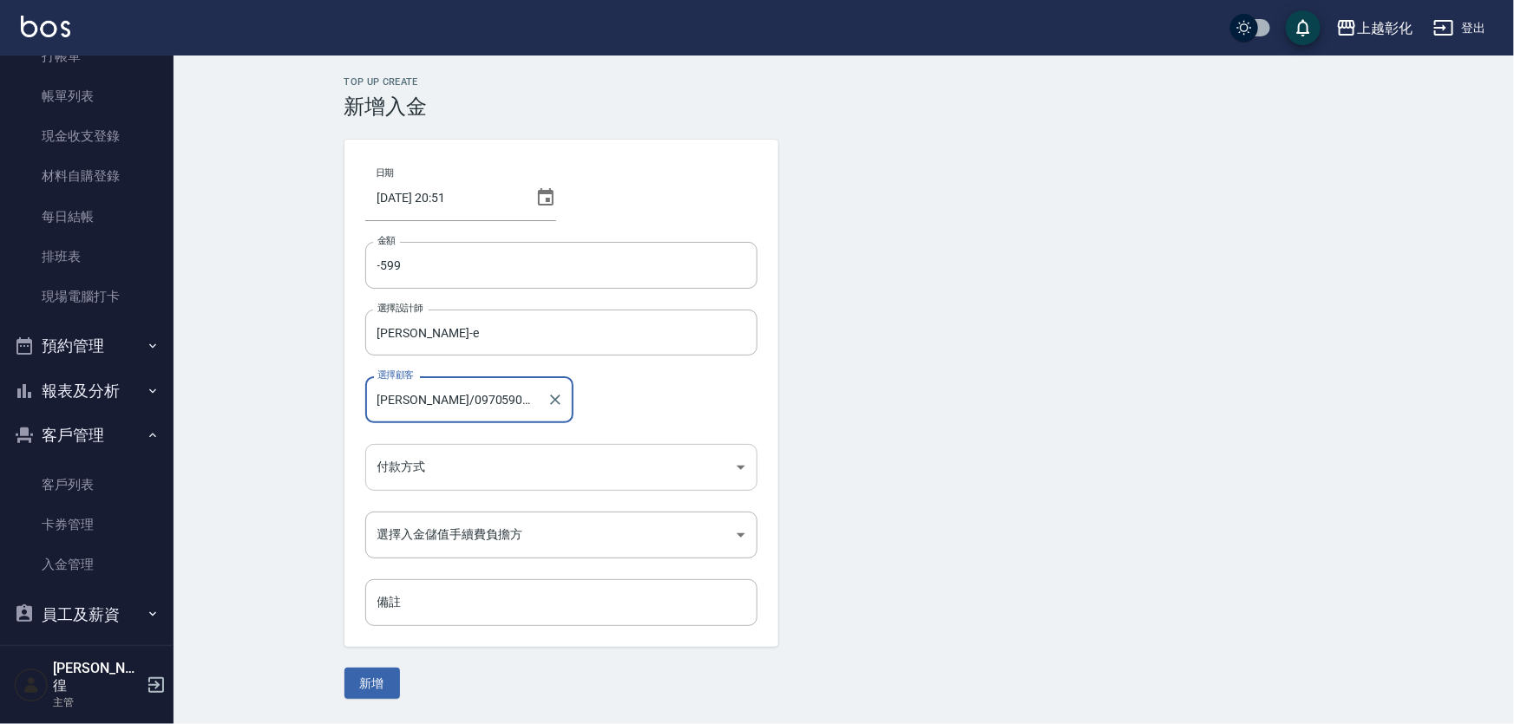
type input "梁紋菁/0970590598"
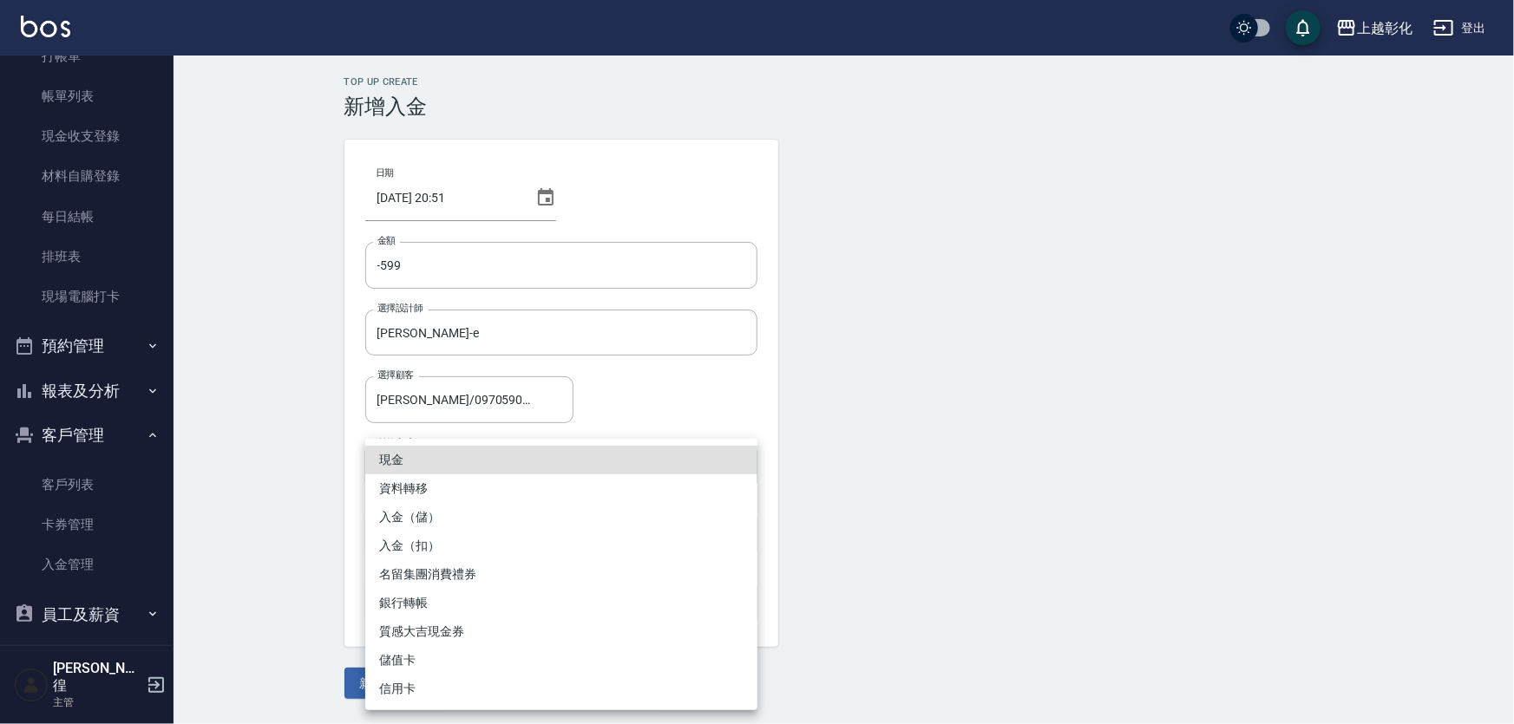
click at [545, 468] on body "上越彰化 登出 櫃檯作業 打帳單 帳單列表 現金收支登錄 材料自購登錄 每日結帳 排班表 現場電腦打卡 預約管理 預約管理 單日預約紀錄 單週預約紀錄 報表及…" at bounding box center [757, 362] width 1514 height 724
click at [491, 540] on li "入金（扣）" at bounding box center [561, 546] width 392 height 29
type input "入金（扣）"
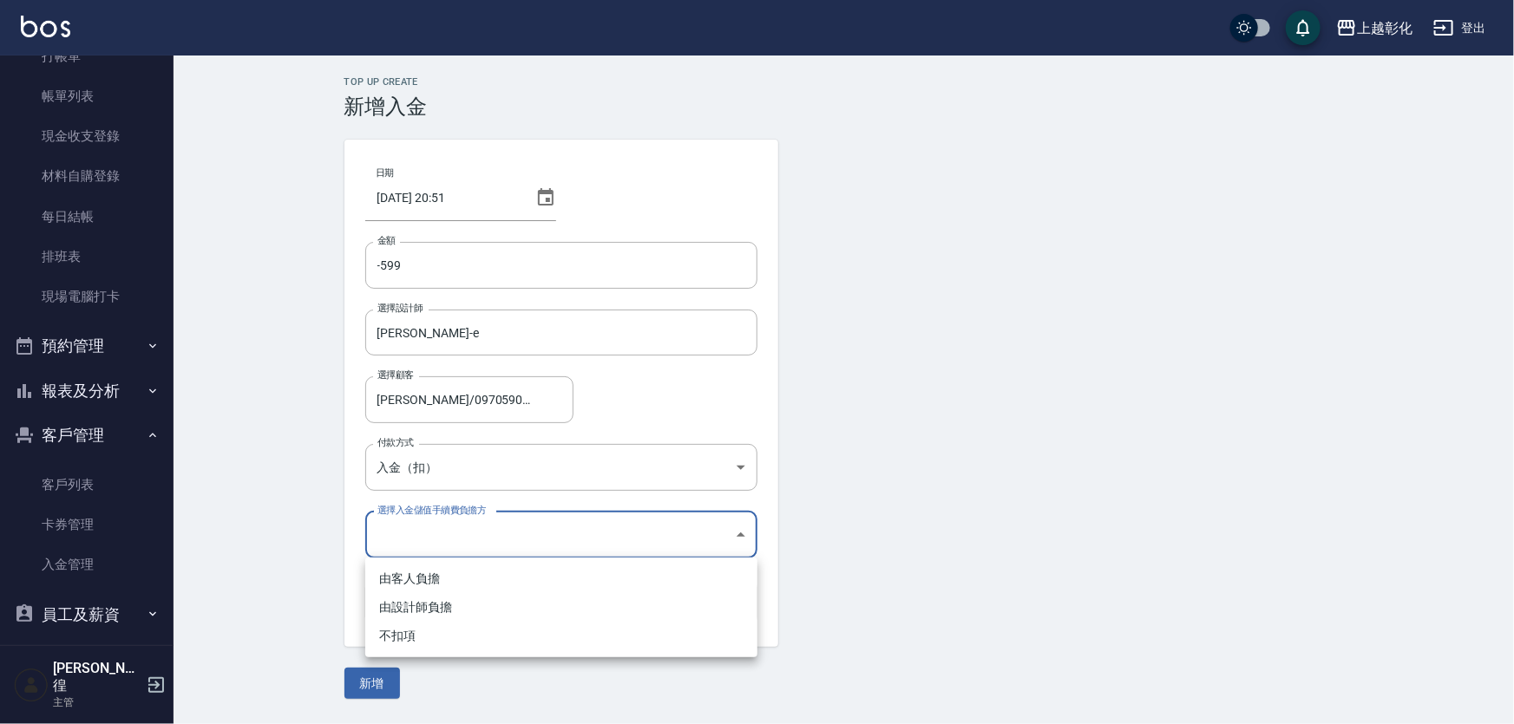
click at [485, 535] on body "上越彰化 登出 櫃檯作業 打帳單 帳單列表 現金收支登錄 材料自購登錄 每日結帳 排班表 現場電腦打卡 預約管理 預約管理 單日預約紀錄 單週預約紀錄 報表及…" at bounding box center [757, 362] width 1514 height 724
click at [481, 622] on li "不扣項" at bounding box center [561, 636] width 392 height 29
type input "WITHOUTHANDLINGFEE"
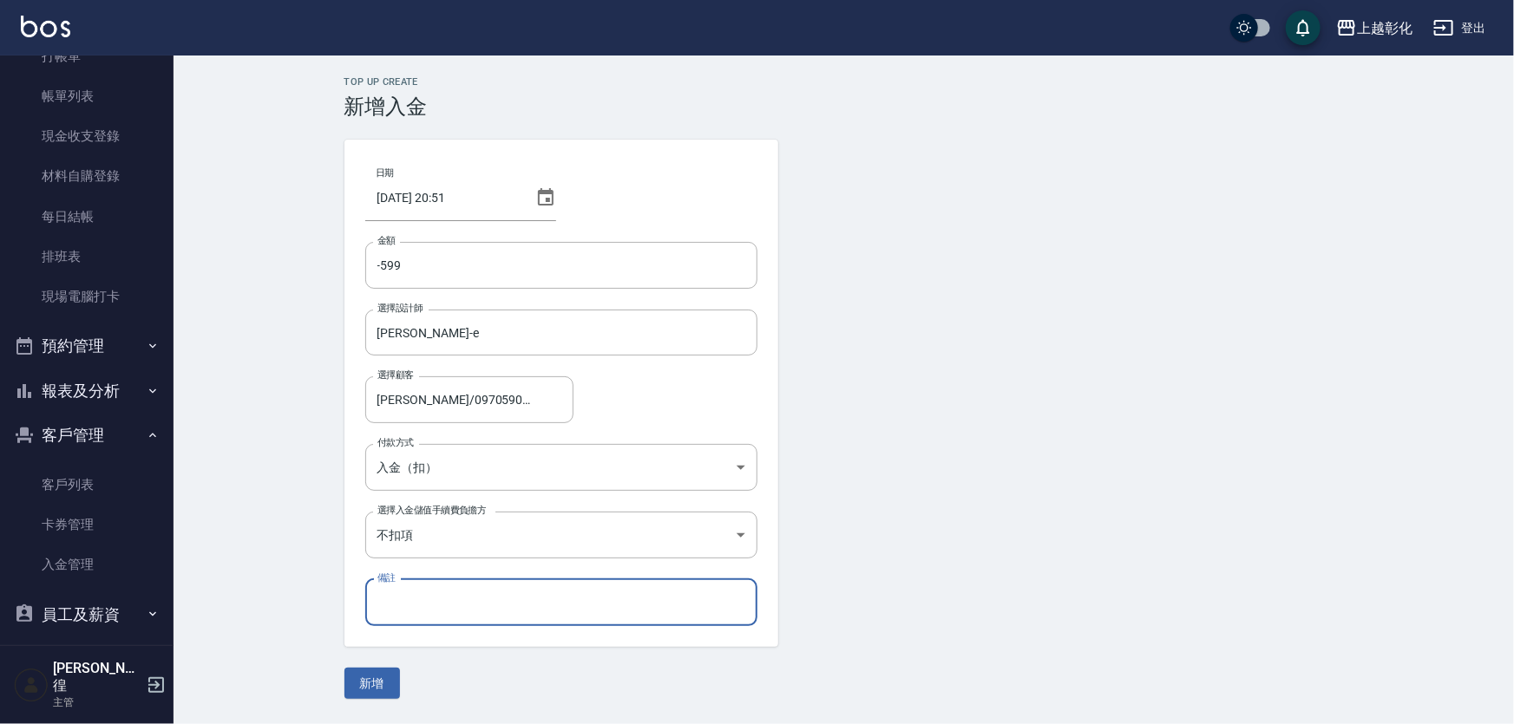
drag, startPoint x: 478, startPoint y: 607, endPoint x: 347, endPoint y: 651, distance: 138.2
click at [476, 607] on input "備註" at bounding box center [561, 602] width 392 height 47
drag, startPoint x: 615, startPoint y: 693, endPoint x: 605, endPoint y: 697, distance: 11.3
click at [615, 691] on form "日期 2025/09/20 20:51 金額 -599 金額 選擇設計師 allen-e 選擇設計師 選擇顧客 梁紋菁/0970590598 選擇顧客 付款方…" at bounding box center [843, 419] width 999 height 559
click at [363, 672] on button "新增" at bounding box center [372, 684] width 56 height 32
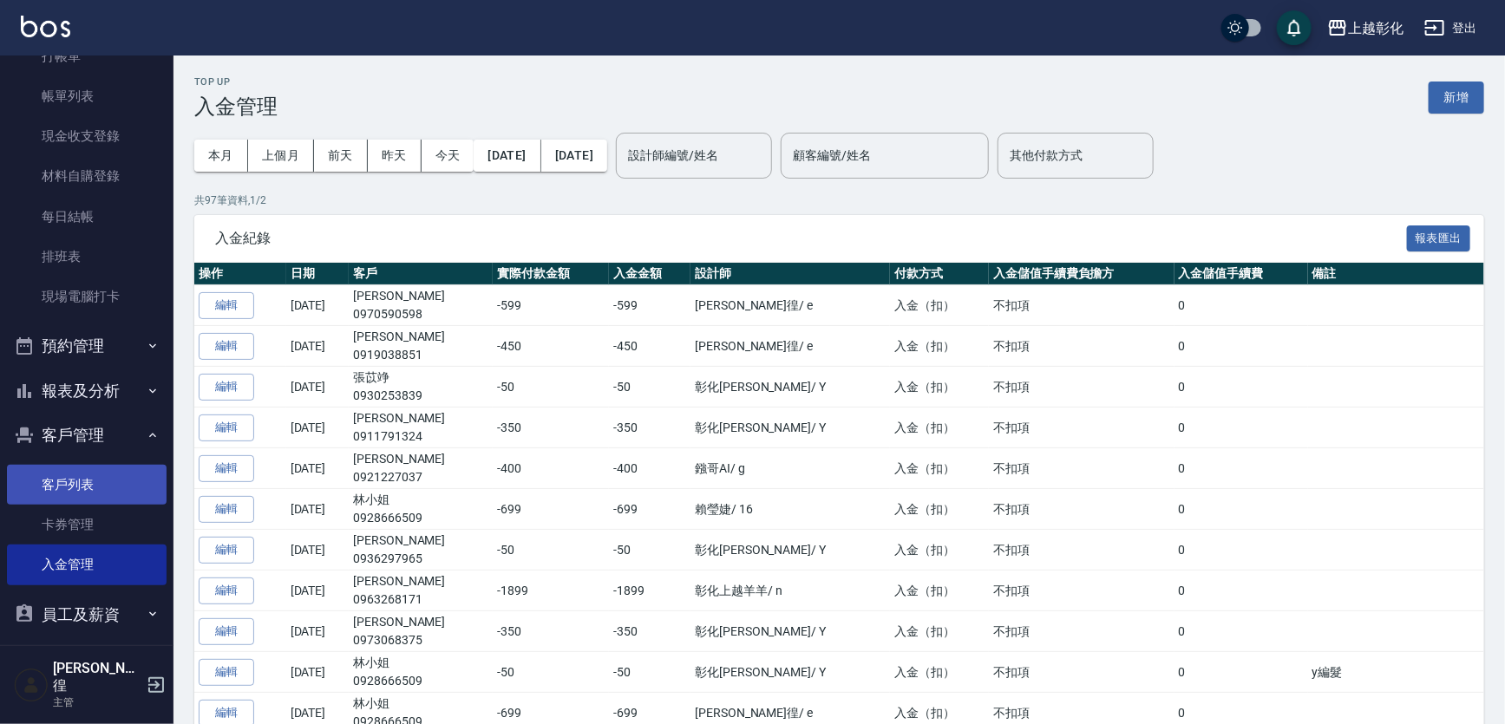
click at [95, 481] on link "客戶列表" at bounding box center [87, 485] width 160 height 40
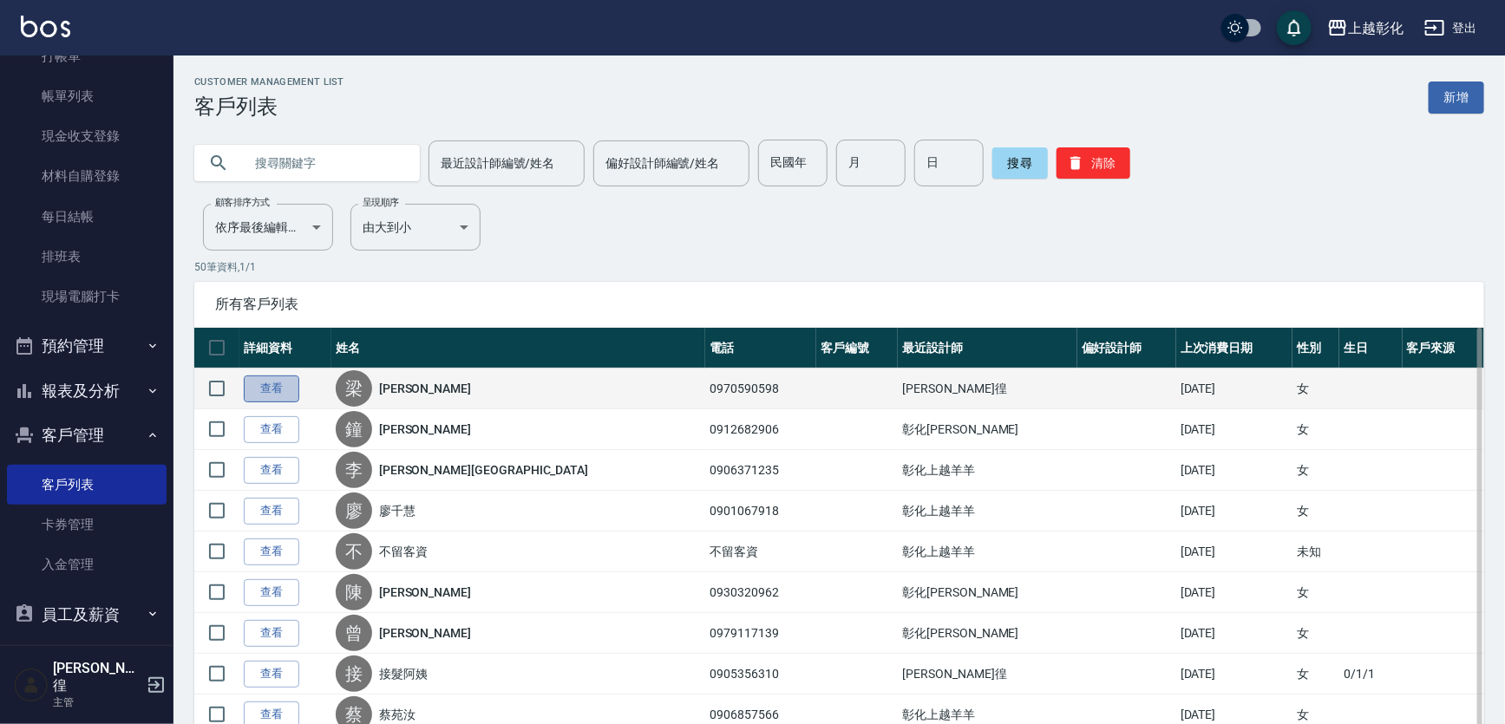
click at [286, 381] on link "查看" at bounding box center [272, 389] width 56 height 27
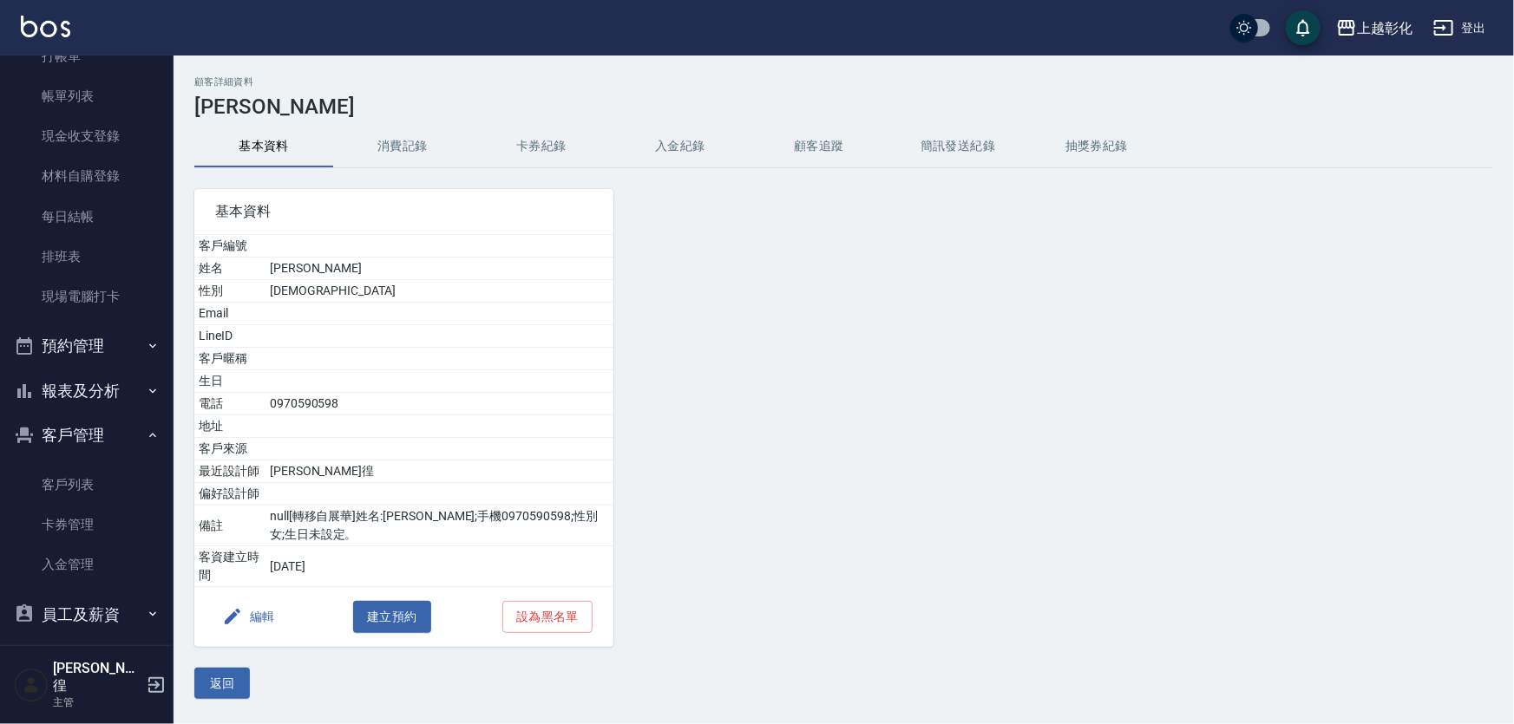
drag, startPoint x: 651, startPoint y: 149, endPoint x: 655, endPoint y: 168, distance: 19.4
click at [655, 152] on button "入金紀錄" at bounding box center [680, 147] width 139 height 42
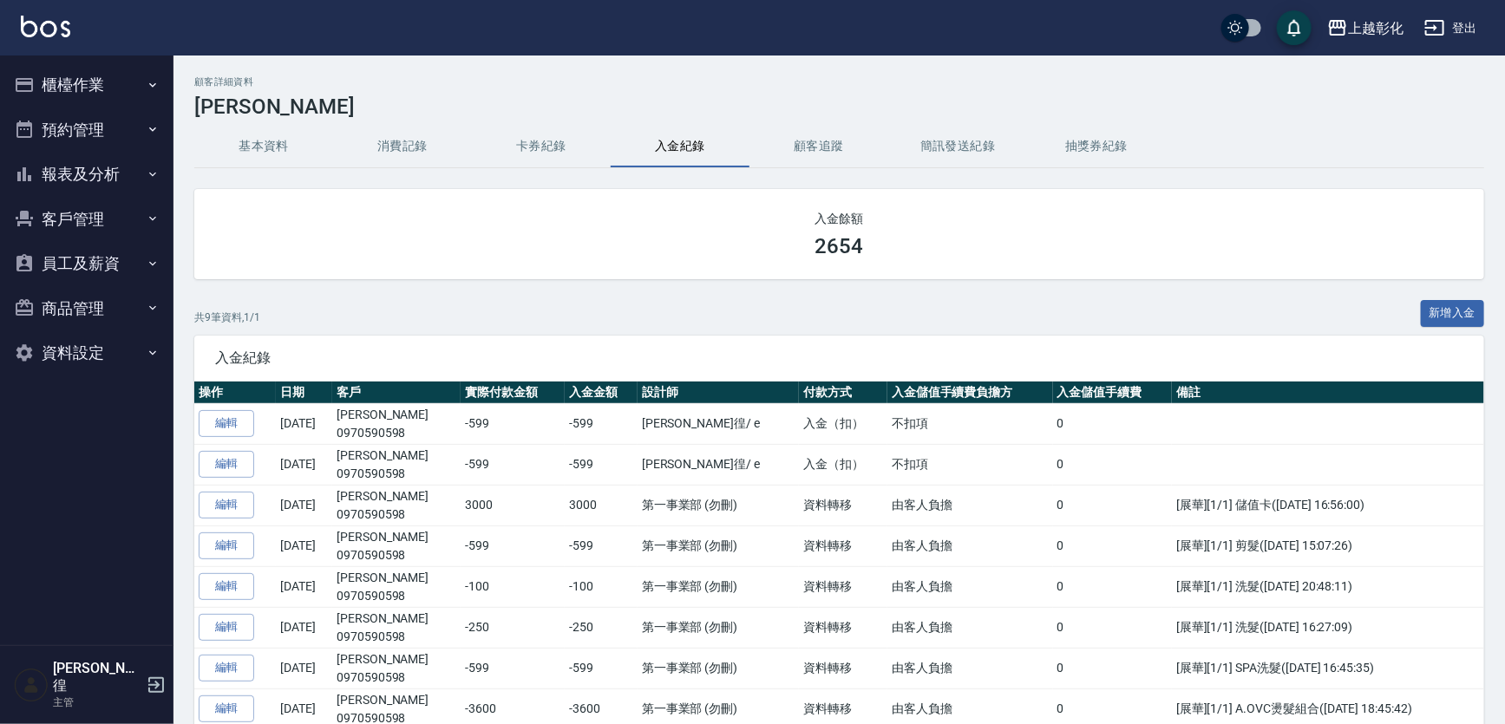
click at [82, 108] on button "預約管理" at bounding box center [87, 130] width 160 height 45
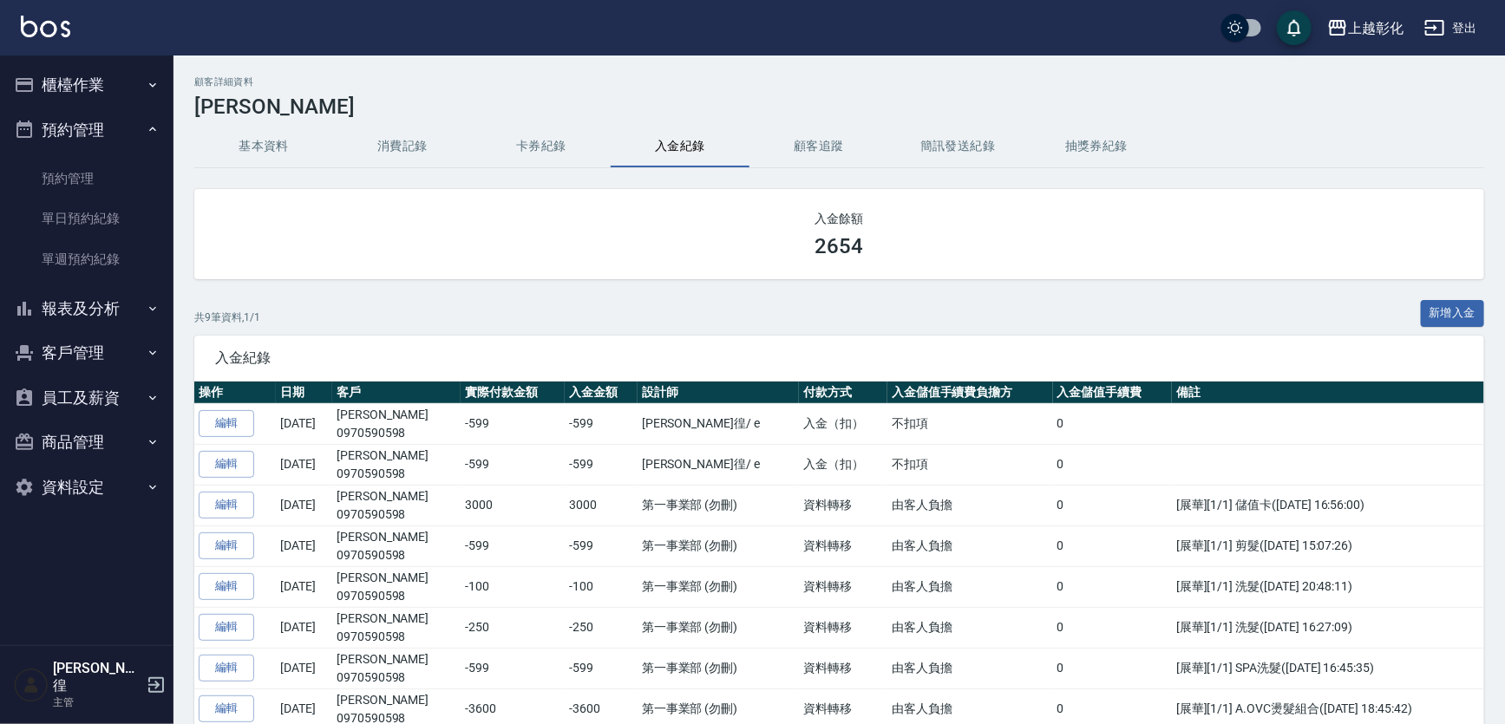
click at [109, 105] on button "櫃檯作業" at bounding box center [87, 84] width 160 height 45
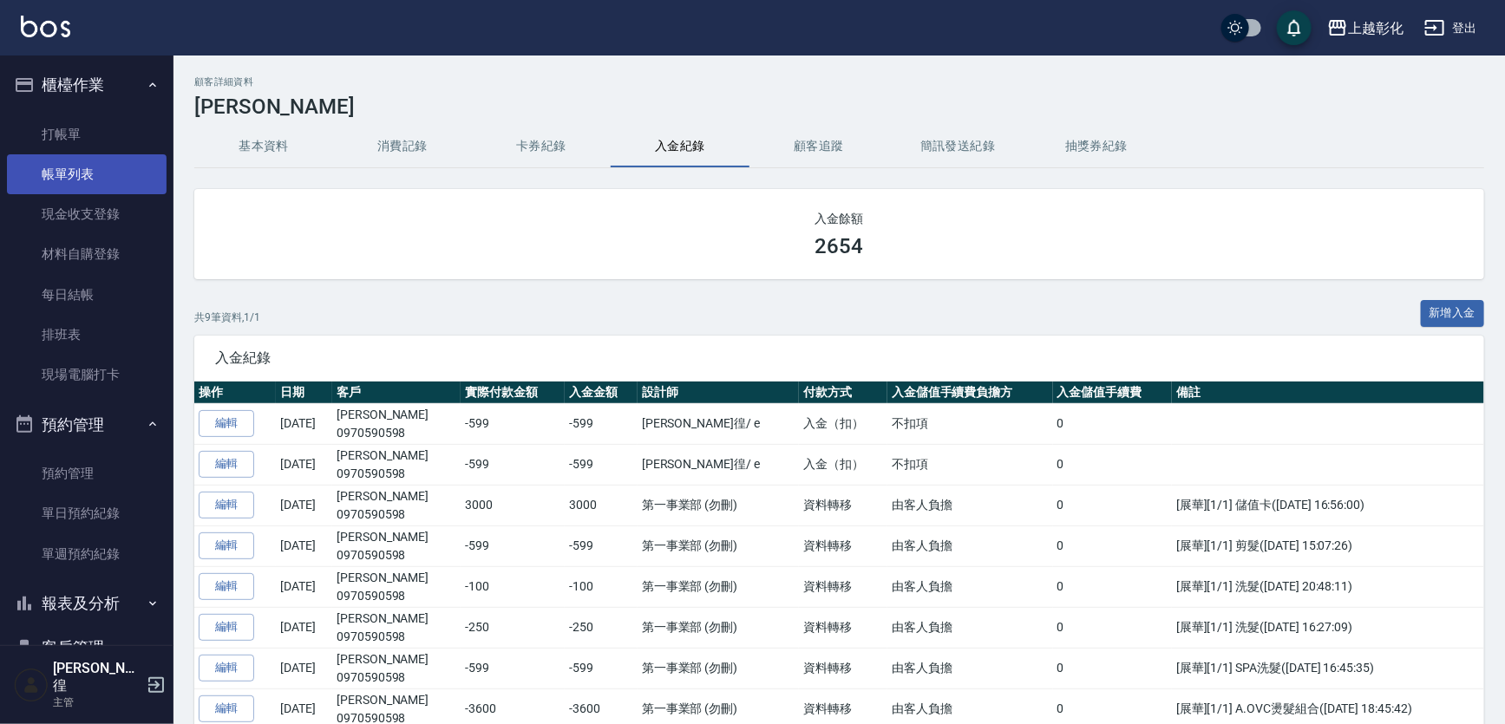
click at [94, 166] on link "帳單列表" at bounding box center [87, 174] width 160 height 40
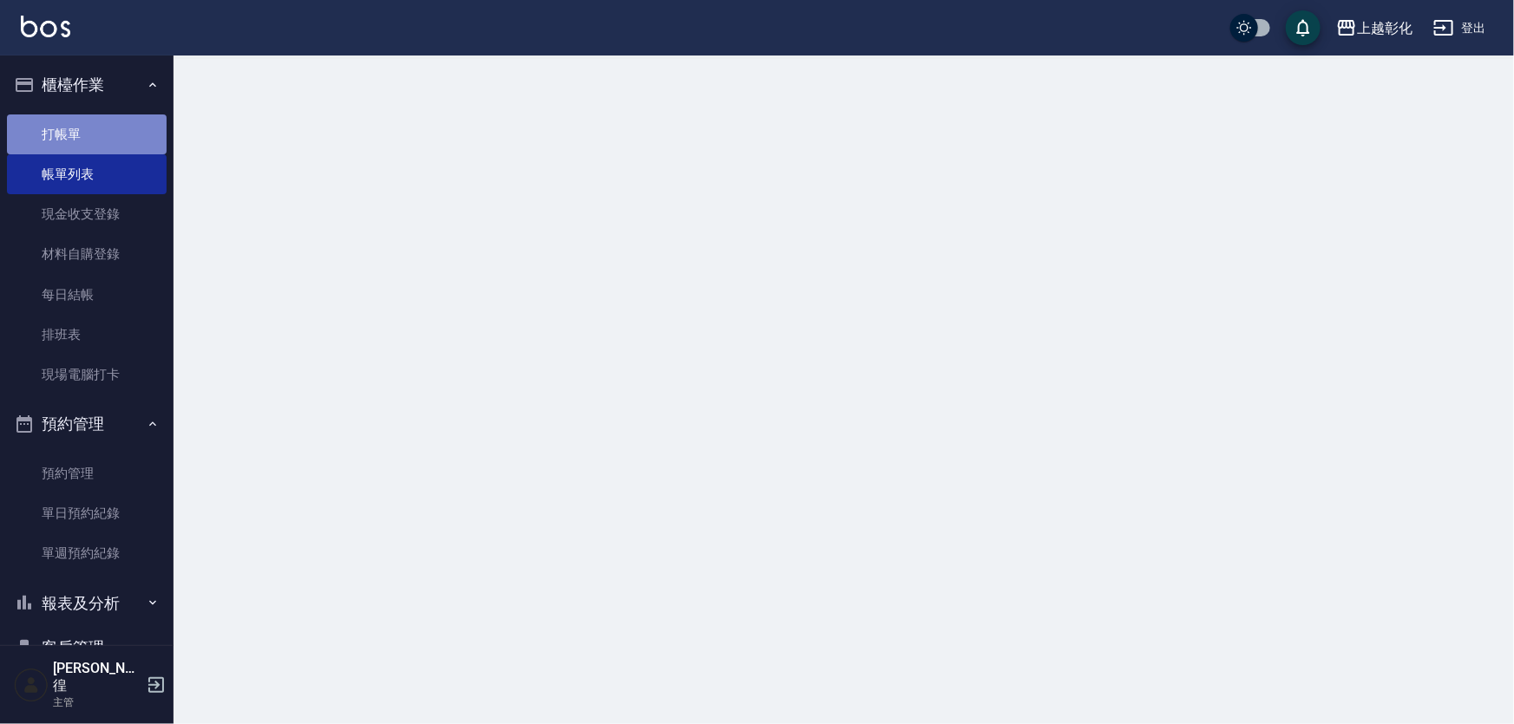
click at [102, 141] on link "打帳單" at bounding box center [87, 134] width 160 height 40
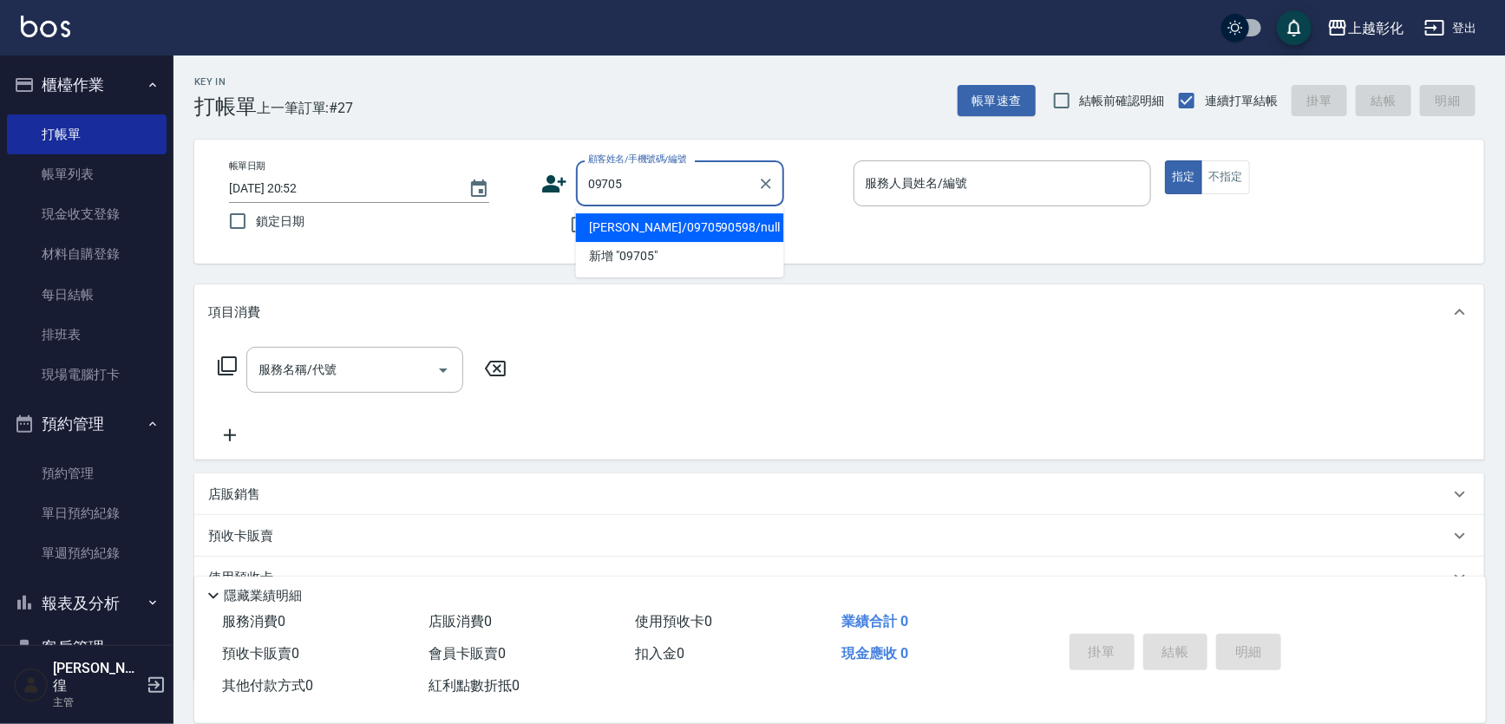
type input "[PERSON_NAME]/0970590598/null"
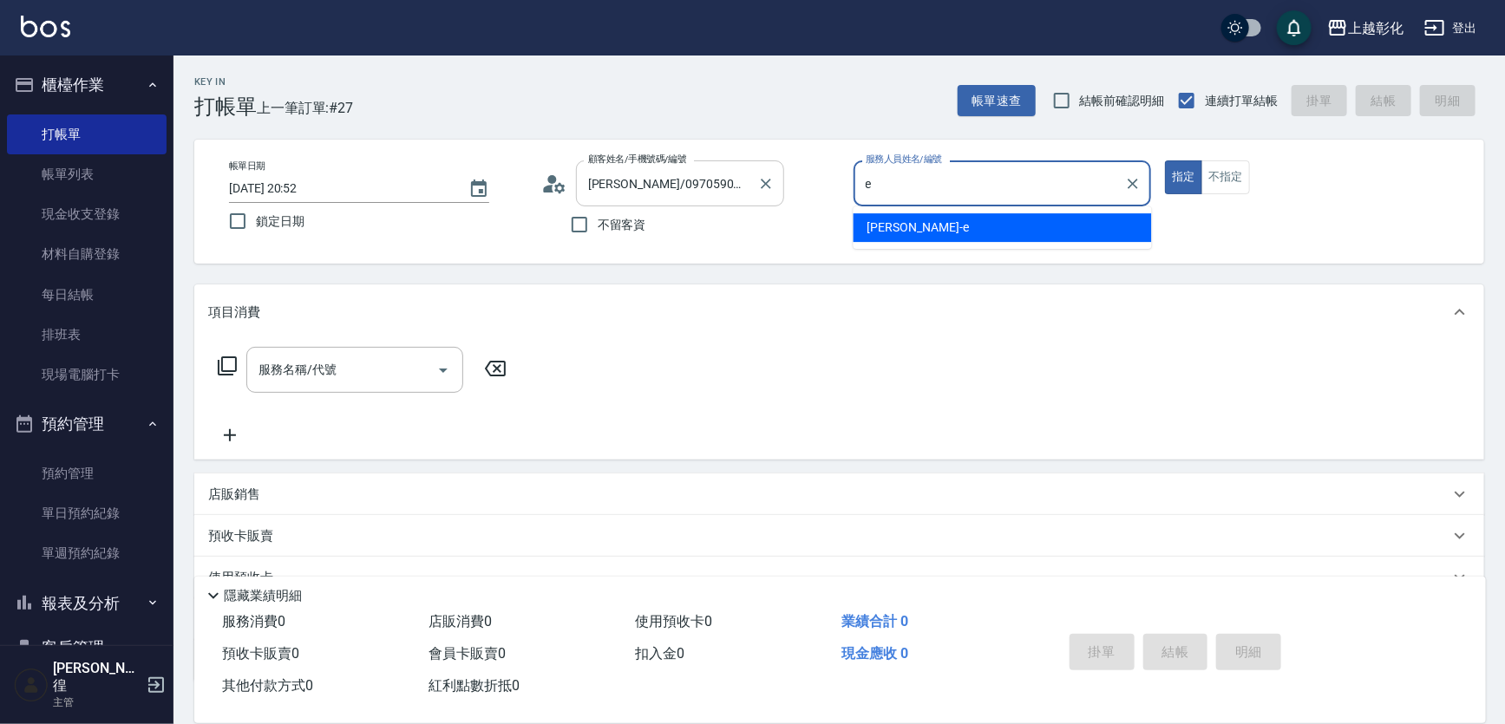
type input "[PERSON_NAME]-e"
type button "true"
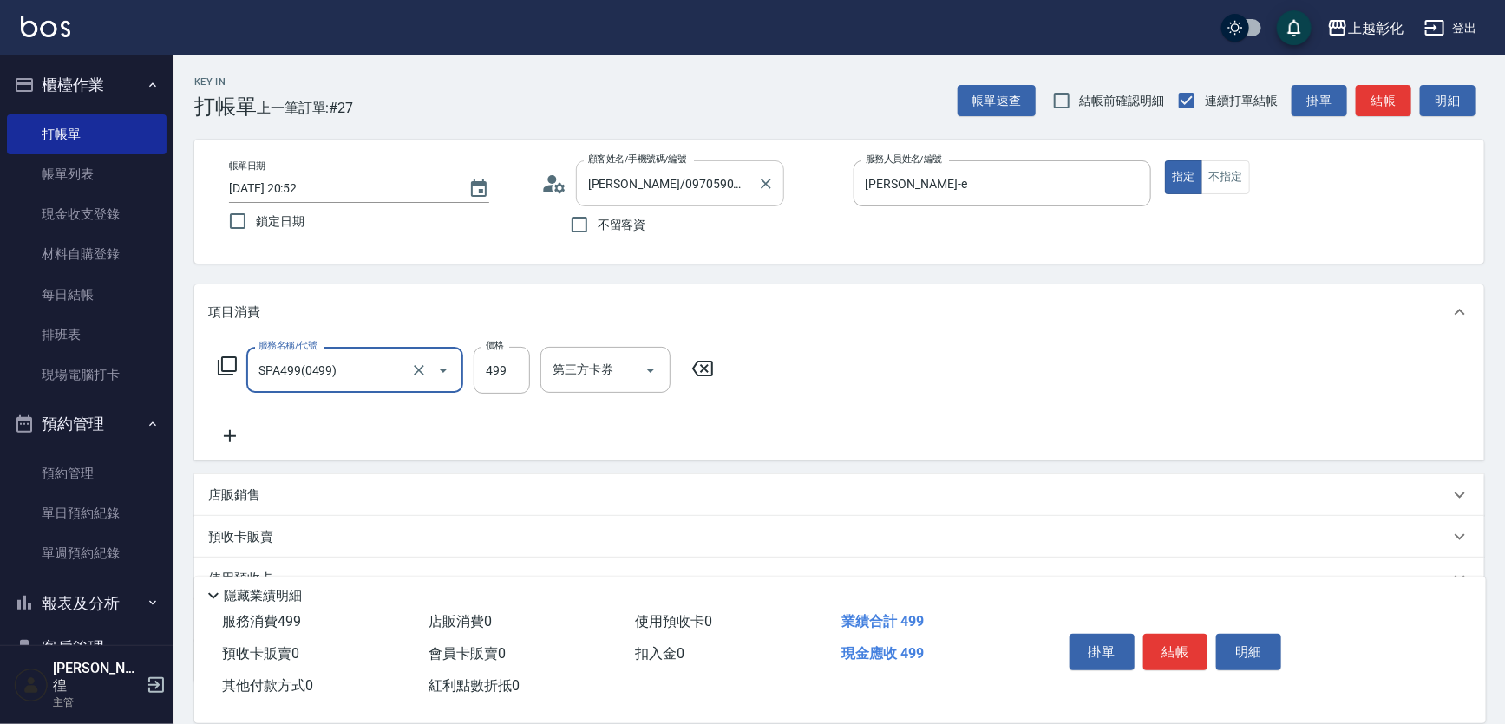
type input "SPA499(0499)"
type input "599"
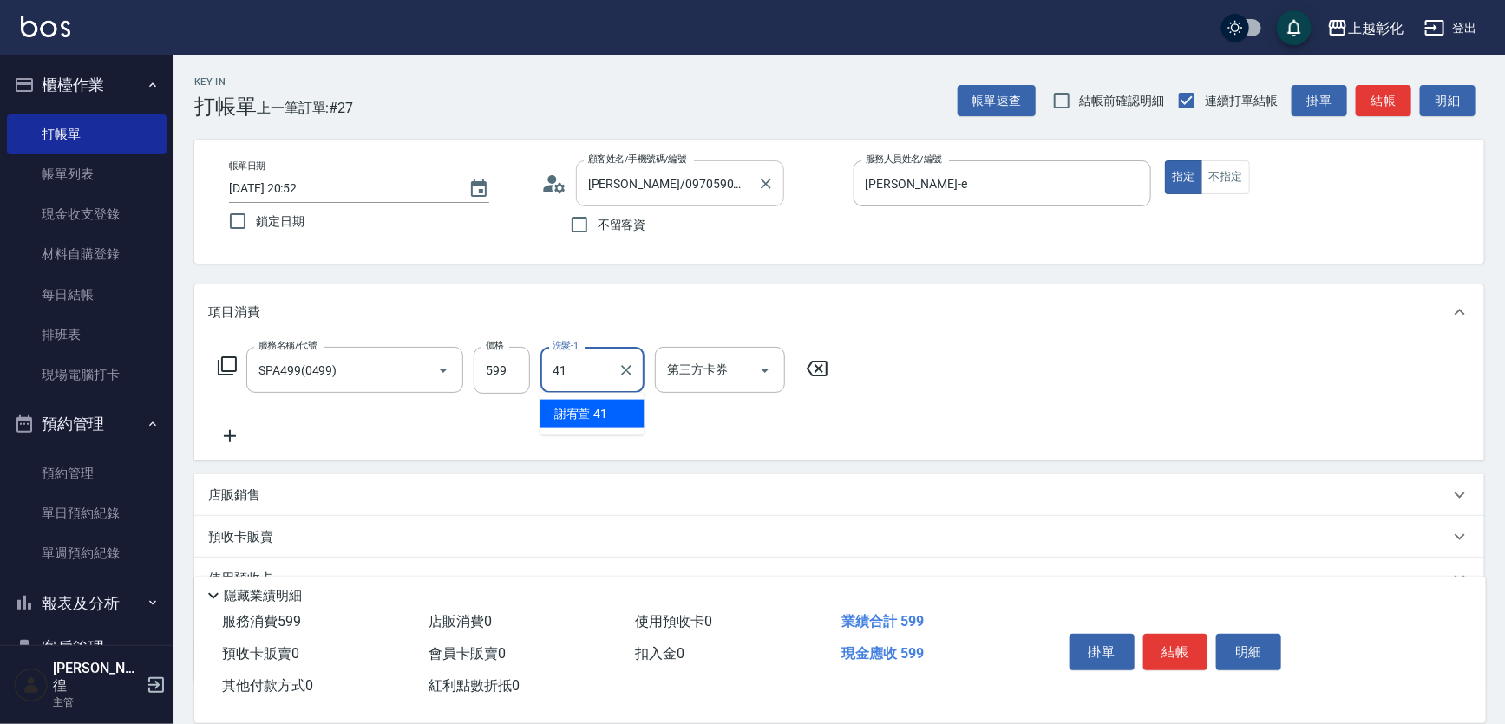
type input "謝宥萱-41"
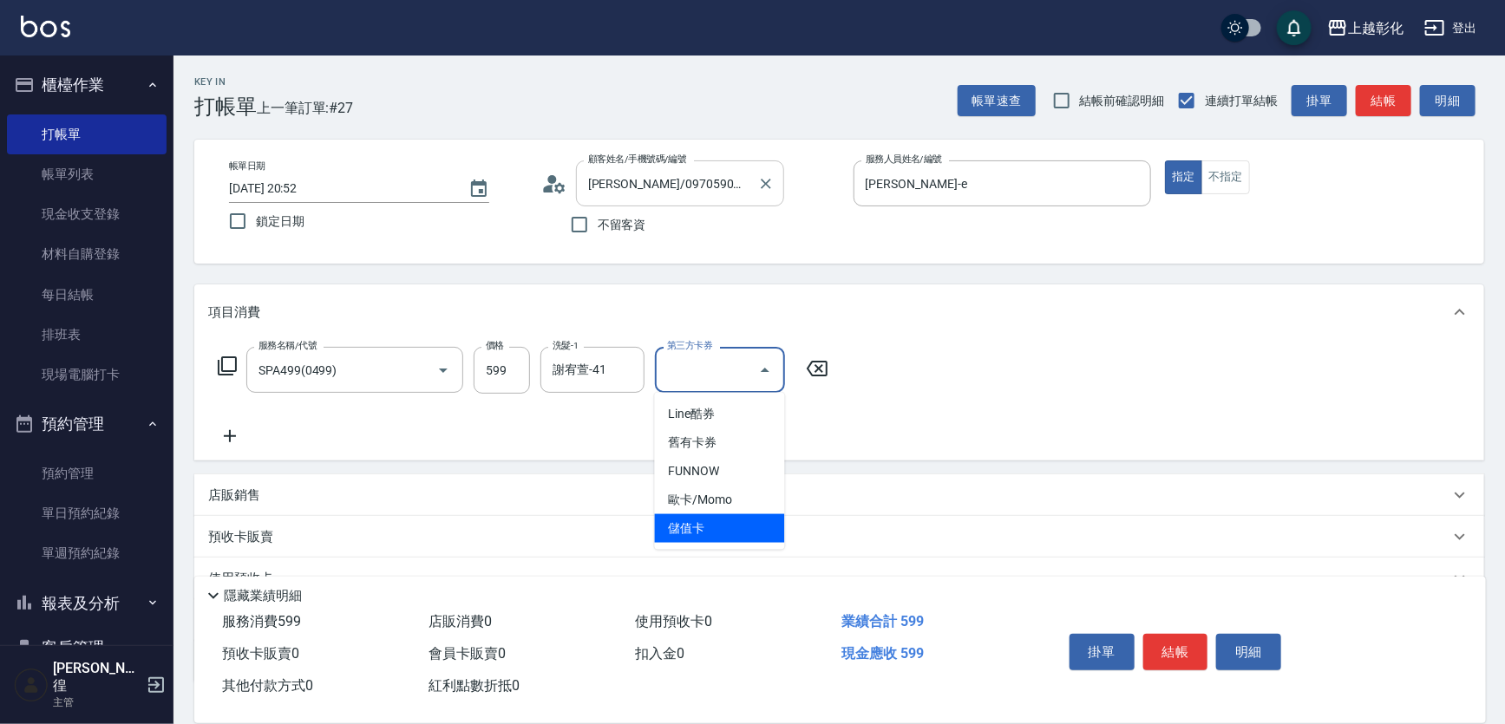
type input "儲值卡"
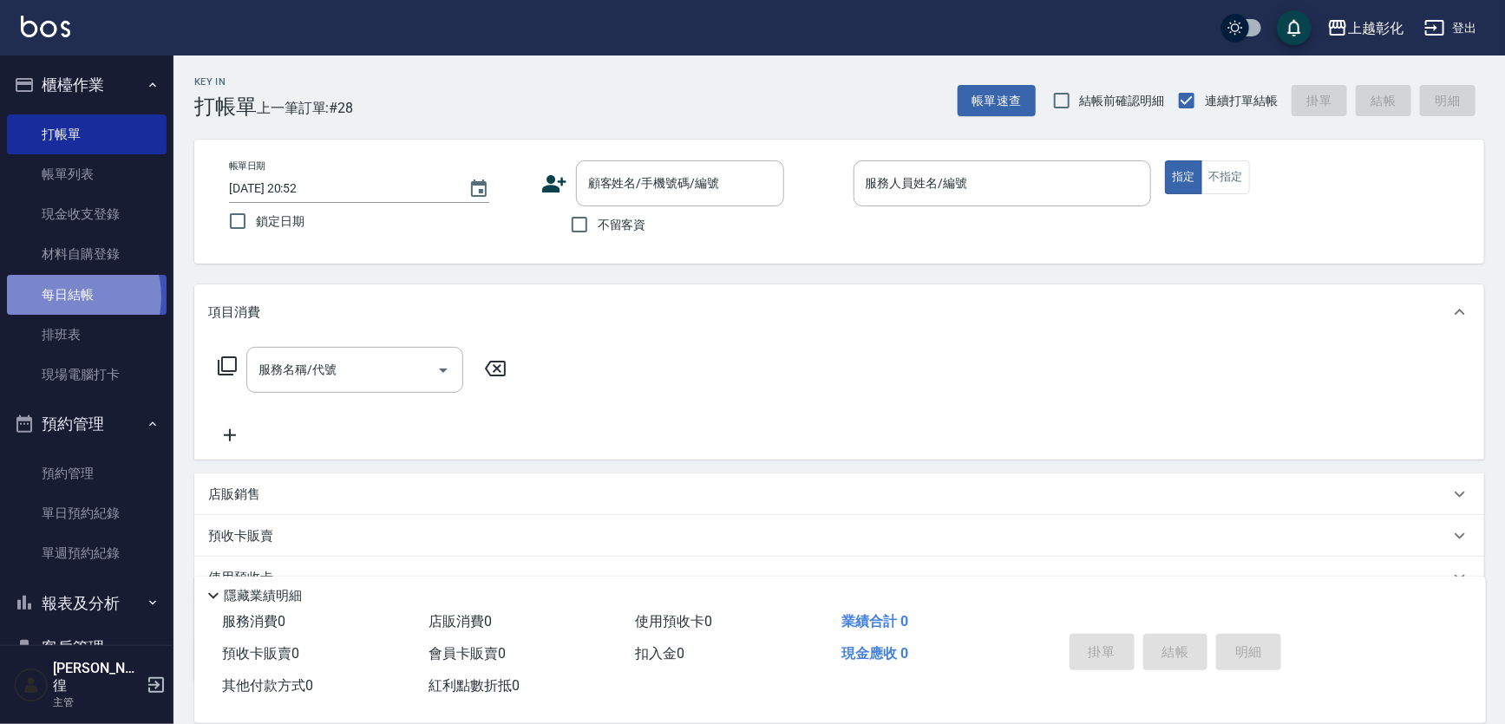
click at [67, 297] on link "每日結帳" at bounding box center [87, 295] width 160 height 40
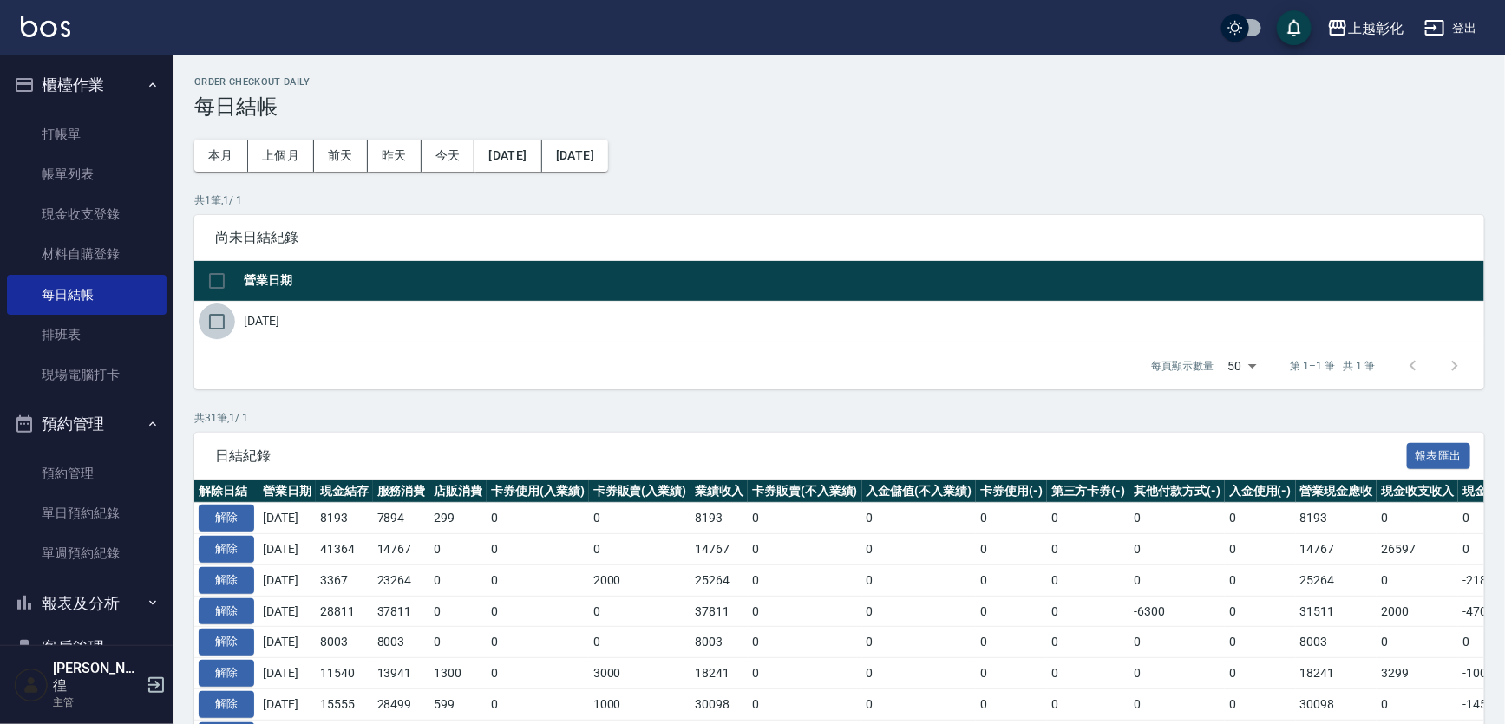
click at [226, 307] on input "checkbox" at bounding box center [217, 322] width 36 height 36
checkbox input "true"
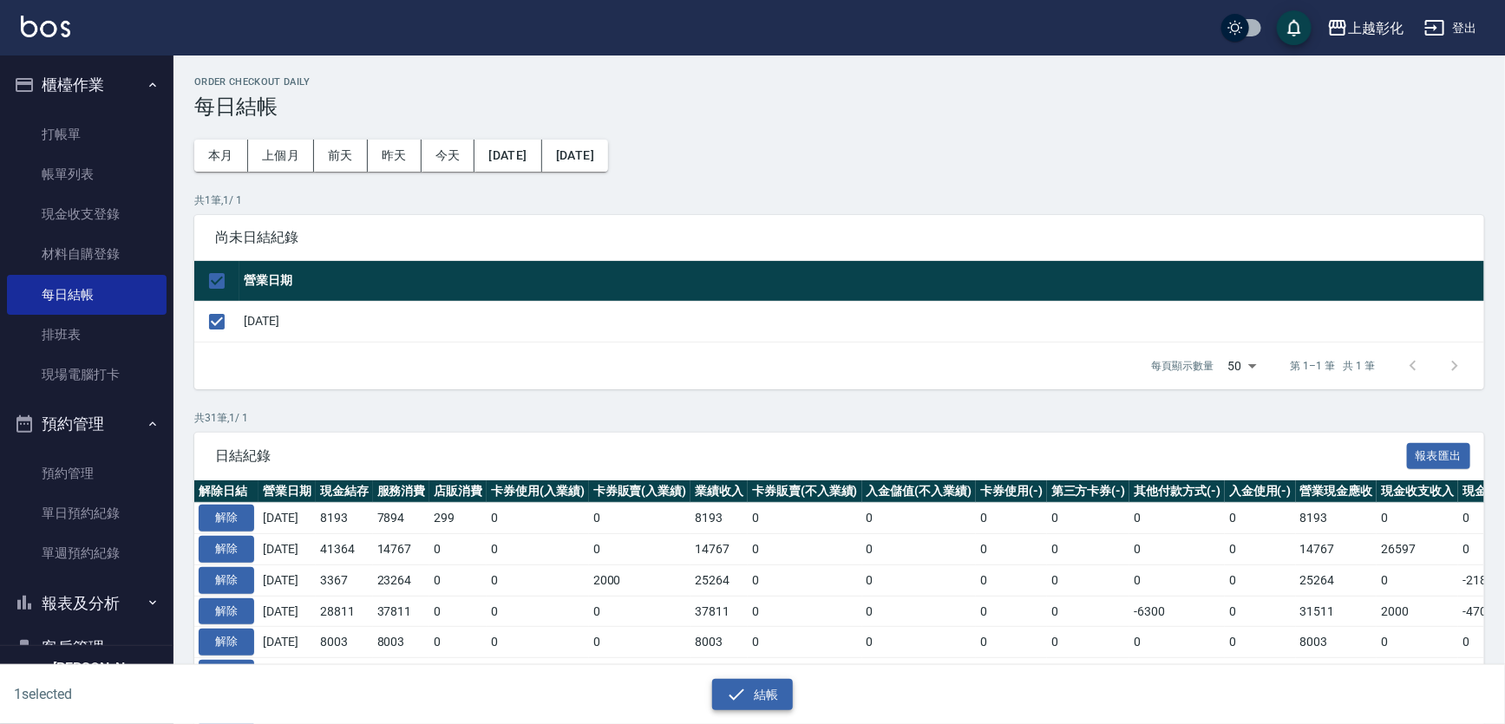
click at [744, 681] on button "結帳" at bounding box center [752, 695] width 81 height 32
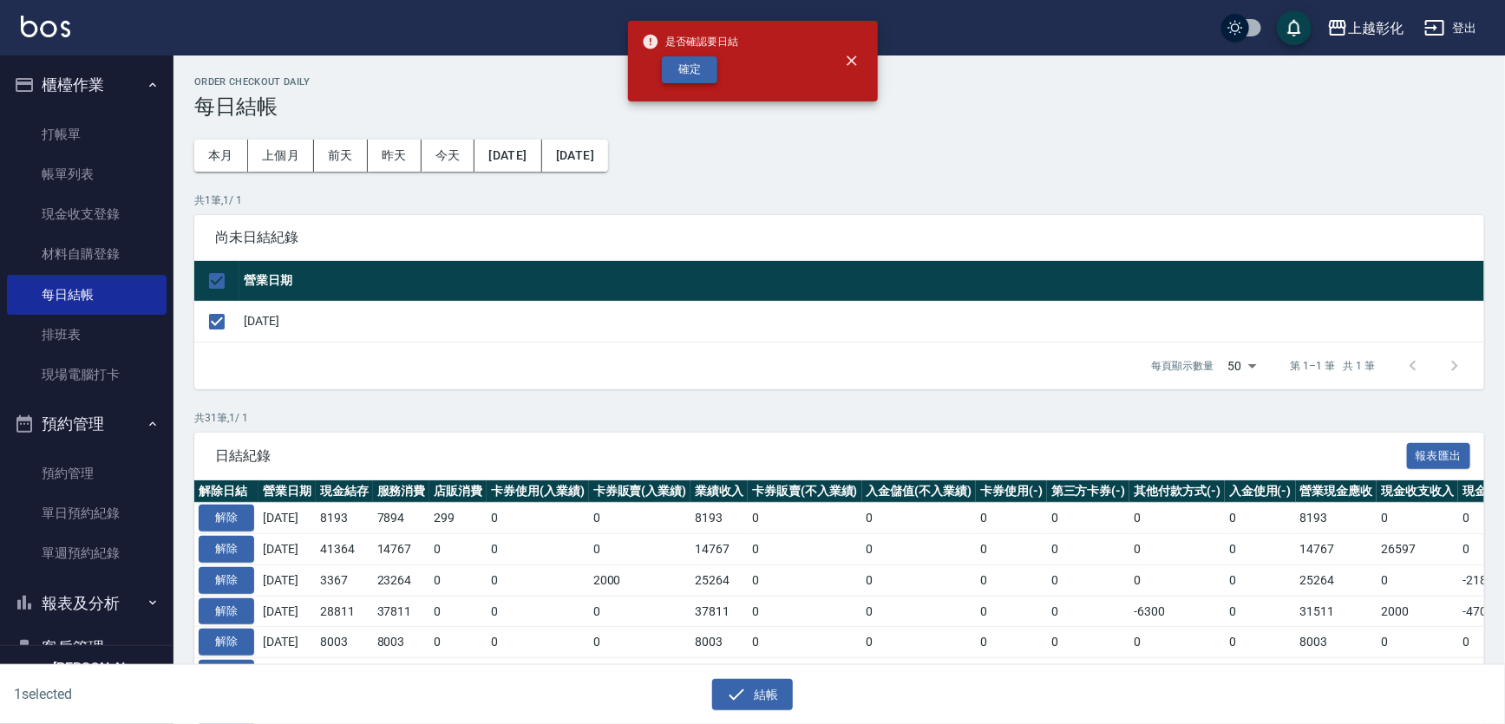
click at [693, 71] on button "確定" at bounding box center [690, 69] width 56 height 27
checkbox input "false"
